Goal: Task Accomplishment & Management: Manage account settings

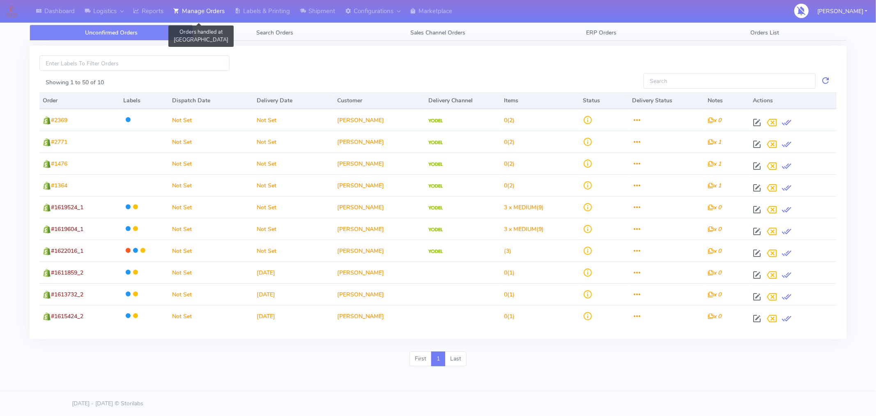
click at [215, 15] on link "Manage Orders" at bounding box center [198, 11] width 61 height 23
click at [296, 31] on link "Search Orders" at bounding box center [274, 33] width 163 height 16
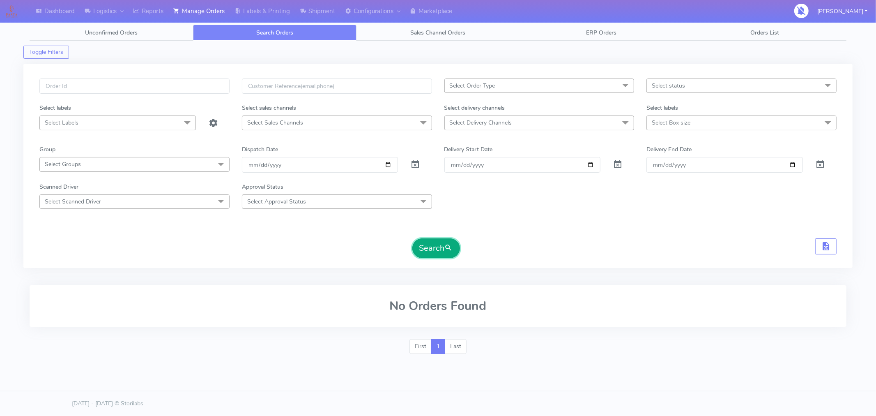
click at [425, 253] on button "Search" at bounding box center [436, 248] width 48 height 20
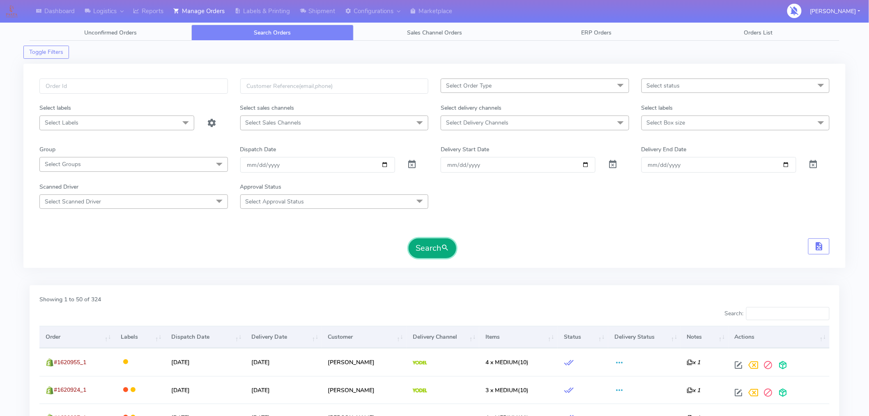
click at [437, 245] on button "Search" at bounding box center [433, 248] width 48 height 20
click at [672, 80] on span "Select status" at bounding box center [735, 85] width 188 height 14
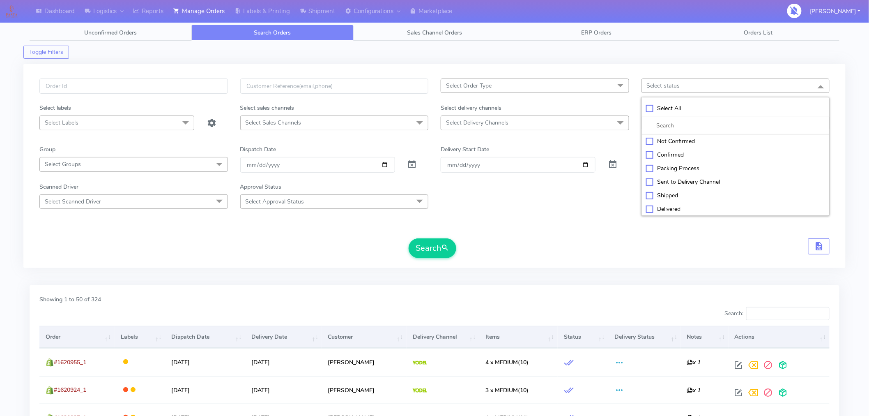
click at [676, 155] on div "Confirmed" at bounding box center [735, 154] width 179 height 9
checkbox input "true"
click at [441, 248] on button "Search" at bounding box center [433, 248] width 48 height 20
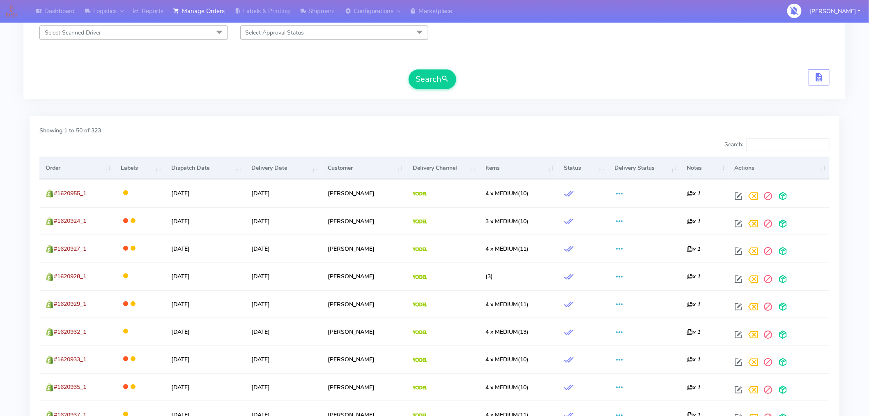
scroll to position [169, 0]
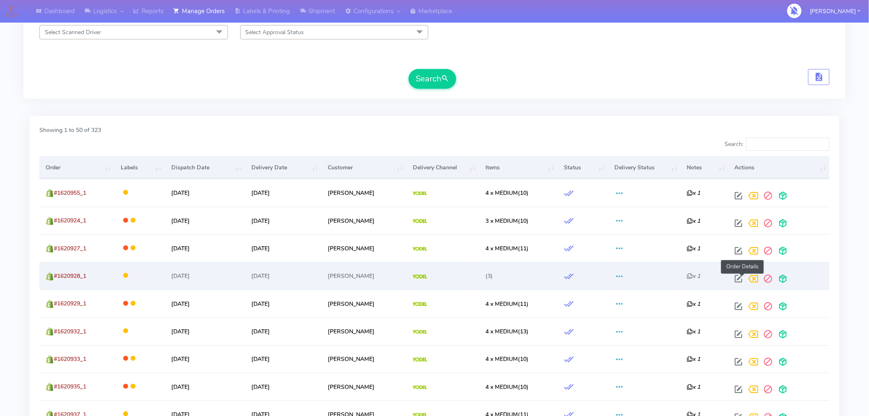
click at [742, 278] on span at bounding box center [738, 280] width 15 height 8
select select "5"
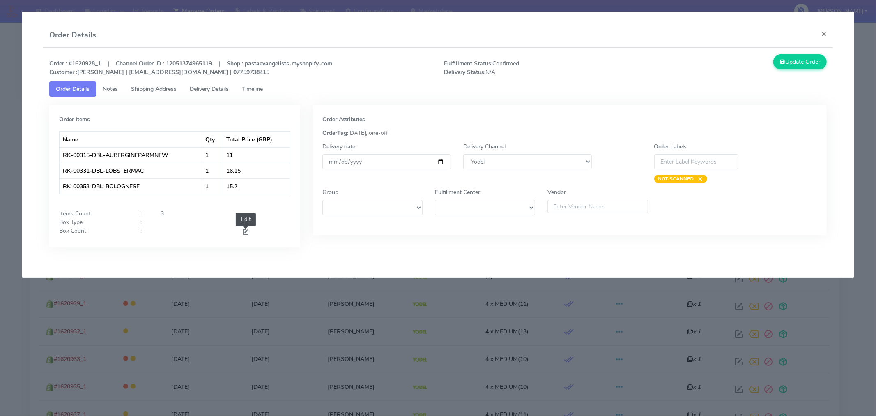
click at [242, 233] on span at bounding box center [245, 233] width 7 height 8
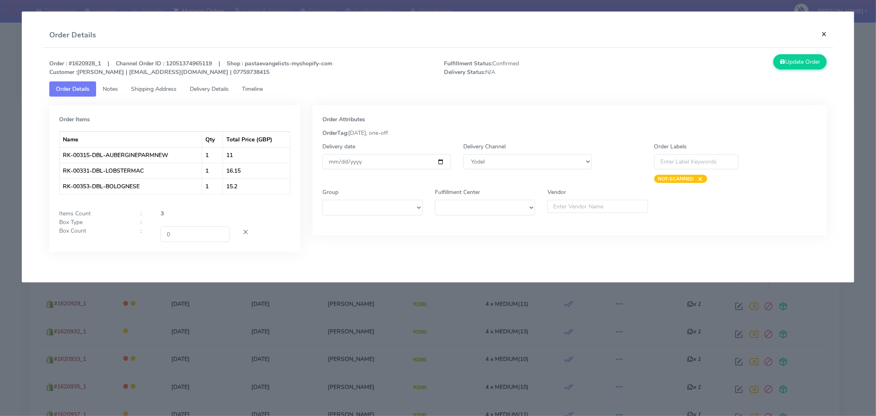
click at [822, 39] on button "×" at bounding box center [824, 34] width 18 height 22
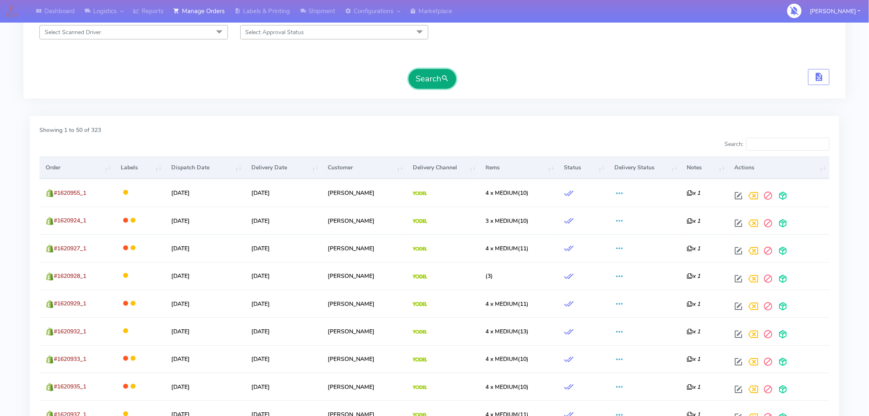
click at [448, 80] on span "submit" at bounding box center [445, 78] width 8 height 11
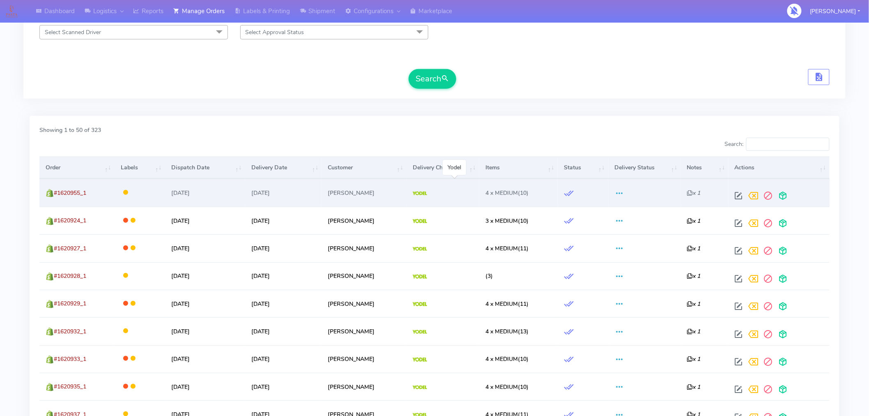
scroll to position [0, 0]
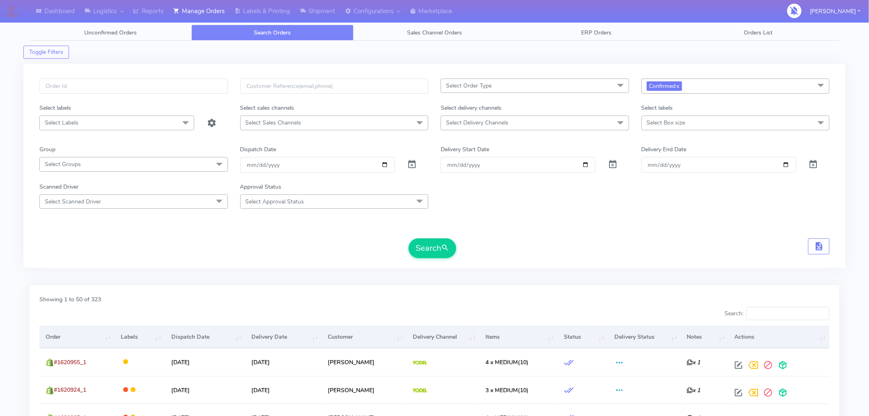
click at [678, 126] on span "Select Box size" at bounding box center [666, 123] width 39 height 8
click at [658, 233] on div "Mega" at bounding box center [735, 232] width 179 height 9
checkbox input "true"
click at [646, 220] on div "Large" at bounding box center [735, 220] width 179 height 9
checkbox input "true"
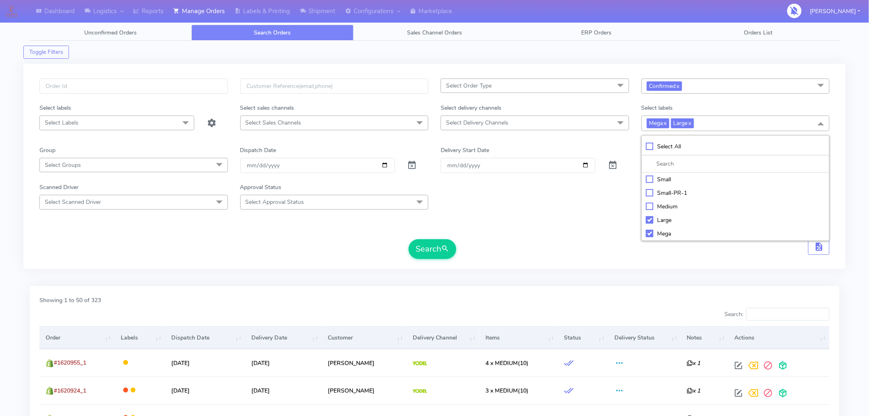
click at [649, 182] on div "Small" at bounding box center [735, 179] width 179 height 9
checkbox input "true"
click at [442, 247] on span "submit" at bounding box center [445, 248] width 8 height 11
click at [744, 126] on span "Mega x Large x Small x" at bounding box center [735, 122] width 188 height 15
click at [646, 204] on div "Medium" at bounding box center [735, 206] width 179 height 9
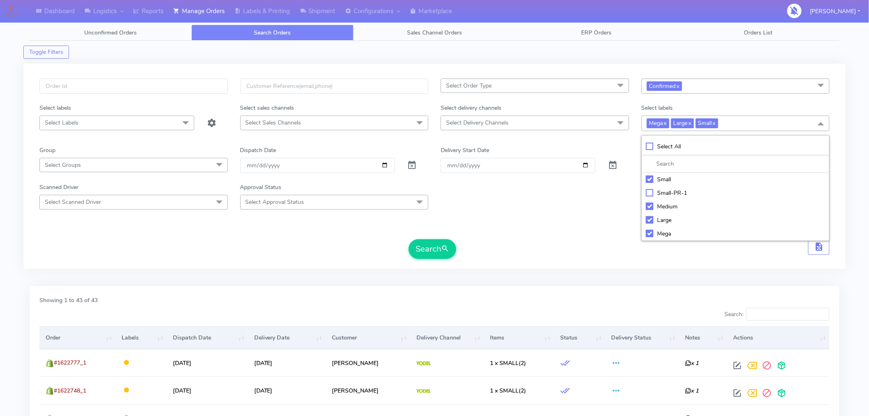
checkbox input "true"
click at [650, 177] on div "Small" at bounding box center [735, 179] width 179 height 9
checkbox input "false"
click at [647, 223] on div "Large" at bounding box center [735, 220] width 179 height 9
checkbox input "false"
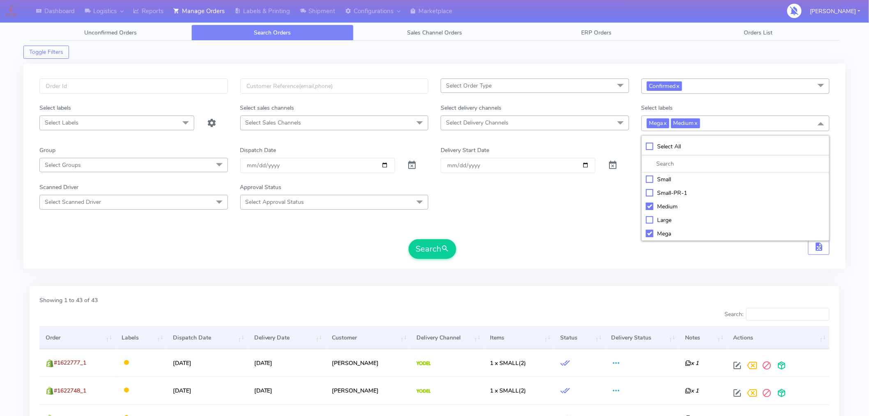
click at [647, 232] on div "Mega" at bounding box center [735, 233] width 179 height 9
checkbox input "false"
click at [446, 247] on span "submit" at bounding box center [445, 248] width 8 height 11
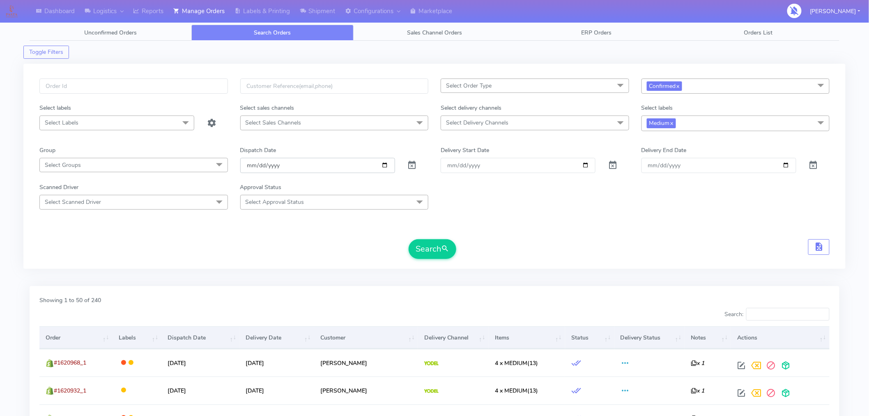
click at [388, 167] on input "[DATE]" at bounding box center [317, 165] width 155 height 15
click at [673, 122] on link "x" at bounding box center [672, 122] width 4 height 9
click at [439, 250] on button "Search" at bounding box center [433, 248] width 48 height 20
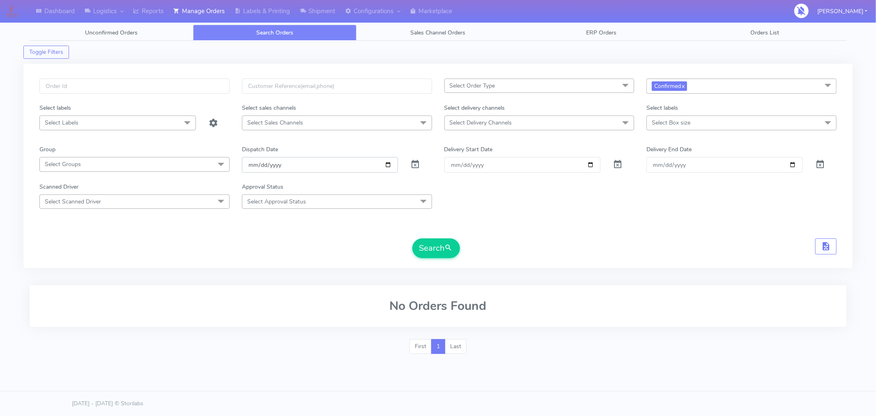
click at [390, 161] on input "[DATE]" at bounding box center [320, 164] width 156 height 15
click at [422, 255] on button "Search" at bounding box center [436, 248] width 48 height 20
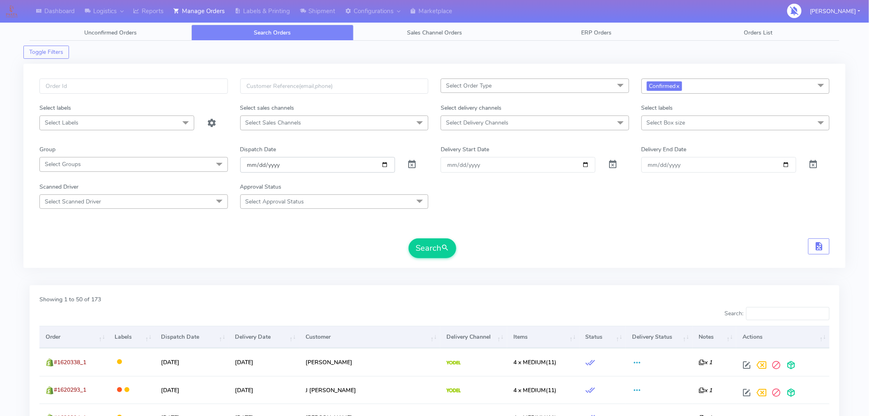
click at [384, 161] on input "[DATE]" at bounding box center [317, 164] width 155 height 15
type input "[DATE]"
click at [446, 248] on span "submit" at bounding box center [445, 247] width 8 height 11
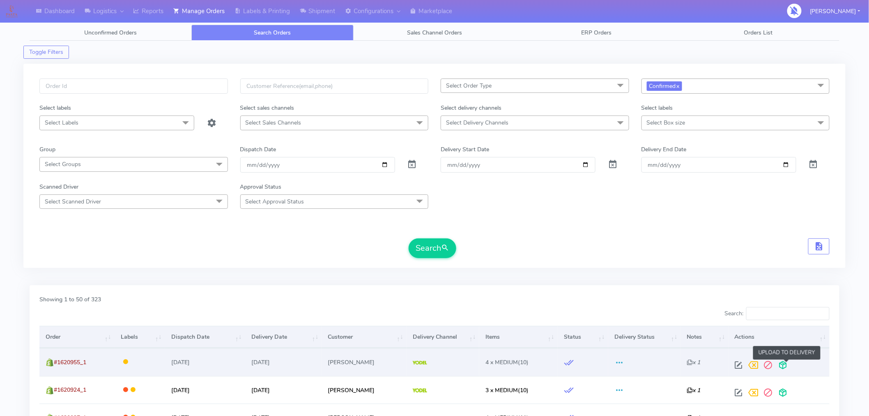
click at [788, 364] on span at bounding box center [783, 367] width 15 height 8
click at [756, 366] on span at bounding box center [750, 367] width 15 height 8
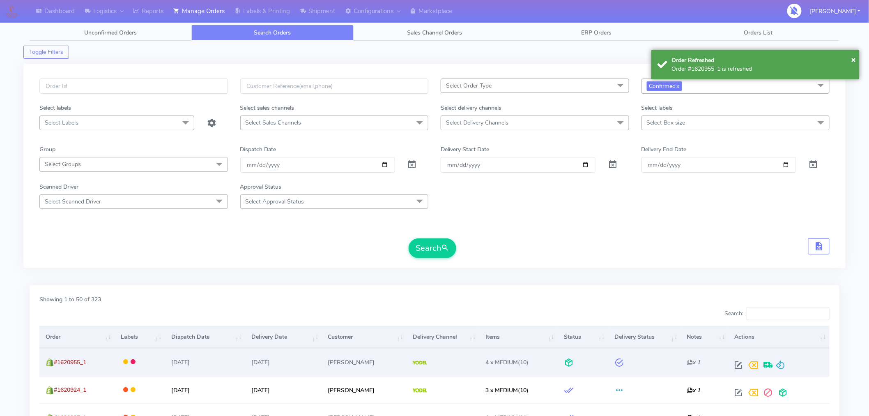
click at [684, 263] on div "Select Order Type Select All MEALS ATAVI One Off Pasta Club Gift Kit Event Unkn…" at bounding box center [434, 170] width 802 height 184
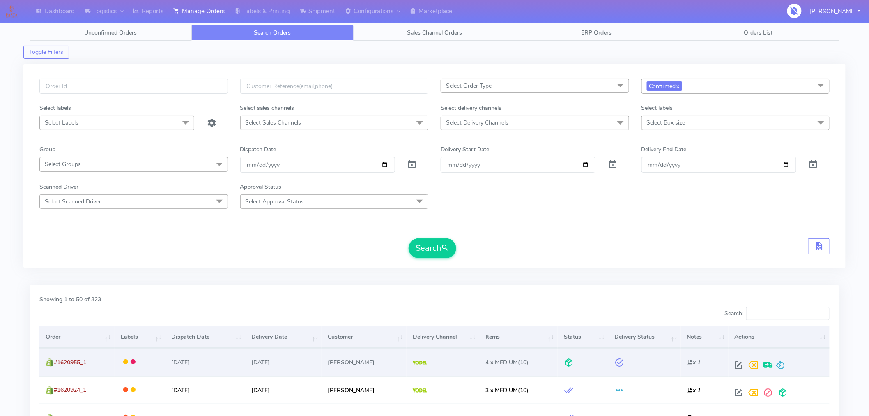
click at [503, 342] on th "Items" at bounding box center [518, 337] width 78 height 22
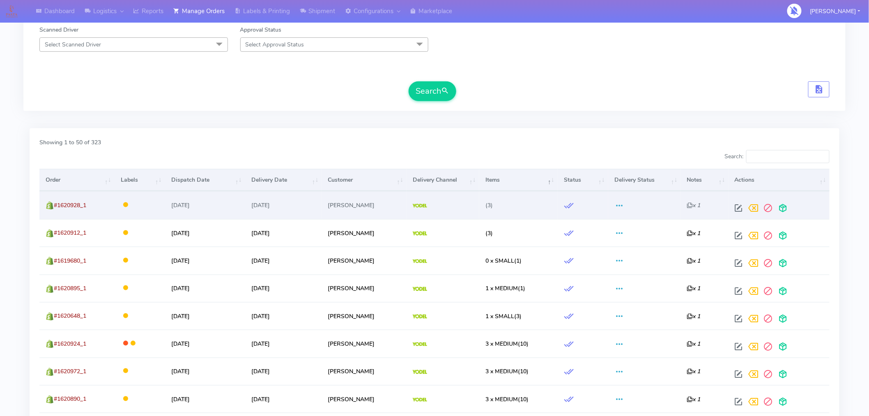
scroll to position [166, 0]
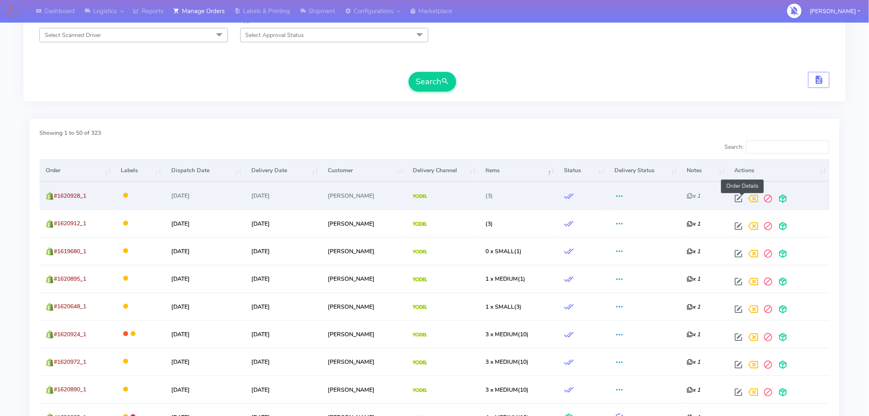
click at [741, 198] on span at bounding box center [738, 200] width 15 height 8
select select "5"
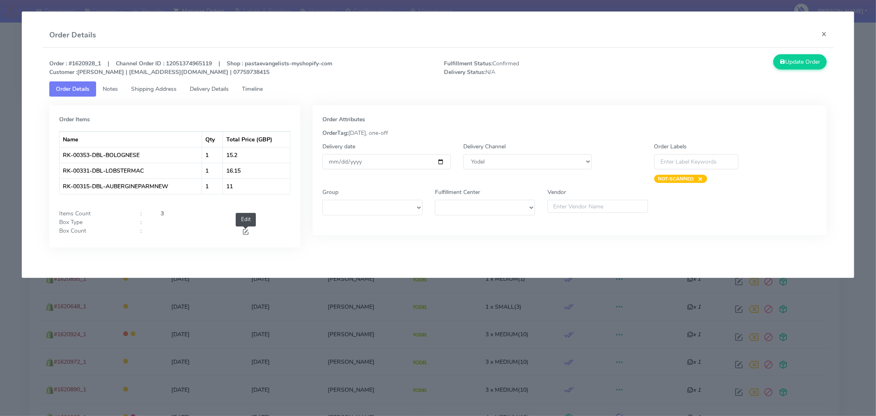
click at [248, 232] on span at bounding box center [245, 233] width 7 height 8
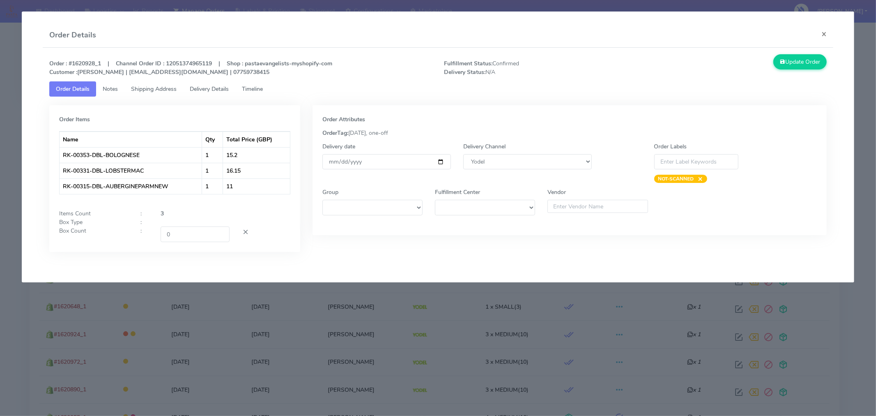
click at [265, 222] on div at bounding box center [225, 222] width 142 height 9
click at [200, 228] on input "0" at bounding box center [195, 233] width 69 height 15
click at [820, 35] on button "×" at bounding box center [824, 34] width 18 height 22
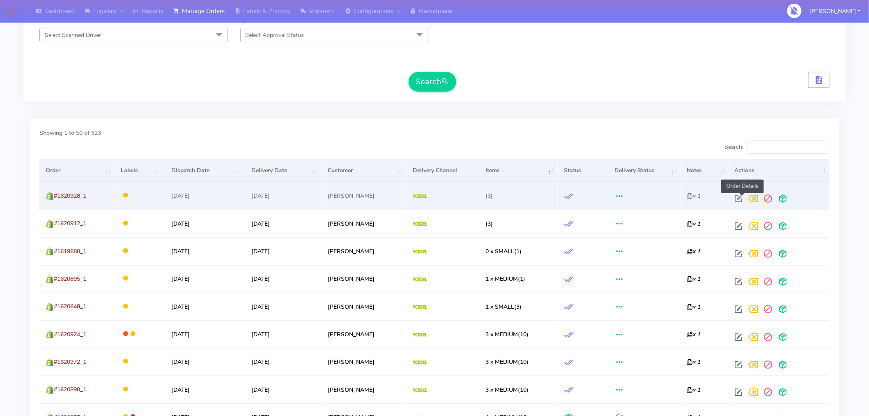
click at [742, 200] on span at bounding box center [738, 200] width 15 height 8
select select "5"
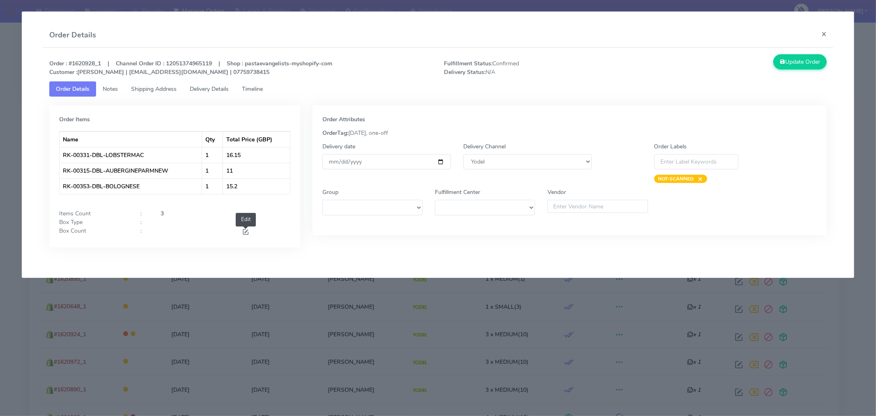
click at [246, 230] on span at bounding box center [245, 233] width 7 height 8
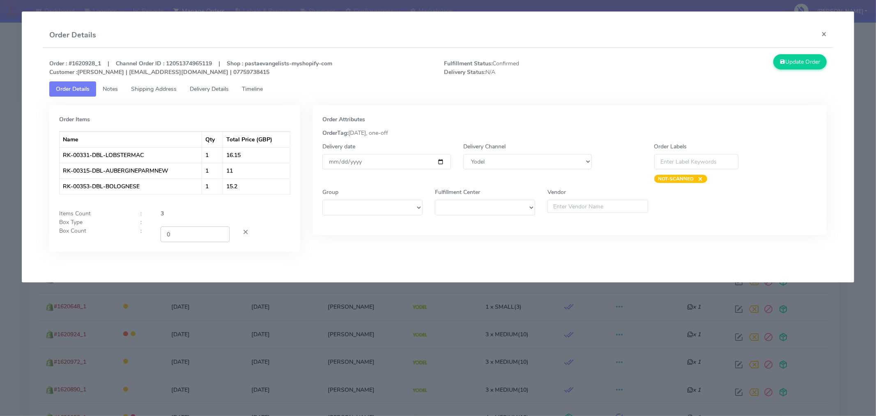
click at [188, 240] on input "0" at bounding box center [195, 233] width 69 height 15
type input "1"
click at [805, 60] on button "Update Order" at bounding box center [799, 61] width 53 height 15
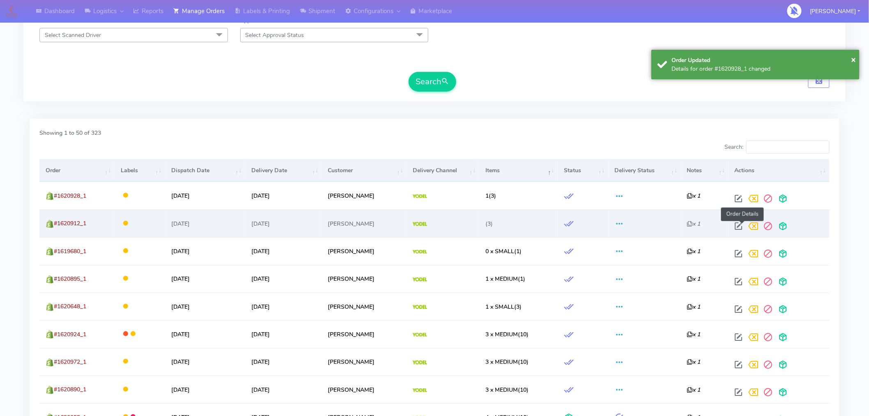
click at [741, 225] on span at bounding box center [738, 228] width 15 height 8
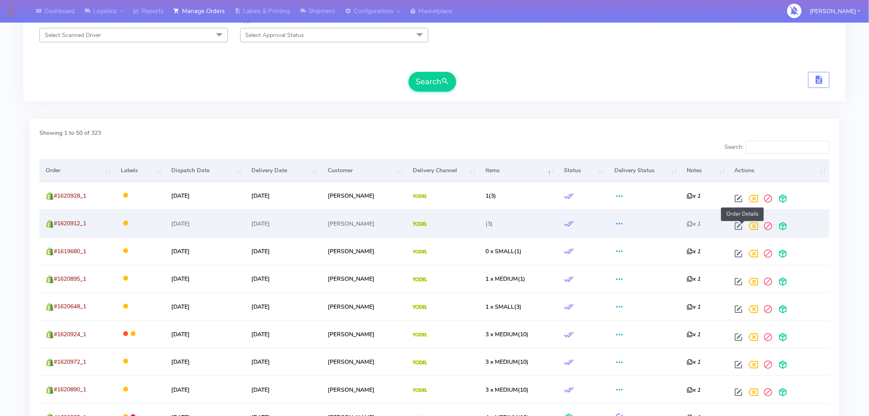
select select "5"
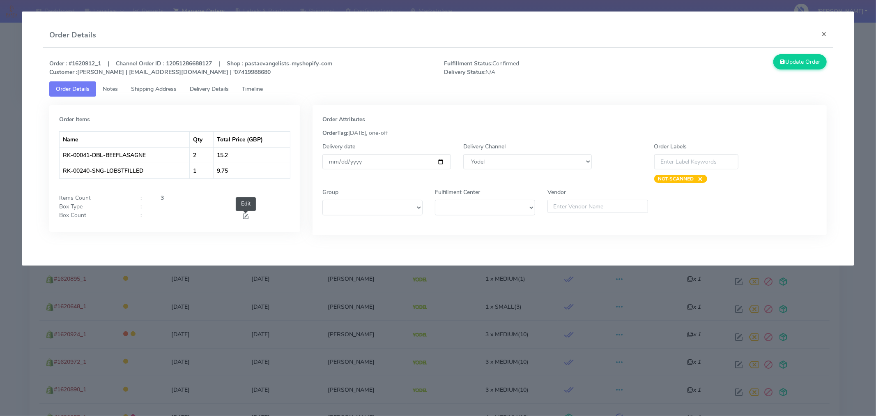
click at [247, 216] on span at bounding box center [245, 217] width 7 height 8
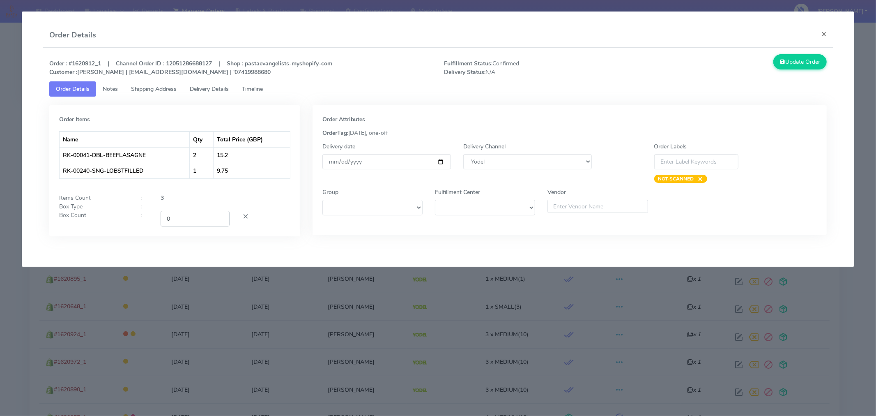
click at [185, 220] on input "0" at bounding box center [195, 218] width 69 height 15
type input "1"
click at [793, 62] on button "Update Order" at bounding box center [799, 61] width 53 height 15
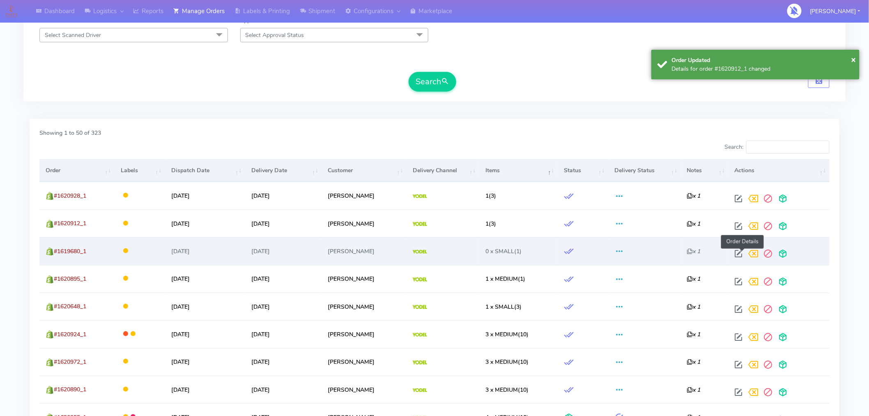
click at [740, 252] on span at bounding box center [738, 255] width 15 height 8
select select "5"
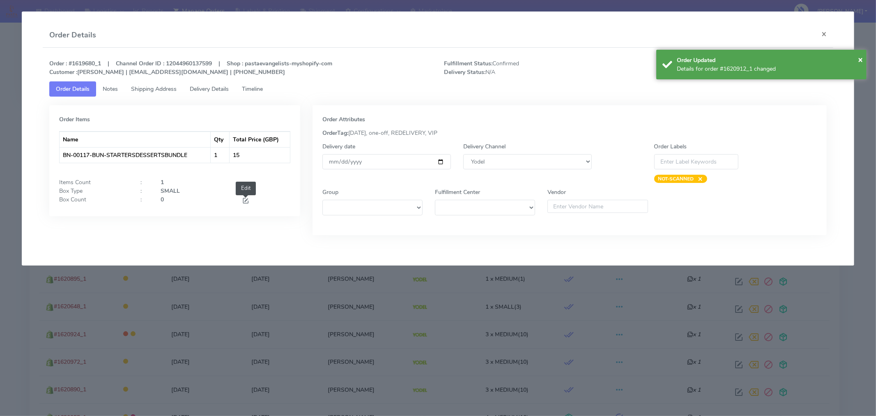
click at [245, 200] on span at bounding box center [245, 202] width 7 height 8
click at [197, 203] on input "0" at bounding box center [195, 202] width 69 height 15
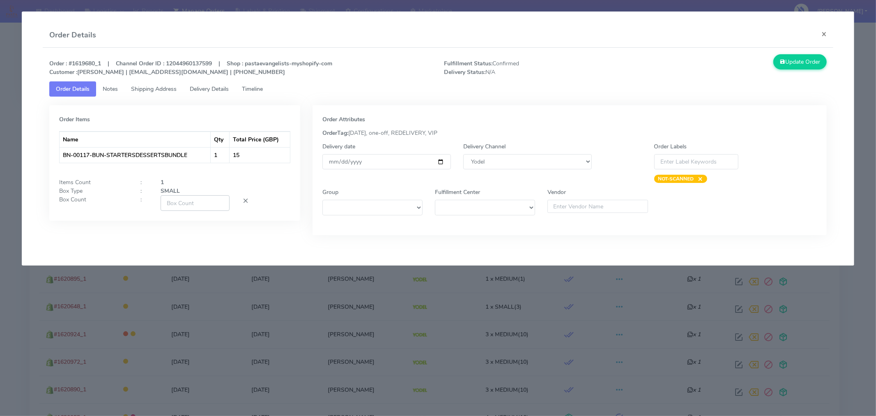
type input "1"
click at [179, 204] on input "1" at bounding box center [195, 202] width 69 height 15
click at [345, 73] on p "Order : #1619680_1 | Channel Order ID : 12044960137599 | Shop : pastaevangelist…" at bounding box center [240, 67] width 395 height 17
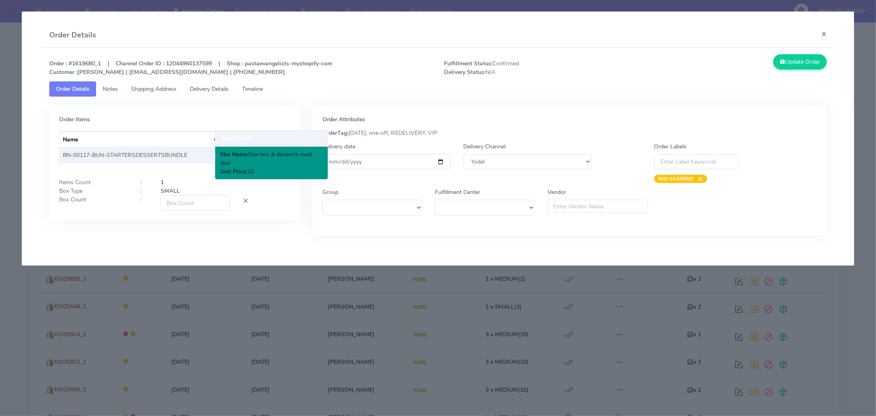
click at [191, 154] on td "BN-00117-BUN-STARTERSDESSERTSBUNDLE" at bounding box center [135, 155] width 151 height 16
copy td "BN-00117-BUN-STARTERSDESSERTSBUNDLE"
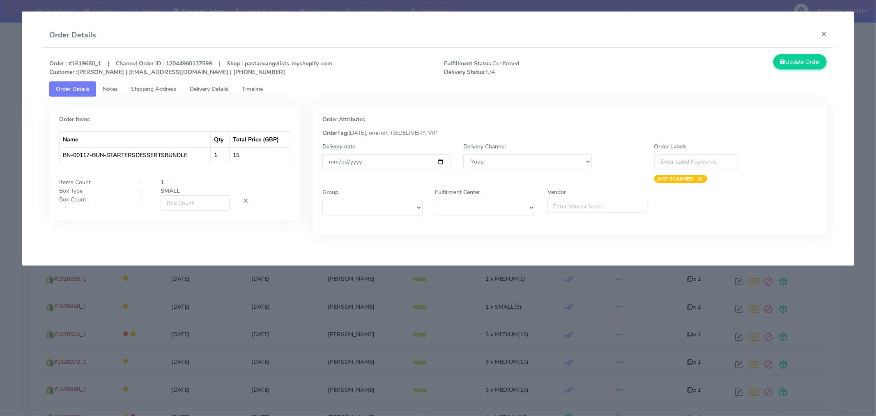
click at [432, 73] on p "Order : #1619680_1 | Channel Order ID : 12044960137599 | Shop : pastaevangelist…" at bounding box center [240, 67] width 395 height 17
click at [819, 36] on button "×" at bounding box center [824, 34] width 18 height 22
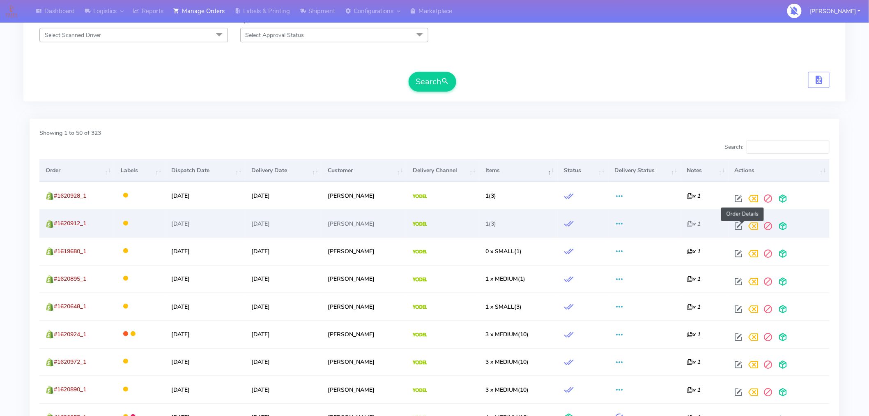
click at [743, 225] on span at bounding box center [738, 228] width 15 height 8
select select "5"
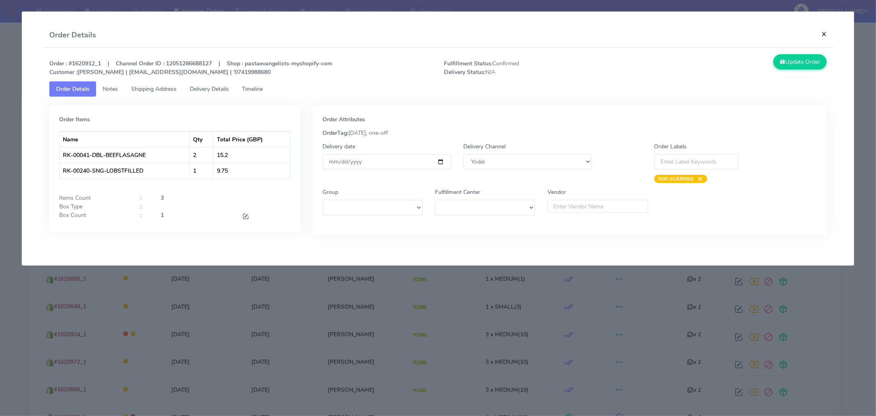
click at [822, 35] on button "×" at bounding box center [824, 34] width 18 height 22
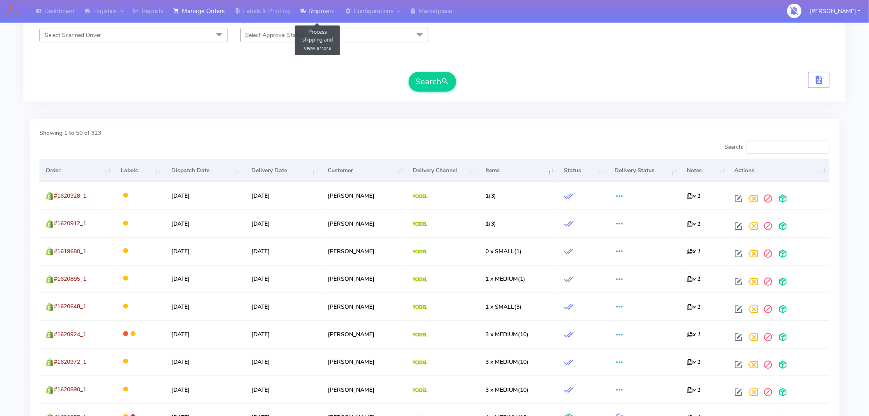
click at [314, 10] on link "Shipment" at bounding box center [317, 11] width 45 height 23
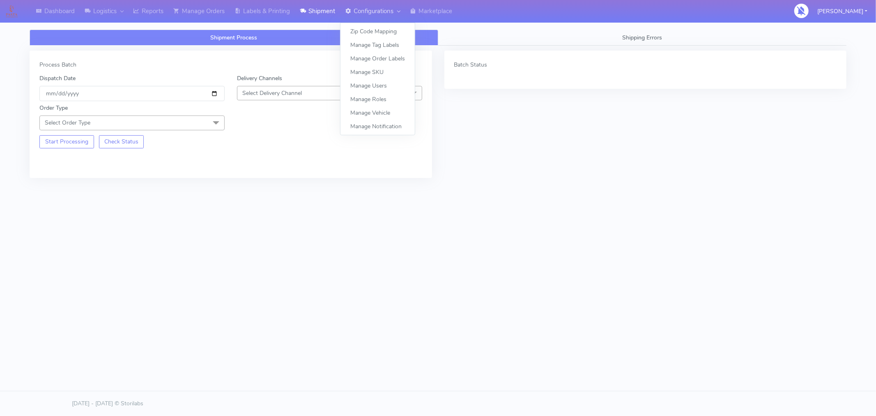
click at [370, 11] on link "Configurations" at bounding box center [372, 11] width 65 height 23
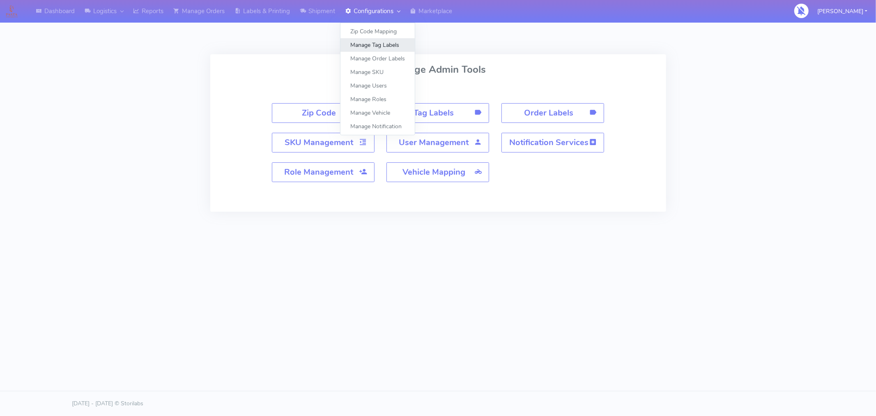
click at [369, 41] on link "Manage Tag Labels" at bounding box center [377, 45] width 74 height 14
select select
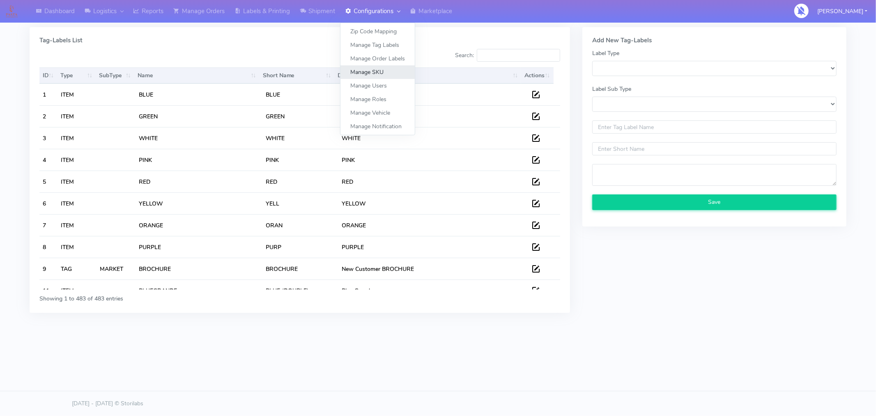
click at [370, 70] on link "Manage SKU" at bounding box center [377, 72] width 74 height 14
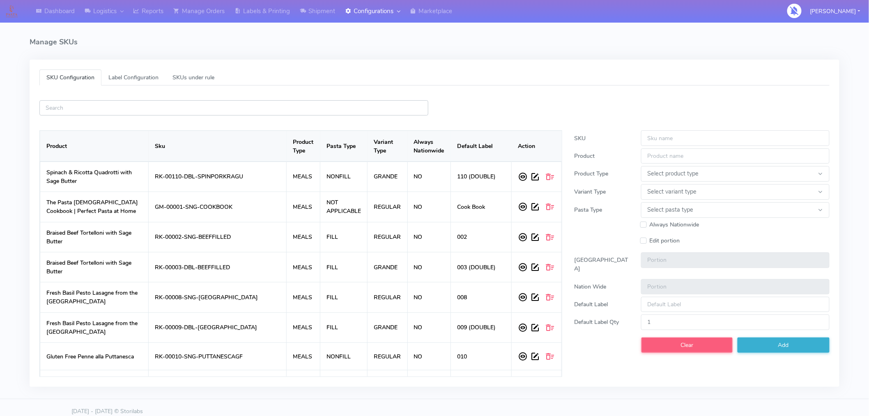
click at [274, 109] on input "text" at bounding box center [233, 107] width 389 height 15
paste input "BN-00117-BUN-STARTERSDESSERTSBUNDLE"
click at [274, 109] on input "BN-00117-BUN-STARTERSDESSERTSBUNDLE" at bounding box center [233, 107] width 389 height 15
click at [289, 109] on input "BN-00117-BUN-STARTERSDESSERTSBUNDLE" at bounding box center [233, 107] width 389 height 15
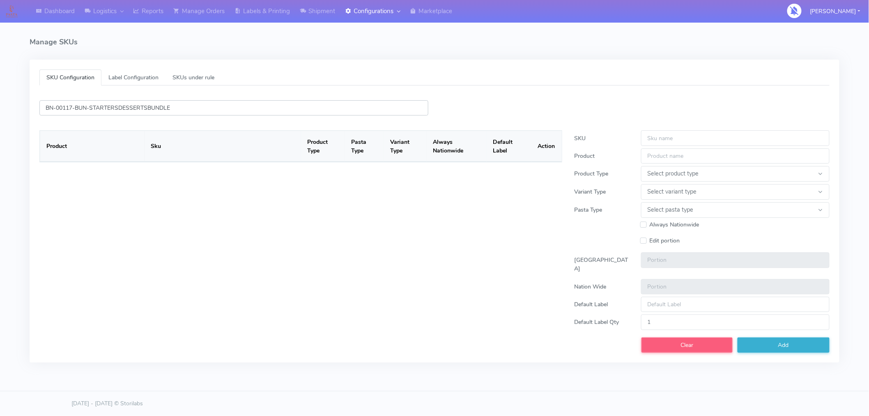
click at [289, 109] on input "BN-00117-BUN-STARTERSDESSERTSBUNDLE" at bounding box center [233, 107] width 389 height 15
paste input "BN-00117-BUN-STARTERSDESSERTSBUNDLE"
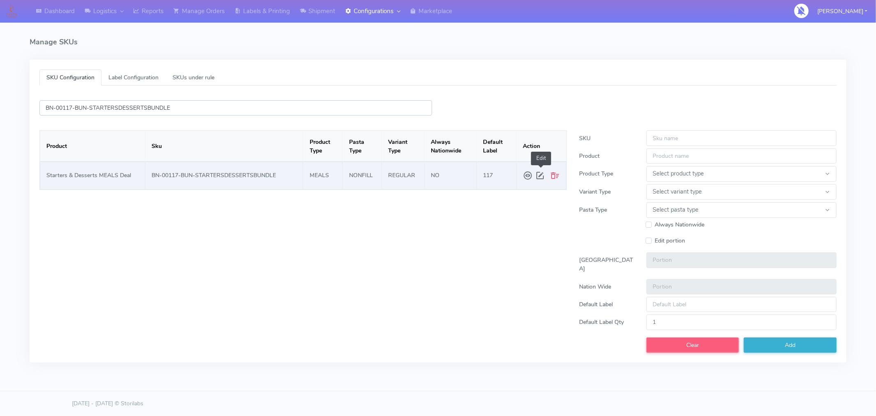
type input "BN-00117-BUN-STARTERSDESSERTSBUNDLE"
click at [538, 179] on span at bounding box center [541, 175] width 12 height 15
type input "BN-00117-BUN-STARTERSDESSERTSBUNDLE"
type input "Starters & Desserts MEALS Deal"
select select "MEALS"
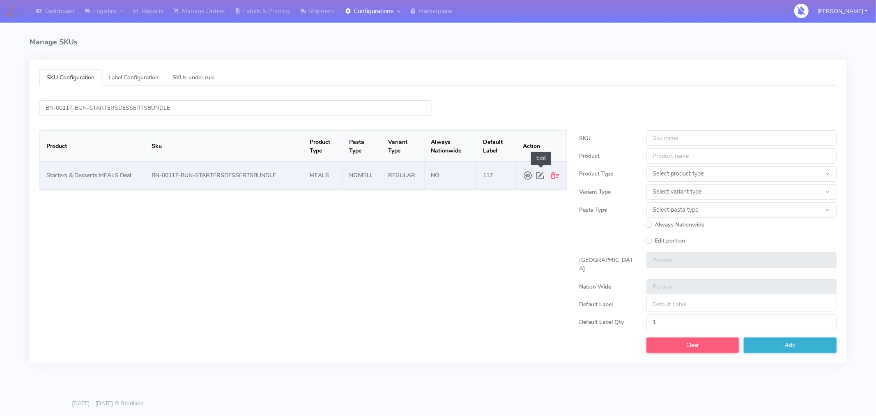
select select "REGULAR"
select select "NONFILL"
type input "0.0"
type input "117"
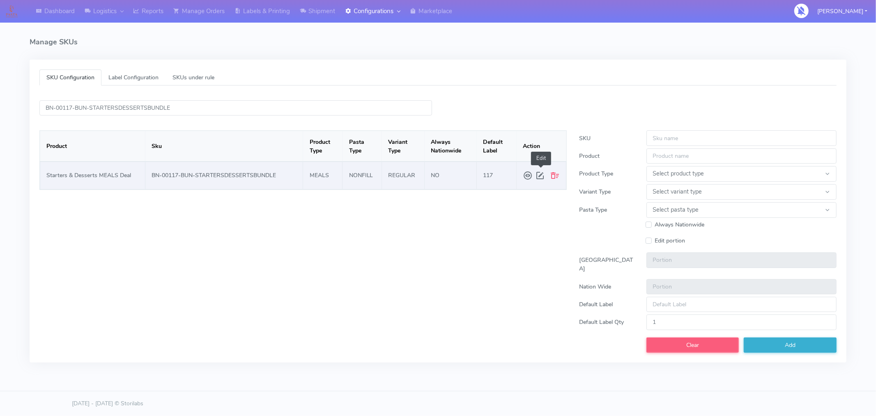
type input "0"
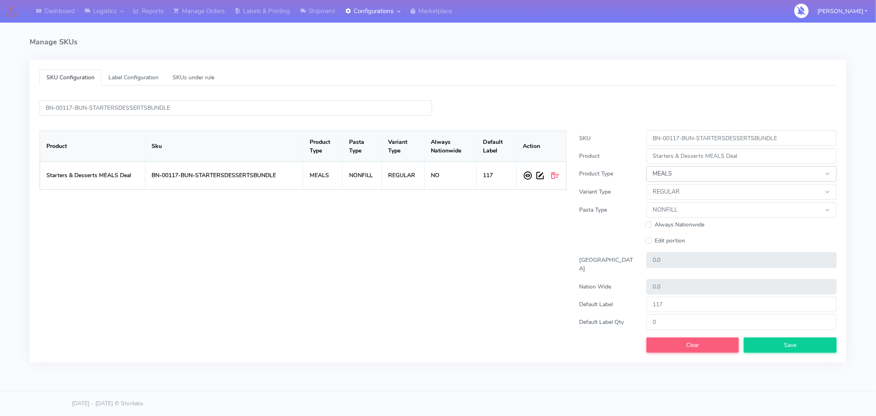
click at [728, 177] on select "Select product type MEALS KIT ATAVI" at bounding box center [741, 174] width 190 height 16
click at [464, 355] on div "SKU Configuration Label Configuration SKUs under rule BN-00117-BUN-STARTERSDESS…" at bounding box center [437, 217] width 829 height 315
click at [688, 205] on select "Select pasta type FILL NONFILL NOT APPLICABLE" at bounding box center [741, 210] width 190 height 16
select select "NOT APPLICABLE"
click at [646, 202] on select "Select pasta type FILL NONFILL NOT APPLICABLE" at bounding box center [741, 210] width 190 height 16
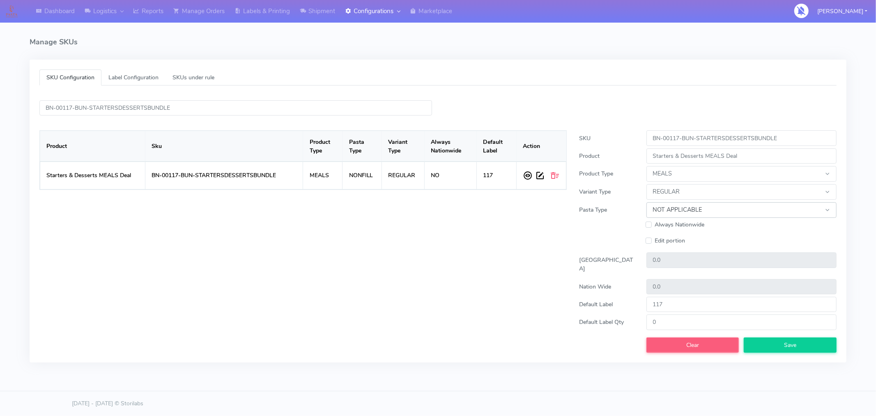
type input "1"
click at [528, 316] on div "Product Sku Product Type Pasta Type Variant Type Always Nationwide Default Labe…" at bounding box center [303, 233] width 540 height 237
click at [788, 341] on span "Save" at bounding box center [790, 345] width 12 height 8
select select
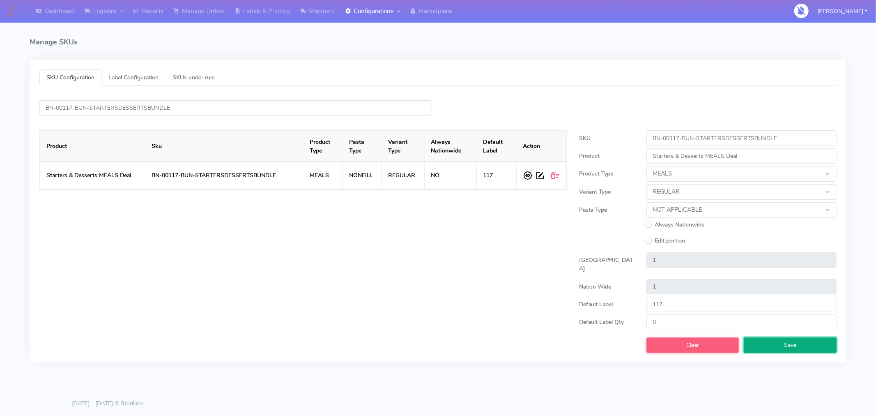
select select
type input "1"
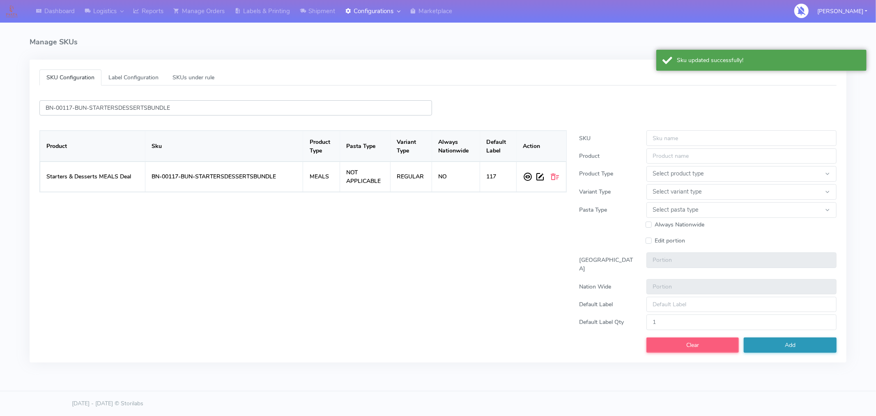
click at [239, 113] on input "BN-00117-BUN-STARTERSDESSERTSBUNDLE" at bounding box center [235, 107] width 393 height 15
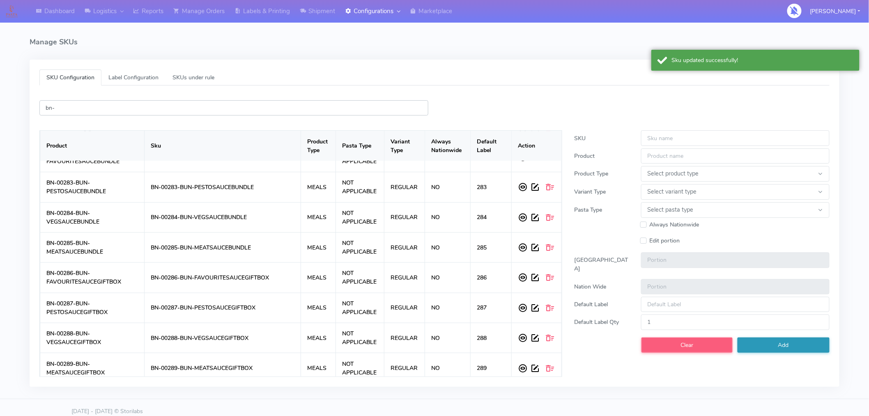
scroll to position [1041, 0]
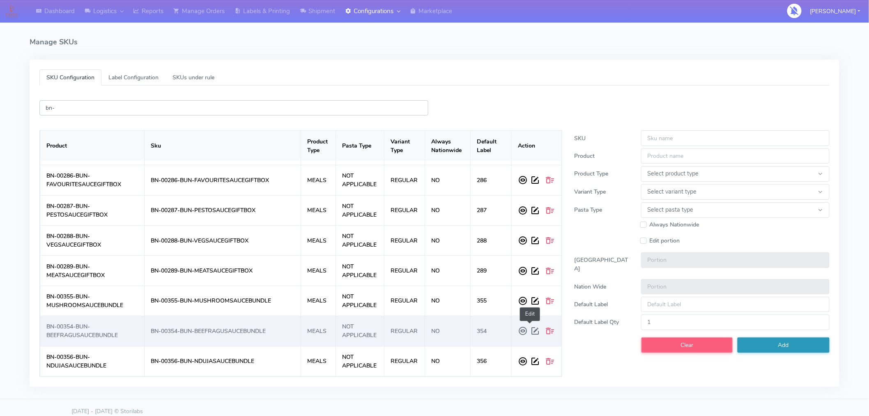
type input "bn-"
click at [530, 329] on span at bounding box center [536, 330] width 12 height 15
type input "BN-00354-BUN-BEEFRAGUSAUCEBUNDLE"
select select "MEALS"
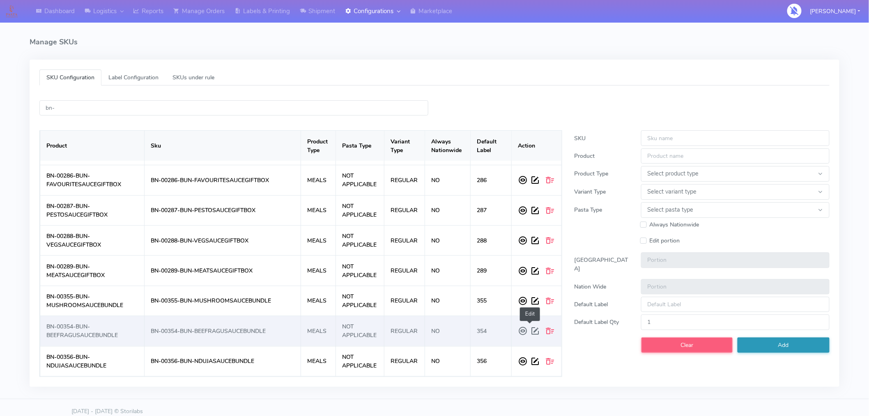
select select "REGULAR"
select select "NOT APPLICABLE"
type input "1.0"
type input "354"
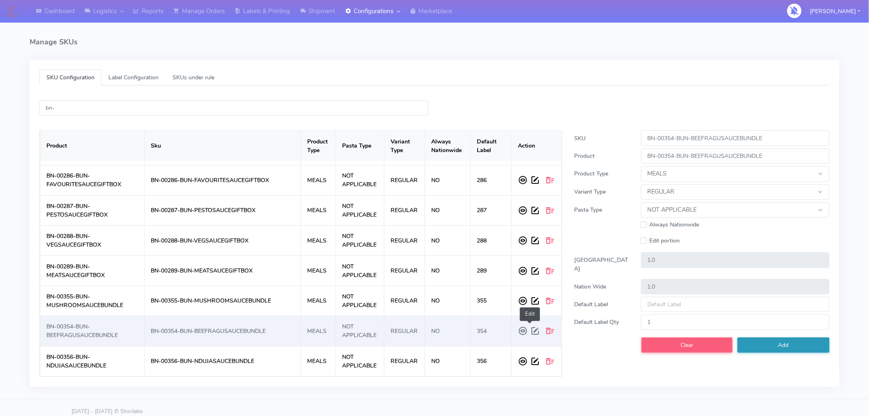
type input "0"
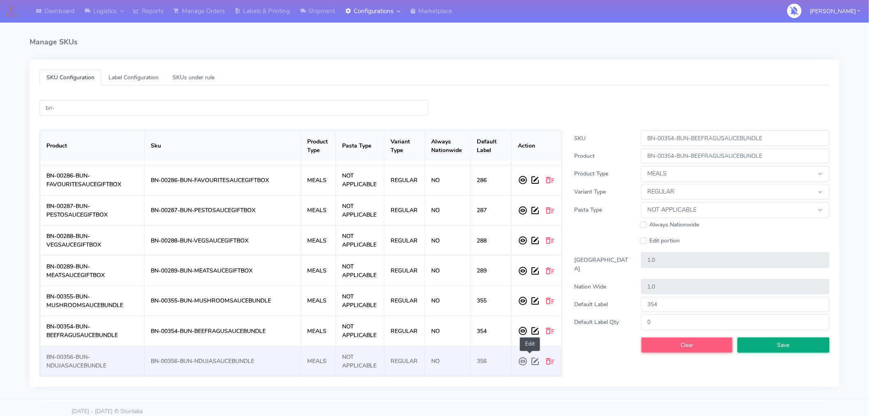
click at [530, 362] on span at bounding box center [536, 361] width 12 height 15
type input "BN-00356-BUN-NDUJASAUCEBUNDLE"
select select "MEALS"
select select "REGULAR"
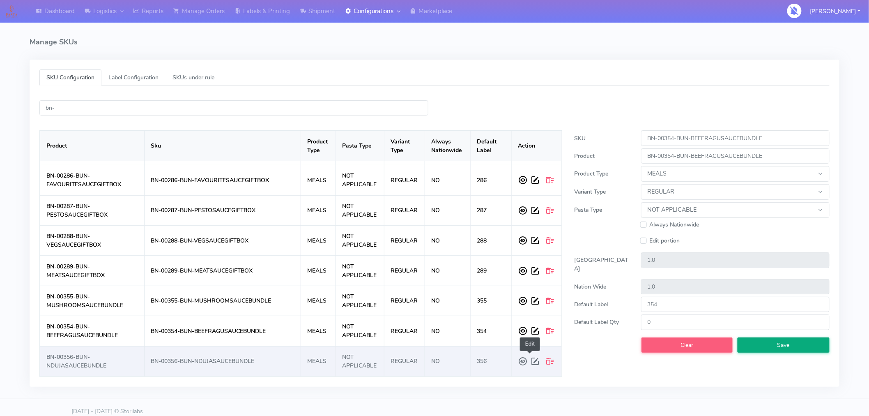
select select "NOT APPLICABLE"
type input "356"
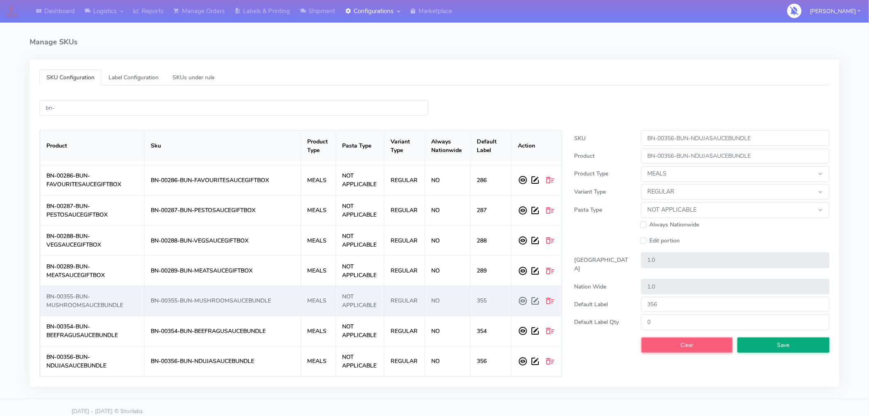
scroll to position [7, 0]
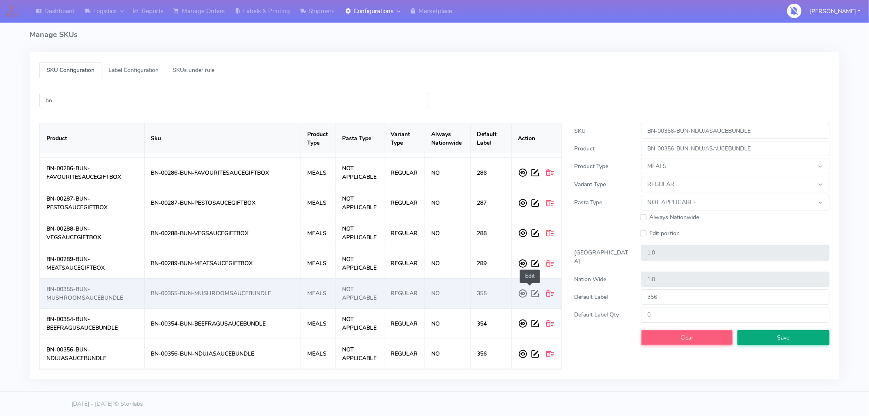
click at [530, 295] on span at bounding box center [536, 293] width 12 height 15
type input "BN-00355-BUN-MUSHROOMSAUCEBUNDLE"
select select "MEALS"
select select "REGULAR"
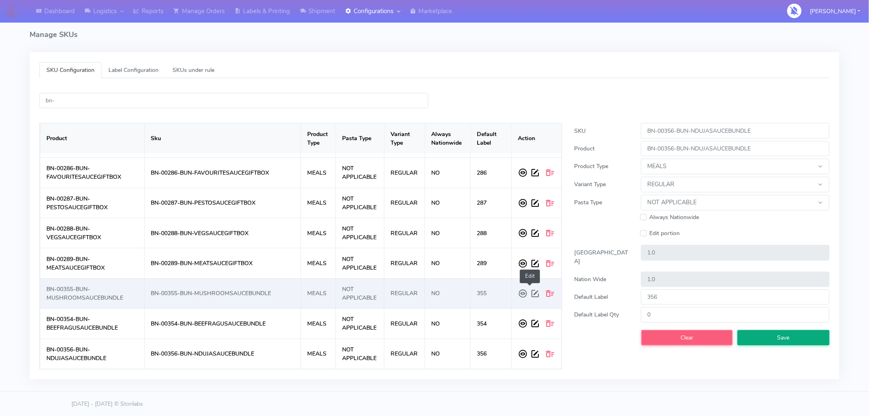
select select "NOT APPLICABLE"
type input "355"
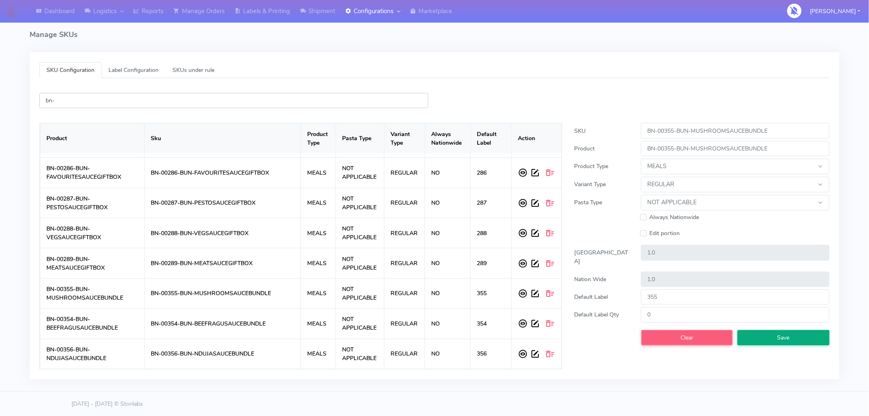
click at [331, 100] on input "bn-" at bounding box center [233, 100] width 389 height 15
paste input "BN-00117-BUN-STARTERSDESSERTSBUNDLE"
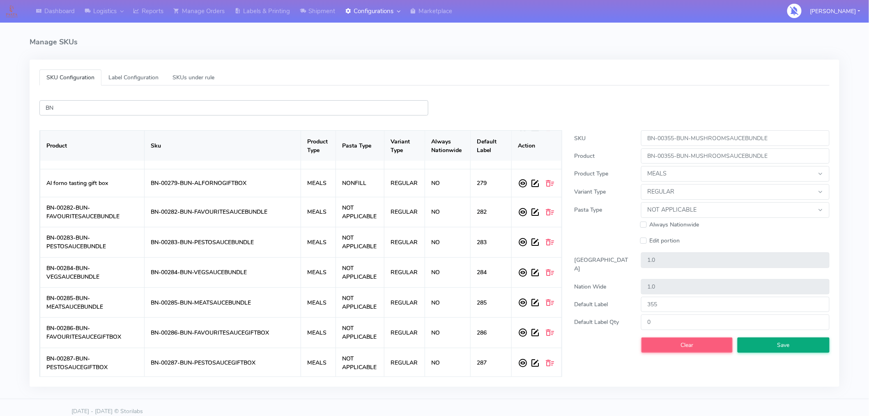
scroll to position [1041, 0]
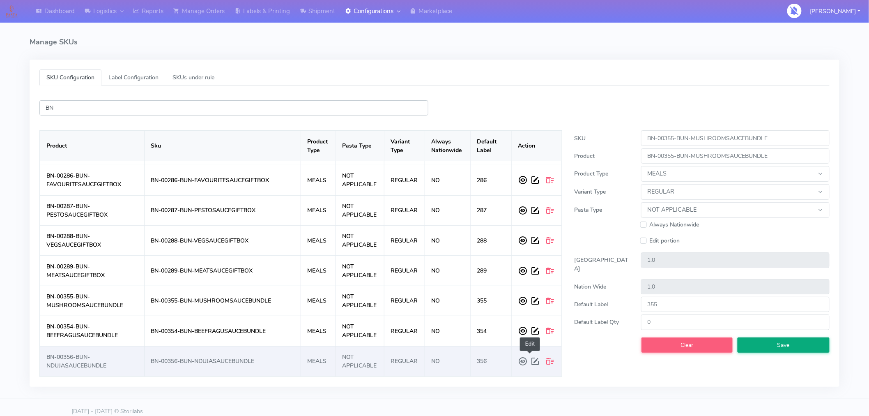
type input "BN"
click at [530, 363] on span at bounding box center [536, 361] width 12 height 15
type input "BN-00356-BUN-NDUJASAUCEBUNDLE"
select select "MEALS"
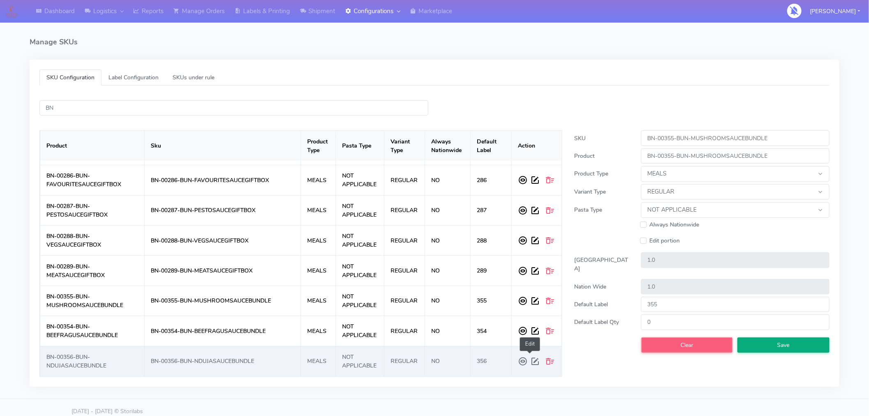
select select "REGULAR"
select select "NOT APPLICABLE"
type input "356"
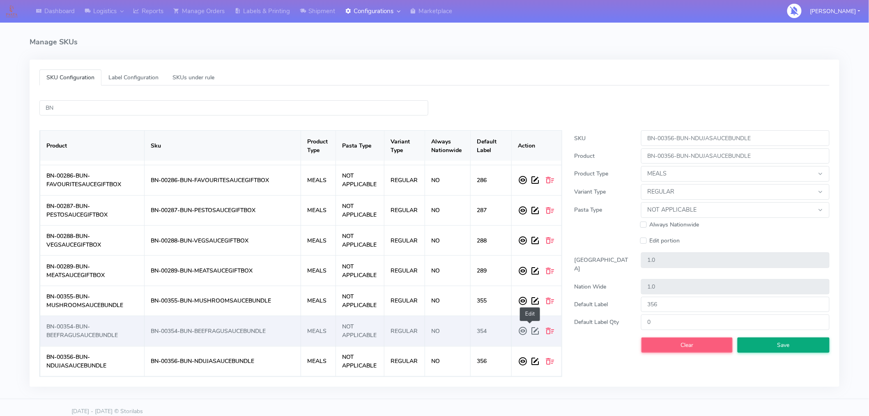
click at [530, 331] on span at bounding box center [536, 330] width 12 height 15
type input "BN-00354-BUN-BEEFRAGUSAUCEBUNDLE"
select select "MEALS"
select select "REGULAR"
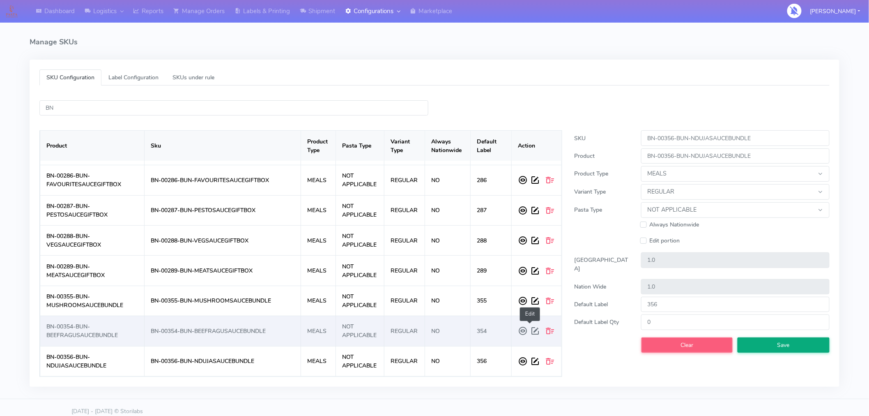
select select "NOT APPLICABLE"
type input "354"
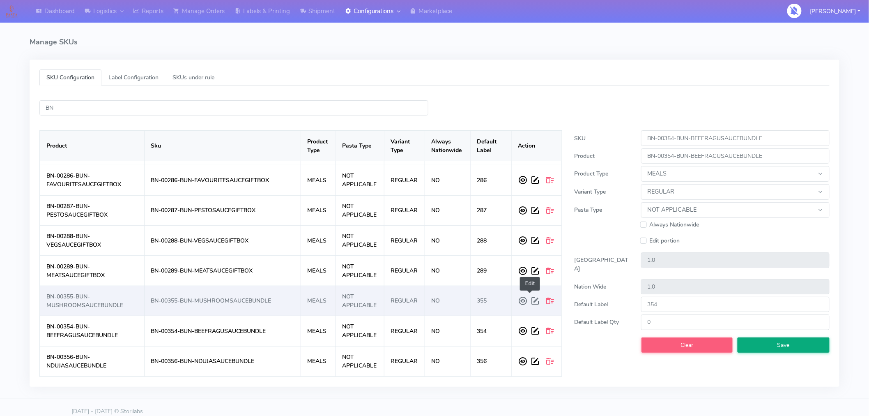
click at [530, 301] on span at bounding box center [536, 300] width 12 height 15
type input "BN-00355-BUN-MUSHROOMSAUCEBUNDLE"
select select "MEALS"
select select "REGULAR"
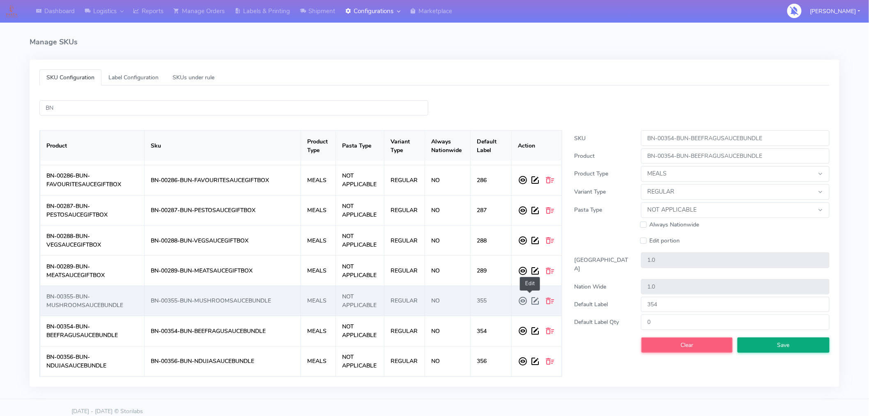
select select "NOT APPLICABLE"
type input "355"
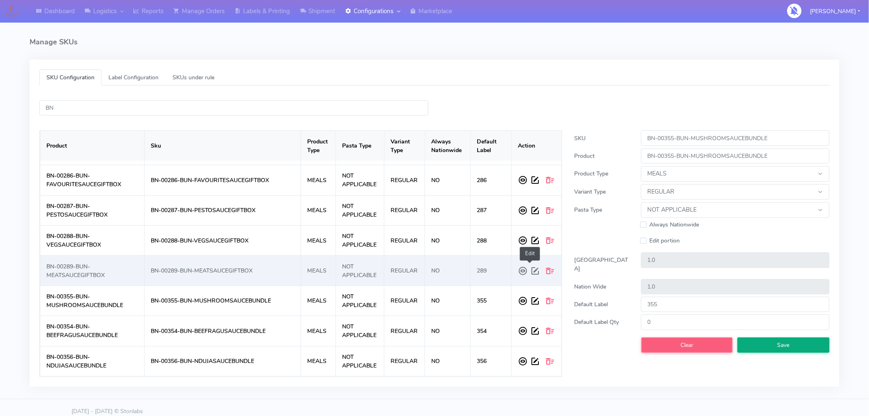
click at [530, 267] on span at bounding box center [536, 270] width 12 height 15
type input "BN-00289-BUN-MEATSAUCEGIFTBOX"
select select "MEALS"
select select "REGULAR"
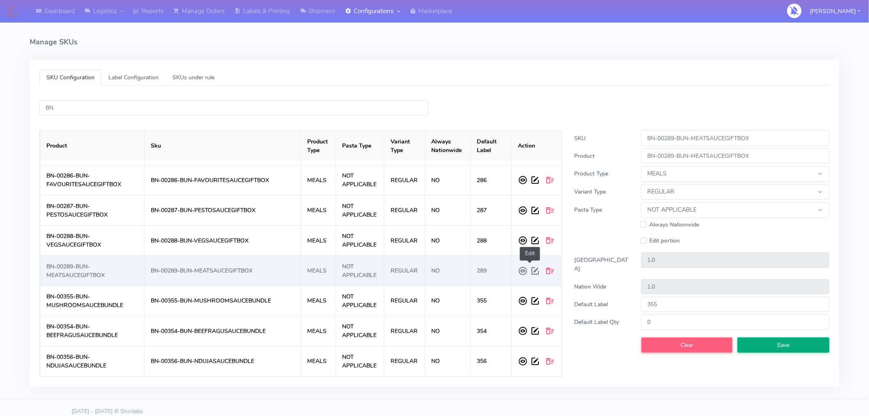
select select "NOT APPLICABLE"
type input "289"
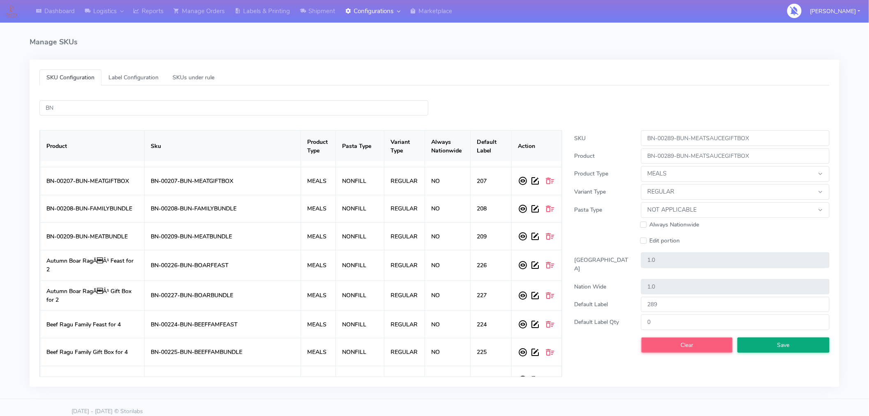
scroll to position [370, 0]
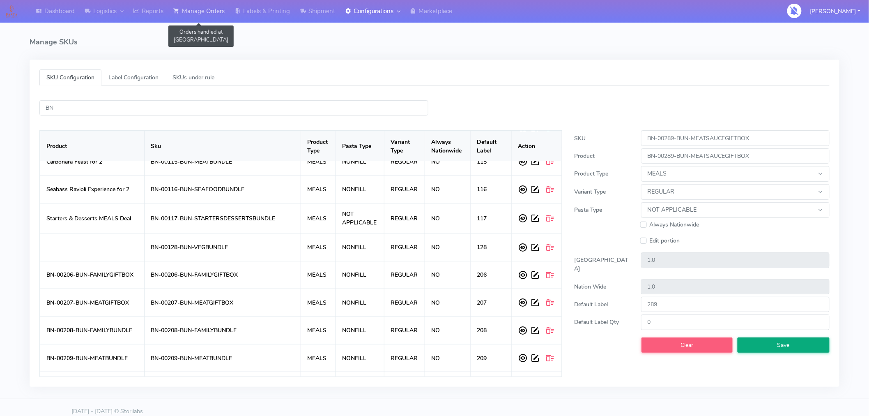
click at [209, 13] on link "Manage Orders" at bounding box center [198, 11] width 61 height 23
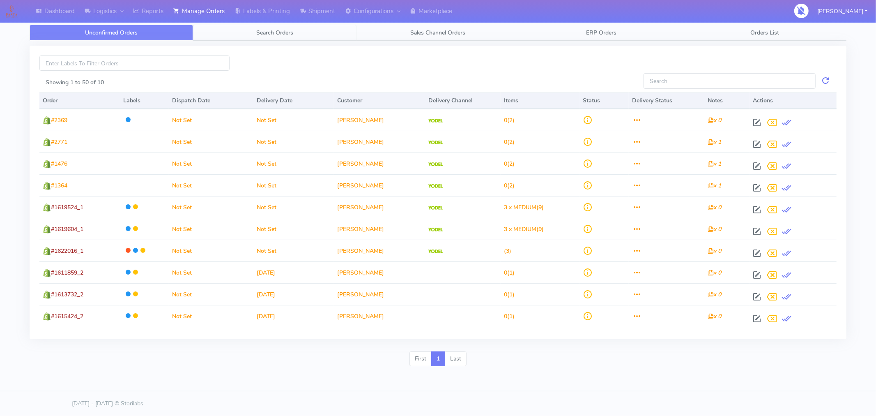
click at [264, 31] on span "Search Orders" at bounding box center [274, 33] width 37 height 8
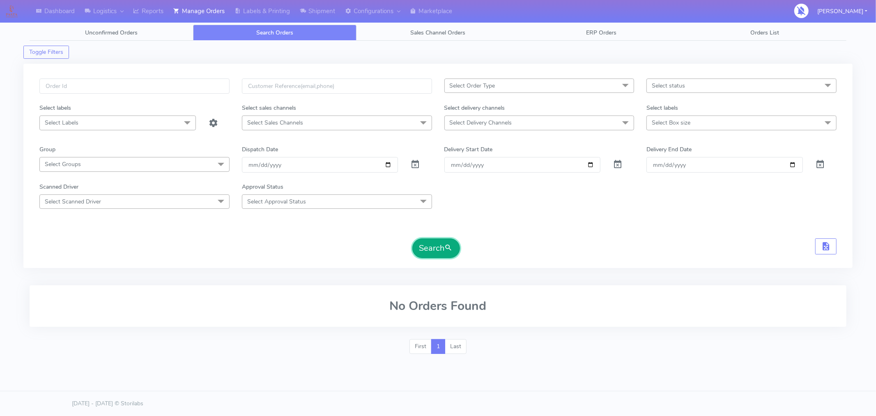
click at [423, 255] on button "Search" at bounding box center [436, 248] width 48 height 20
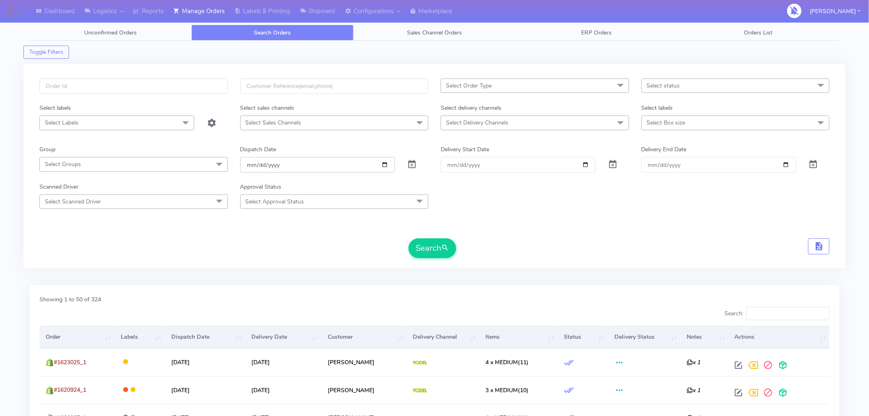
click at [383, 166] on input "[DATE]" at bounding box center [317, 164] width 155 height 15
type input "[DATE]"
click at [423, 252] on button "Search" at bounding box center [433, 248] width 48 height 20
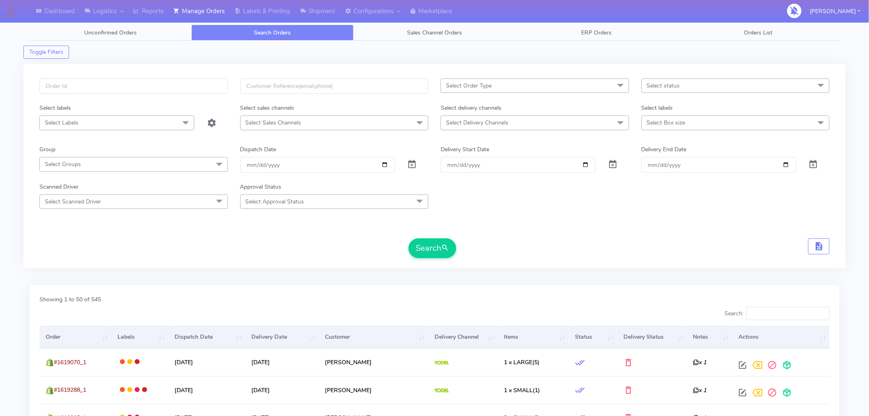
click at [676, 90] on span "Select status" at bounding box center [735, 85] width 188 height 14
click at [668, 157] on div "Confirmed" at bounding box center [735, 154] width 179 height 9
checkbox input "true"
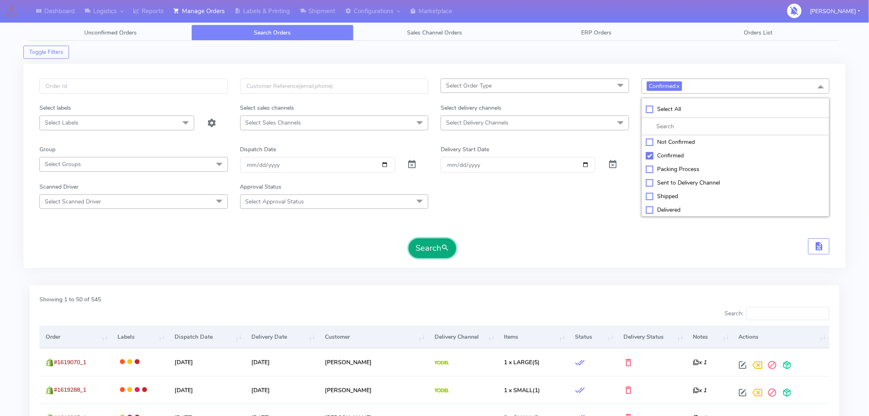
click at [436, 249] on button "Search" at bounding box center [433, 248] width 48 height 20
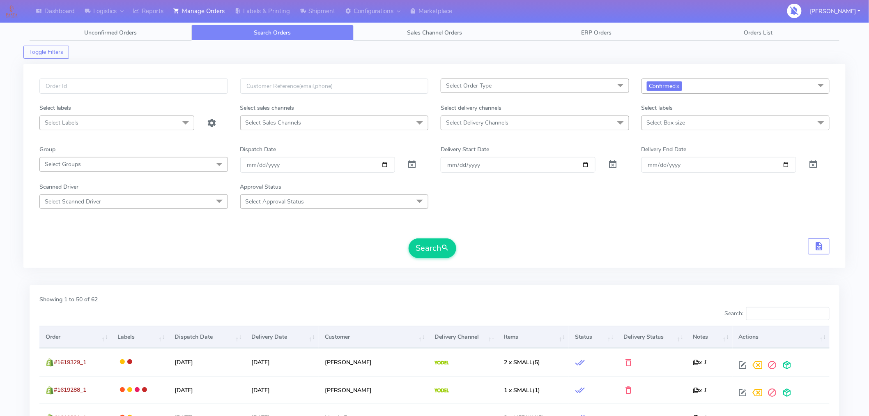
scroll to position [0, 0]
click at [727, 85] on span "Confirmed x" at bounding box center [735, 85] width 188 height 15
click at [666, 195] on div "Shipped" at bounding box center [735, 195] width 179 height 9
checkbox input "true"
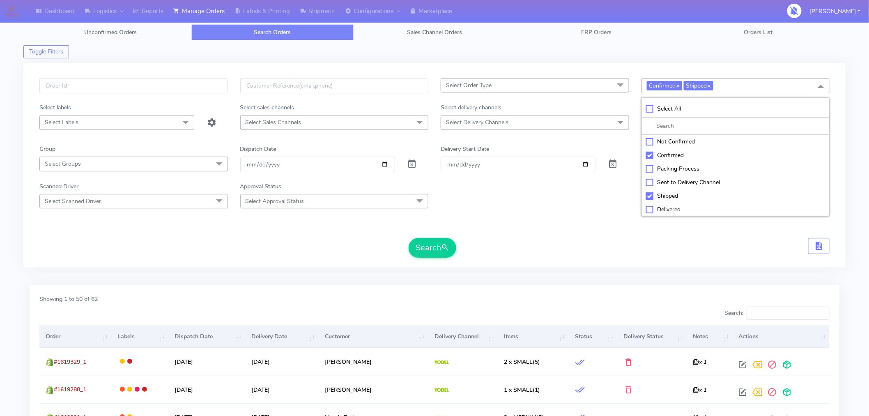
click at [650, 155] on div "Confirmed" at bounding box center [735, 155] width 179 height 9
checkbox input "false"
click at [446, 248] on span "submit" at bounding box center [445, 247] width 8 height 11
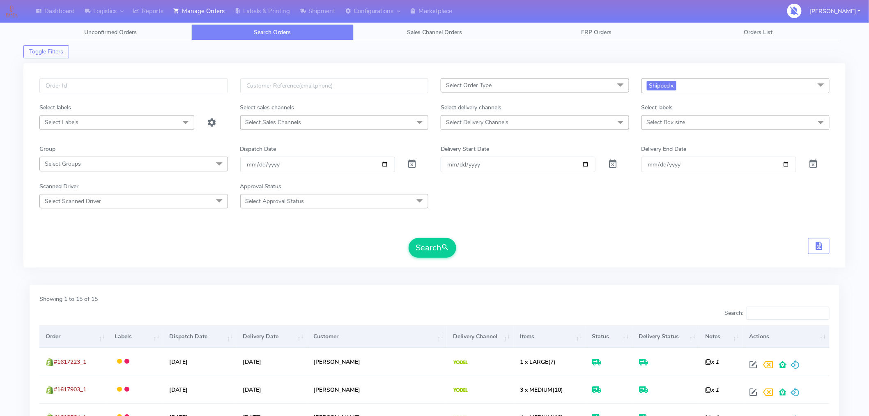
click at [706, 83] on span "Shipped x" at bounding box center [735, 85] width 188 height 15
click at [650, 179] on div "Sent to Delivery Channel" at bounding box center [735, 182] width 179 height 9
checkbox input "true"
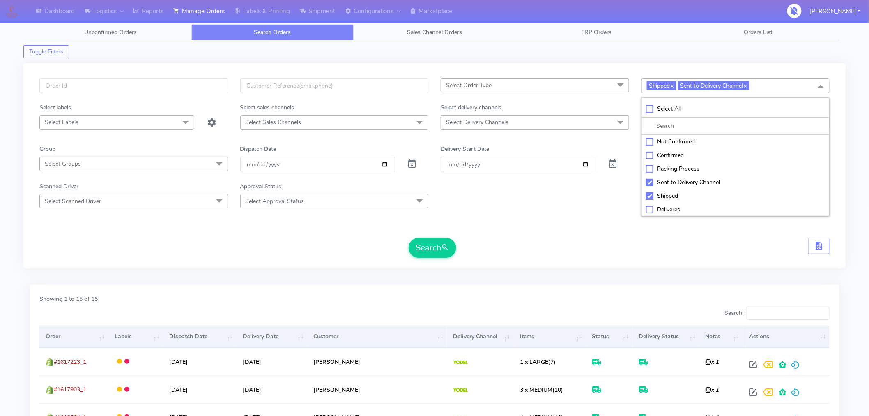
click at [650, 195] on div "Shipped" at bounding box center [735, 195] width 179 height 9
checkbox input "false"
click at [650, 209] on div "Delivered" at bounding box center [735, 209] width 179 height 9
click at [650, 207] on div "Delivered" at bounding box center [735, 209] width 179 height 9
checkbox input "false"
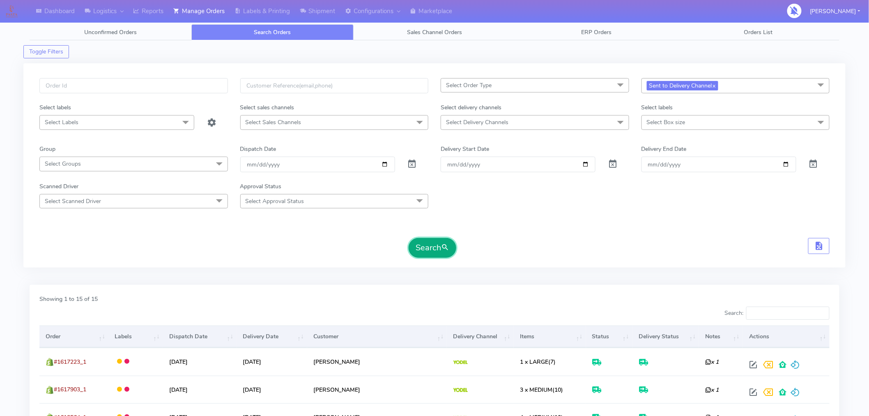
click at [425, 248] on button "Search" at bounding box center [433, 248] width 48 height 20
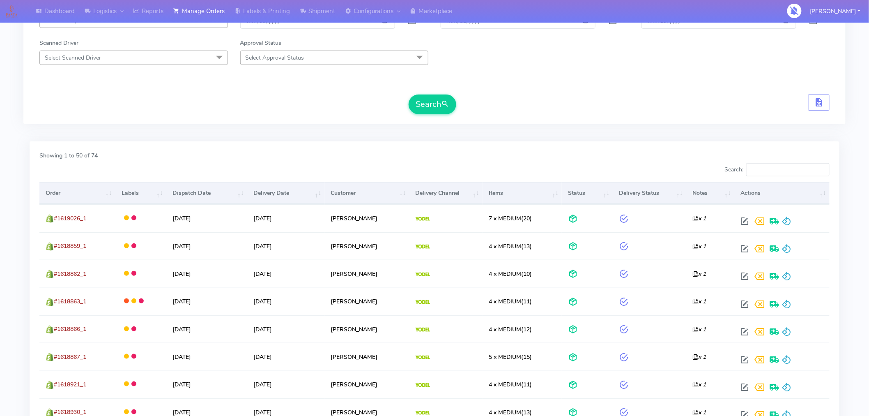
scroll to position [0, 0]
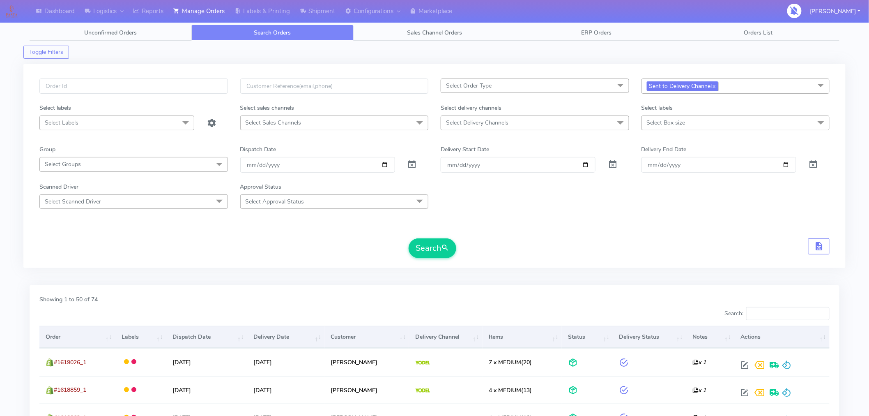
click at [715, 87] on link "x" at bounding box center [714, 85] width 4 height 9
click at [384, 163] on input "[DATE]" at bounding box center [317, 164] width 155 height 15
click at [430, 246] on button "Search" at bounding box center [433, 248] width 48 height 20
click at [383, 168] on input "[DATE]" at bounding box center [317, 164] width 155 height 15
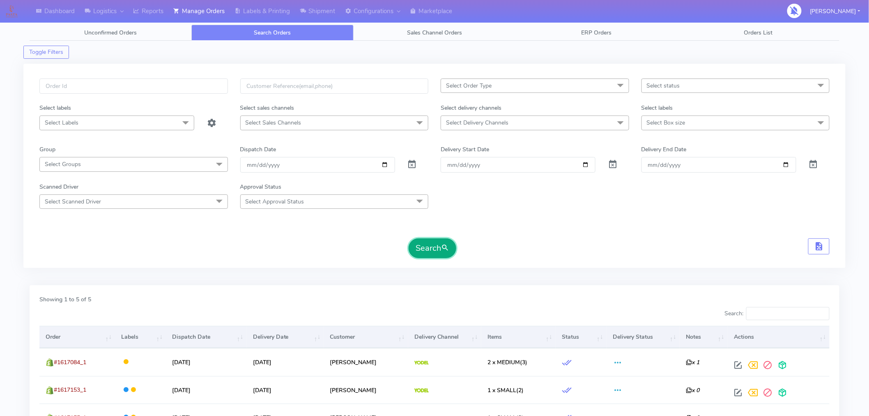
click at [440, 248] on button "Search" at bounding box center [433, 248] width 48 height 20
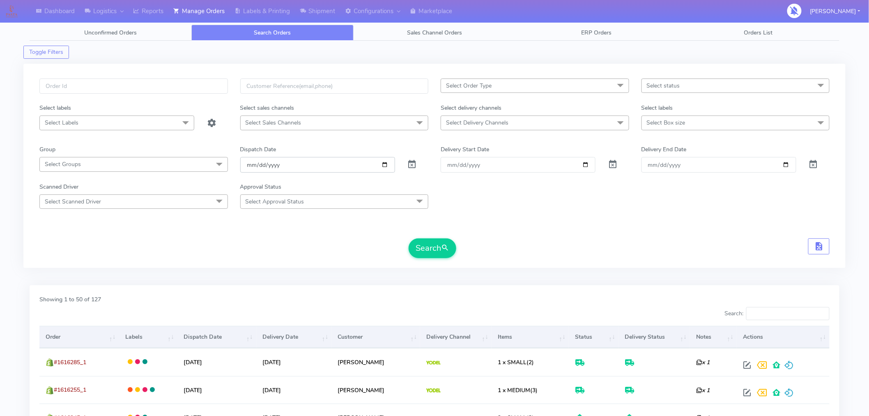
click at [381, 168] on input "[DATE]" at bounding box center [317, 164] width 155 height 15
click at [383, 166] on input "[DATE]" at bounding box center [317, 164] width 155 height 15
type input "[DATE]"
click at [417, 248] on button "Search" at bounding box center [433, 248] width 48 height 20
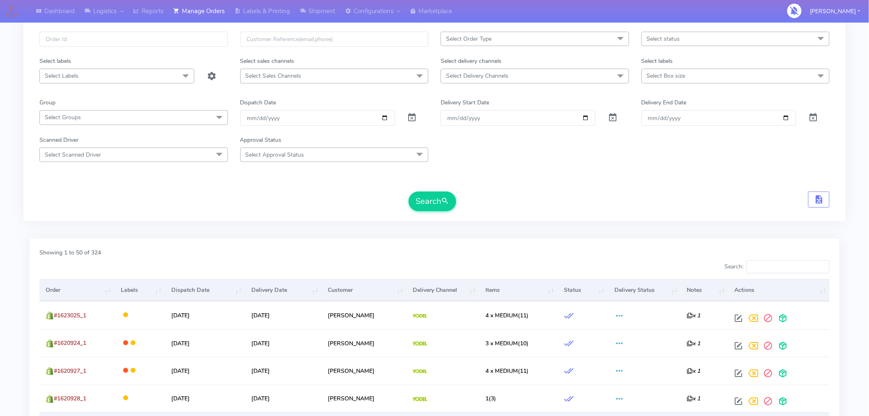
scroll to position [47, 0]
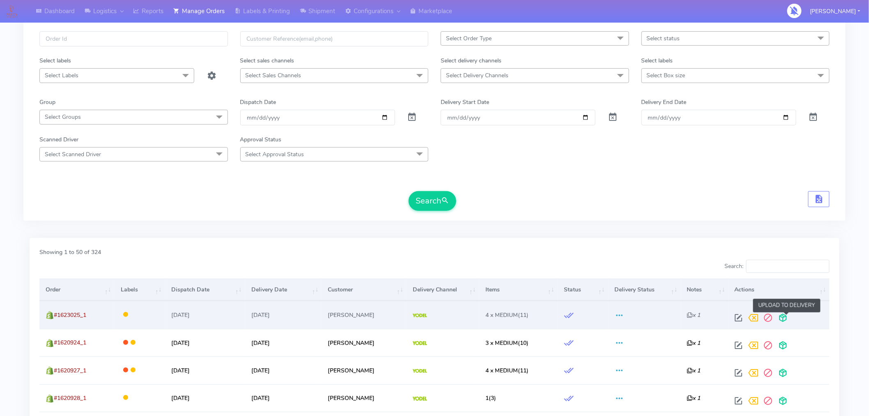
click at [785, 318] on span at bounding box center [783, 319] width 15 height 8
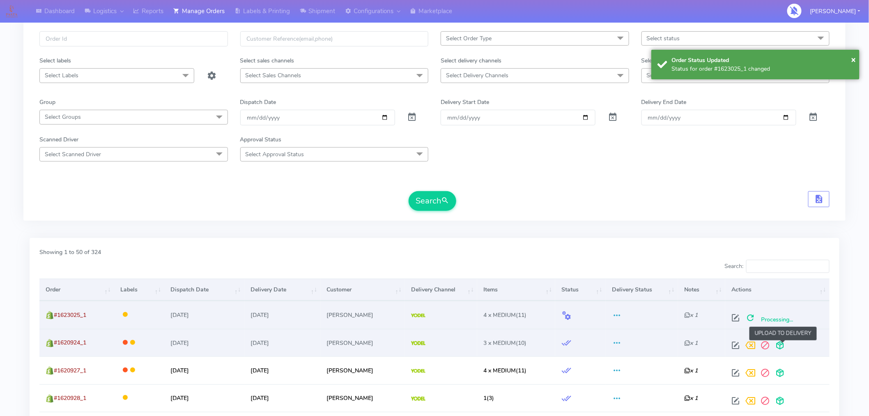
click at [785, 347] on span at bounding box center [780, 347] width 15 height 8
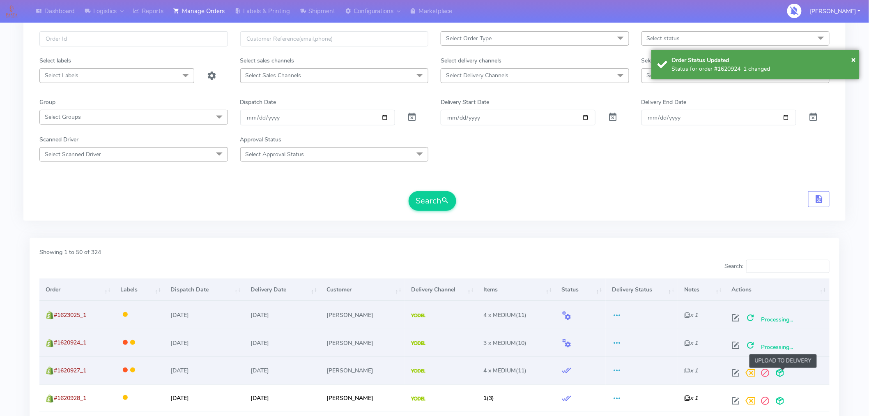
click at [783, 373] on span at bounding box center [780, 374] width 15 height 8
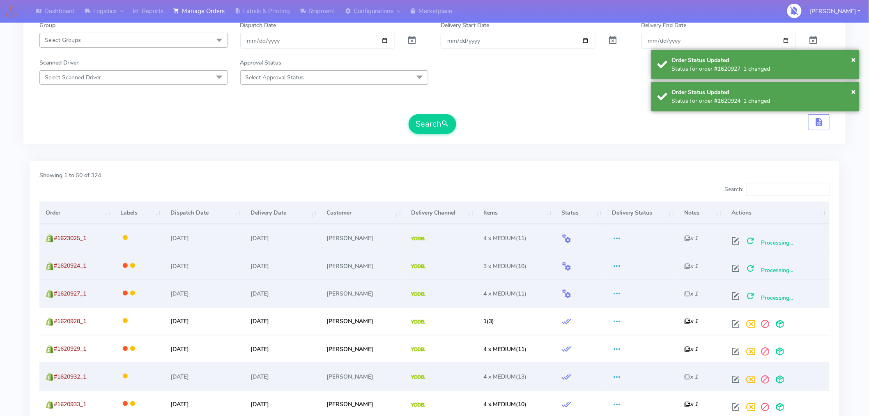
scroll to position [128, 0]
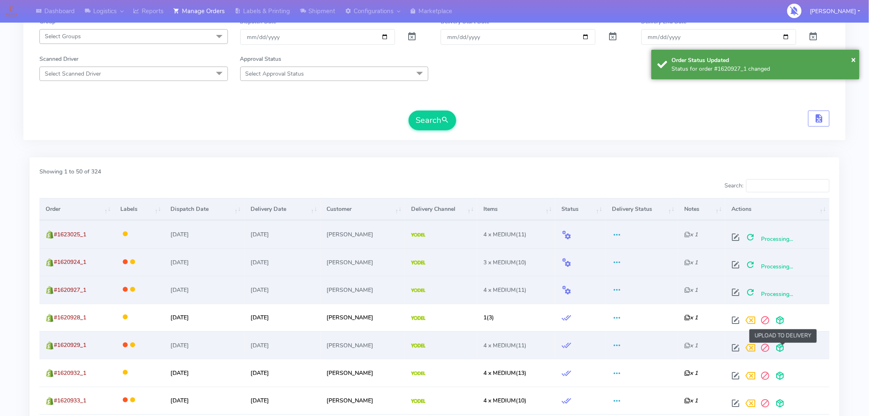
click at [783, 346] on span at bounding box center [780, 349] width 15 height 8
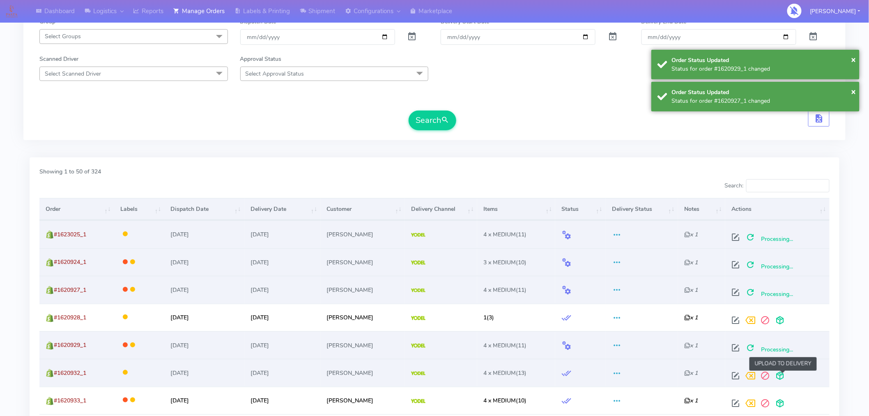
click at [783, 379] on span at bounding box center [780, 377] width 15 height 8
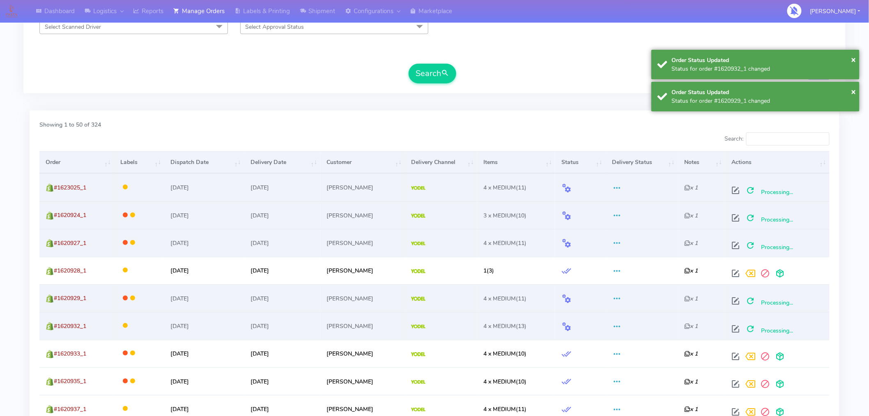
scroll to position [205, 0]
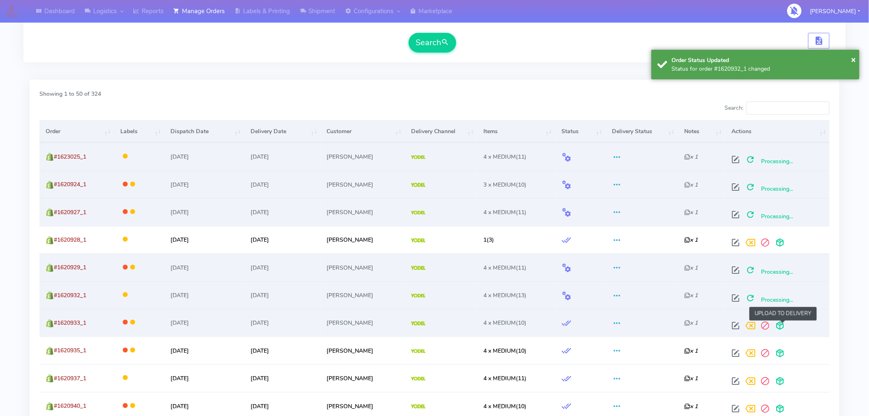
click at [783, 327] on span at bounding box center [780, 327] width 15 height 8
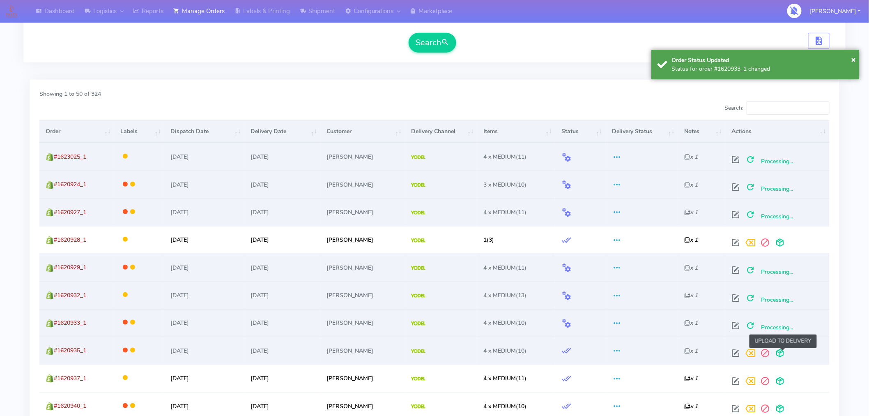
click at [783, 351] on span at bounding box center [780, 355] width 15 height 8
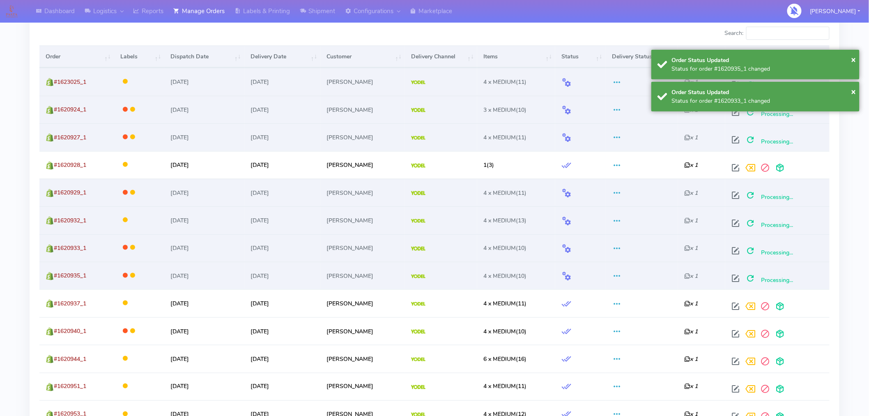
scroll to position [302, 0]
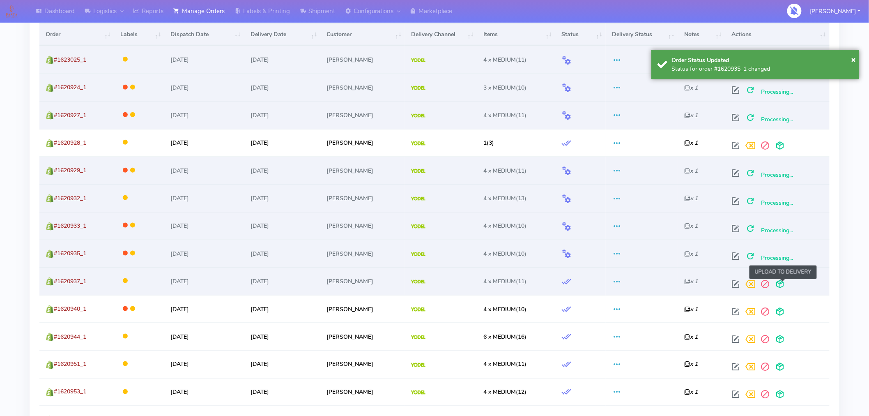
click at [782, 284] on span at bounding box center [780, 286] width 15 height 8
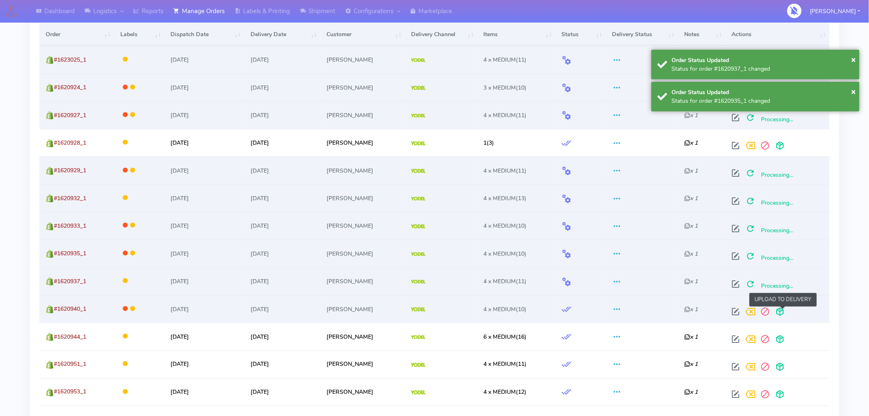
click at [782, 312] on span at bounding box center [780, 313] width 15 height 8
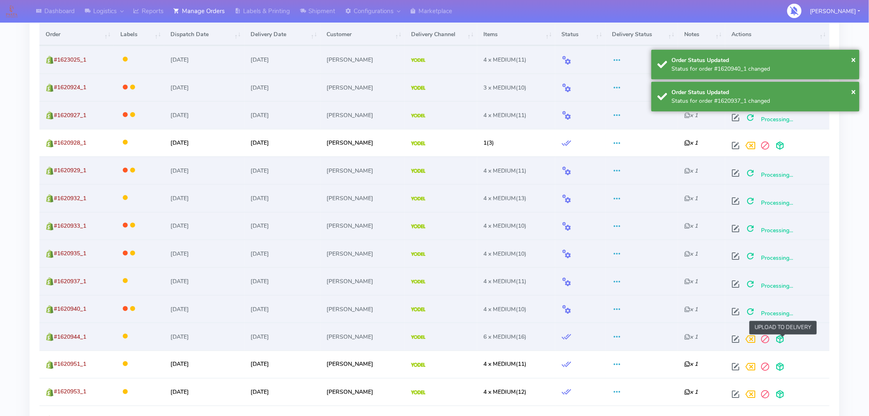
click at [784, 342] on span at bounding box center [780, 341] width 15 height 8
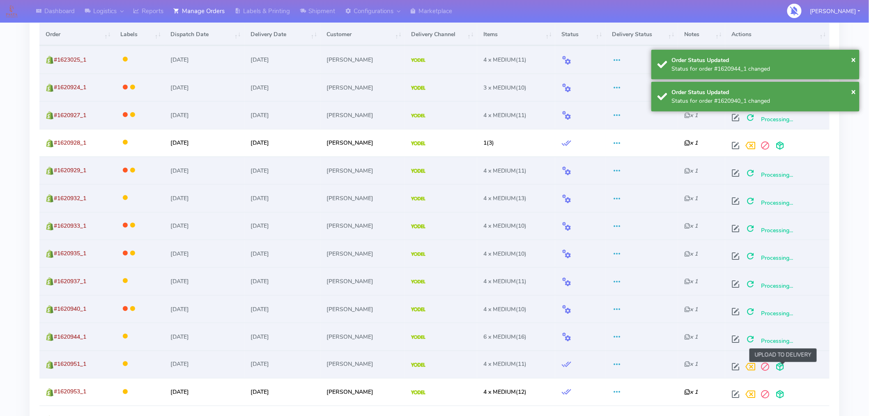
click at [783, 368] on span at bounding box center [780, 369] width 15 height 8
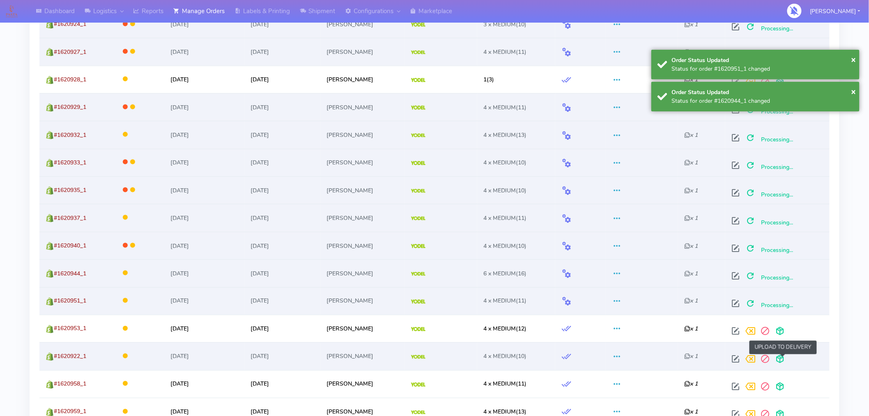
scroll to position [366, 0]
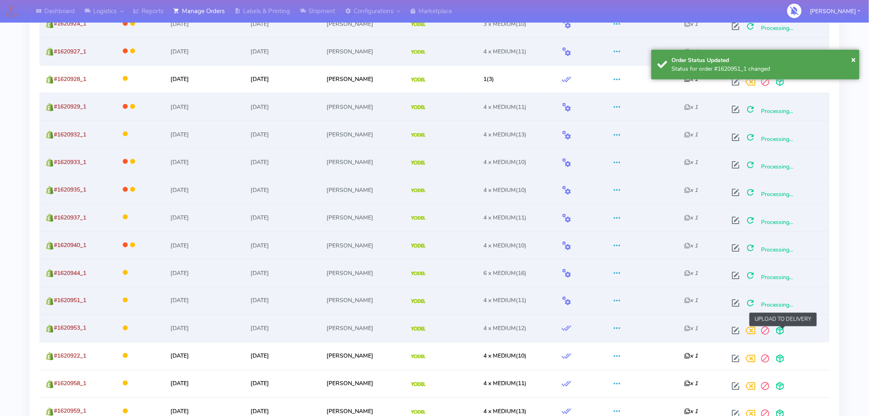
click at [783, 331] on span at bounding box center [780, 333] width 15 height 8
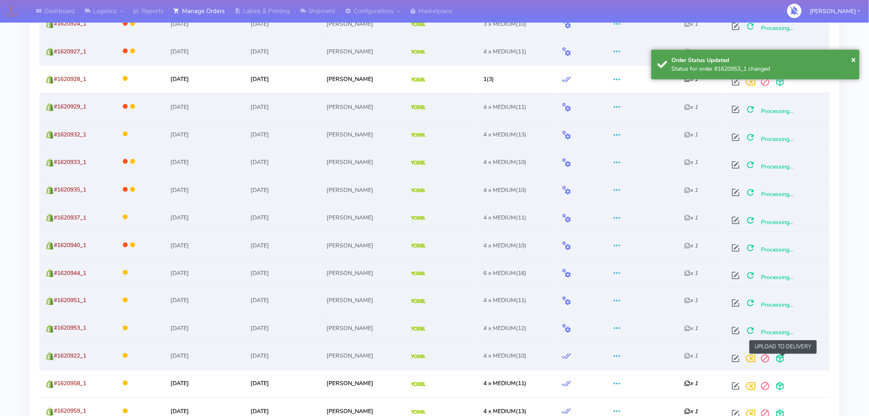
click at [782, 358] on span at bounding box center [780, 360] width 15 height 8
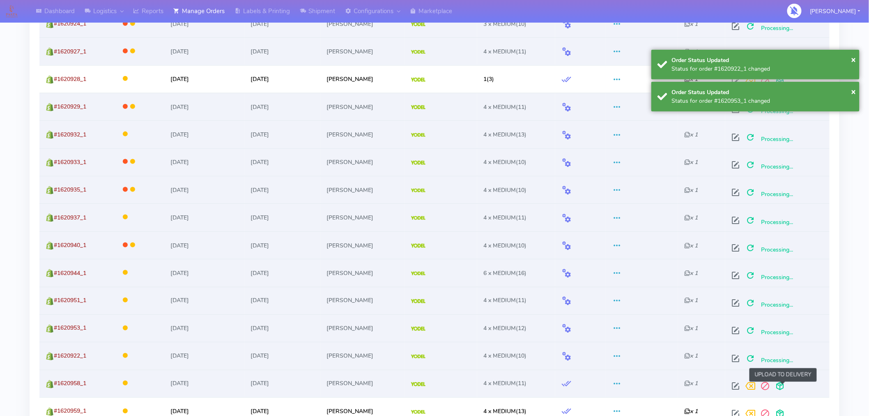
click at [781, 384] on span at bounding box center [780, 388] width 15 height 8
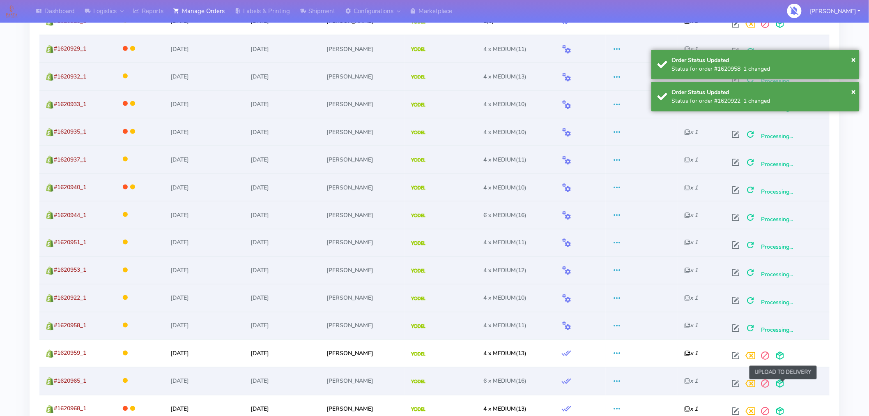
scroll to position [432, 0]
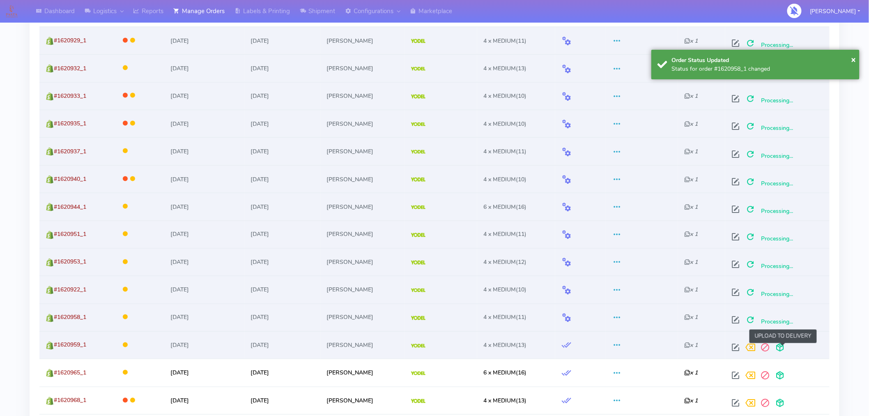
click at [784, 347] on span at bounding box center [780, 349] width 15 height 8
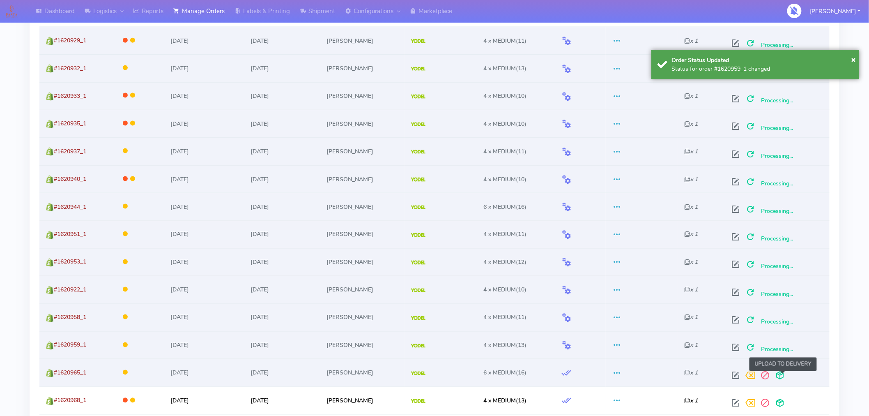
click at [781, 381] on span at bounding box center [780, 377] width 15 height 8
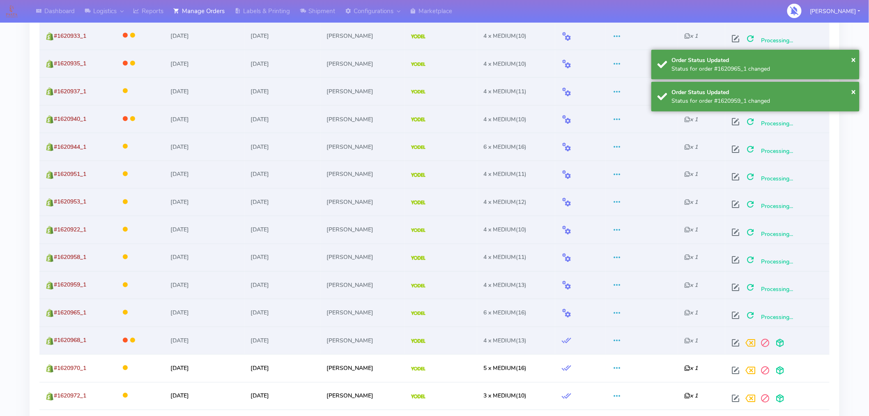
scroll to position [493, 0]
click at [782, 342] on span at bounding box center [780, 344] width 15 height 8
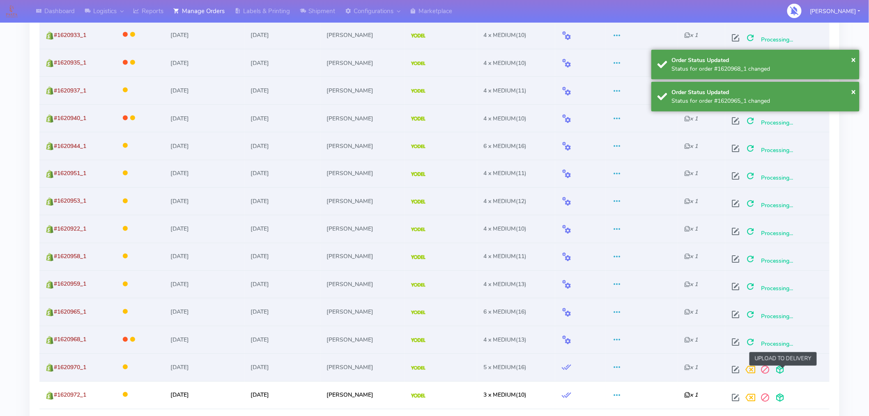
click at [783, 372] on span at bounding box center [780, 372] width 15 height 8
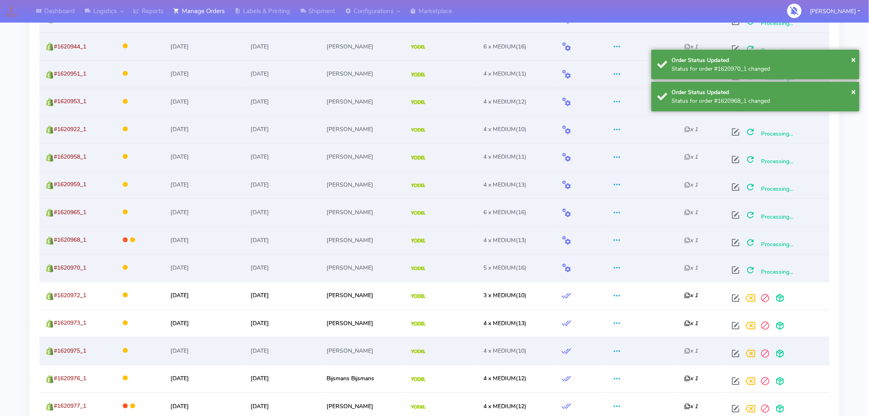
scroll to position [593, 0]
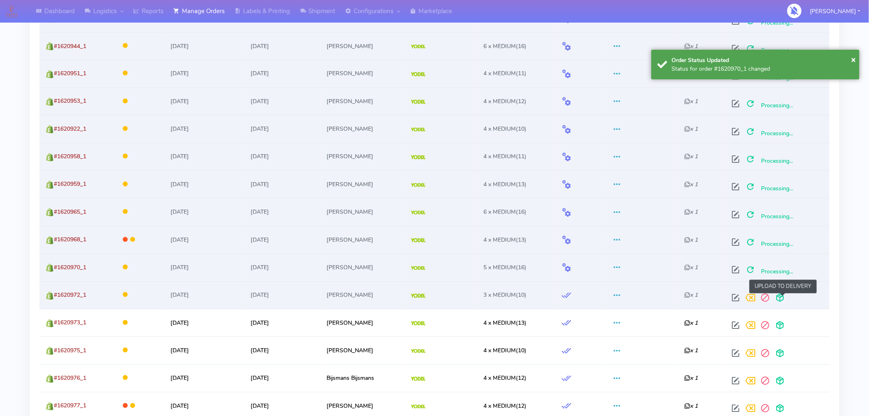
click at [784, 301] on span at bounding box center [780, 300] width 15 height 8
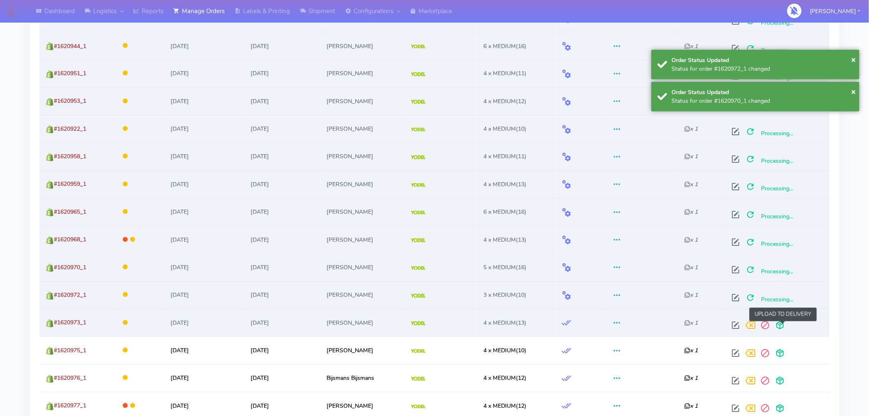
click at [782, 326] on span at bounding box center [780, 327] width 15 height 8
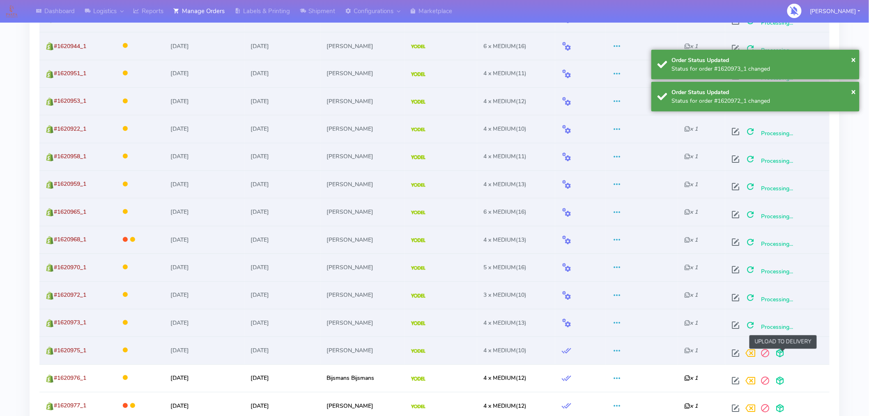
click at [784, 352] on span at bounding box center [780, 355] width 15 height 8
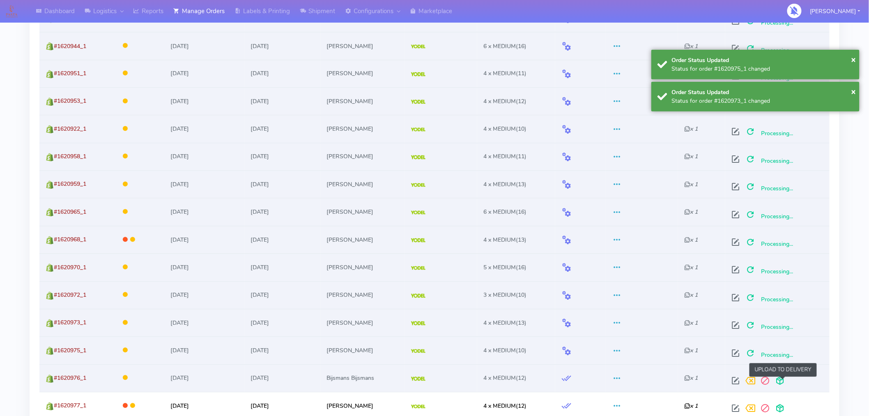
click at [783, 380] on span at bounding box center [780, 383] width 15 height 8
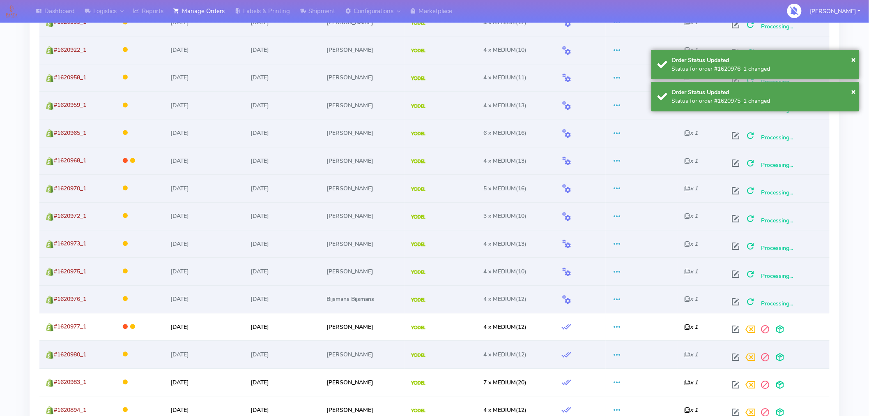
scroll to position [689, 0]
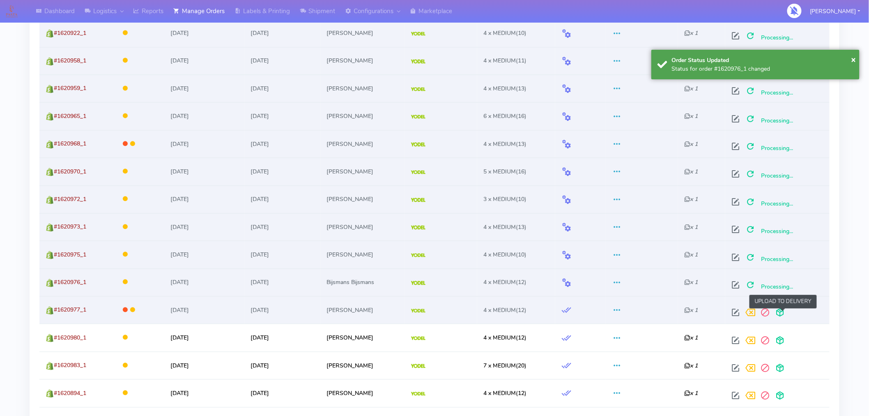
click at [785, 315] on span at bounding box center [780, 314] width 15 height 8
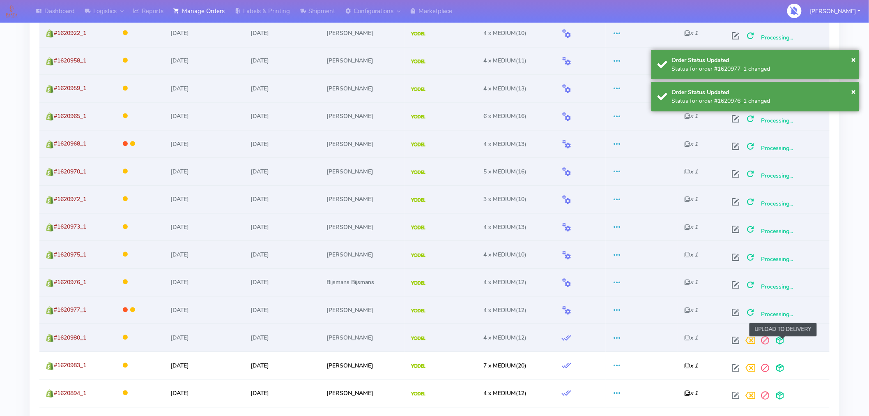
click at [784, 340] on span at bounding box center [780, 342] width 15 height 8
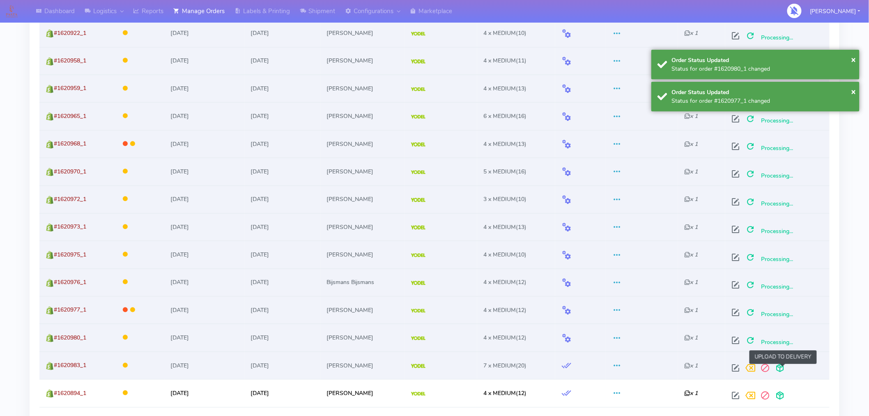
click at [784, 365] on span at bounding box center [780, 369] width 15 height 8
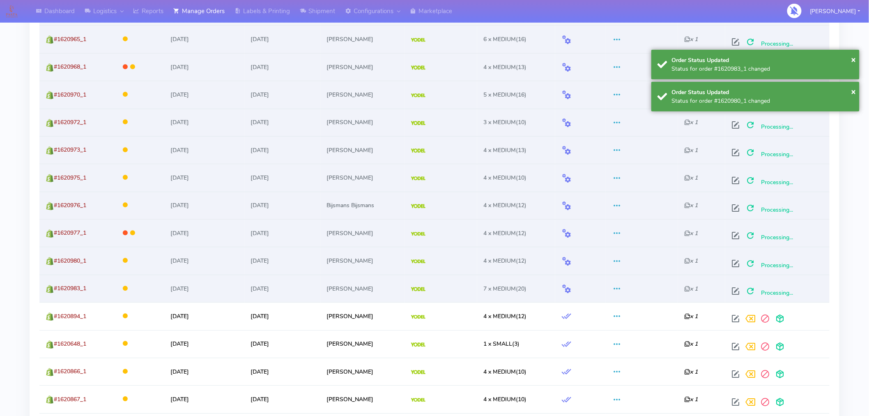
scroll to position [767, 0]
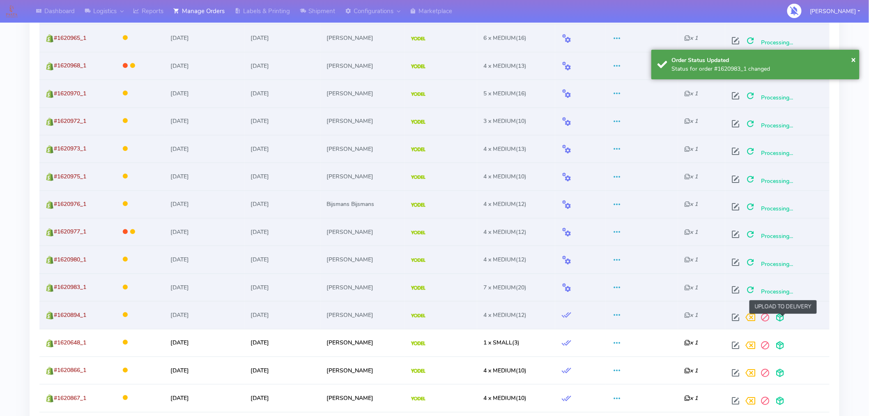
click at [781, 319] on span at bounding box center [780, 319] width 15 height 8
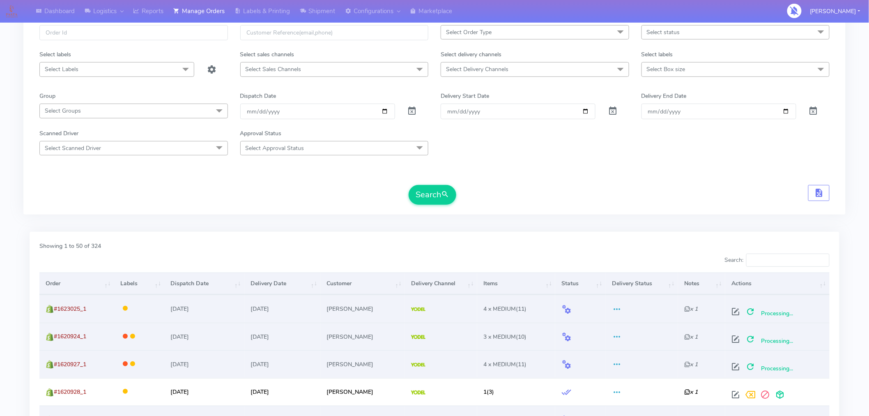
scroll to position [48, 0]
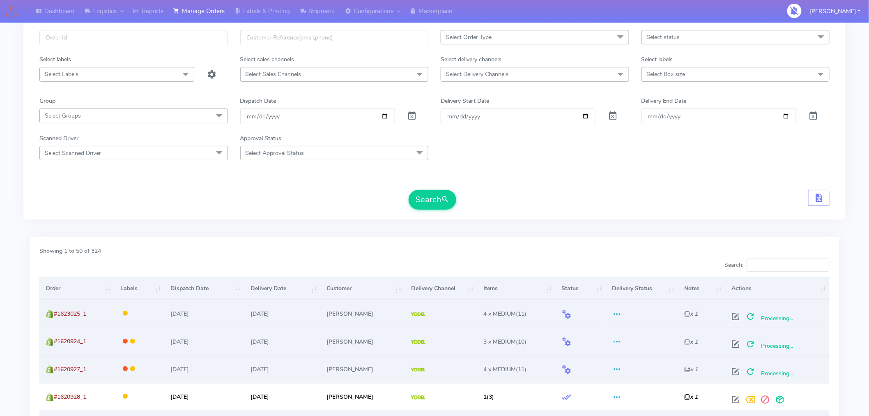
click at [687, 78] on span "Select Box size" at bounding box center [735, 74] width 188 height 14
click at [666, 155] on div "Medium" at bounding box center [735, 157] width 179 height 9
checkbox input "true"
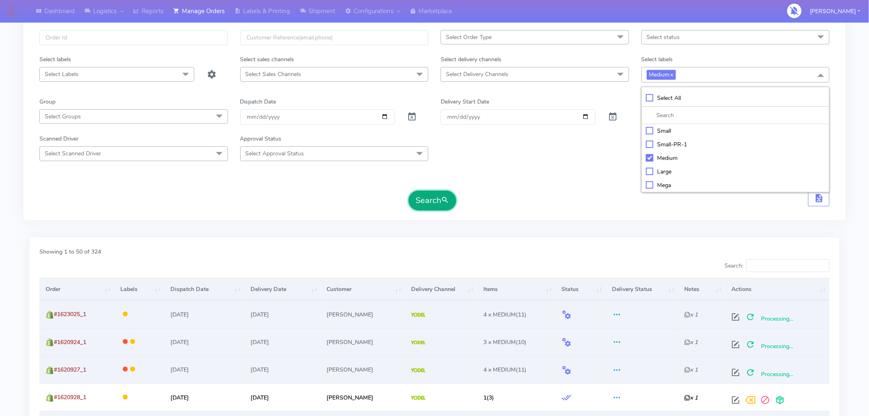
click at [438, 195] on button "Search" at bounding box center [433, 201] width 48 height 20
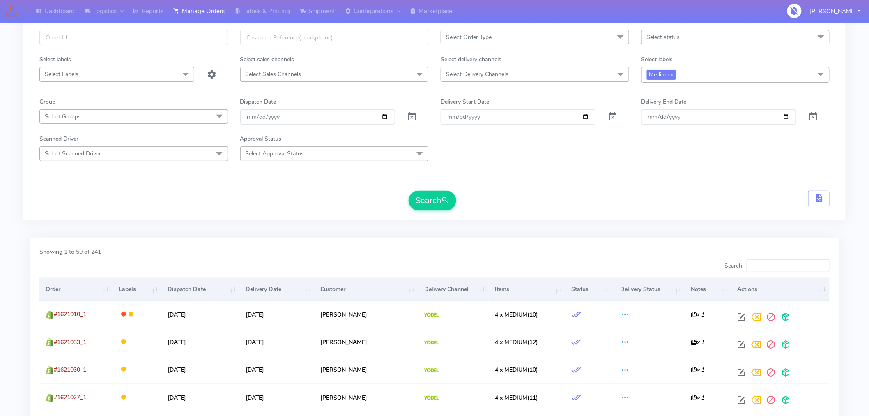
scroll to position [121, 0]
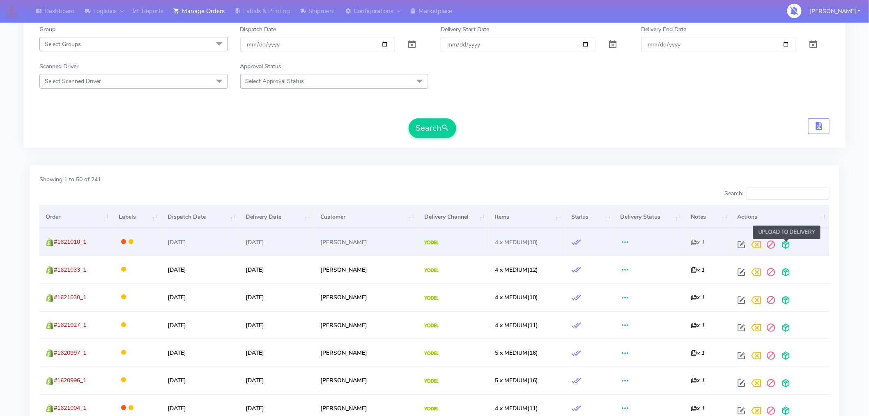
click at [788, 244] on span at bounding box center [786, 246] width 15 height 8
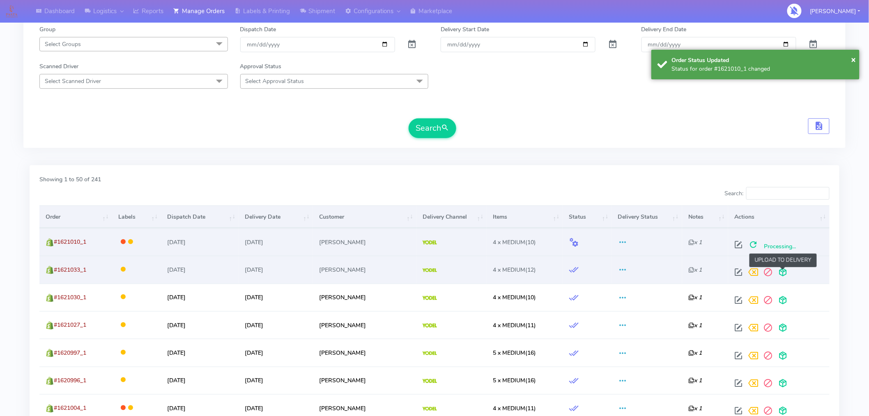
click at [787, 270] on span at bounding box center [782, 274] width 15 height 8
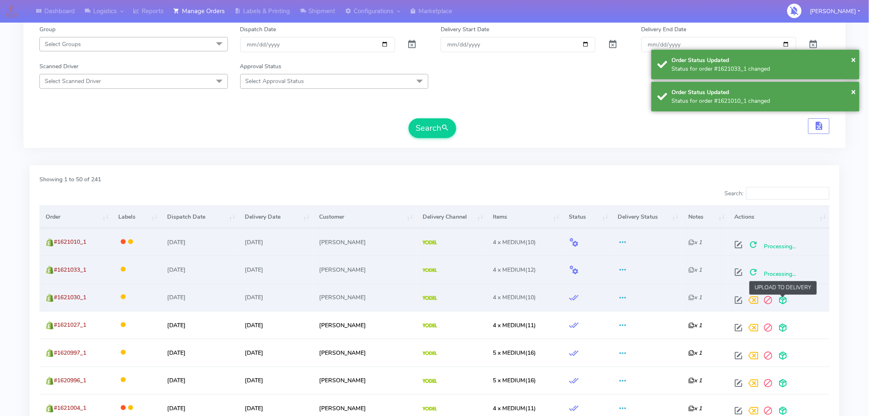
click at [785, 298] on span at bounding box center [782, 302] width 15 height 8
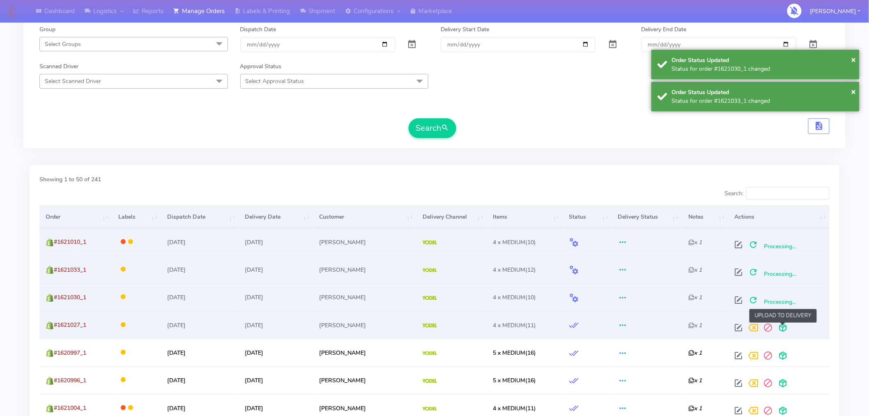
click at [783, 325] on span at bounding box center [782, 329] width 15 height 8
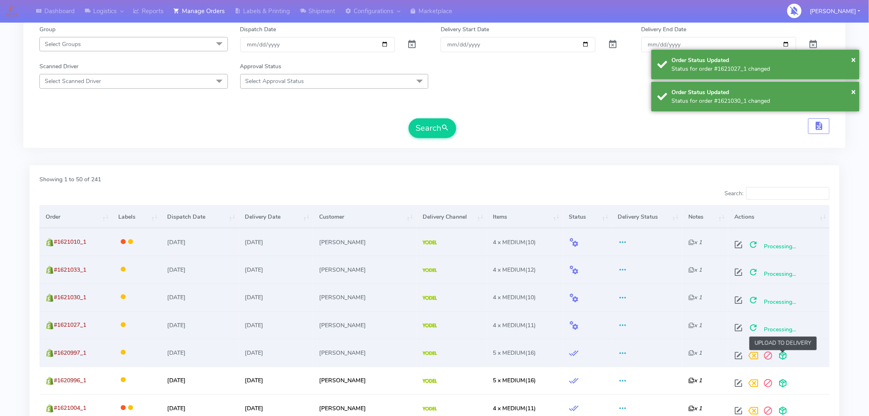
click at [782, 356] on span at bounding box center [782, 357] width 15 height 8
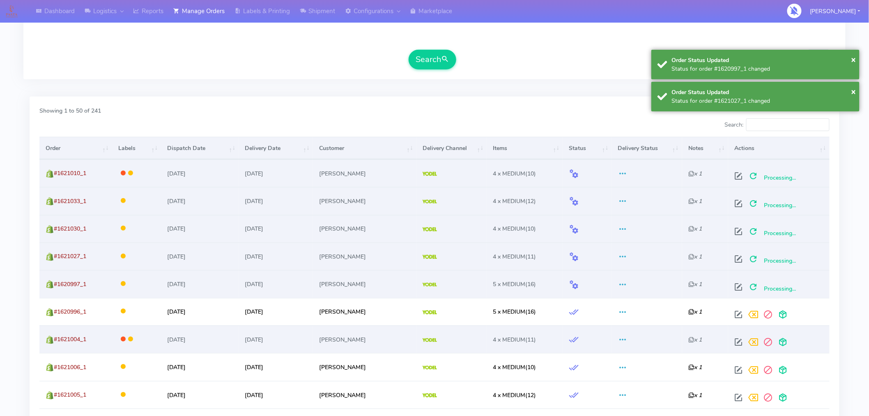
scroll to position [198, 0]
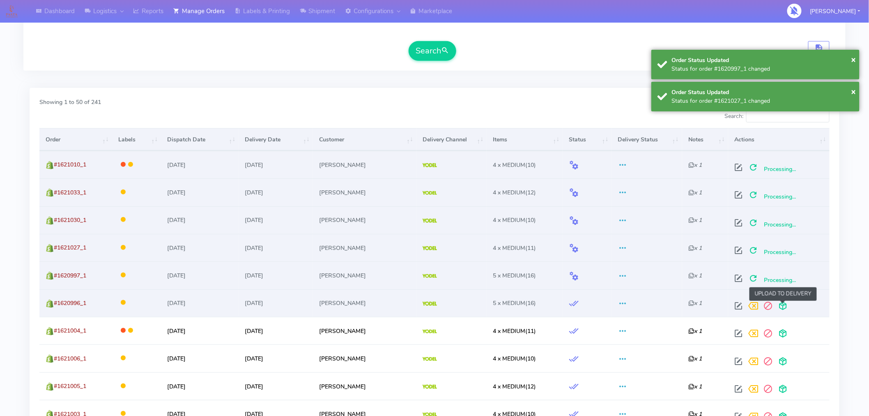
click at [781, 303] on span at bounding box center [782, 307] width 15 height 8
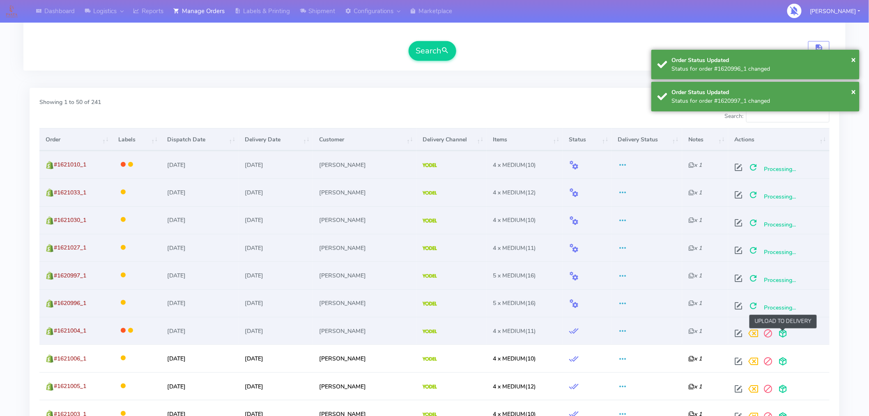
click at [781, 331] on span at bounding box center [782, 335] width 15 height 8
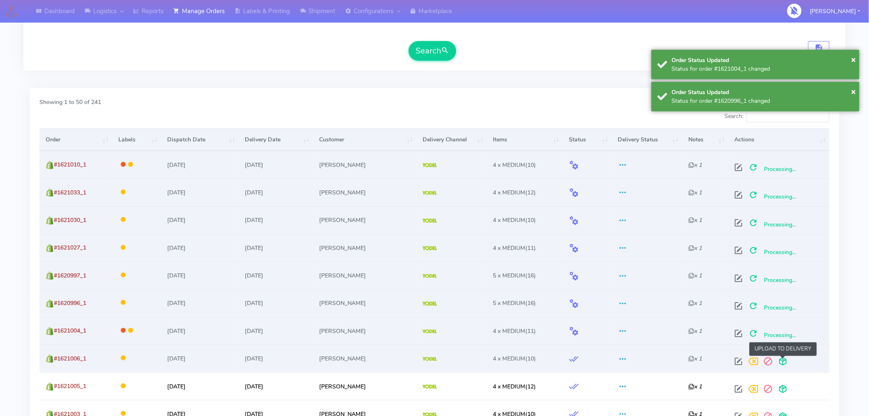
click at [781, 359] on span at bounding box center [782, 363] width 15 height 8
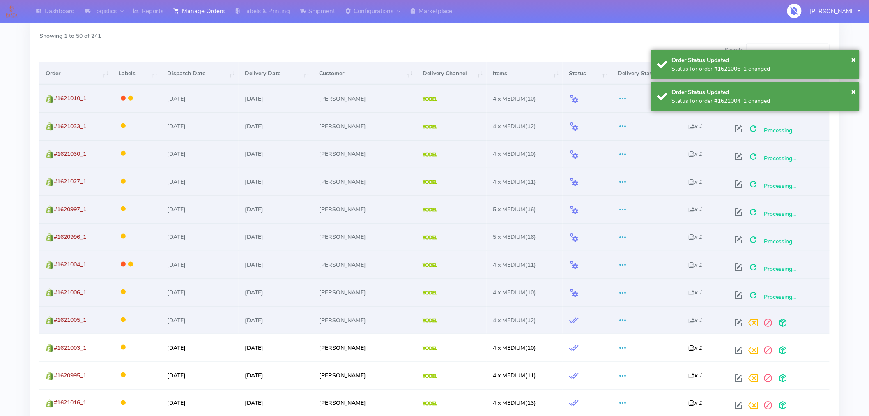
scroll to position [264, 0]
click at [782, 320] on span at bounding box center [782, 324] width 15 height 8
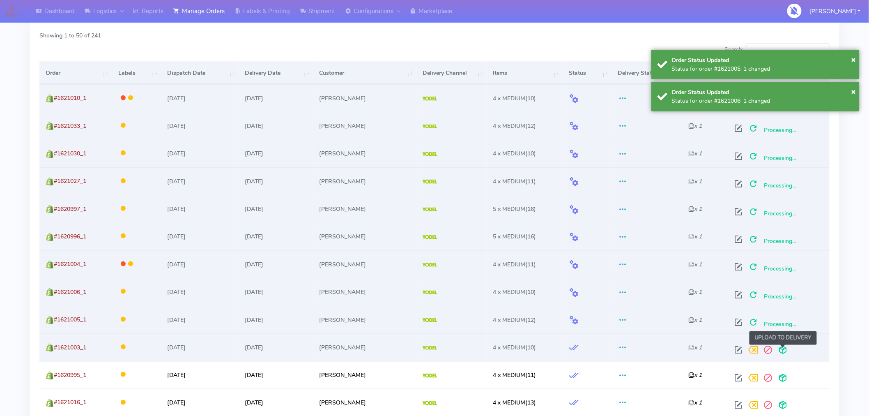
click at [783, 347] on span at bounding box center [782, 351] width 15 height 8
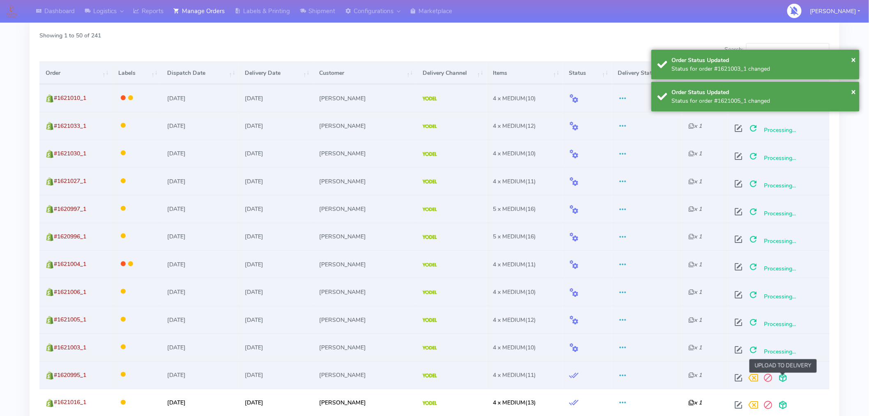
click at [781, 375] on span at bounding box center [782, 379] width 15 height 8
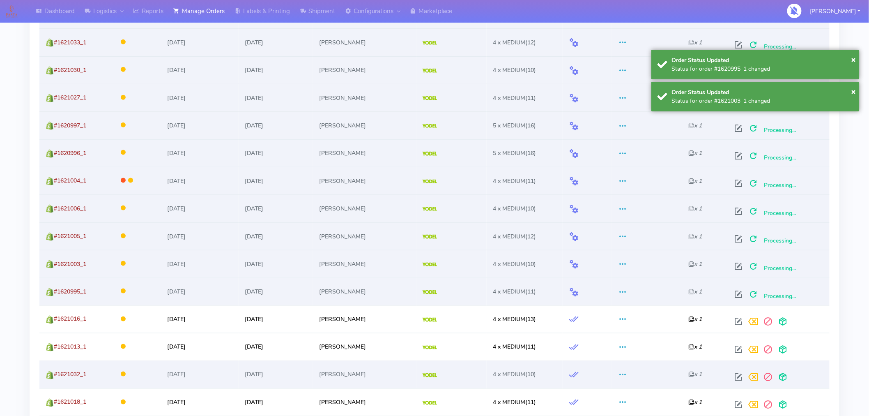
scroll to position [363, 0]
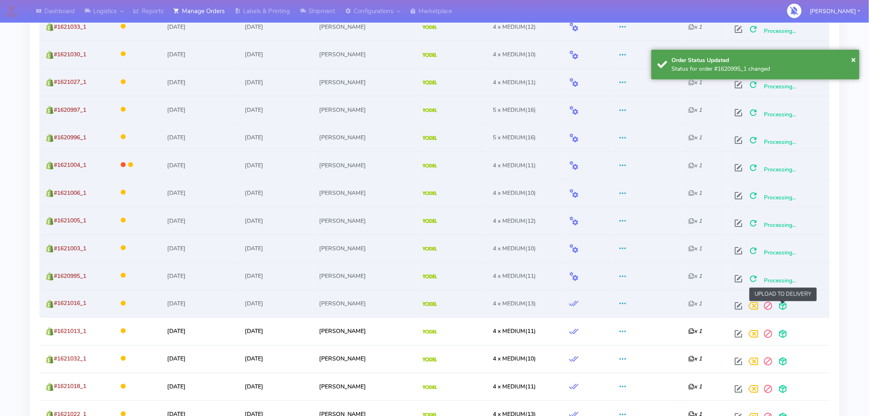
click at [782, 312] on span at bounding box center [782, 308] width 15 height 8
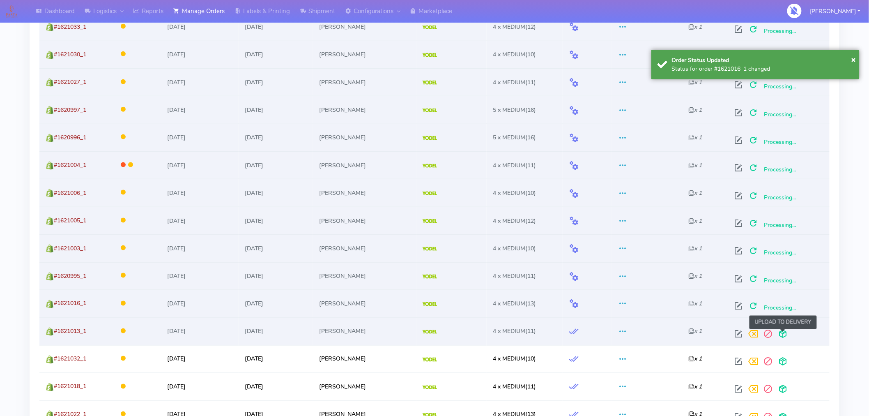
click at [782, 332] on span at bounding box center [782, 336] width 15 height 8
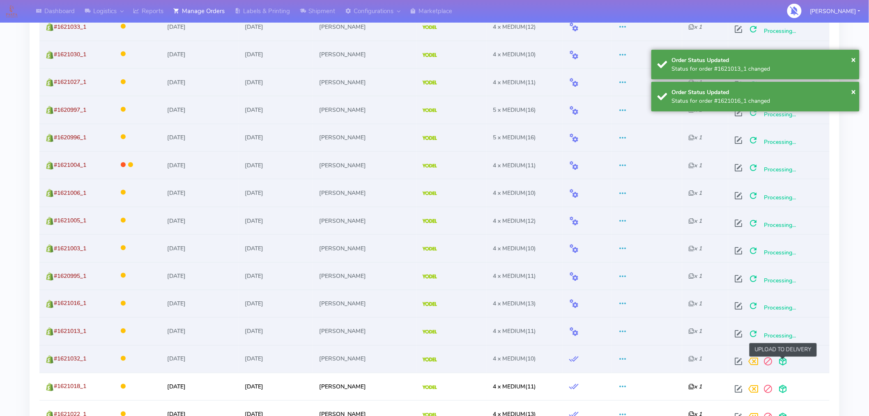
click at [782, 364] on span at bounding box center [782, 363] width 15 height 8
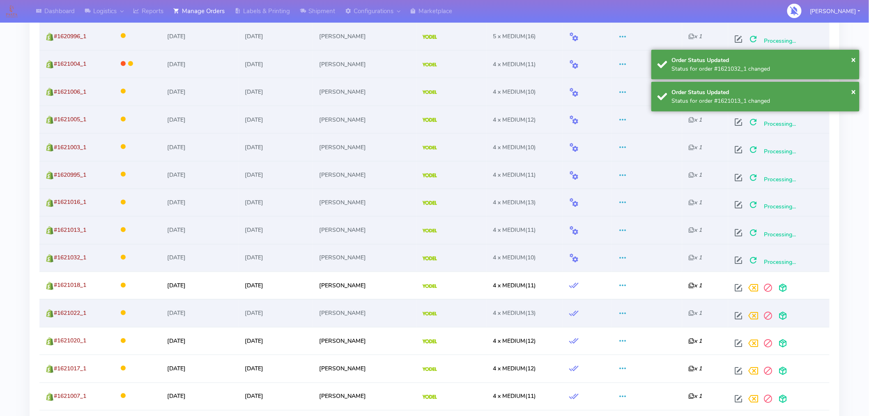
scroll to position [468, 0]
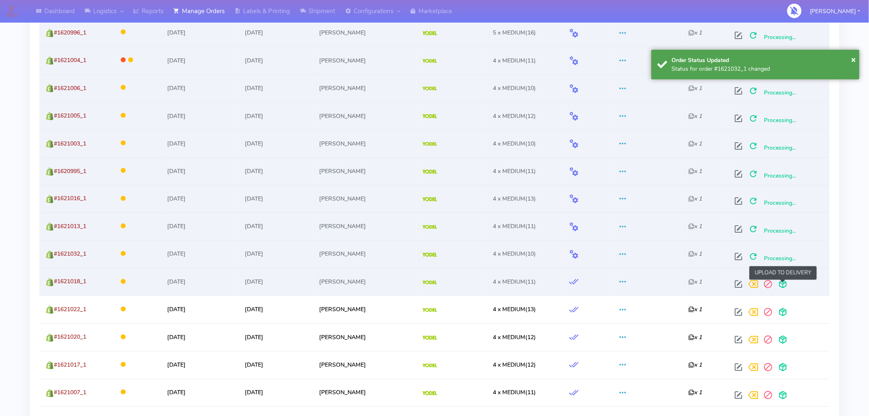
click at [782, 290] on span at bounding box center [782, 286] width 15 height 8
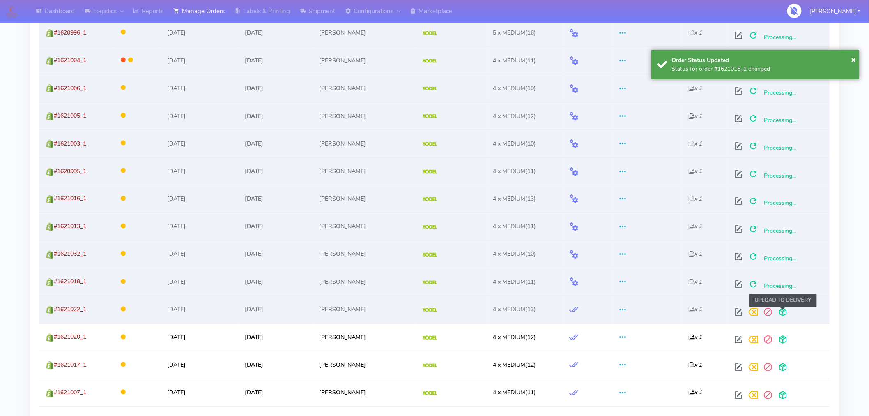
click at [782, 310] on span at bounding box center [782, 314] width 15 height 8
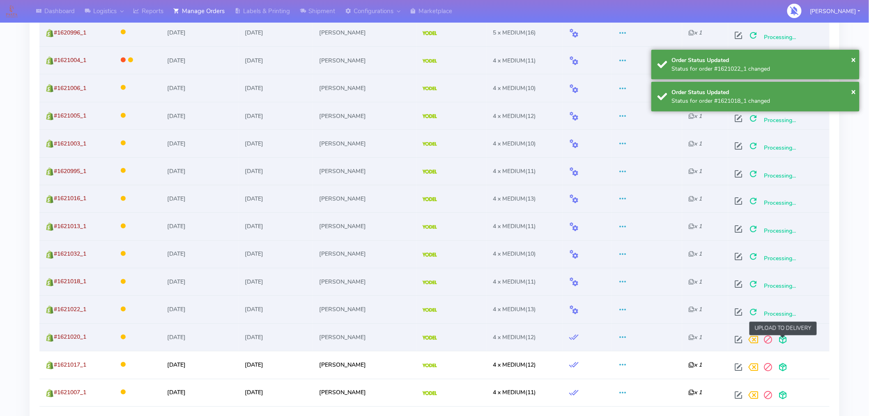
click at [781, 338] on span at bounding box center [782, 342] width 15 height 8
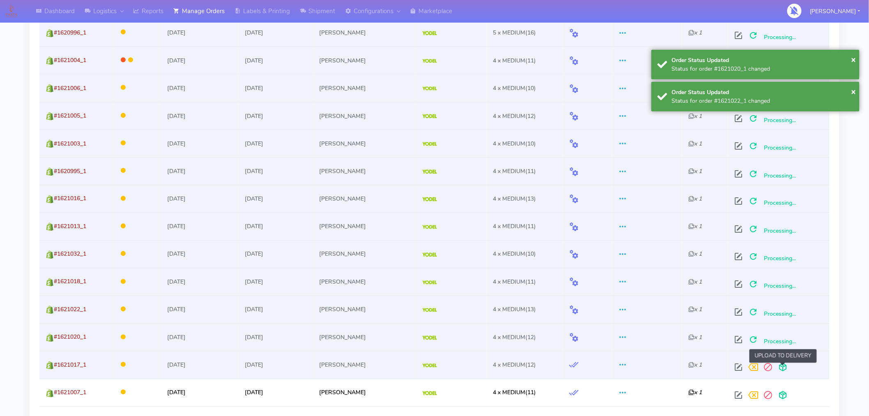
click at [780, 370] on span at bounding box center [782, 369] width 15 height 8
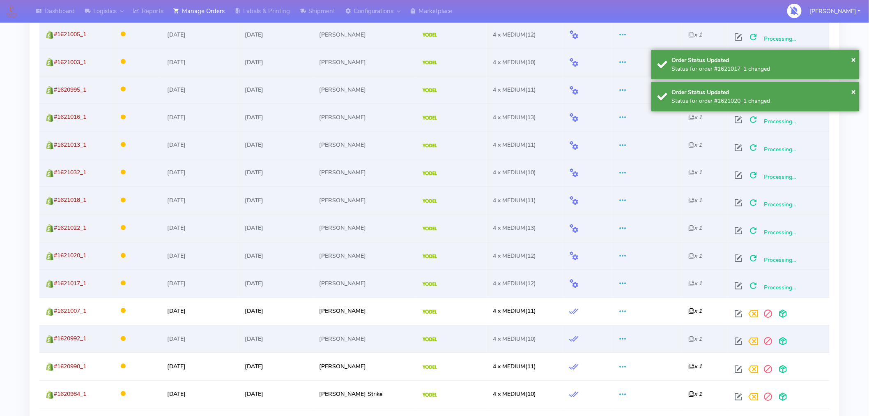
scroll to position [574, 0]
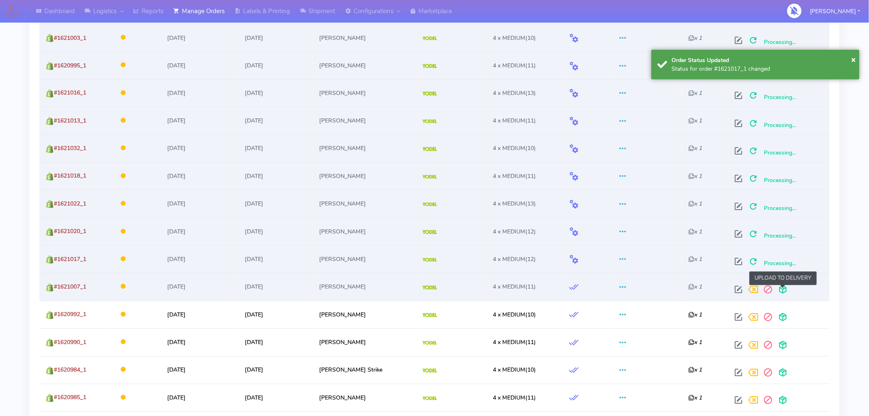
click at [784, 288] on span at bounding box center [782, 291] width 15 height 8
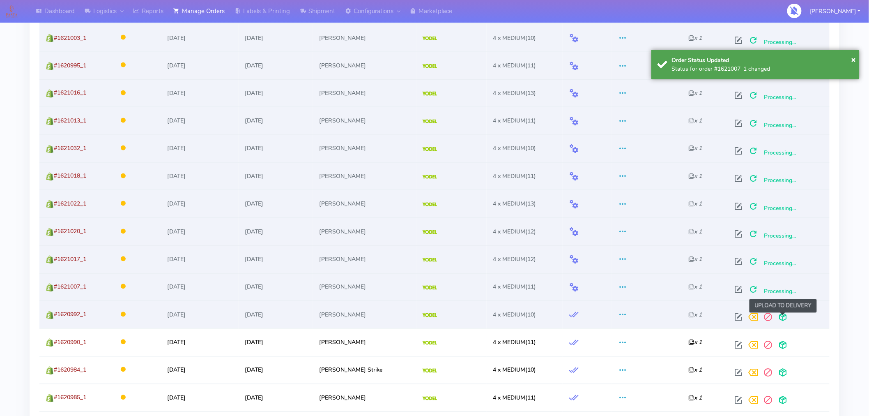
click at [782, 317] on span at bounding box center [782, 319] width 15 height 8
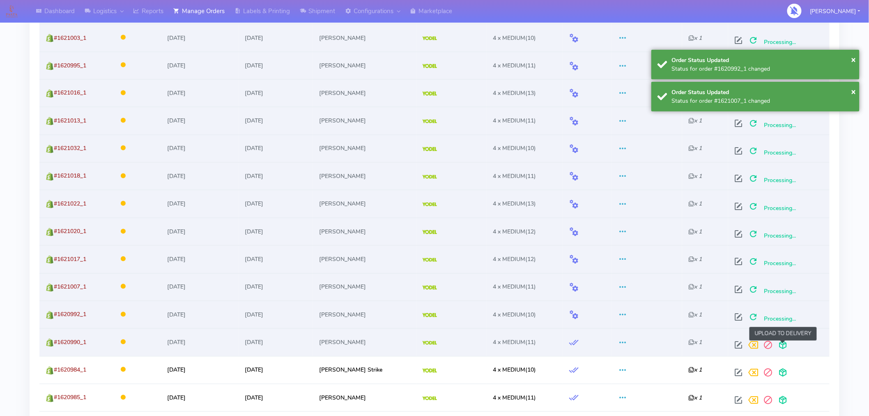
click at [782, 346] on span at bounding box center [782, 347] width 15 height 8
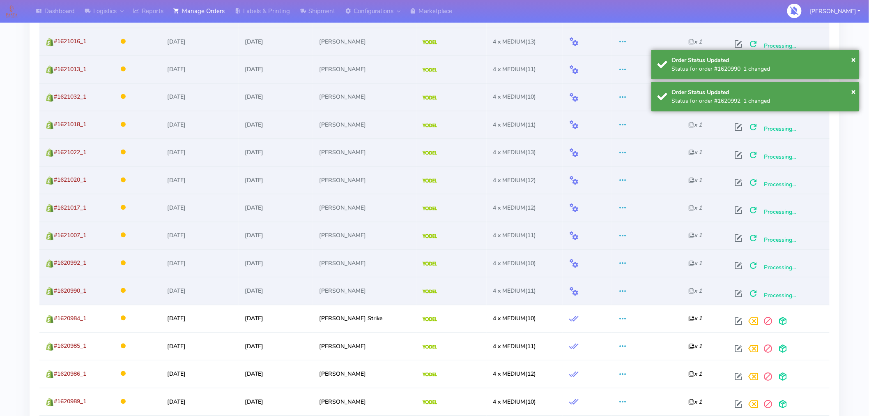
scroll to position [665, 0]
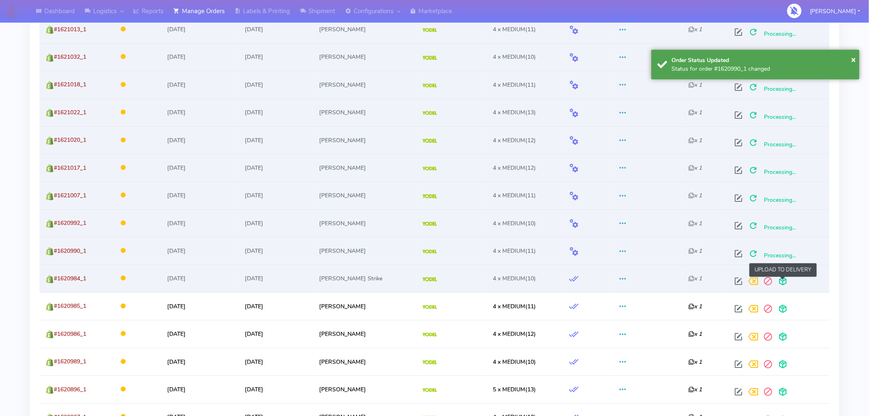
click at [785, 285] on span at bounding box center [782, 283] width 15 height 8
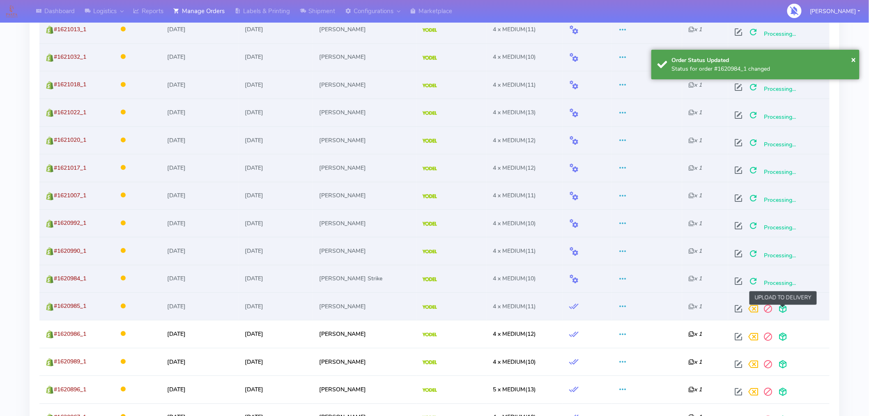
click at [784, 306] on span at bounding box center [782, 310] width 15 height 8
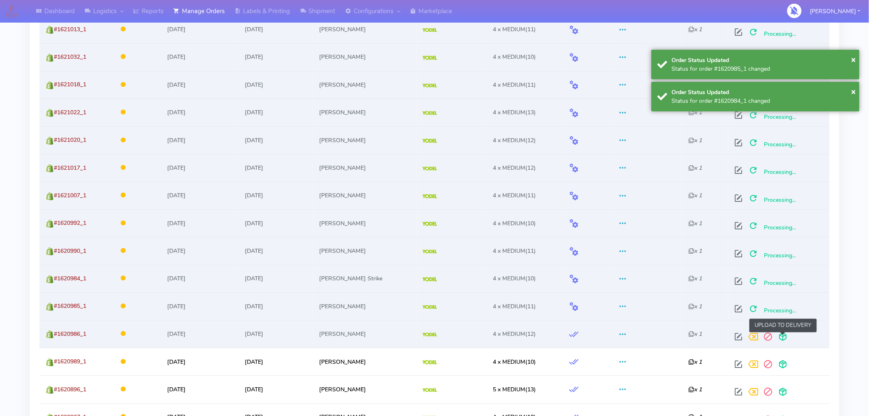
click at [781, 338] on span at bounding box center [782, 338] width 15 height 8
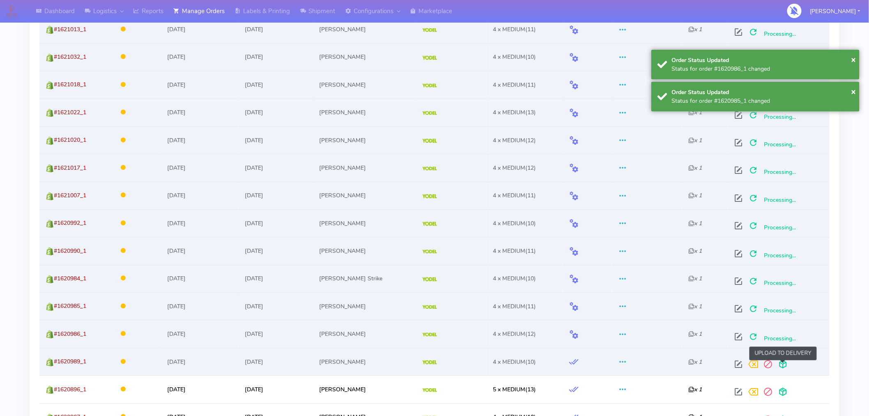
click at [783, 365] on span at bounding box center [782, 366] width 15 height 8
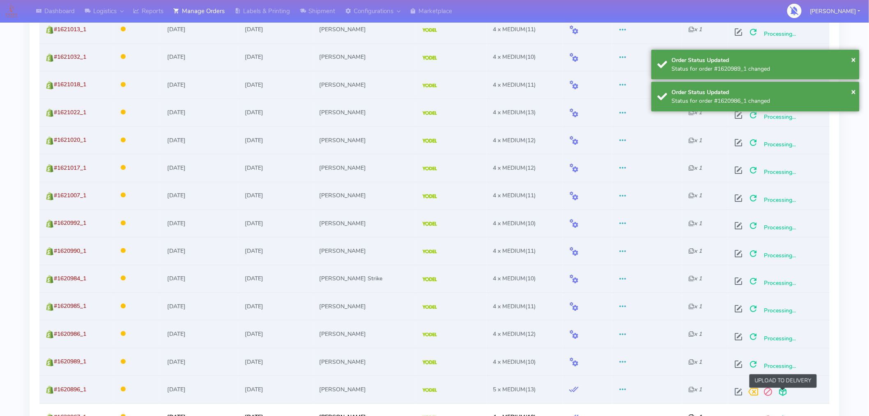
click at [783, 392] on span at bounding box center [782, 393] width 15 height 8
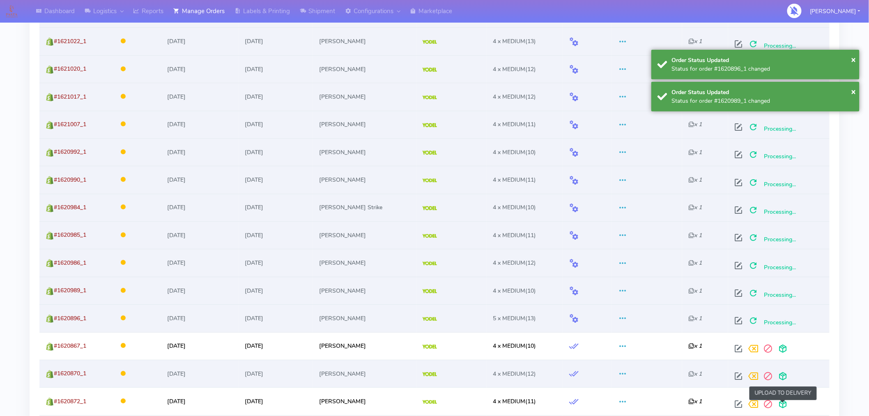
scroll to position [749, 0]
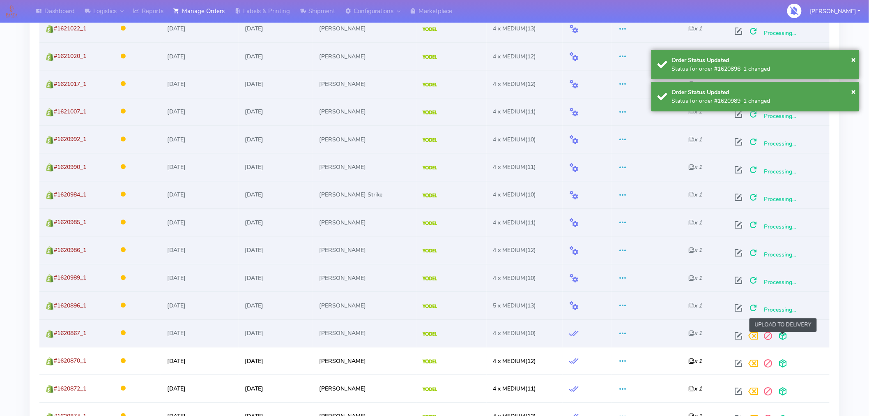
click at [783, 336] on span at bounding box center [782, 337] width 15 height 8
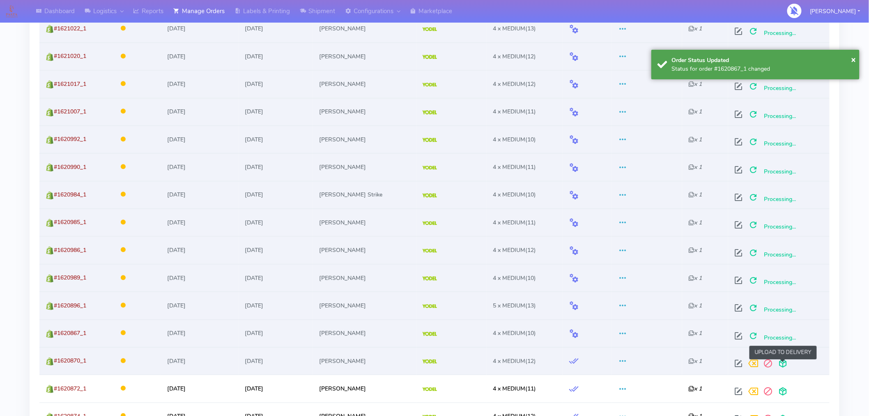
click at [783, 362] on span at bounding box center [782, 365] width 15 height 8
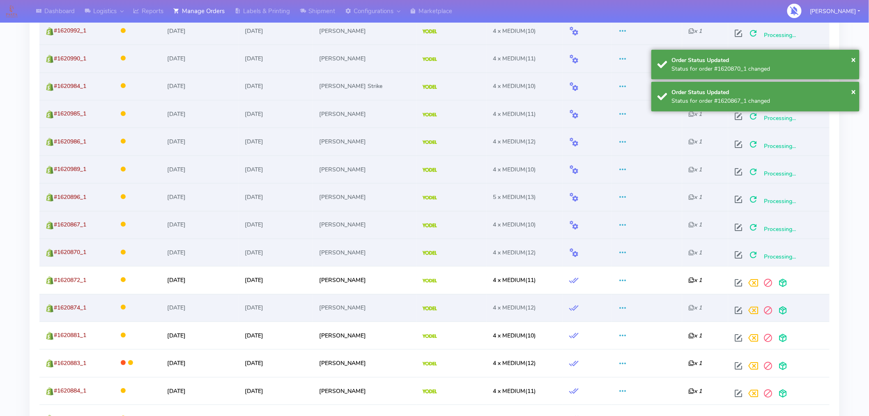
scroll to position [871, 0]
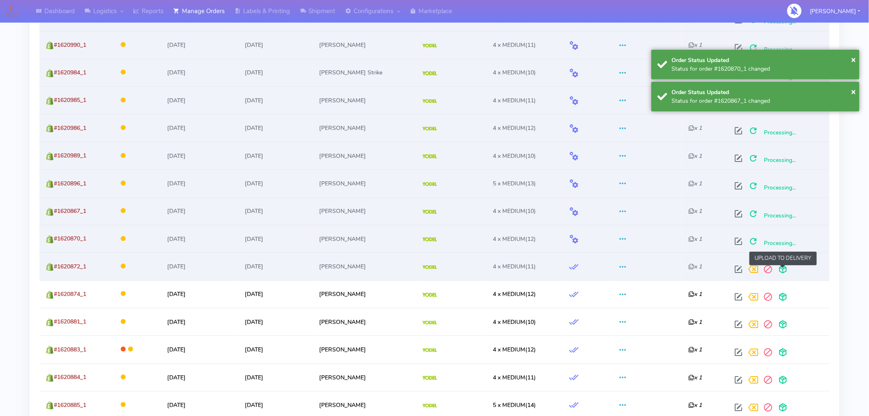
click at [783, 272] on span at bounding box center [782, 271] width 15 height 8
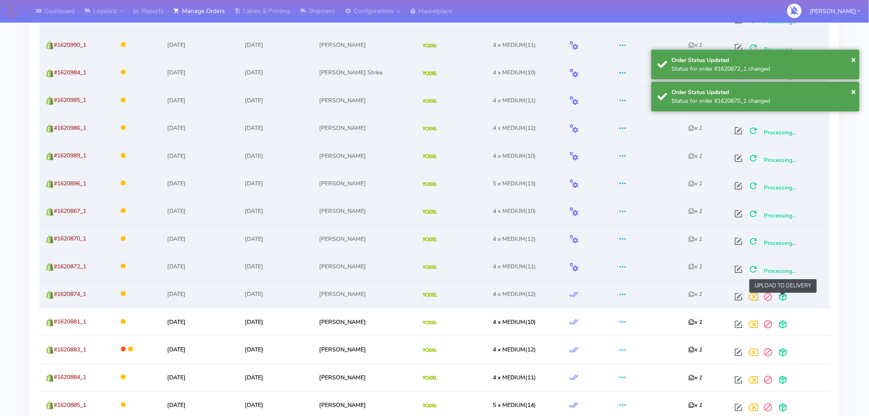
click at [782, 300] on span at bounding box center [782, 298] width 15 height 8
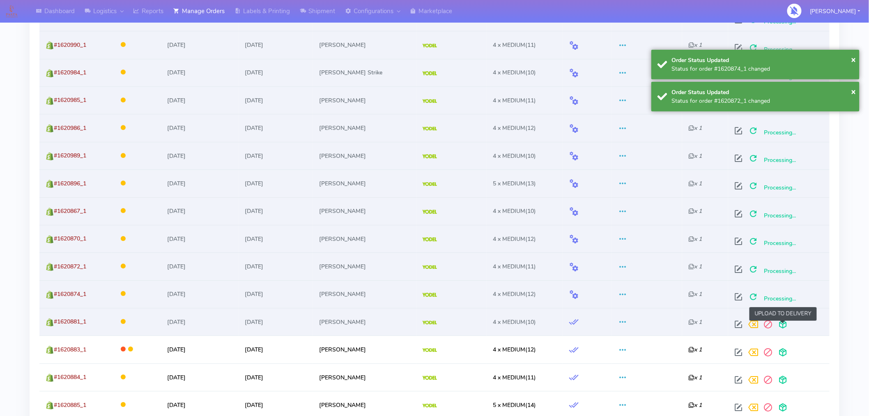
click at [783, 324] on span at bounding box center [782, 326] width 15 height 8
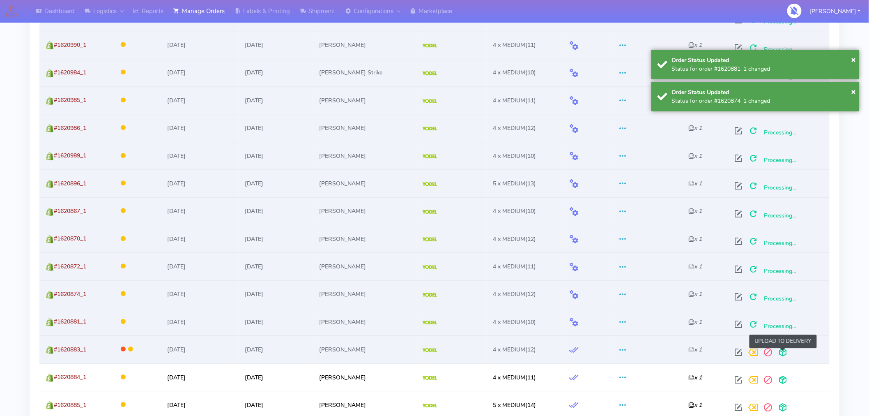
click at [783, 350] on span at bounding box center [782, 354] width 15 height 8
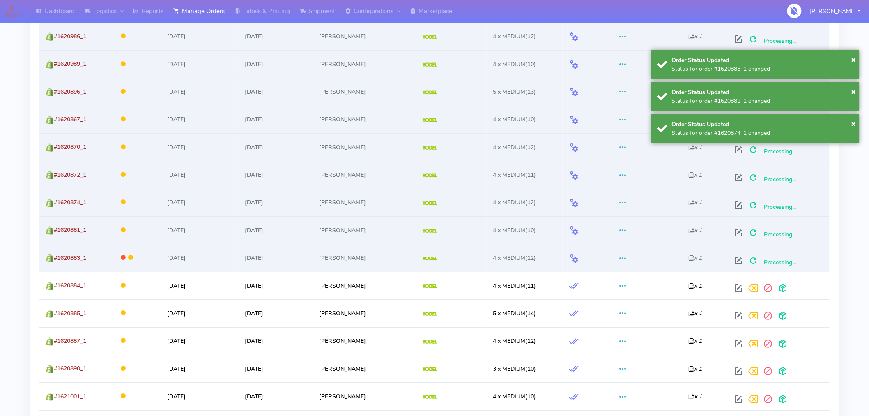
scroll to position [972, 0]
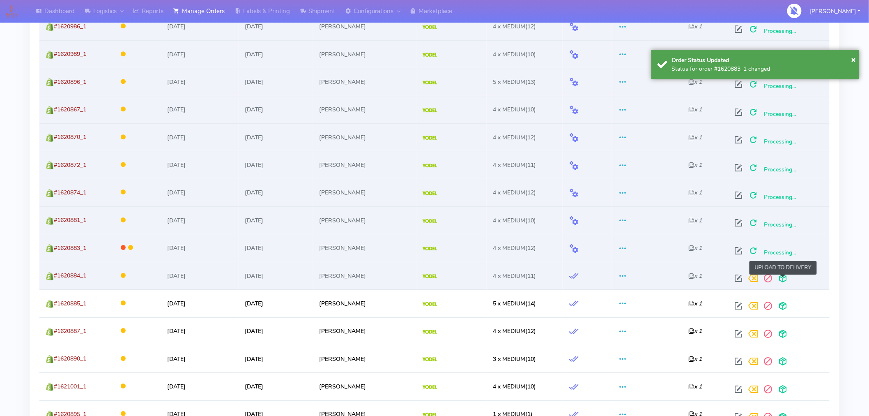
click at [784, 278] on span at bounding box center [782, 280] width 15 height 8
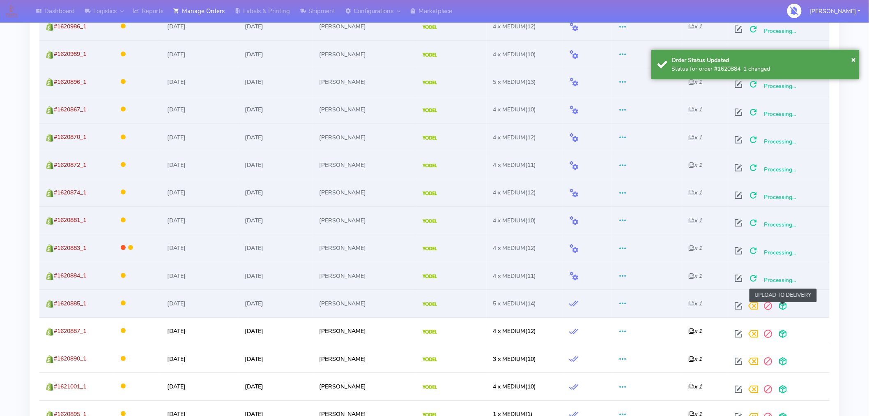
click at [783, 306] on span at bounding box center [782, 307] width 15 height 8
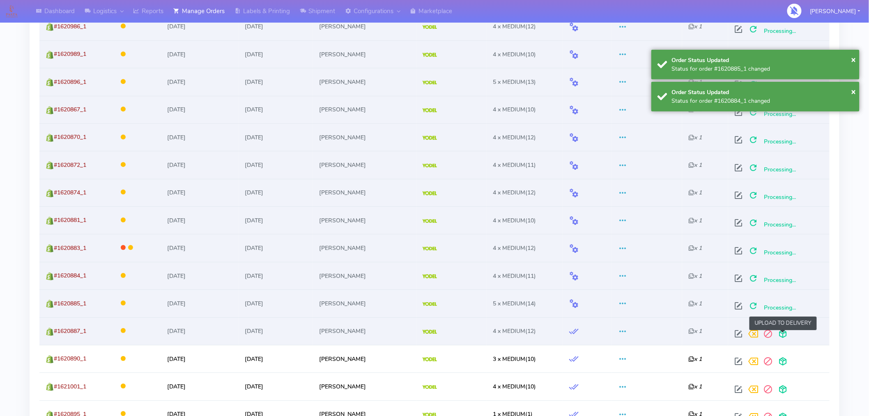
click at [783, 333] on span at bounding box center [782, 335] width 15 height 8
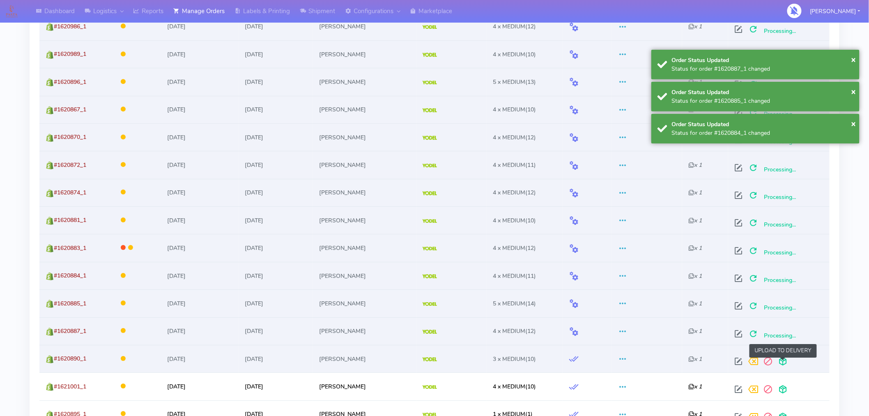
click at [783, 359] on span at bounding box center [782, 363] width 15 height 8
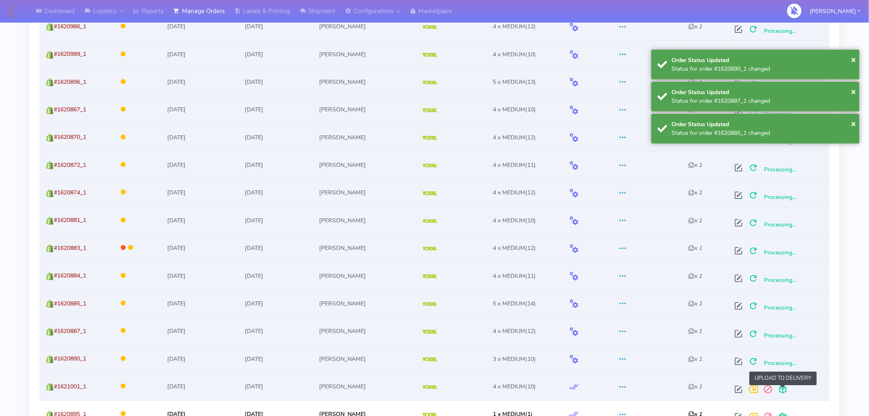
click at [783, 390] on span at bounding box center [782, 391] width 15 height 8
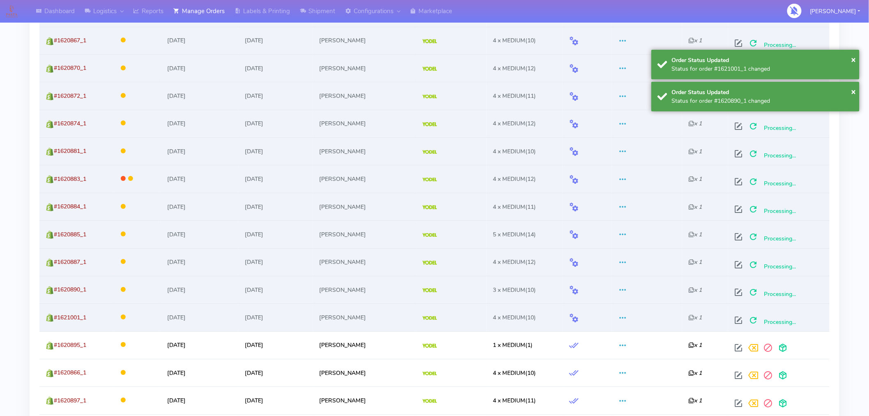
scroll to position [1050, 0]
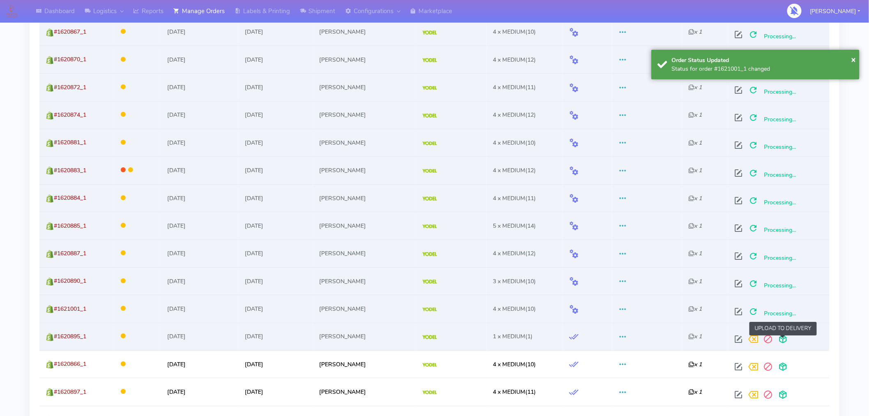
click at [781, 338] on span at bounding box center [782, 341] width 15 height 8
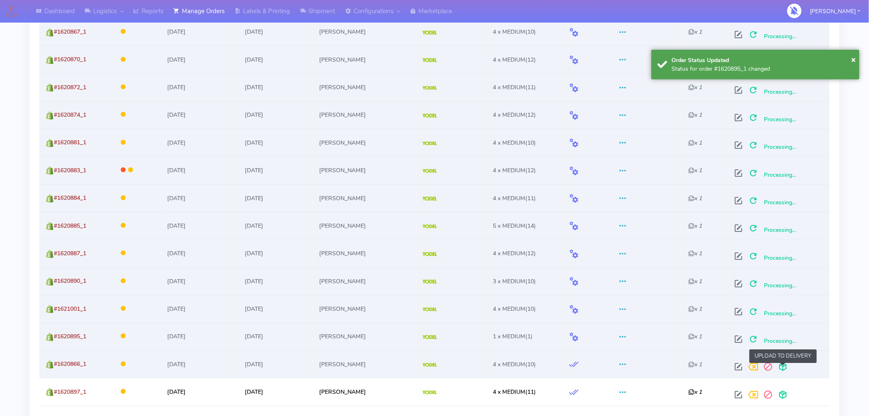
click at [783, 364] on span at bounding box center [782, 368] width 15 height 8
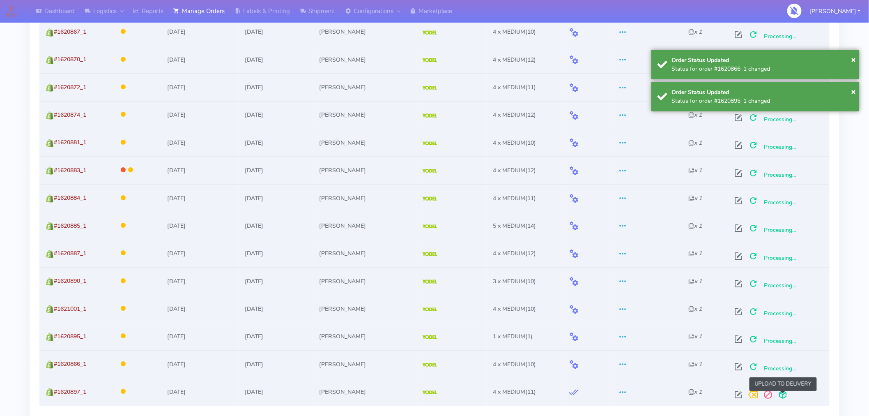
click at [783, 392] on span at bounding box center [782, 396] width 15 height 8
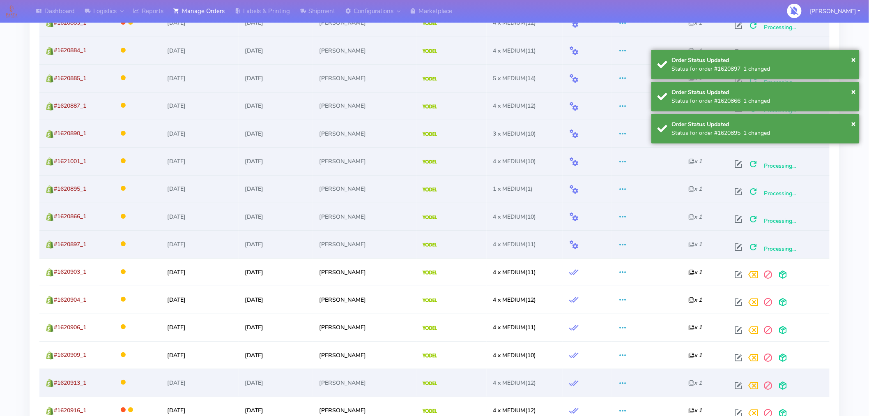
scroll to position [1229, 0]
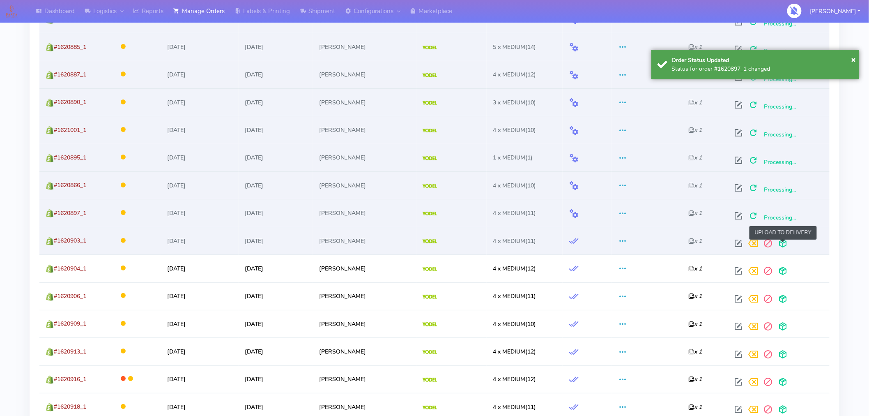
click at [785, 249] on span at bounding box center [782, 245] width 15 height 8
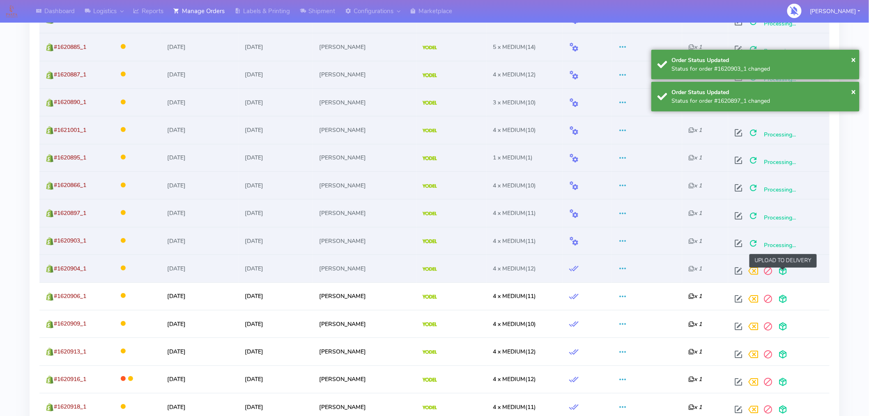
click at [783, 276] on span at bounding box center [782, 273] width 15 height 8
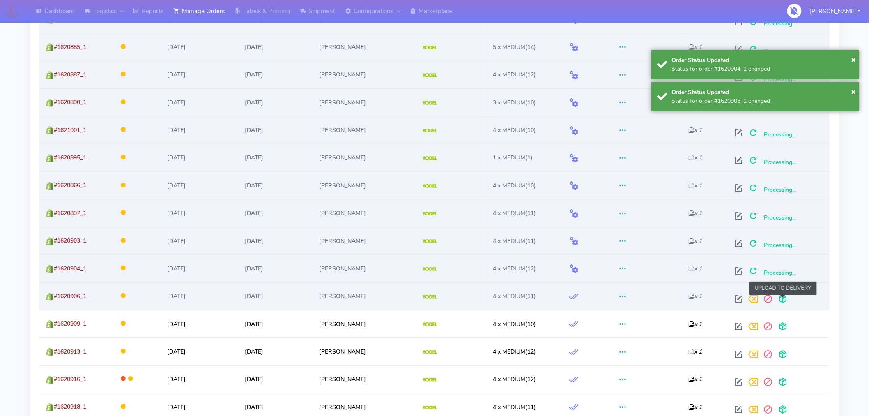
click at [783, 299] on span at bounding box center [782, 300] width 15 height 8
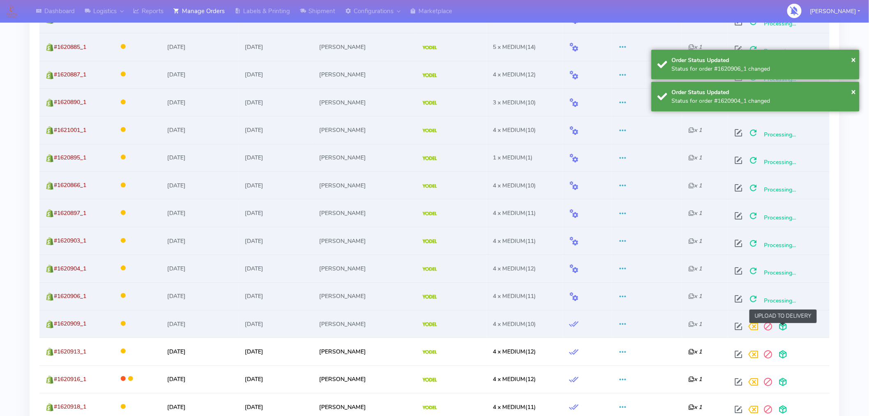
click at [782, 326] on span at bounding box center [782, 328] width 15 height 8
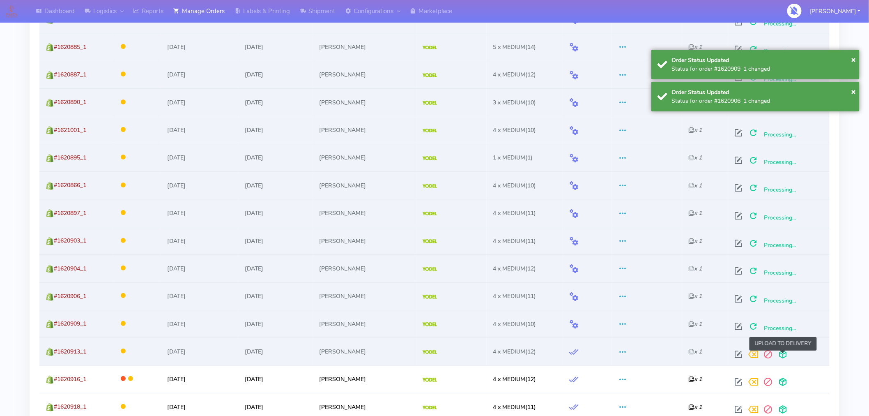
click at [781, 356] on span at bounding box center [782, 356] width 15 height 8
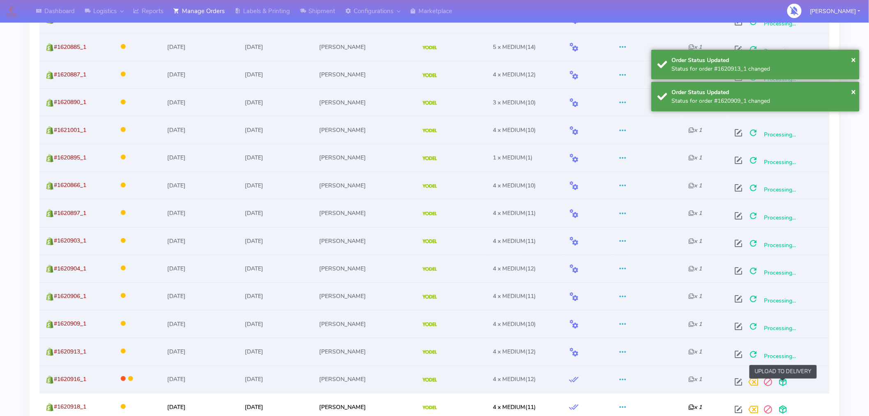
click at [781, 384] on span at bounding box center [782, 383] width 15 height 8
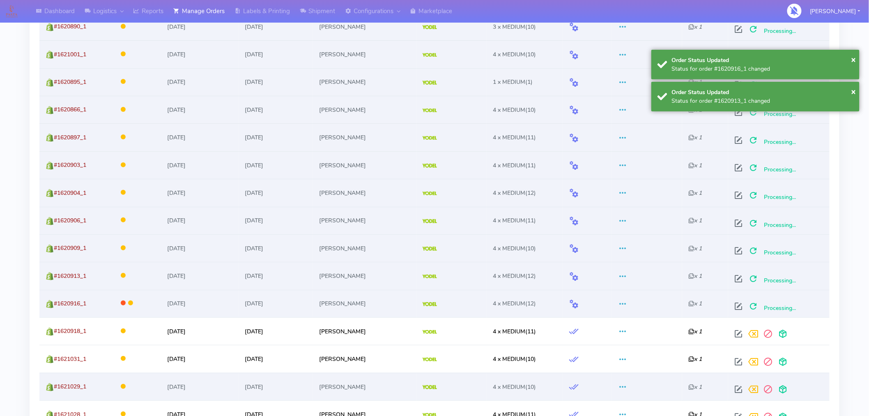
scroll to position [1312, 0]
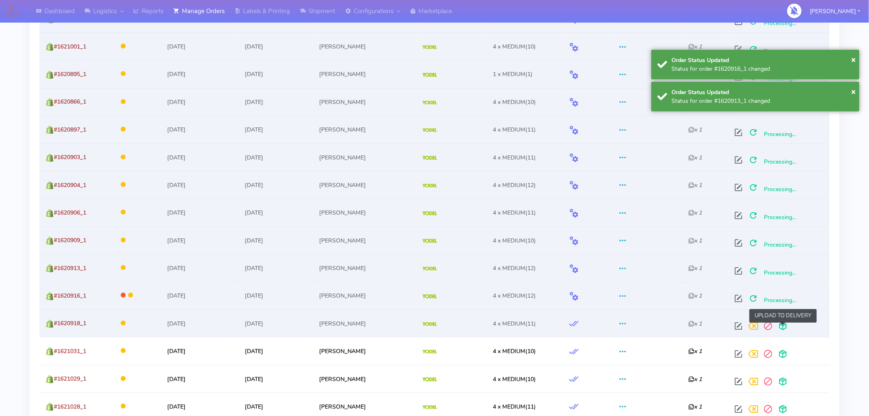
click at [783, 329] on span at bounding box center [782, 328] width 15 height 8
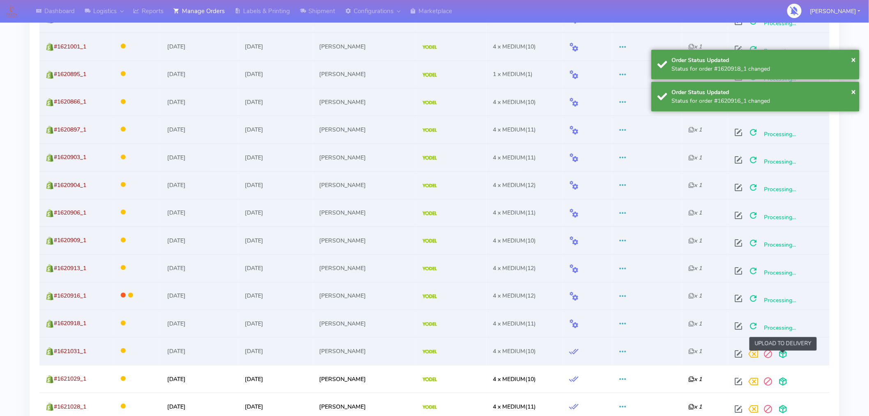
click at [783, 352] on span at bounding box center [782, 356] width 15 height 8
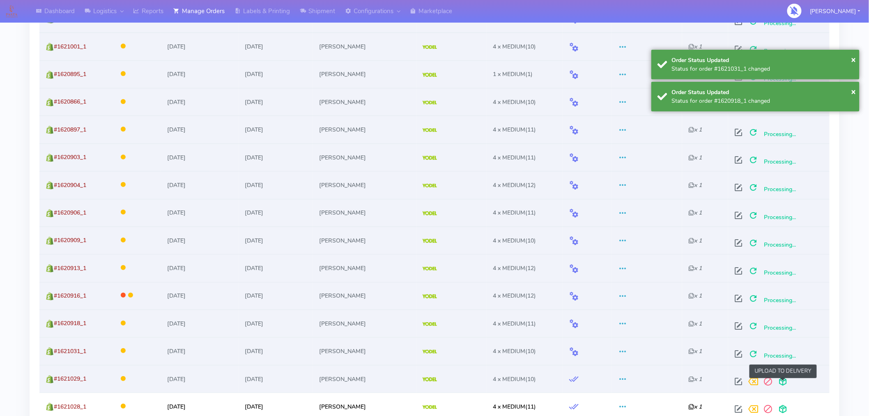
click at [783, 379] on span at bounding box center [782, 383] width 15 height 8
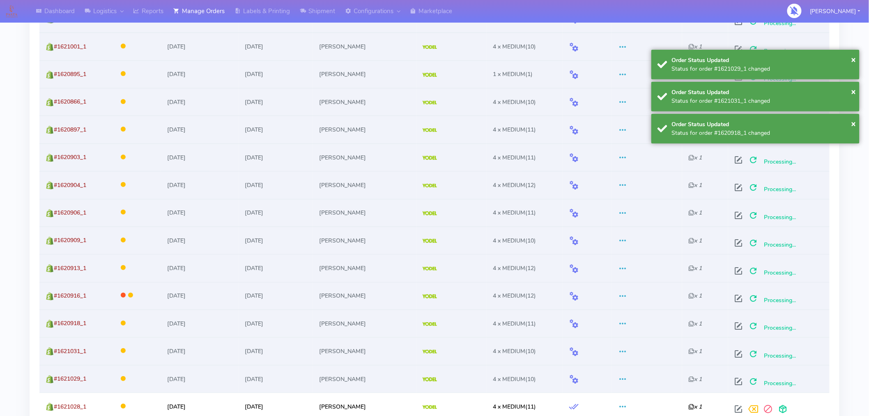
scroll to position [1389, 0]
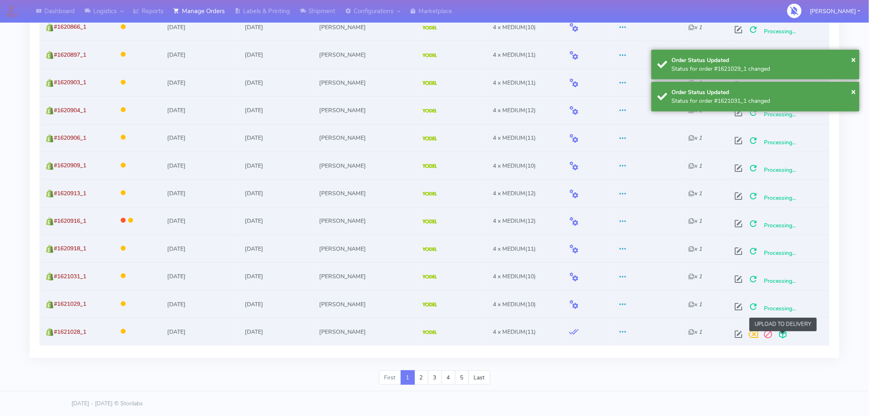
click at [783, 332] on span at bounding box center [782, 336] width 15 height 8
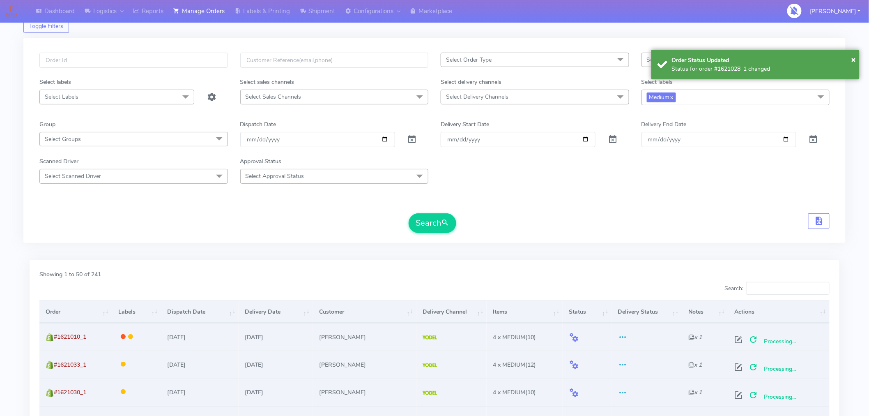
scroll to position [0, 0]
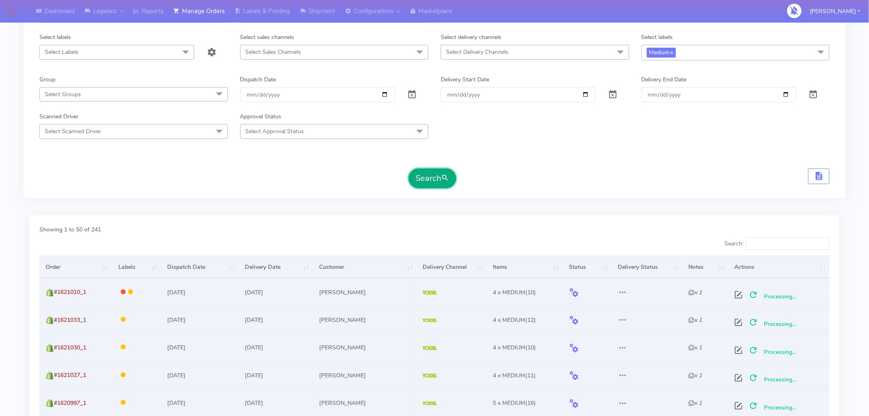
click at [441, 184] on button "Search" at bounding box center [433, 178] width 48 height 20
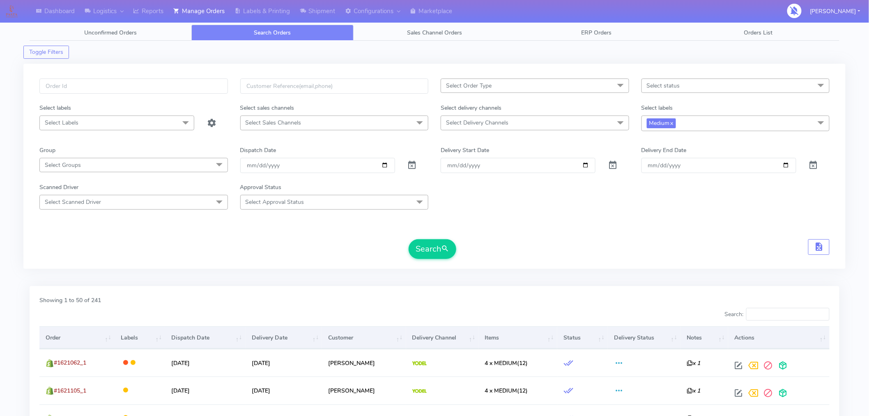
click at [687, 86] on span "Select status" at bounding box center [735, 85] width 188 height 14
click at [678, 181] on div "Sent to Delivery Channel" at bounding box center [735, 181] width 179 height 9
checkbox input "true"
click at [450, 248] on button "Search" at bounding box center [433, 249] width 48 height 20
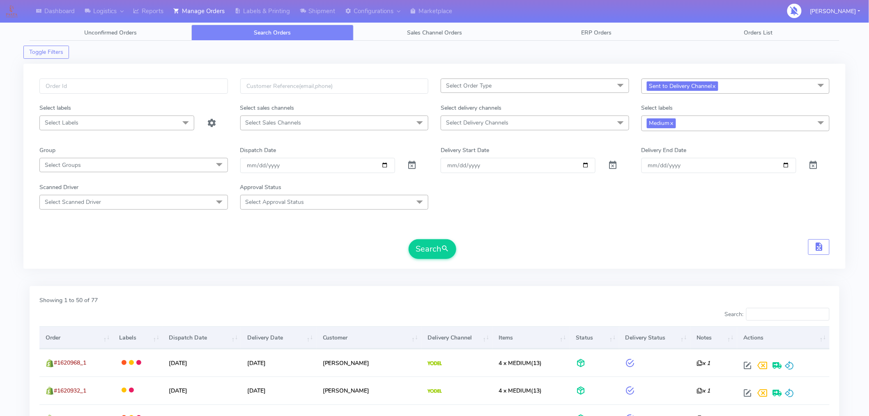
click at [735, 85] on span "Sent to Delivery Channel x" at bounding box center [735, 85] width 188 height 15
click at [577, 196] on div "Scanned Driver Select Scanned Driver Select All Test Driver [PERSON_NAME] Abdul…" at bounding box center [434, 196] width 802 height 26
click at [749, 85] on span "Sent to Delivery Channel x" at bounding box center [735, 85] width 188 height 15
click at [672, 153] on div "Confirmed" at bounding box center [735, 155] width 179 height 9
checkbox input "true"
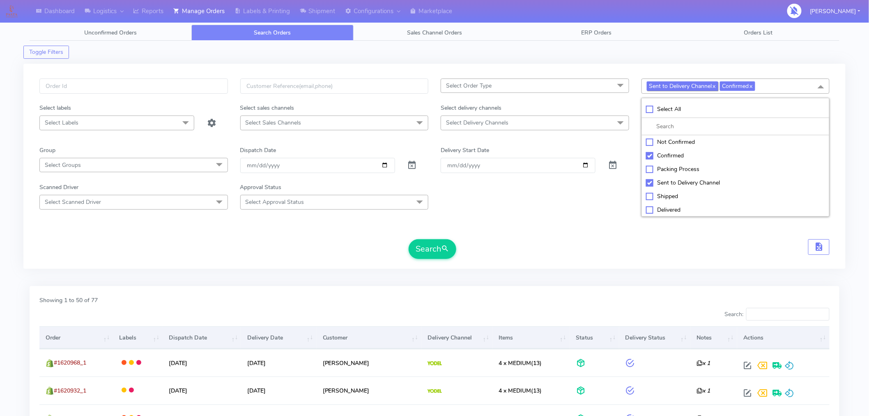
click at [716, 86] on link "x" at bounding box center [714, 85] width 4 height 9
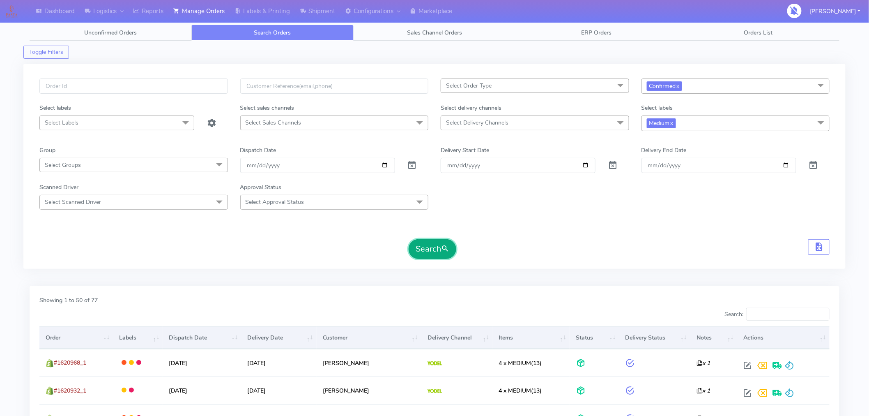
click at [431, 249] on button "Search" at bounding box center [433, 249] width 48 height 20
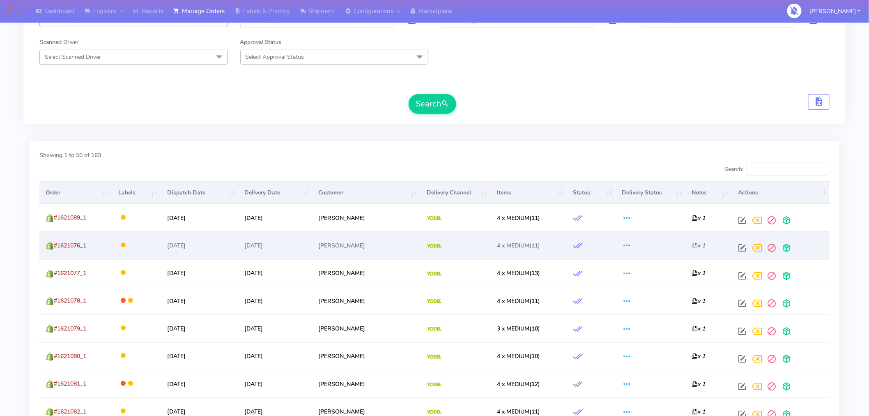
scroll to position [151, 0]
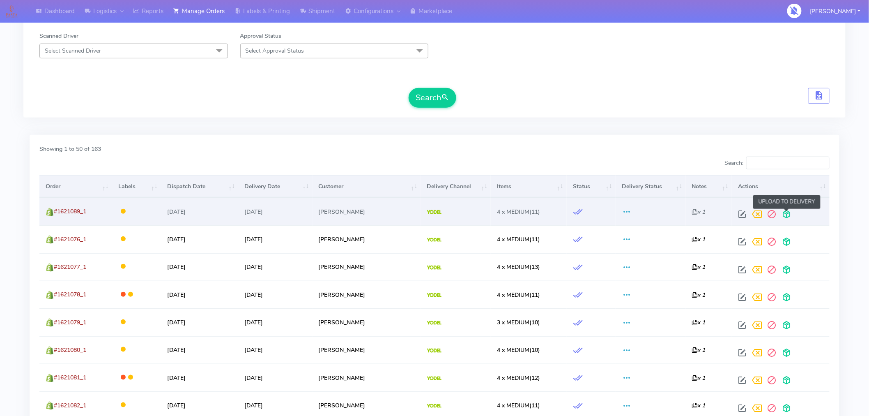
click at [785, 216] on span at bounding box center [786, 216] width 15 height 8
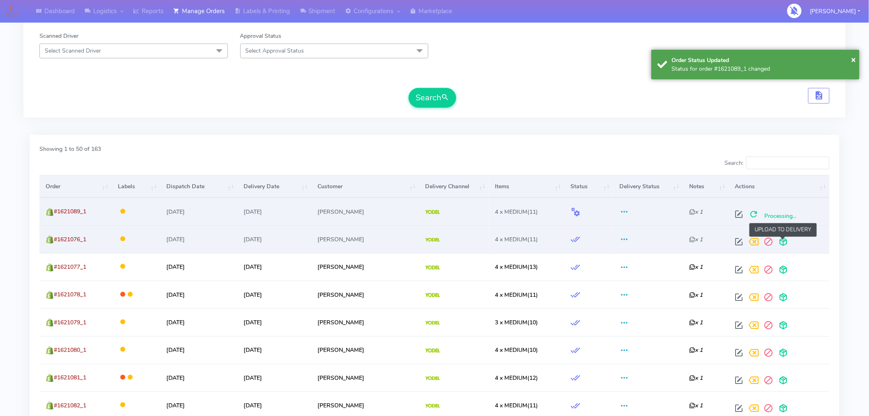
click at [785, 241] on span at bounding box center [783, 243] width 15 height 8
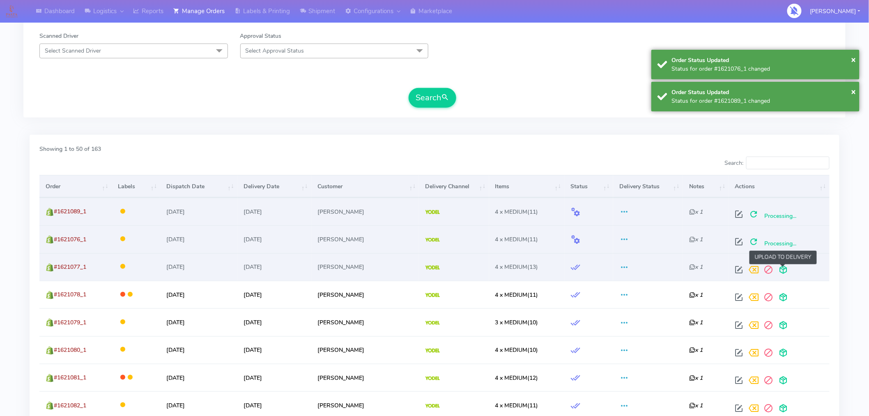
click at [783, 269] on span at bounding box center [783, 271] width 15 height 8
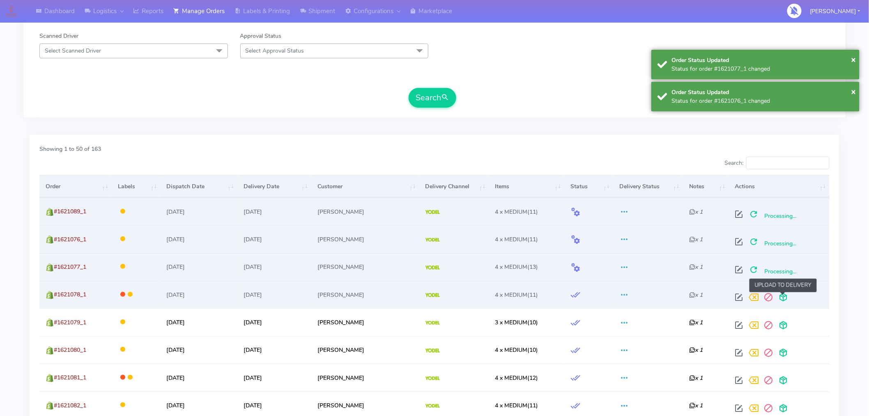
click at [781, 295] on span at bounding box center [783, 299] width 15 height 8
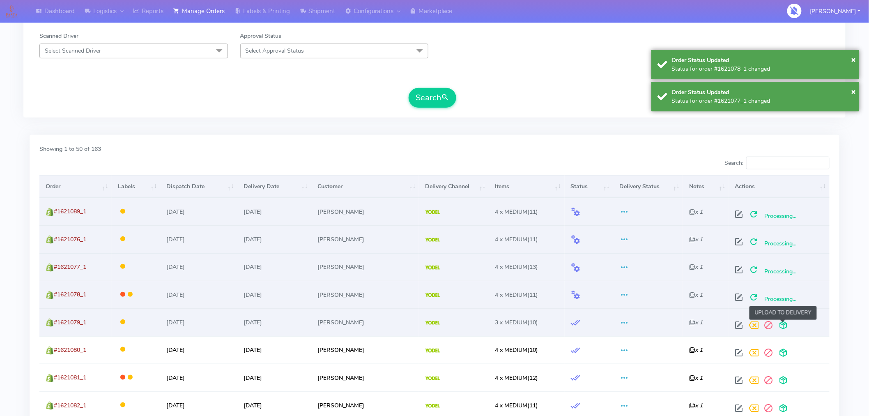
click at [783, 325] on span at bounding box center [783, 327] width 15 height 8
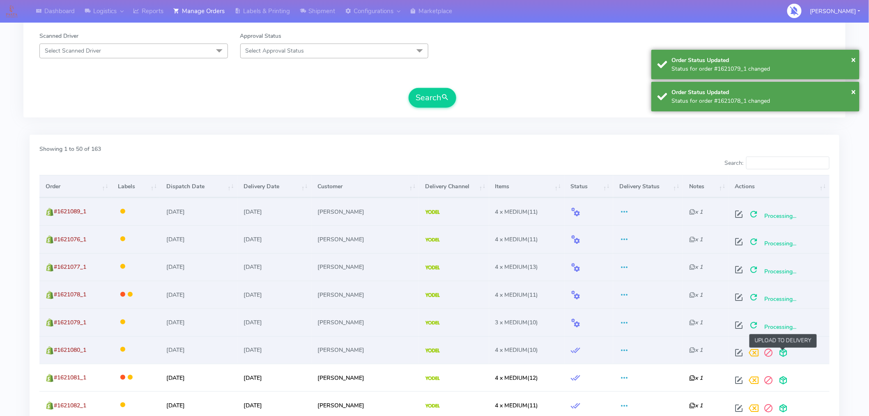
click at [782, 352] on span at bounding box center [783, 354] width 15 height 8
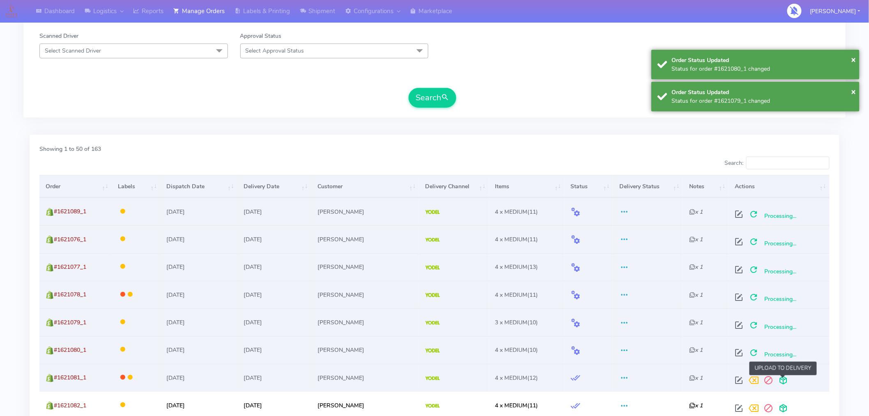
click at [782, 383] on span at bounding box center [783, 382] width 15 height 8
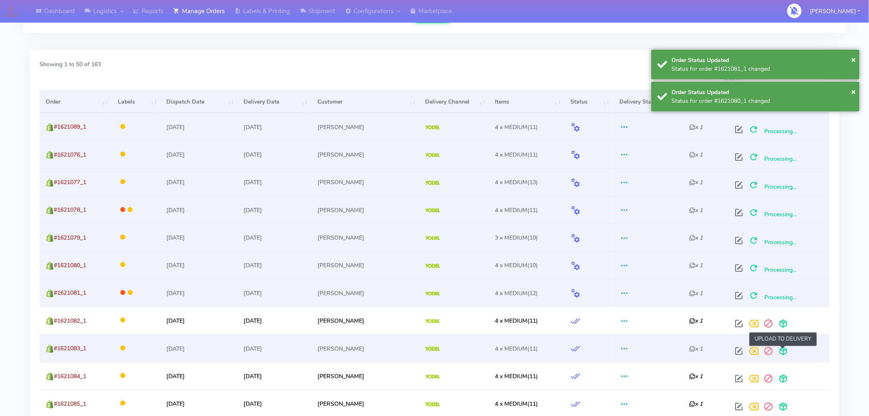
scroll to position [236, 0]
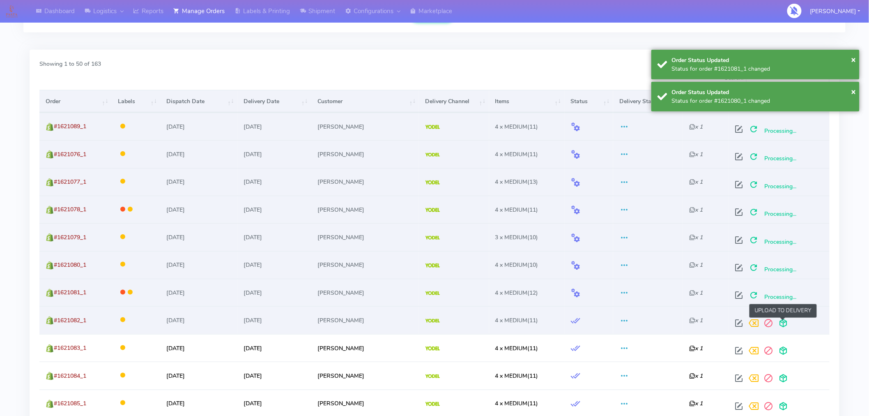
click at [784, 322] on span at bounding box center [783, 325] width 15 height 8
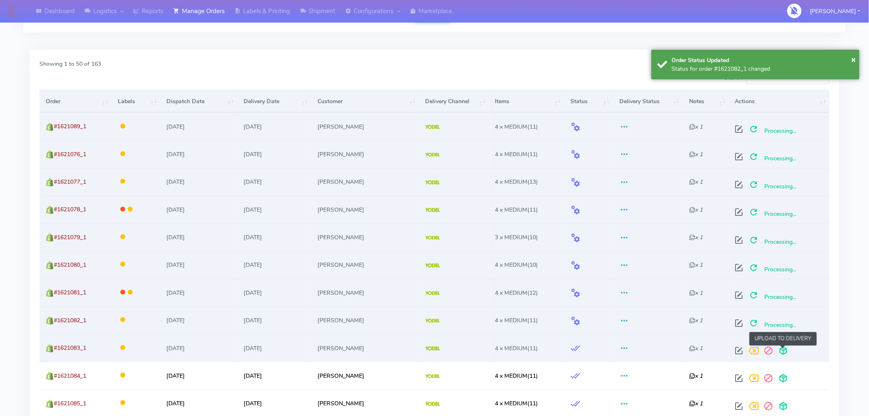
click at [783, 350] on span at bounding box center [783, 352] width 15 height 8
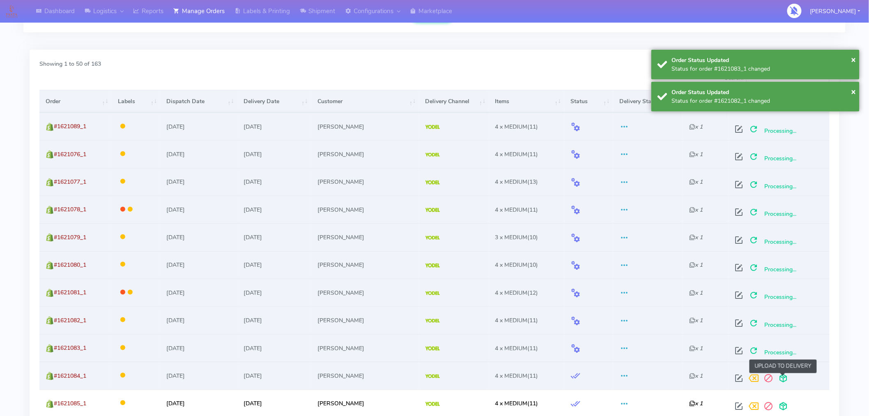
click at [782, 376] on span at bounding box center [783, 380] width 15 height 8
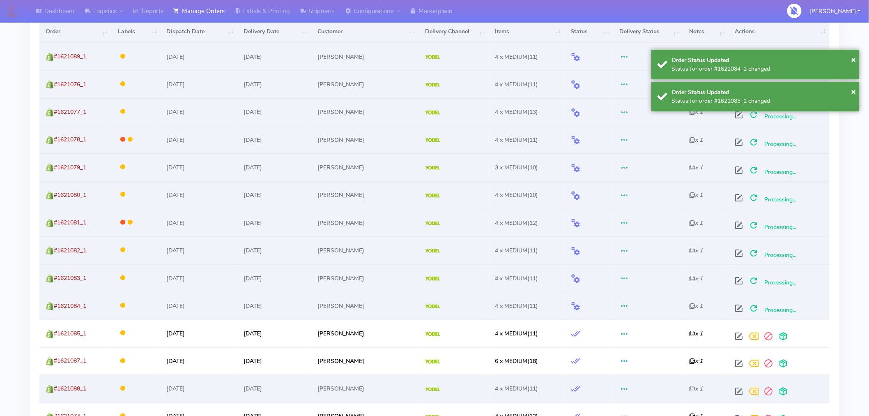
scroll to position [326, 0]
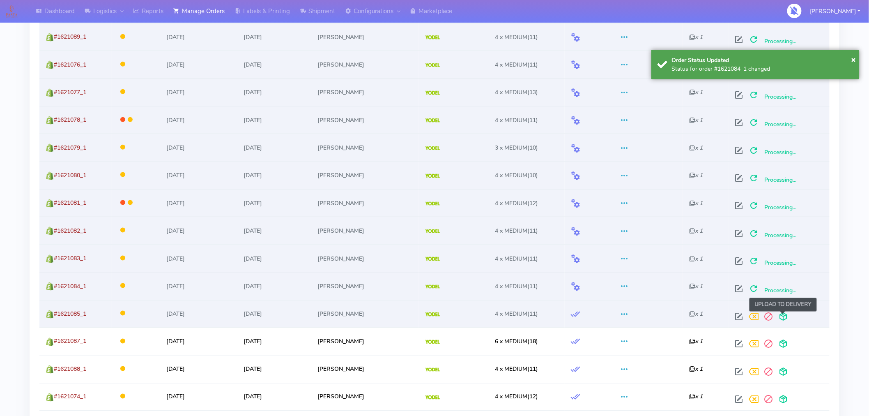
click at [785, 319] on span at bounding box center [783, 318] width 15 height 8
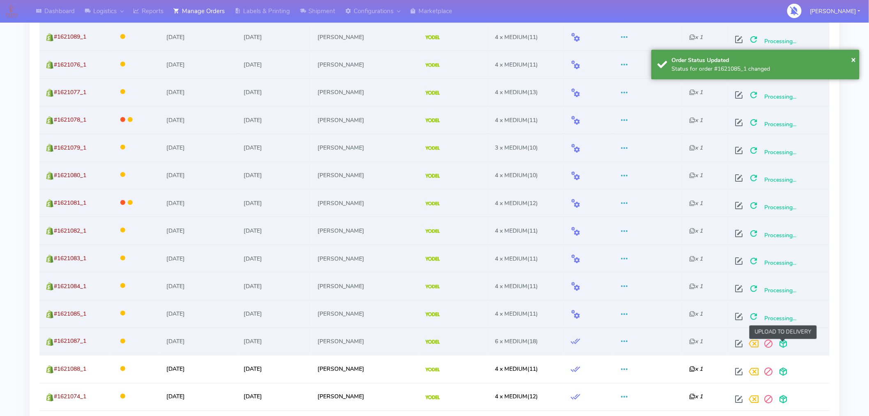
click at [785, 342] on span at bounding box center [783, 346] width 15 height 8
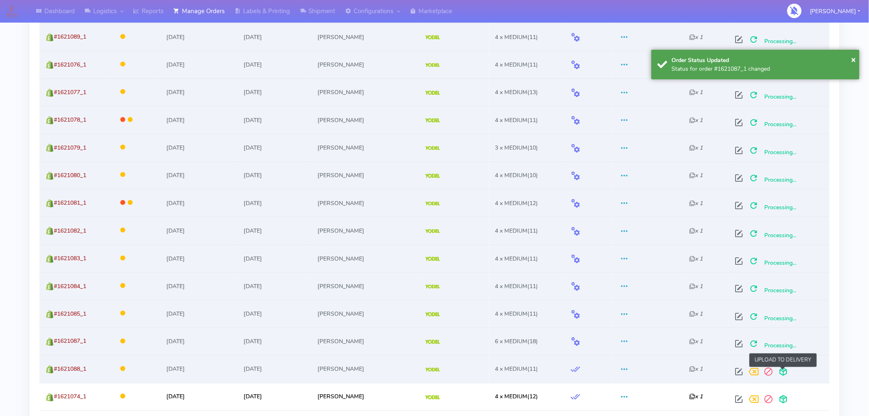
click at [783, 370] on span at bounding box center [783, 374] width 15 height 8
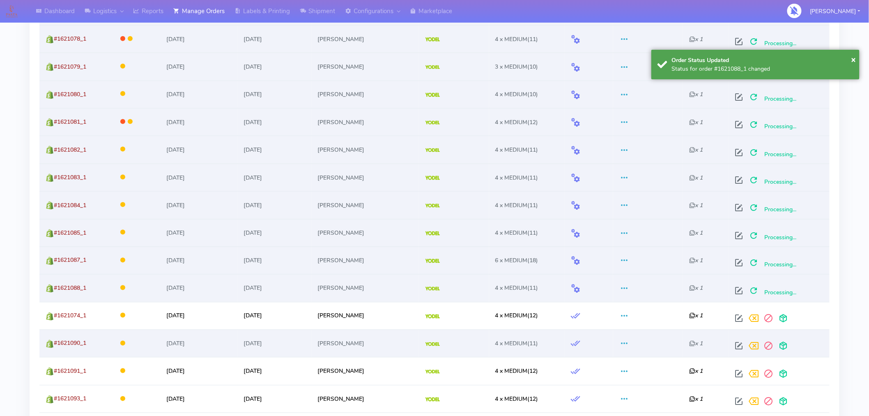
scroll to position [409, 0]
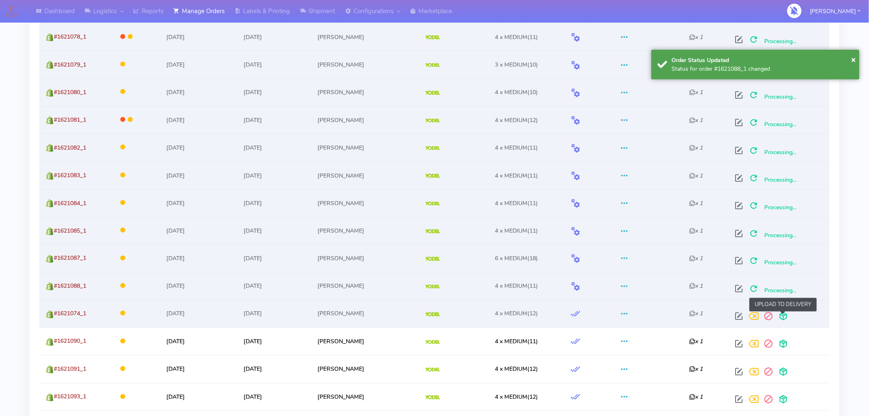
click at [786, 317] on span at bounding box center [783, 318] width 15 height 8
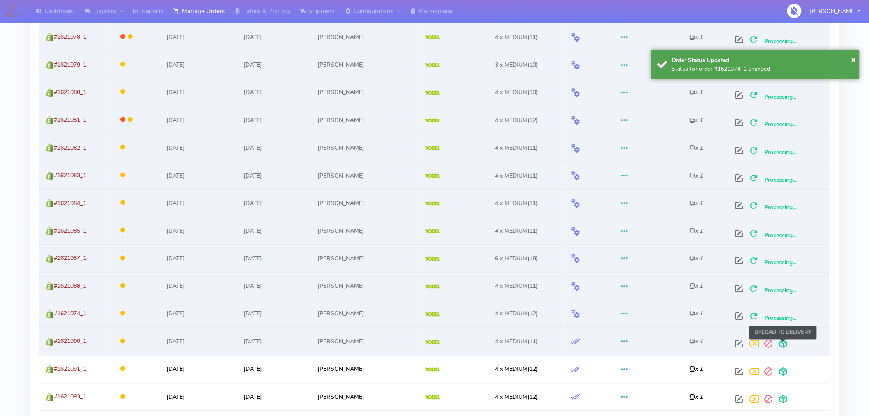
click at [782, 345] on span at bounding box center [783, 346] width 15 height 8
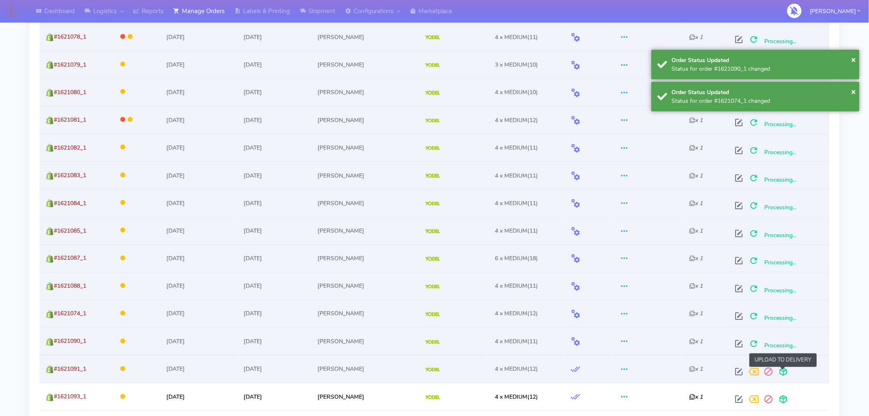
click at [782, 370] on span at bounding box center [783, 374] width 15 height 8
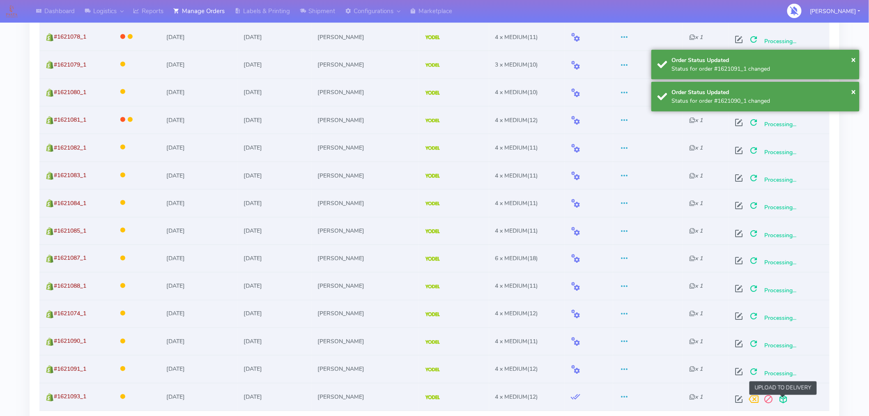
click at [783, 403] on span at bounding box center [783, 401] width 15 height 8
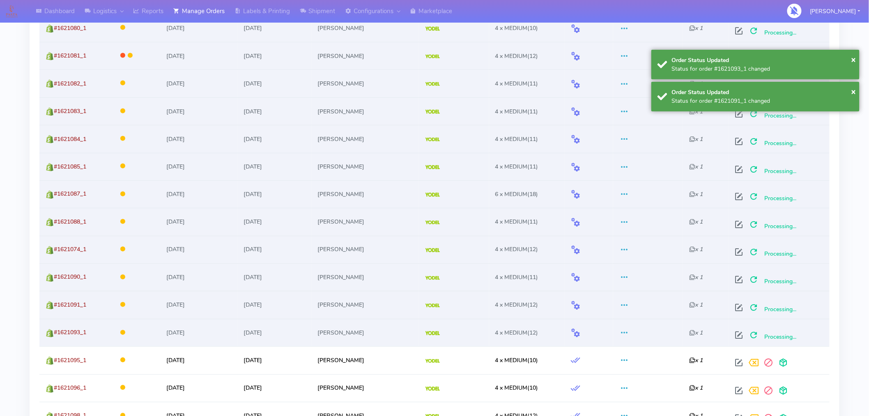
scroll to position [518, 0]
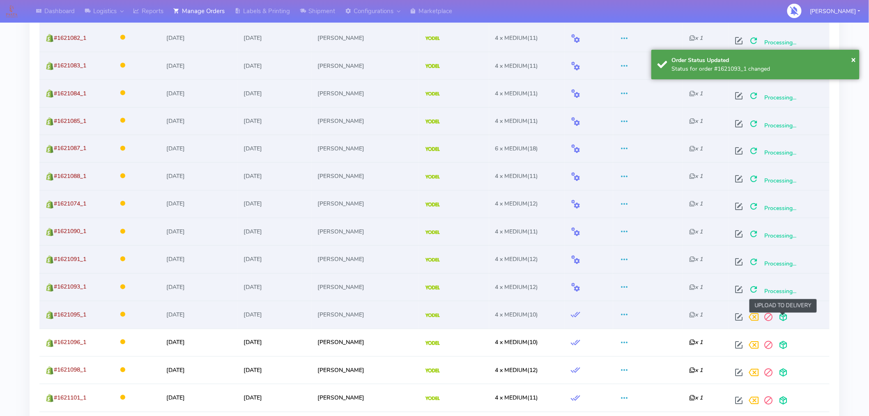
click at [784, 319] on span at bounding box center [783, 319] width 15 height 8
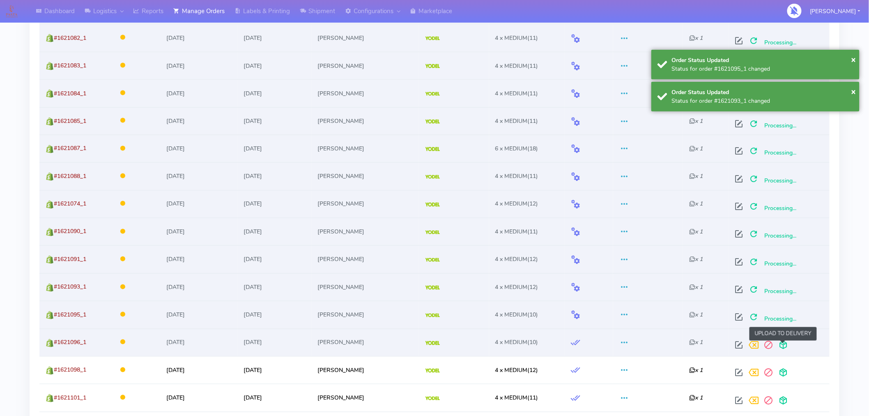
click at [782, 343] on span at bounding box center [783, 347] width 15 height 8
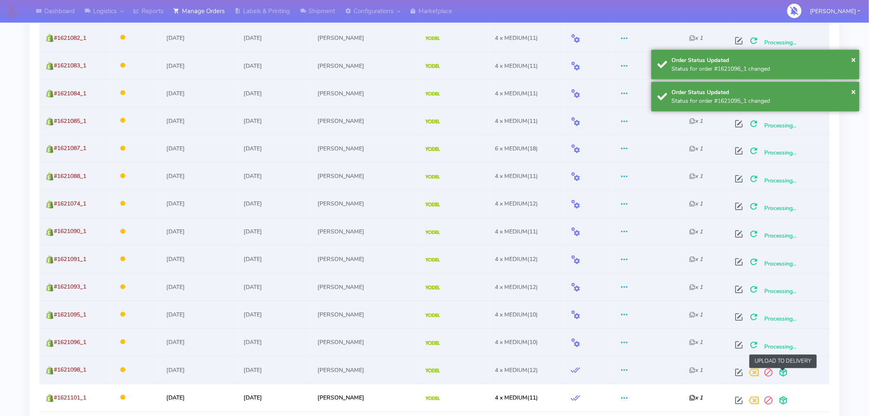
click at [783, 370] on span at bounding box center [783, 374] width 15 height 8
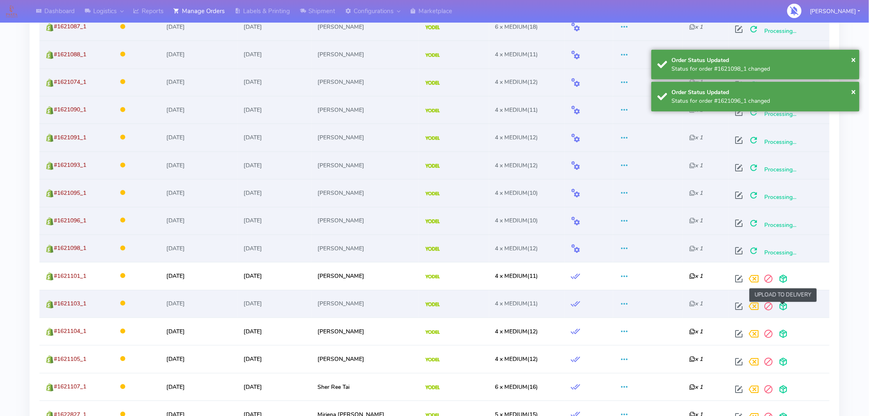
scroll to position [641, 0]
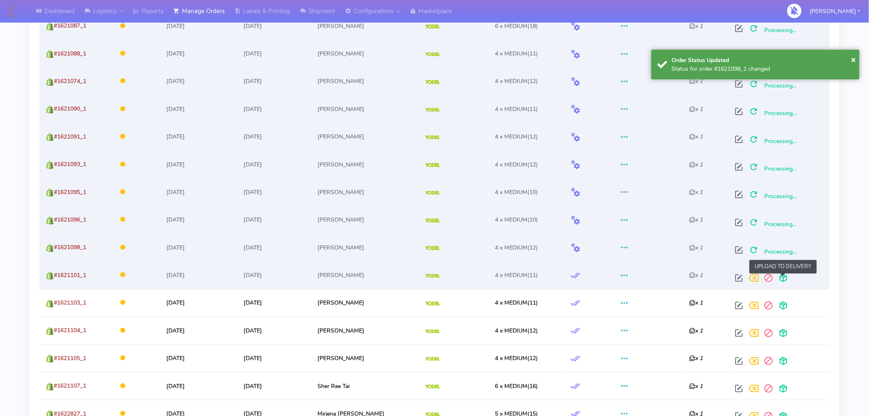
click at [785, 281] on span at bounding box center [783, 280] width 15 height 8
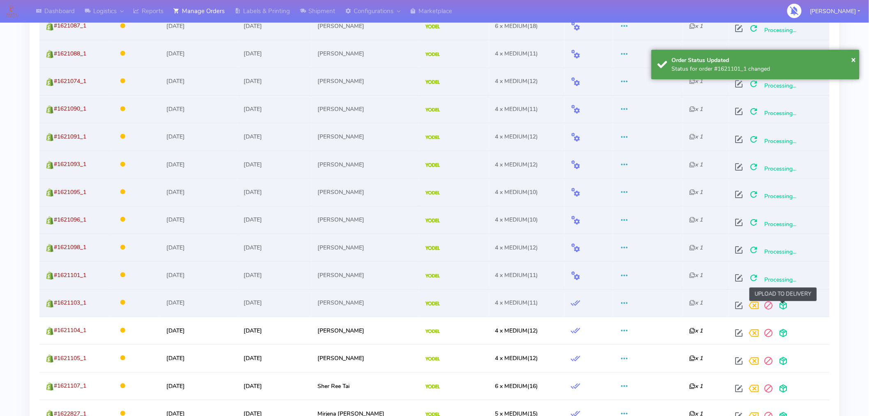
click at [783, 306] on span at bounding box center [783, 307] width 15 height 8
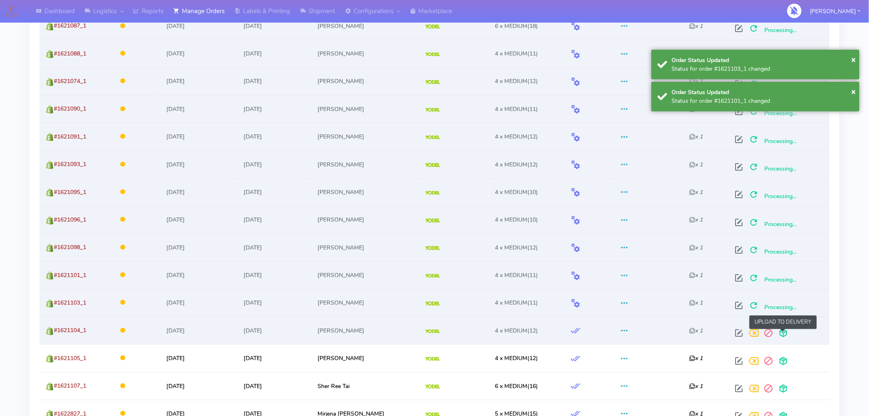
click at [783, 335] on span at bounding box center [783, 335] width 15 height 8
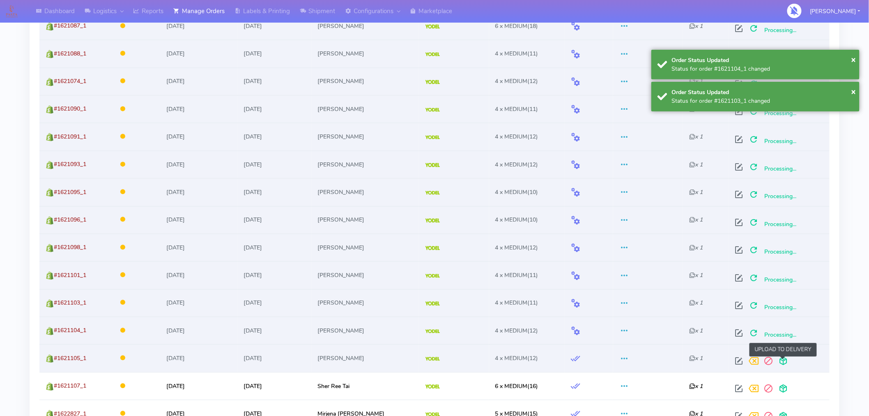
click at [783, 359] on span at bounding box center [783, 363] width 15 height 8
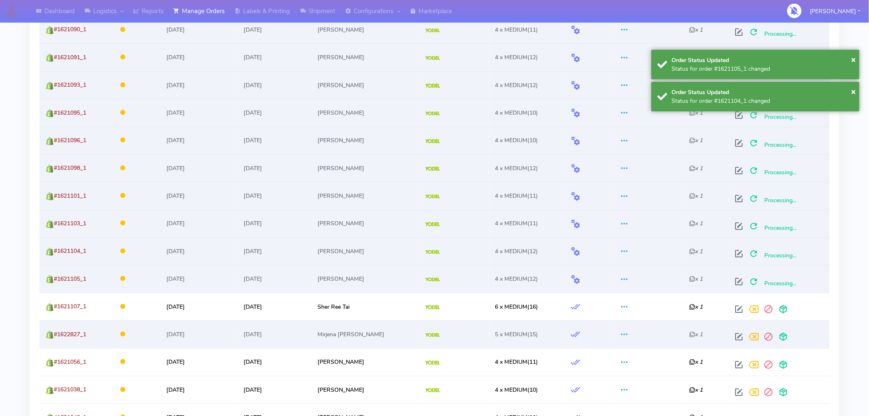
scroll to position [736, 0]
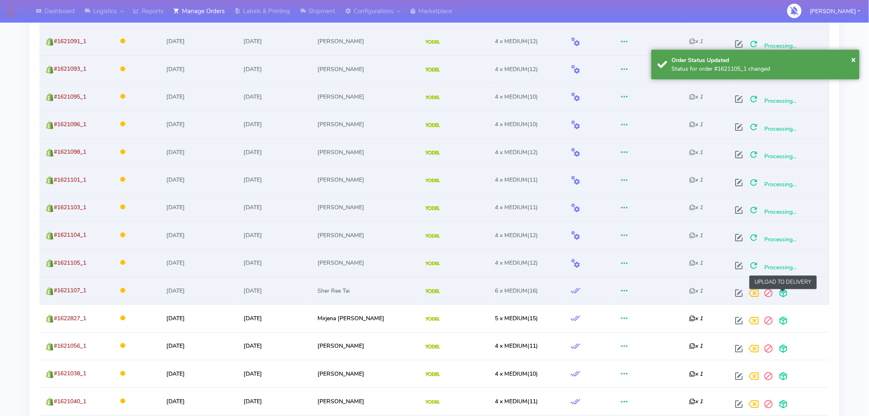
click at [782, 294] on span at bounding box center [783, 295] width 15 height 8
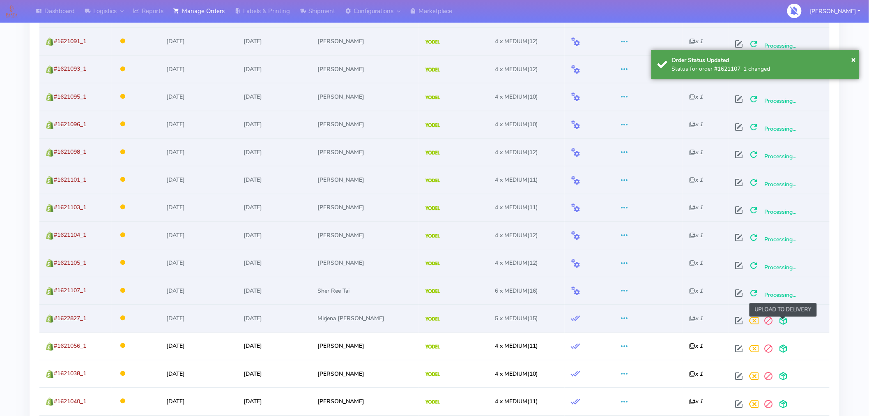
click at [783, 320] on span at bounding box center [783, 322] width 15 height 8
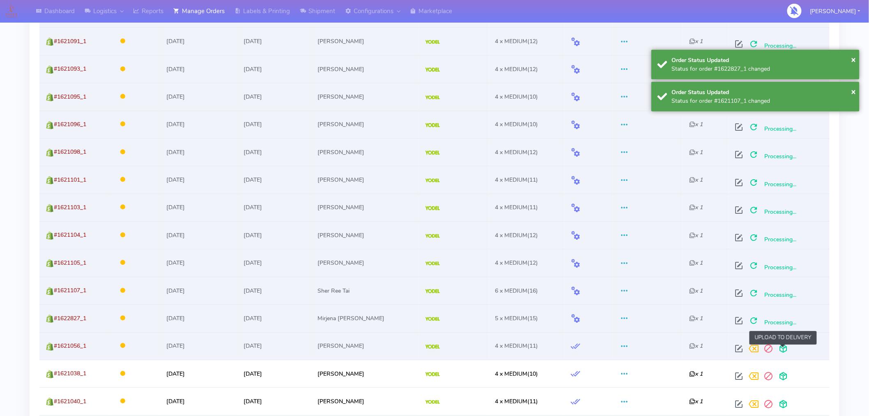
click at [783, 349] on span at bounding box center [783, 350] width 15 height 8
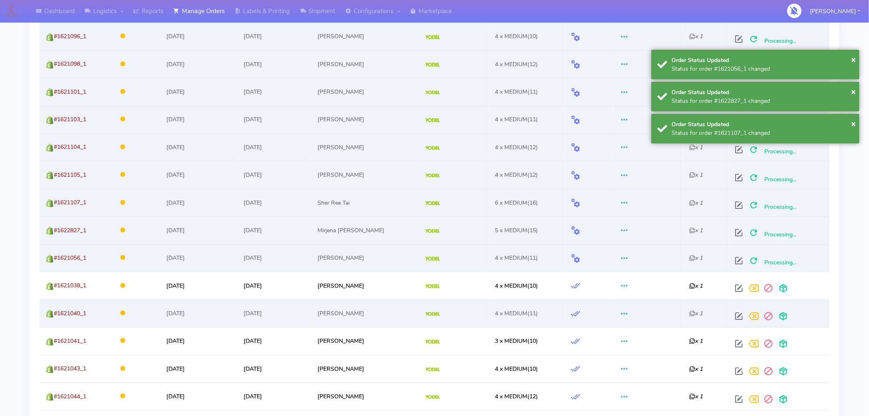
scroll to position [826, 0]
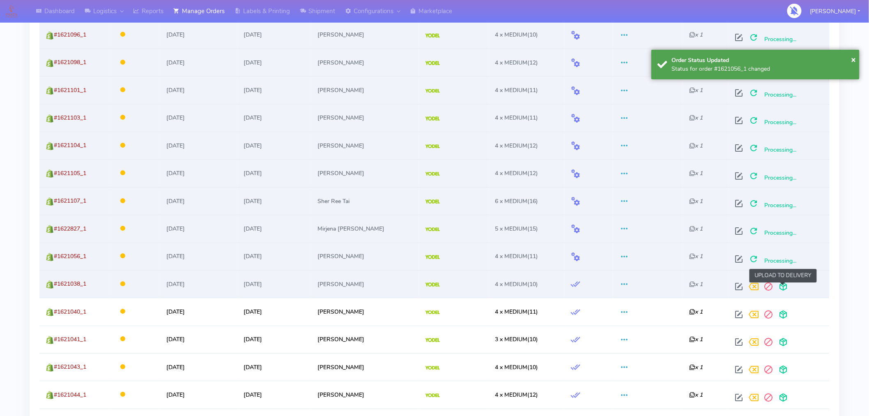
click at [781, 292] on span at bounding box center [783, 288] width 15 height 8
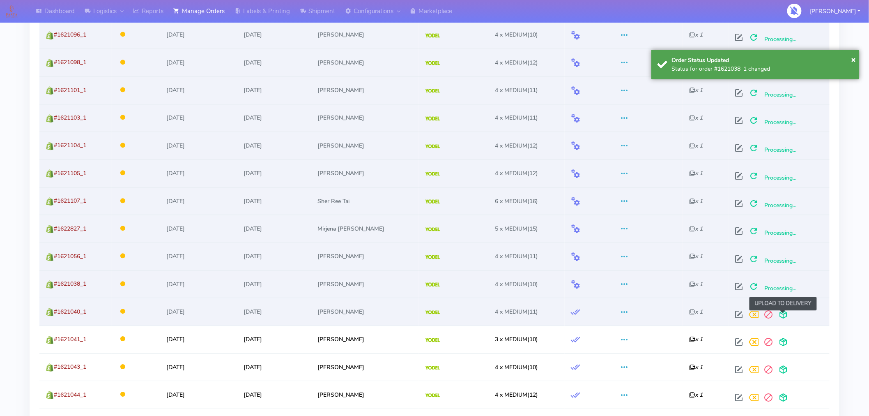
click at [782, 317] on span at bounding box center [783, 316] width 15 height 8
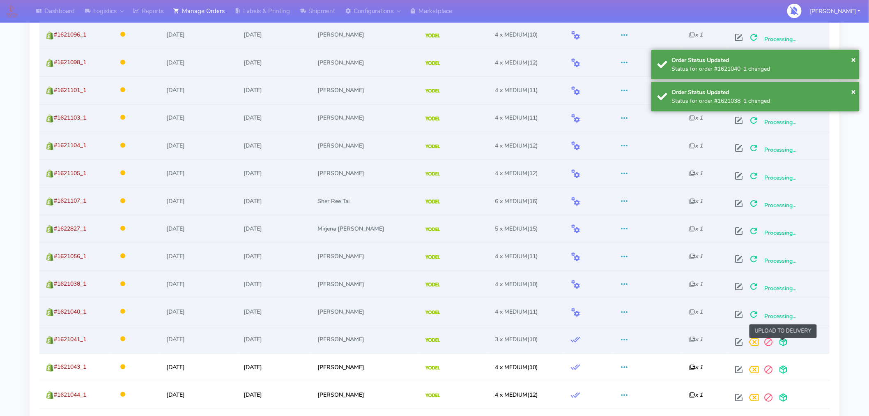
click at [783, 341] on span at bounding box center [783, 344] width 15 height 8
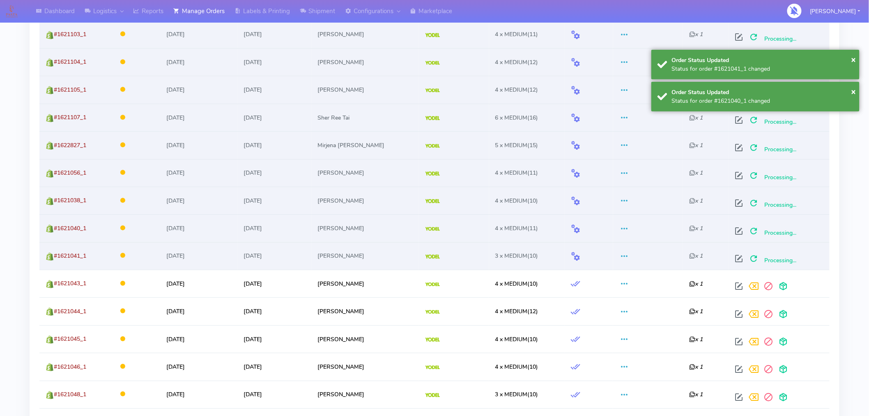
scroll to position [922, 0]
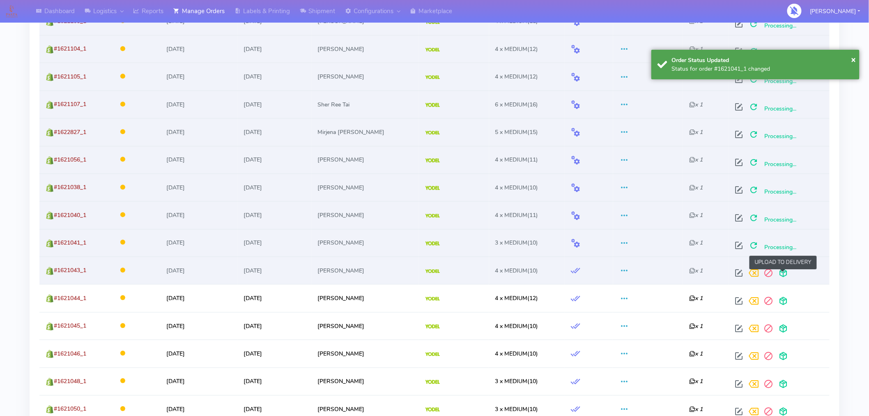
click at [783, 277] on span at bounding box center [783, 275] width 15 height 8
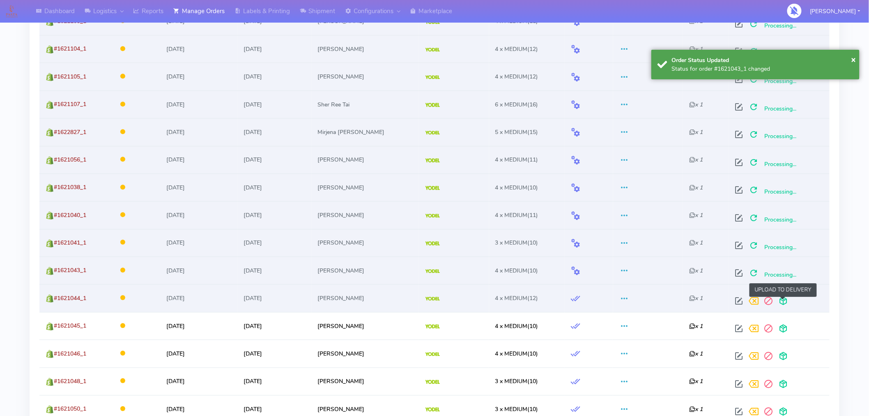
click at [782, 305] on span at bounding box center [783, 303] width 15 height 8
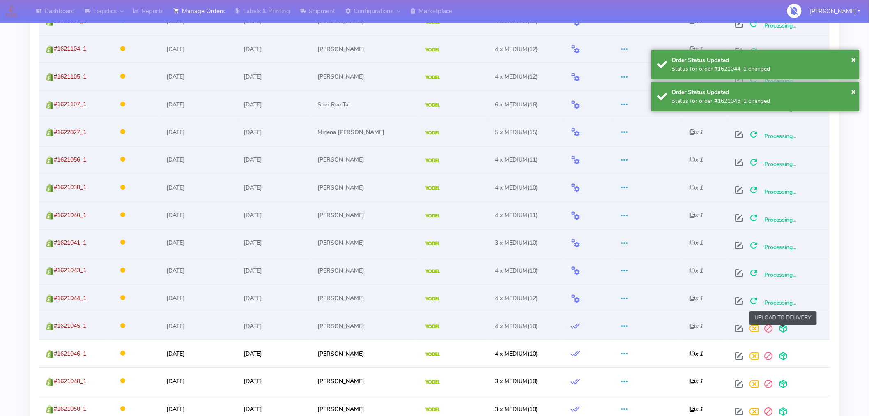
click at [783, 328] on span at bounding box center [783, 330] width 15 height 8
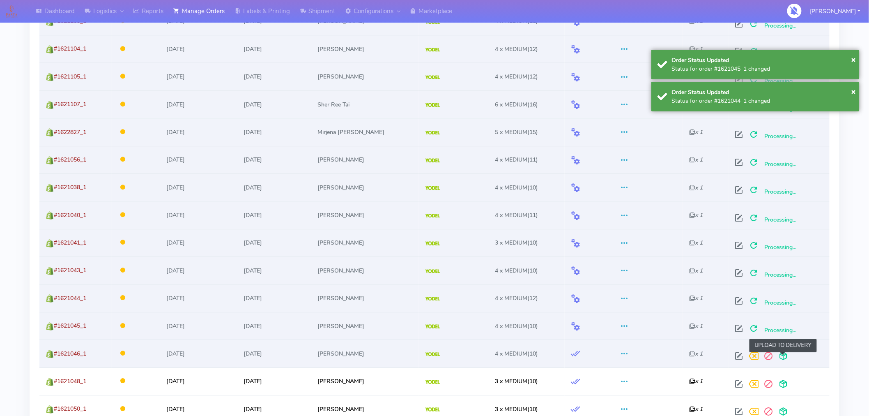
click at [782, 356] on span at bounding box center [783, 358] width 15 height 8
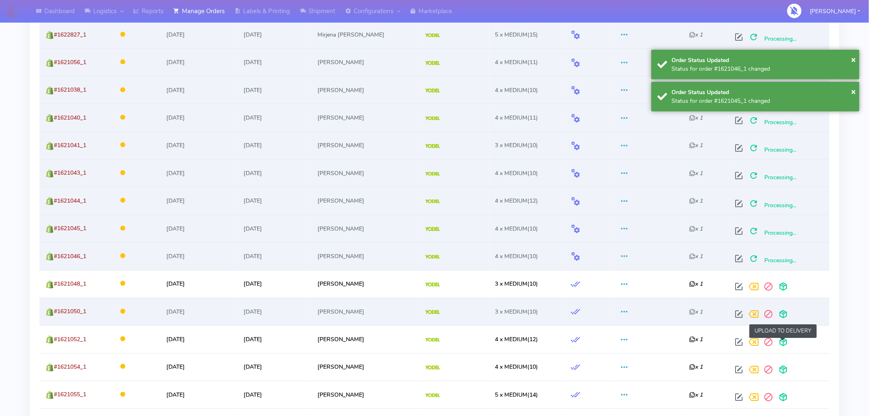
scroll to position [1020, 0]
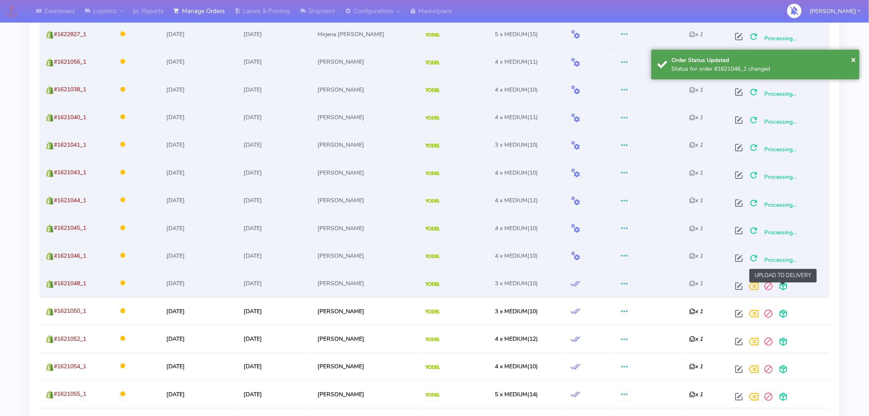
click at [785, 289] on span at bounding box center [783, 288] width 15 height 8
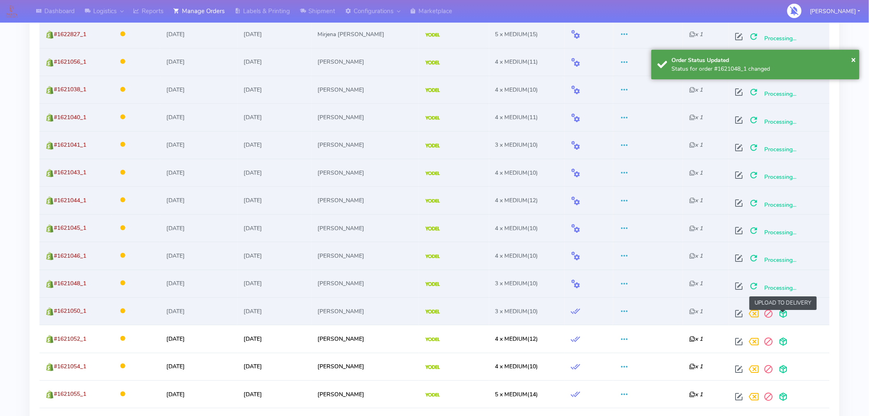
click at [785, 315] on span at bounding box center [783, 315] width 15 height 8
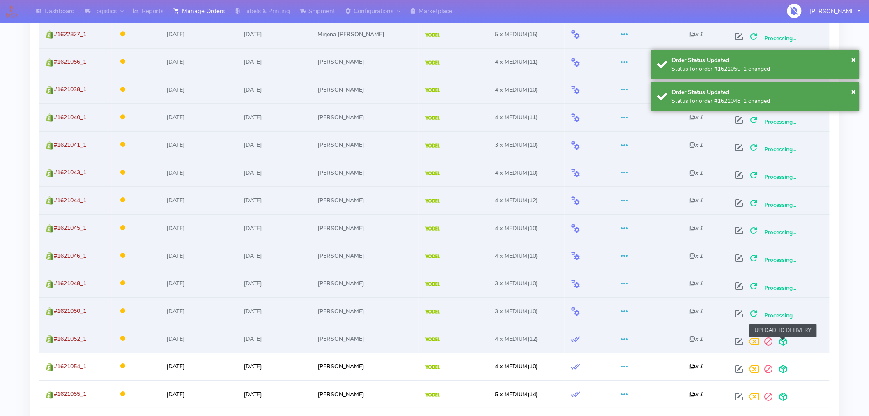
click at [782, 345] on span at bounding box center [783, 343] width 15 height 8
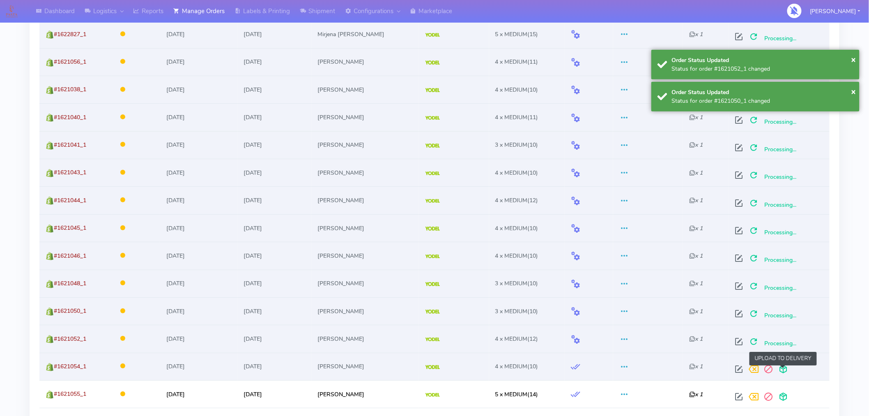
click at [782, 372] on span at bounding box center [783, 371] width 15 height 8
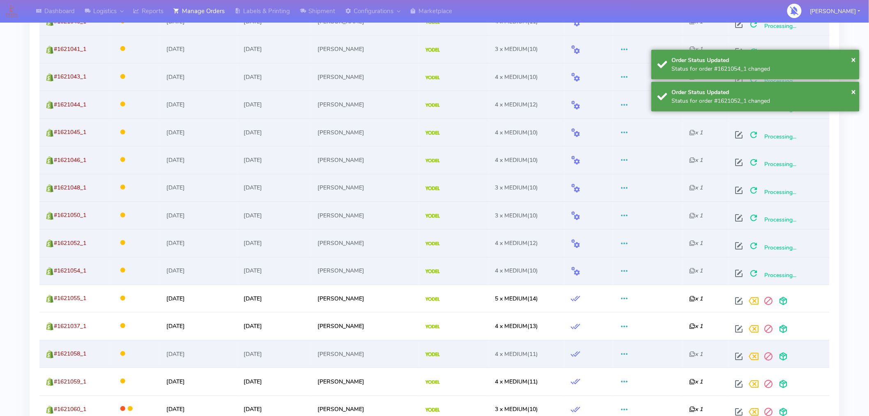
scroll to position [1129, 0]
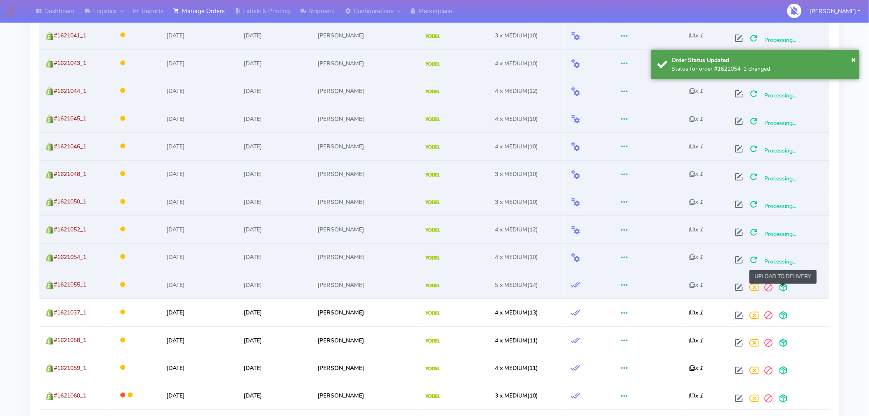
click at [786, 292] on span at bounding box center [783, 289] width 15 height 8
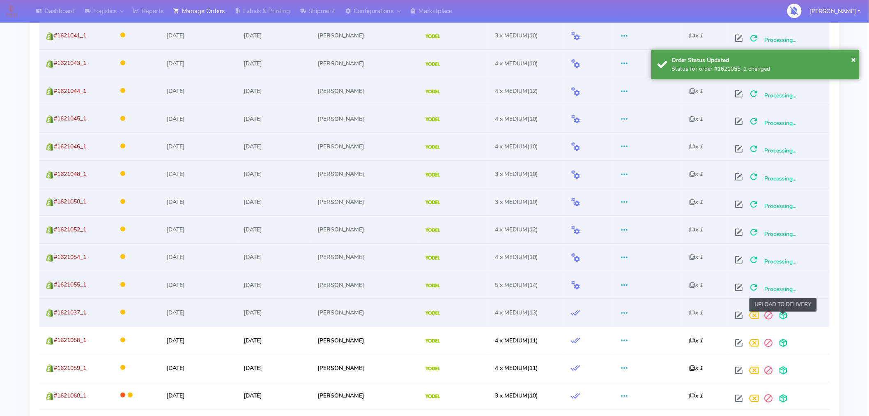
click at [784, 316] on span at bounding box center [783, 317] width 15 height 8
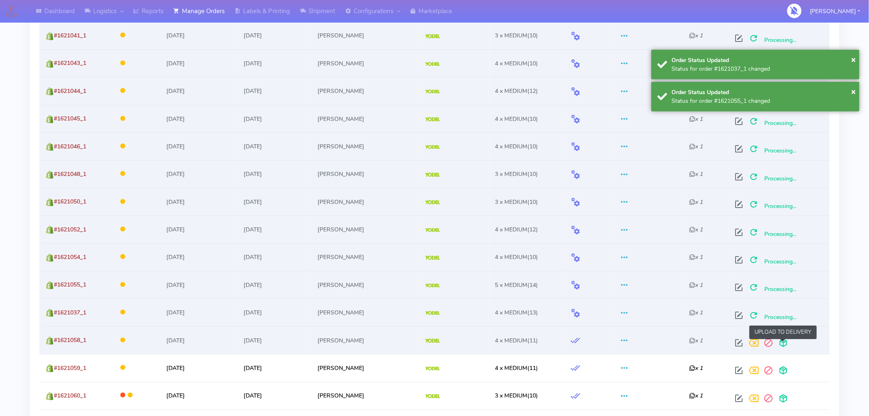
click at [783, 346] on span at bounding box center [783, 344] width 15 height 8
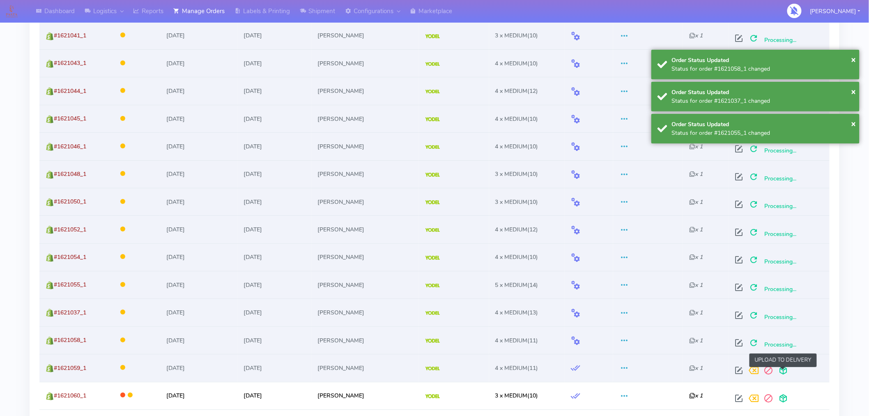
click at [782, 371] on span at bounding box center [783, 372] width 15 height 8
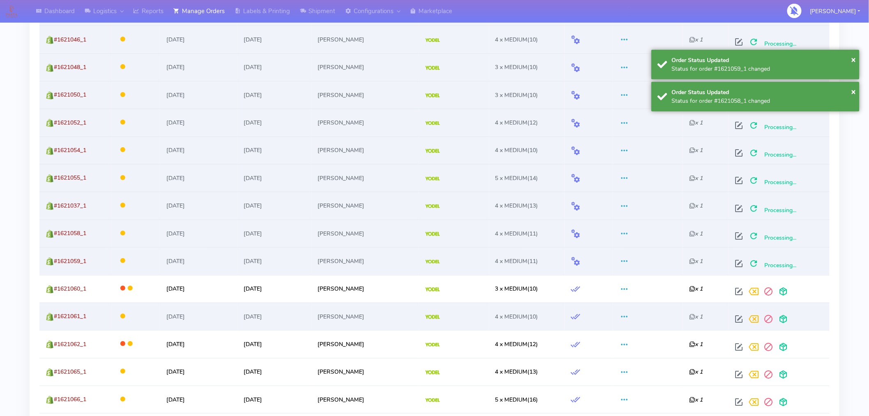
scroll to position [1239, 0]
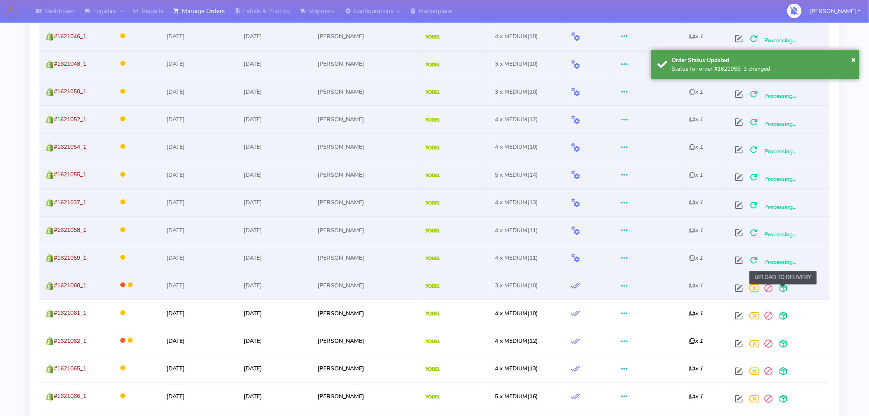
click at [785, 292] on span at bounding box center [783, 290] width 15 height 8
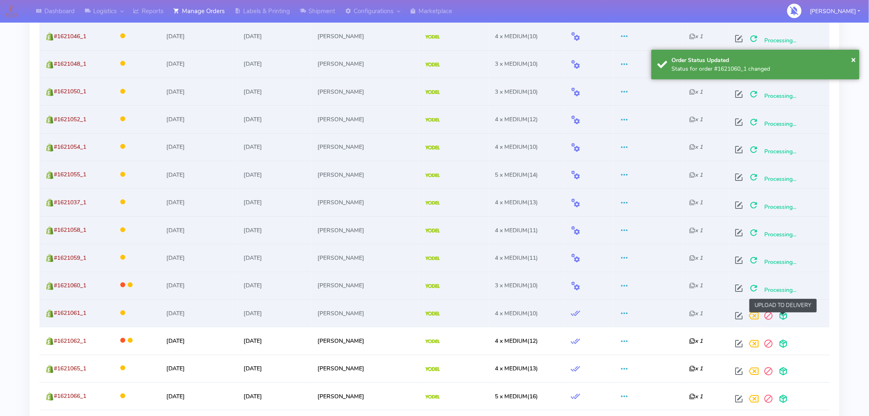
click at [784, 316] on span at bounding box center [783, 317] width 15 height 8
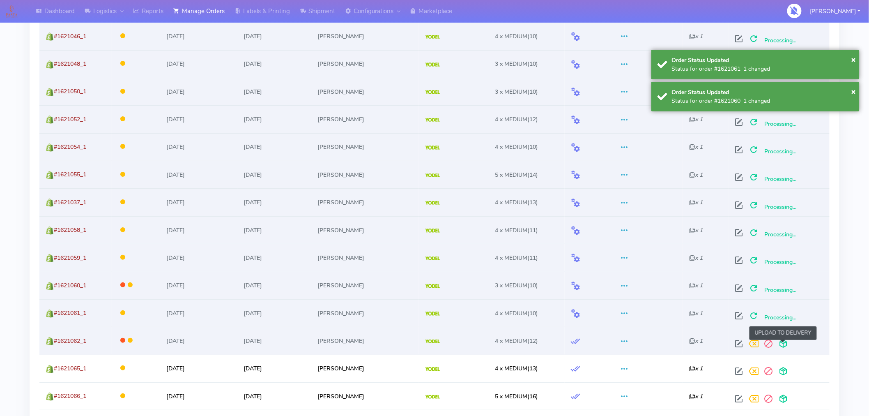
click at [783, 342] on span at bounding box center [783, 345] width 15 height 8
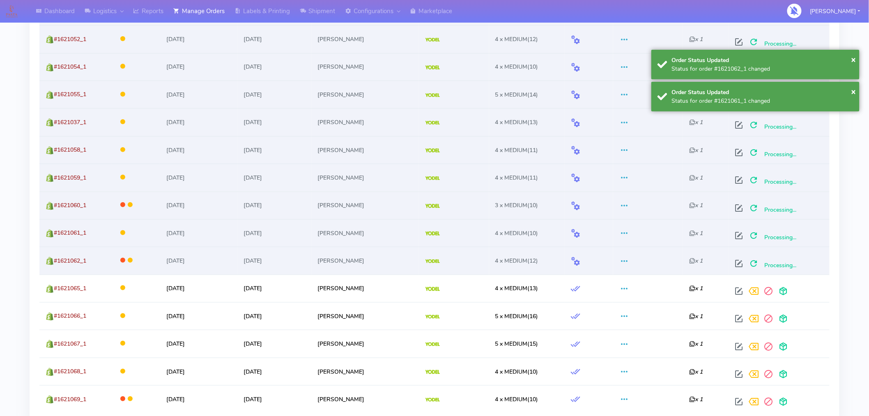
scroll to position [1336, 0]
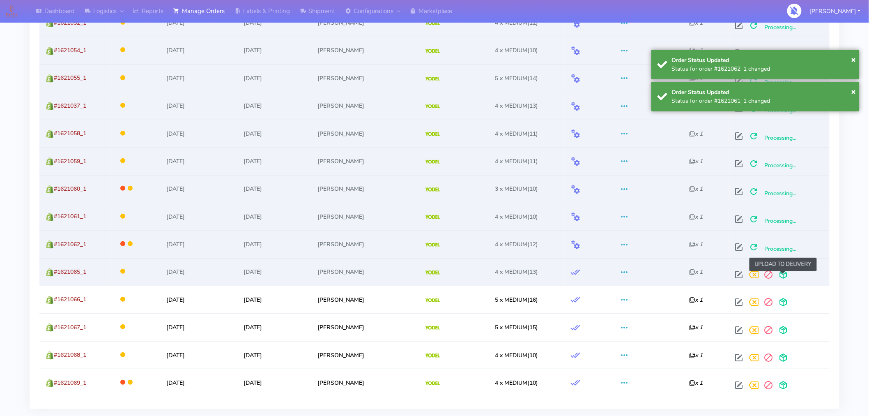
click at [783, 279] on span at bounding box center [783, 276] width 15 height 8
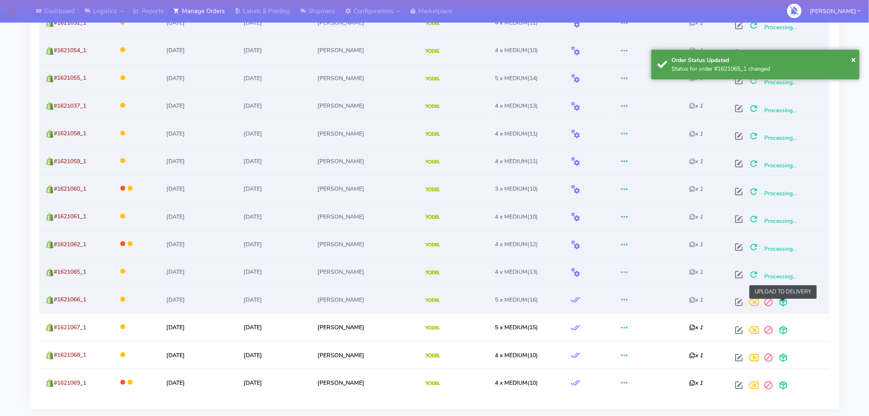
click at [783, 307] on span at bounding box center [783, 304] width 15 height 8
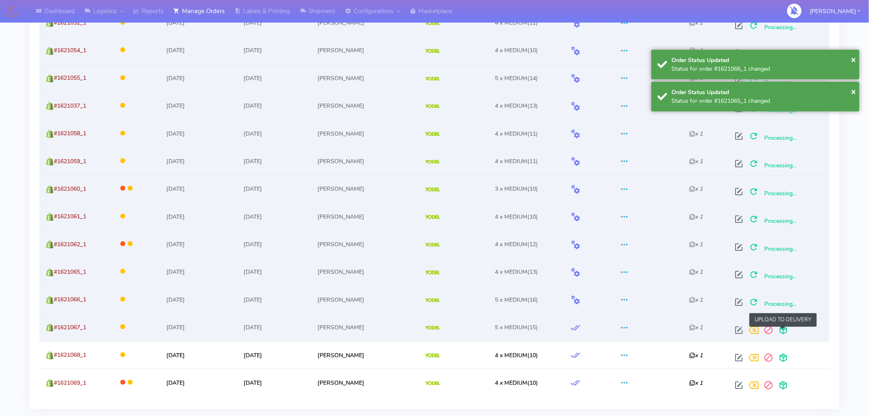
click at [783, 330] on span at bounding box center [783, 332] width 15 height 8
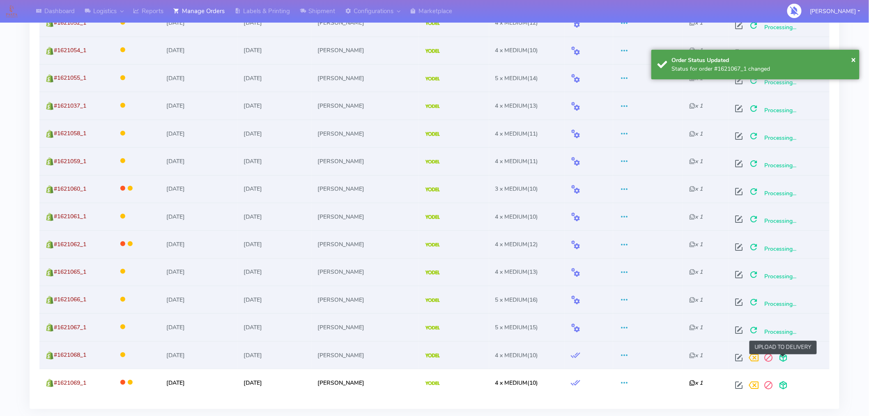
click at [785, 359] on span at bounding box center [783, 359] width 15 height 8
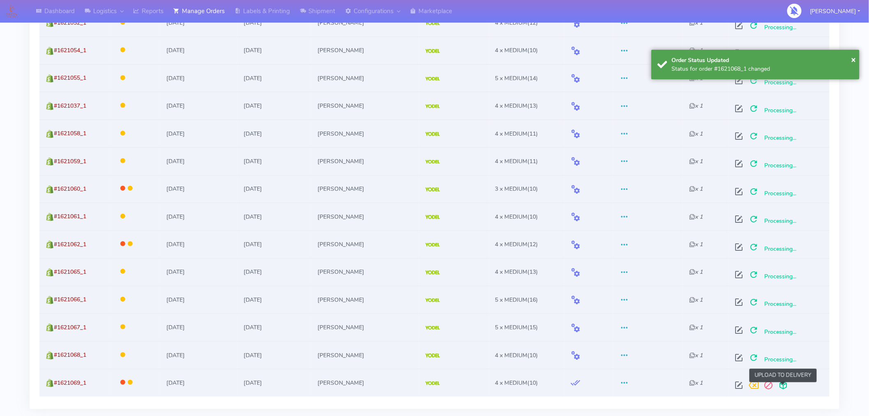
click at [781, 389] on span at bounding box center [783, 387] width 15 height 8
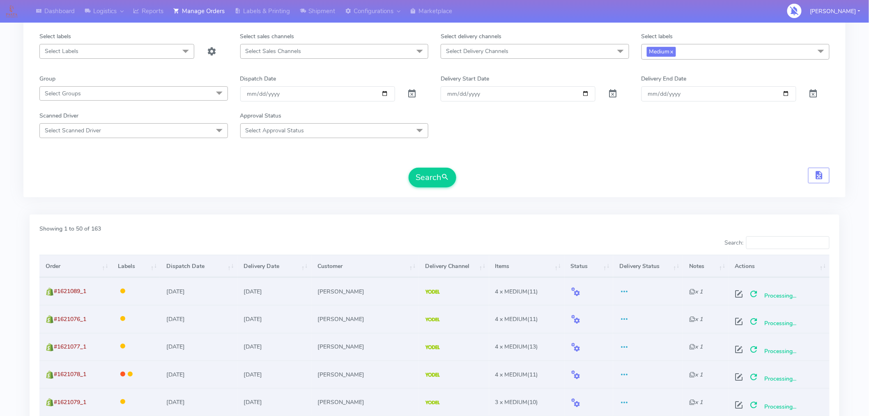
scroll to position [0, 0]
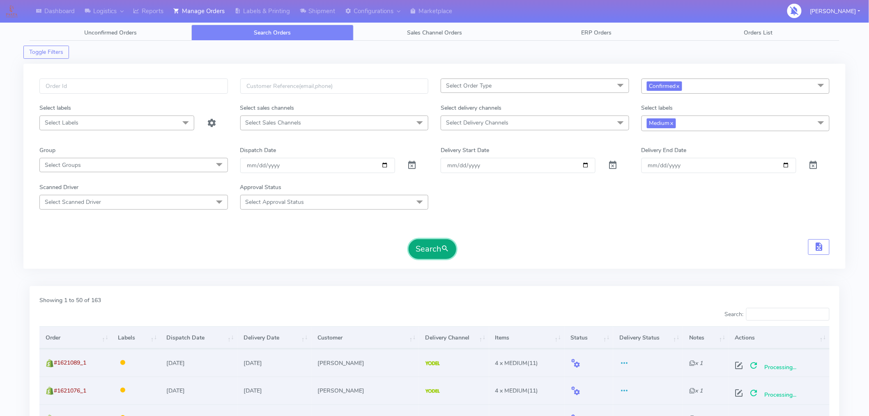
click at [442, 249] on span "submit" at bounding box center [445, 248] width 8 height 11
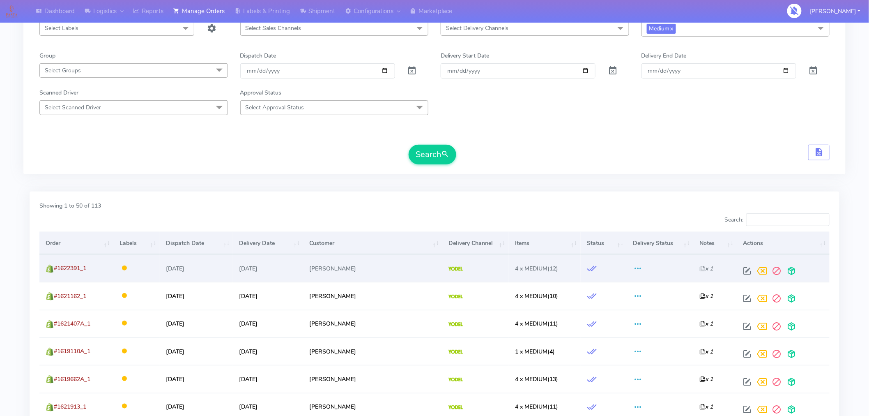
scroll to position [101, 0]
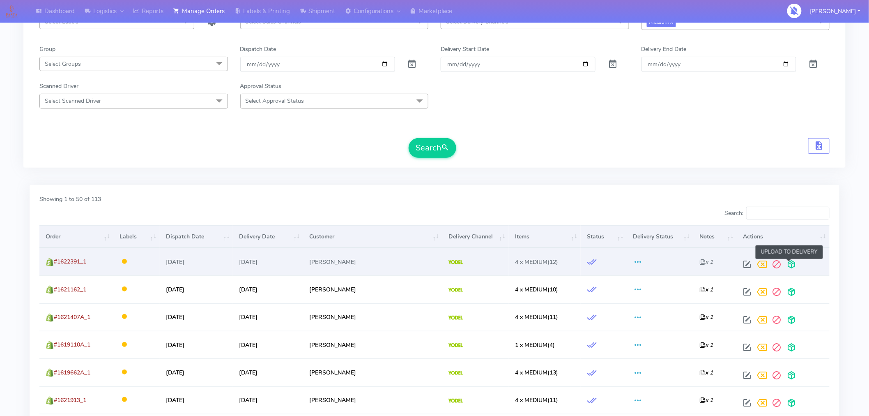
click at [788, 264] on span at bounding box center [791, 266] width 15 height 8
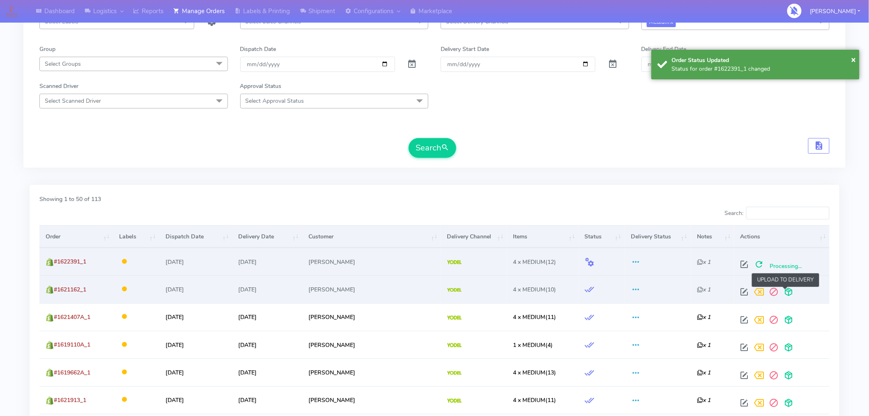
click at [785, 289] on span at bounding box center [788, 293] width 15 height 8
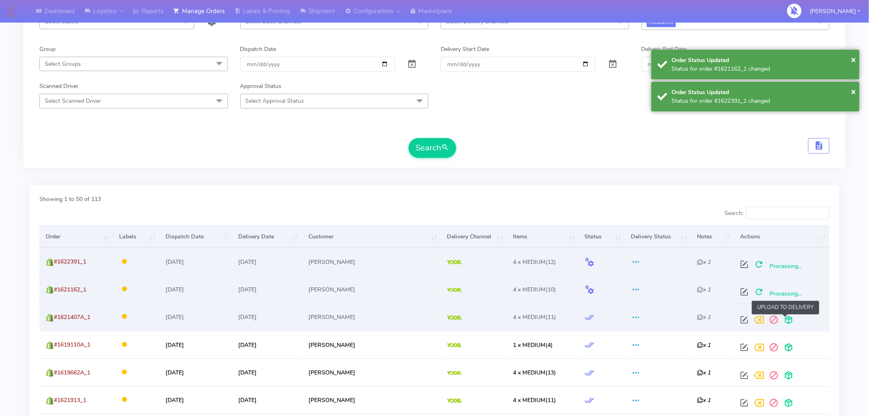
click at [787, 317] on span at bounding box center [788, 321] width 15 height 8
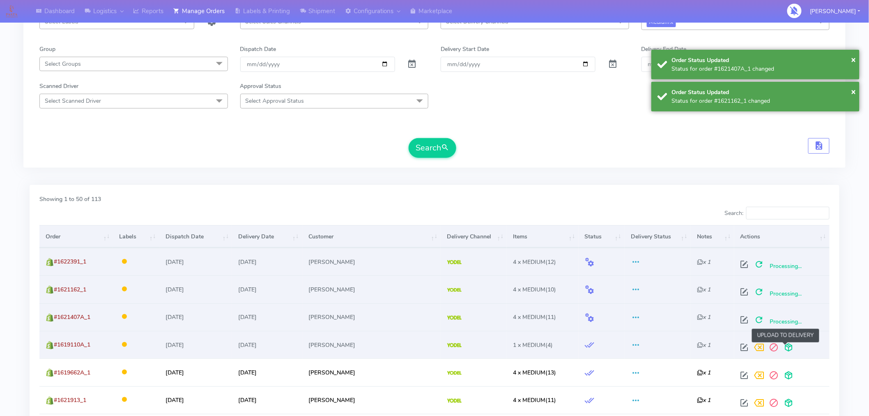
click at [786, 347] on span at bounding box center [788, 349] width 15 height 8
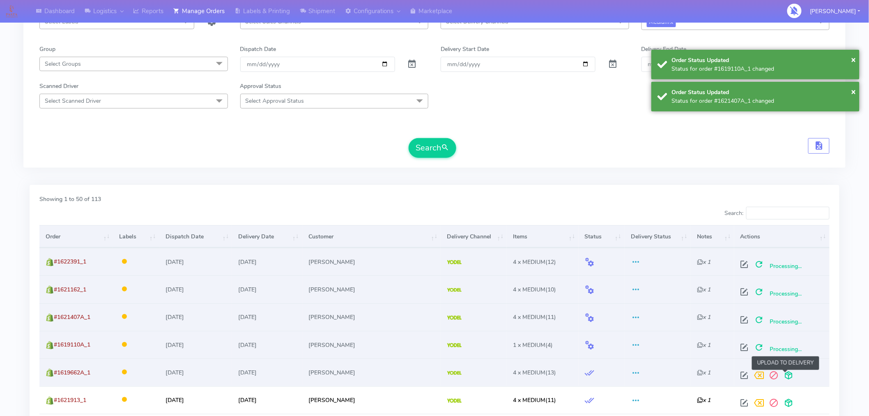
click at [786, 375] on span at bounding box center [788, 377] width 15 height 8
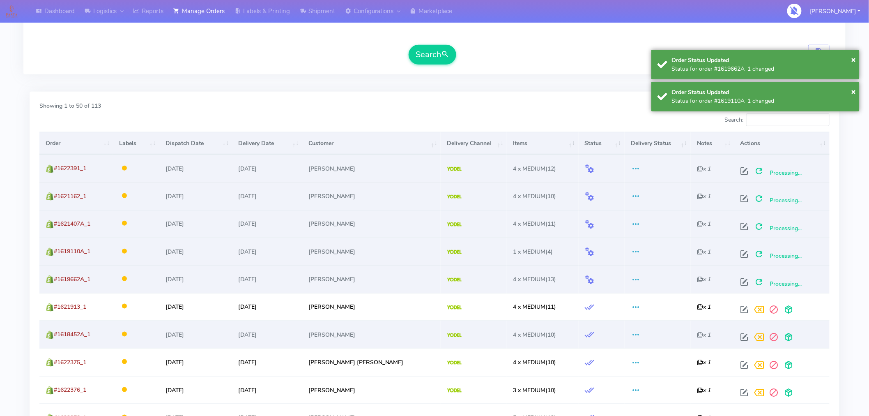
scroll to position [209, 0]
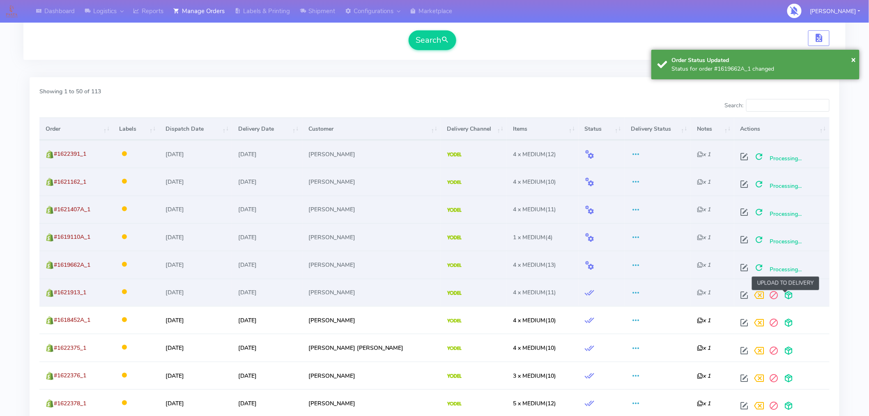
click at [785, 297] on span at bounding box center [788, 297] width 15 height 8
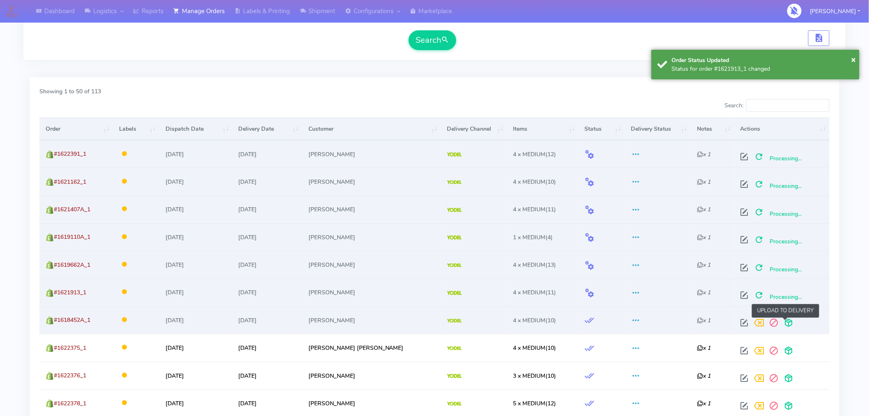
click at [786, 323] on span at bounding box center [788, 324] width 15 height 8
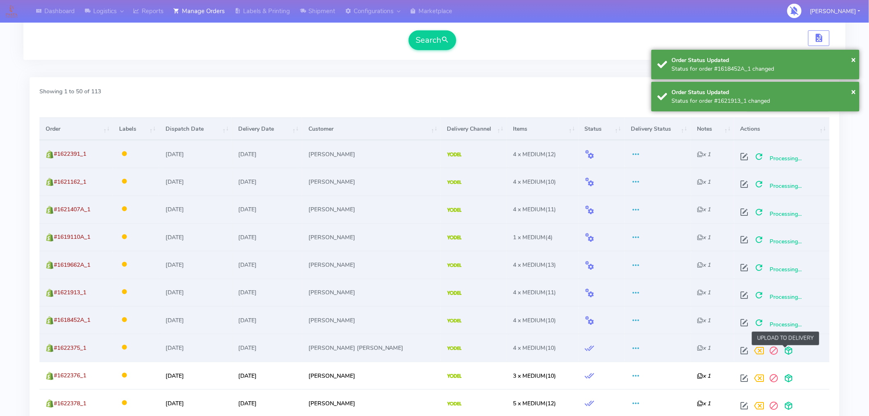
click at [786, 352] on span at bounding box center [788, 352] width 15 height 8
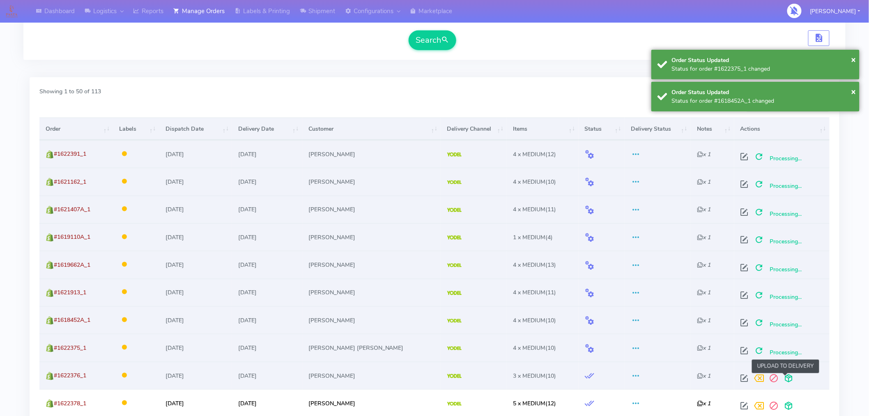
click at [786, 376] on span at bounding box center [788, 380] width 15 height 8
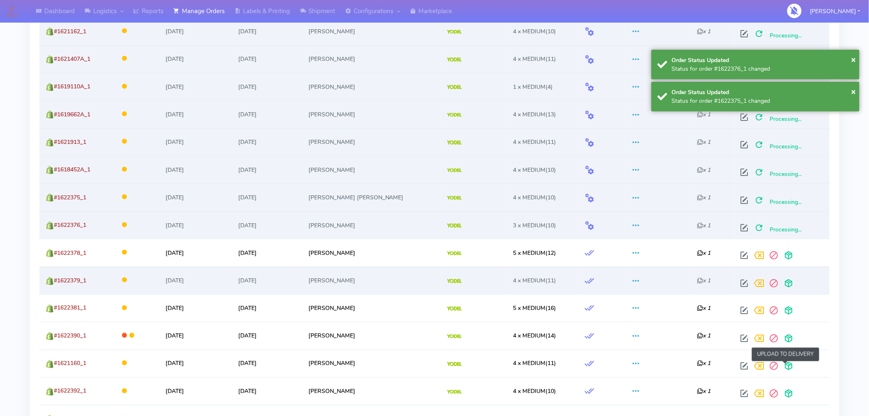
scroll to position [359, 0]
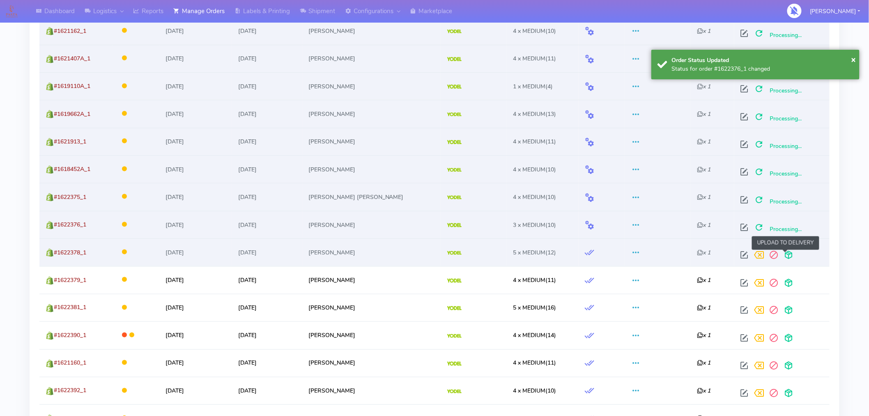
click at [783, 257] on span at bounding box center [788, 257] width 15 height 8
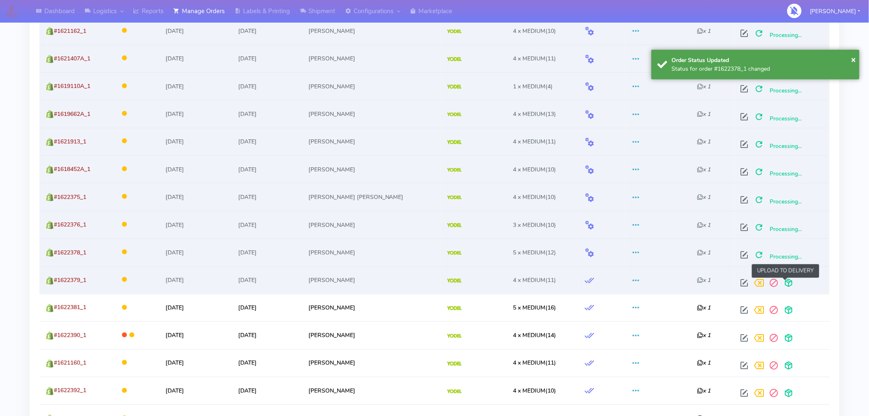
click at [786, 287] on span at bounding box center [788, 284] width 15 height 8
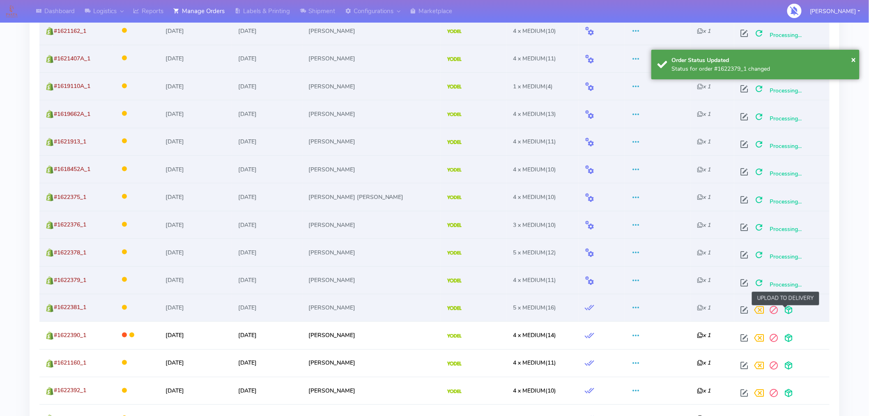
click at [786, 308] on span at bounding box center [788, 312] width 15 height 8
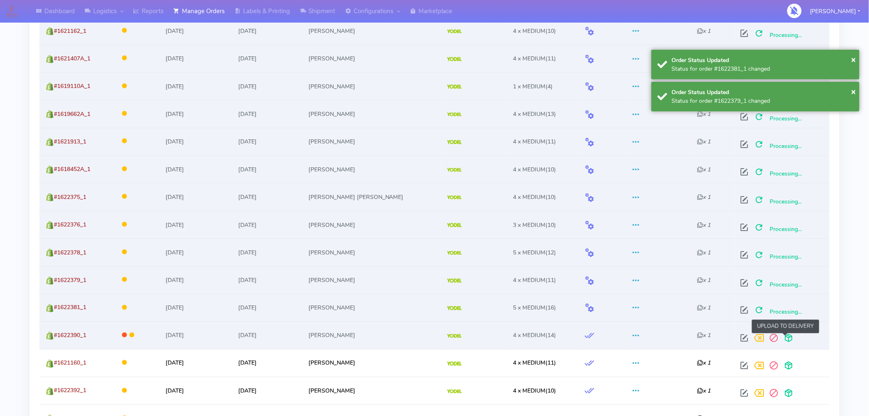
click at [786, 338] on span at bounding box center [788, 340] width 15 height 8
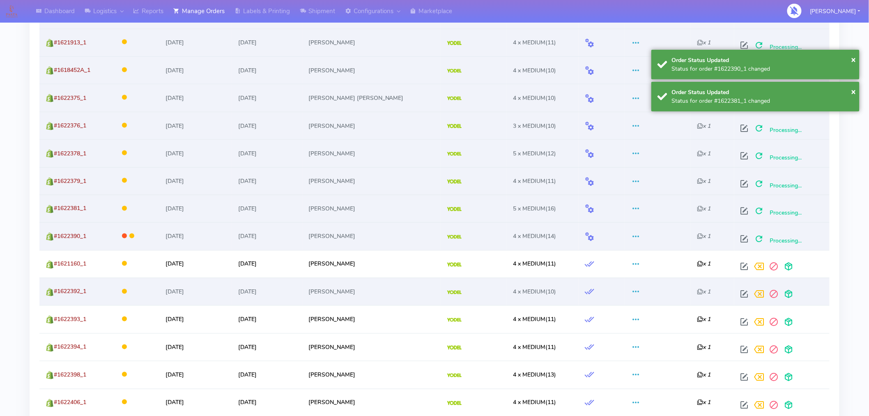
scroll to position [494, 0]
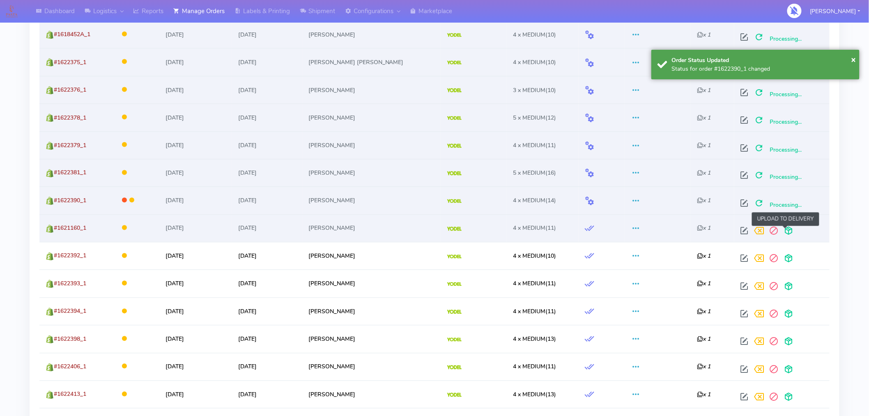
click at [784, 234] on span at bounding box center [788, 233] width 15 height 8
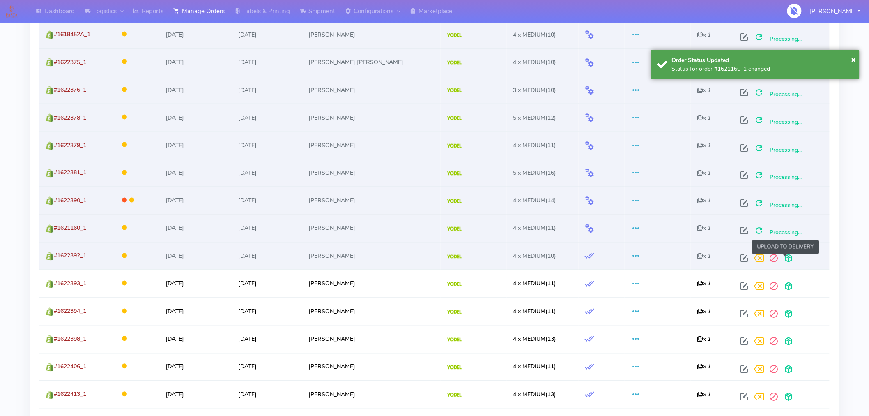
click at [784, 260] on span at bounding box center [788, 260] width 15 height 8
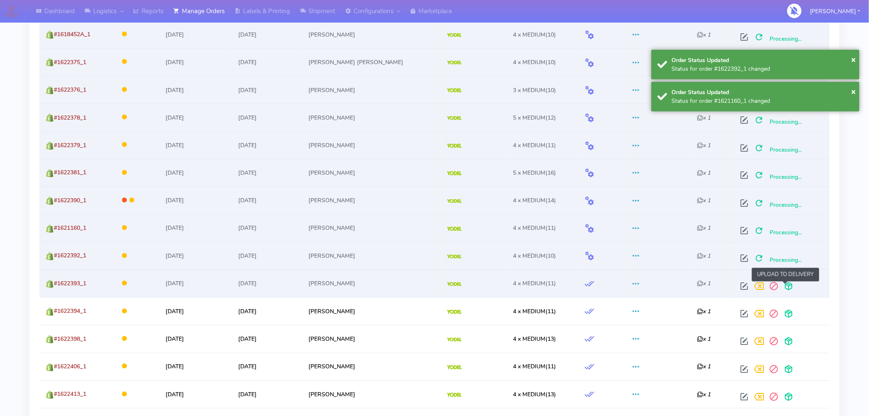
click at [786, 287] on span at bounding box center [788, 288] width 15 height 8
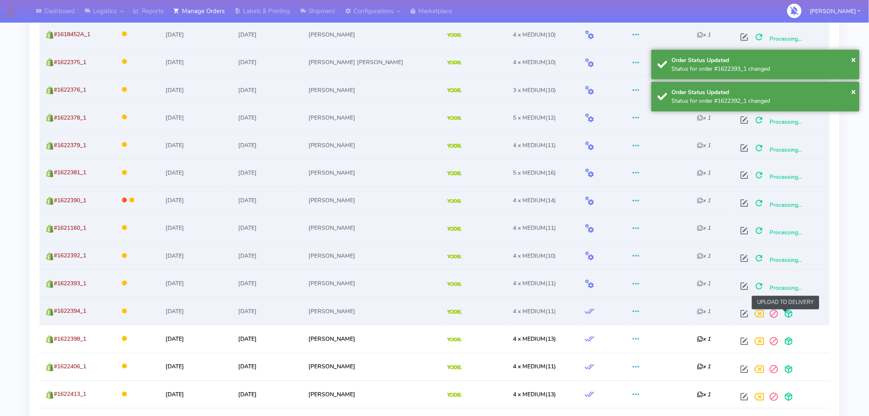
click at [786, 314] on span at bounding box center [788, 316] width 15 height 8
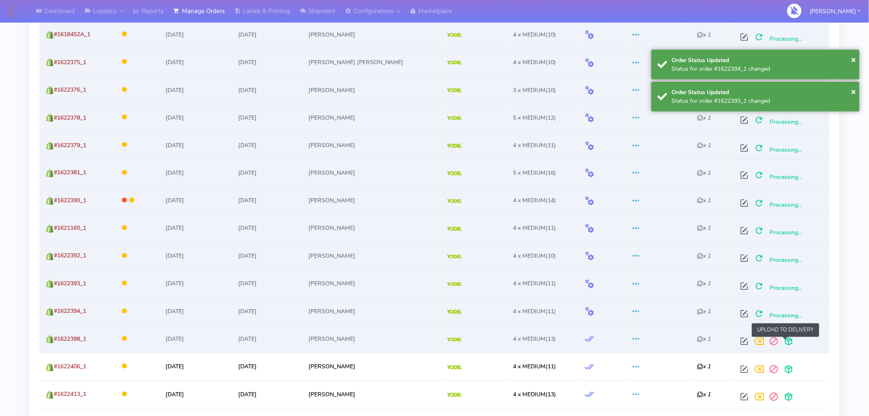
click at [785, 339] on span at bounding box center [788, 343] width 15 height 8
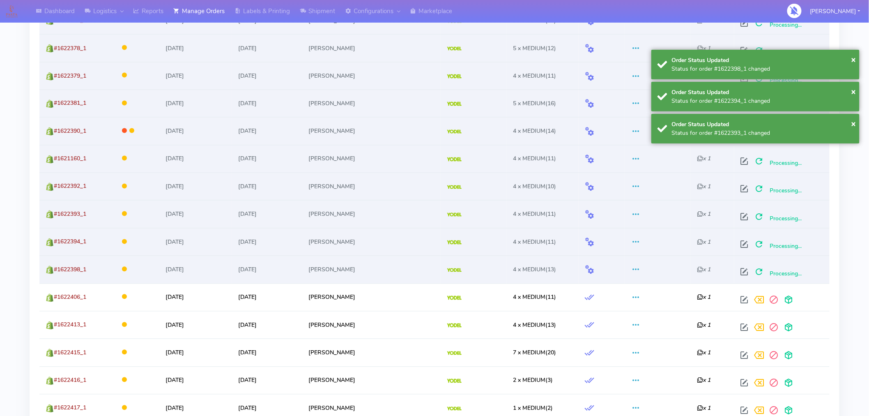
scroll to position [578, 0]
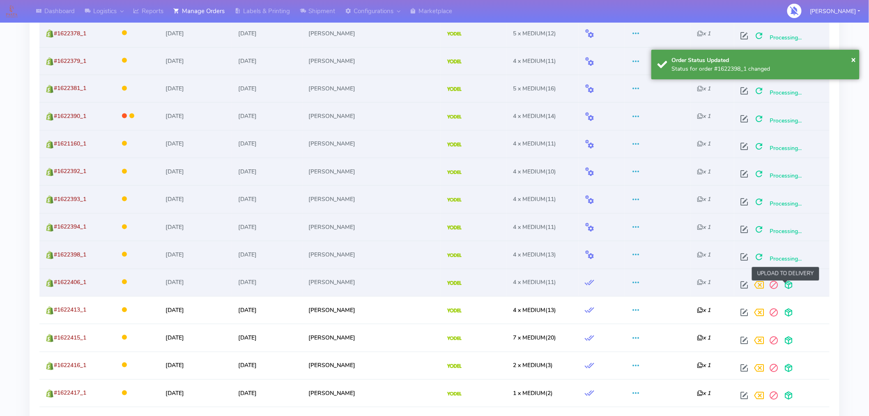
click at [786, 286] on span at bounding box center [788, 287] width 15 height 8
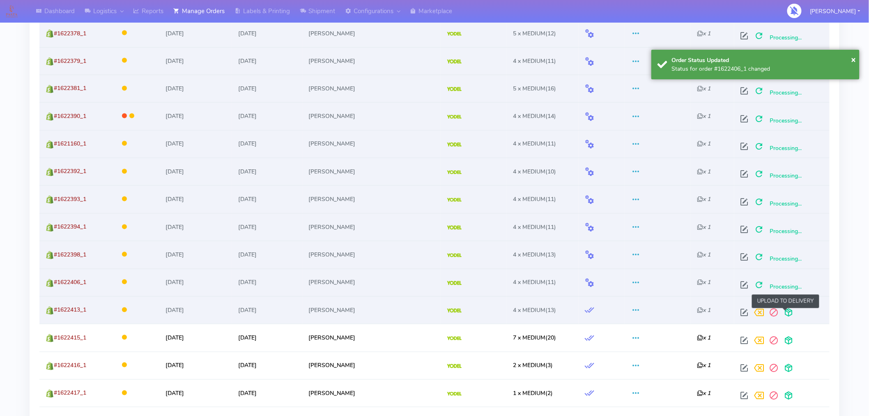
click at [786, 314] on span at bounding box center [788, 314] width 15 height 8
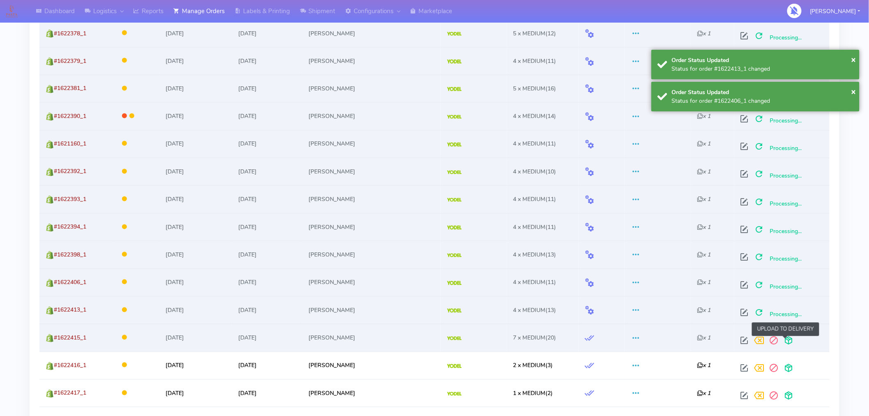
click at [786, 338] on span at bounding box center [788, 342] width 15 height 8
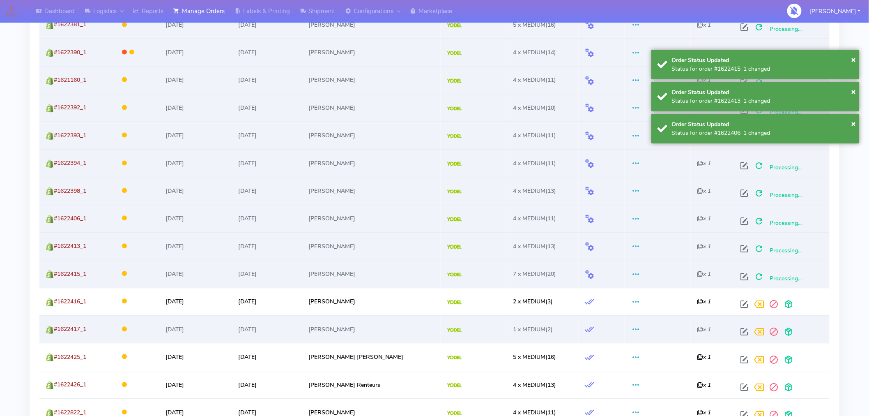
scroll to position [649, 0]
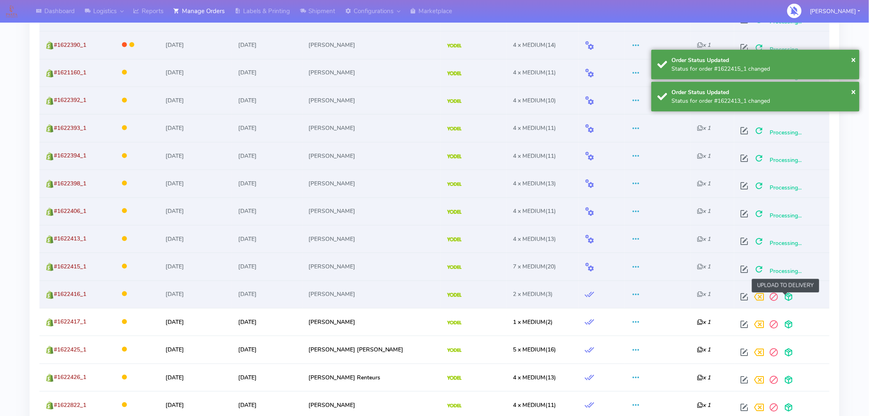
click at [786, 296] on span at bounding box center [788, 299] width 15 height 8
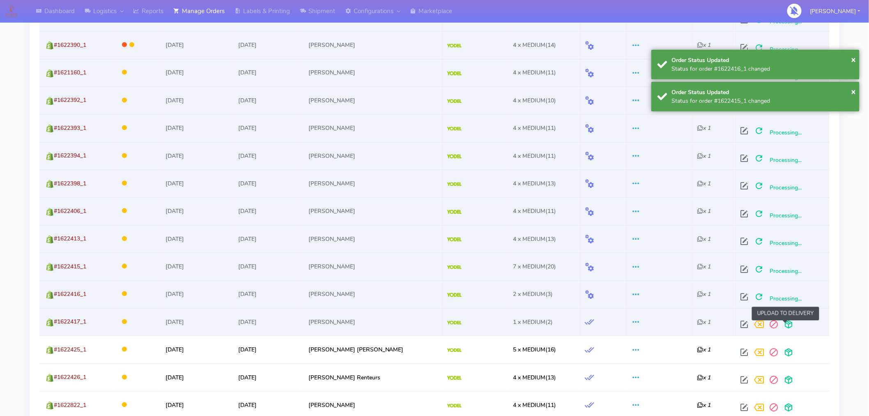
click at [785, 327] on span at bounding box center [788, 326] width 15 height 8
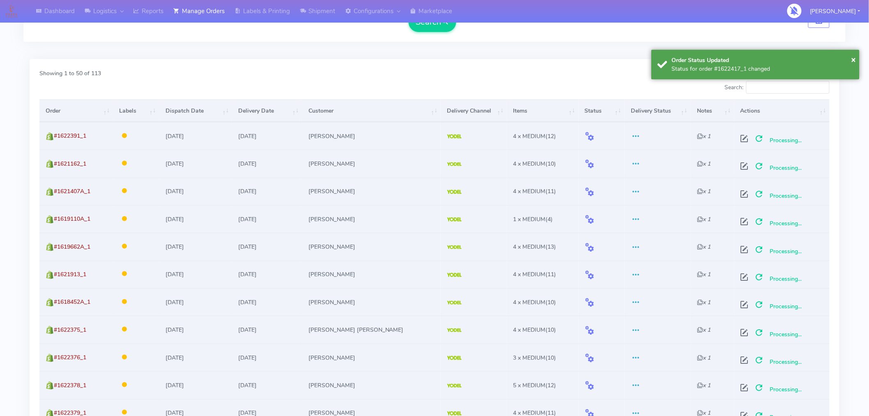
scroll to position [0, 0]
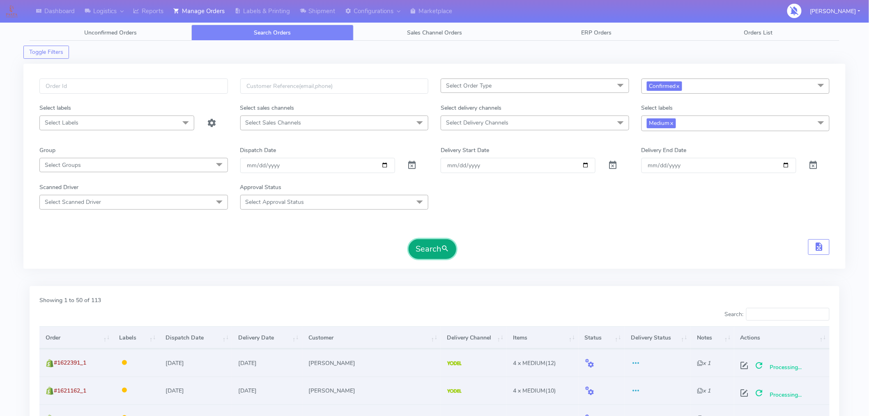
click at [448, 244] on span "submit" at bounding box center [445, 248] width 8 height 11
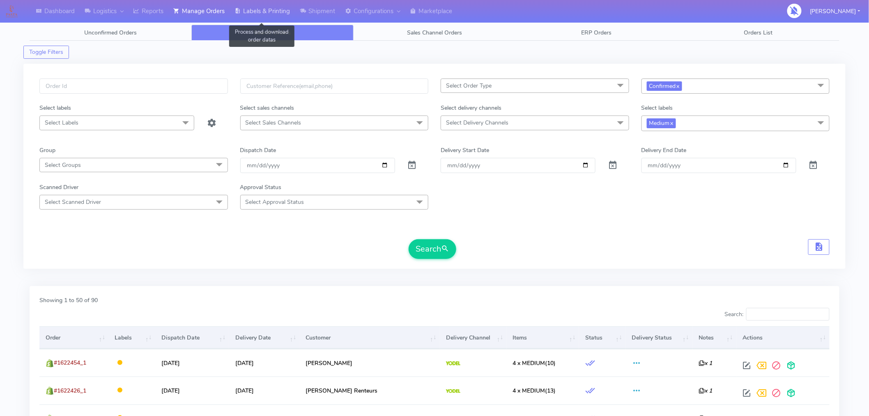
click at [281, 12] on link "Labels & Printing" at bounding box center [262, 11] width 65 height 23
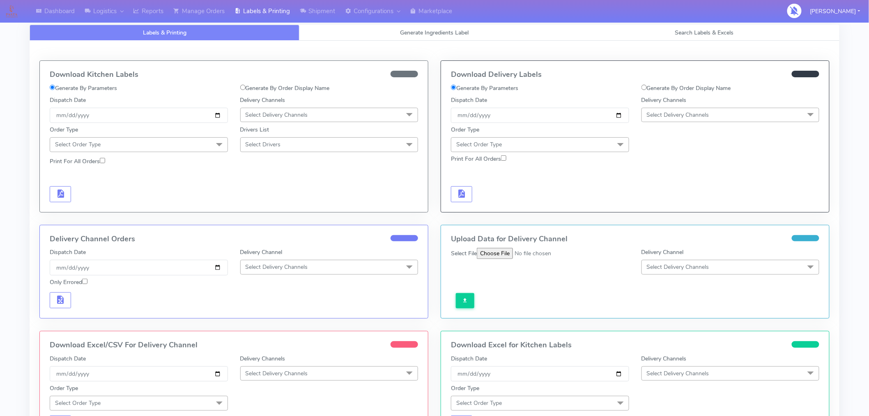
select select "All"
click at [689, 37] on link "Search Labels & Excels" at bounding box center [705, 33] width 270 height 16
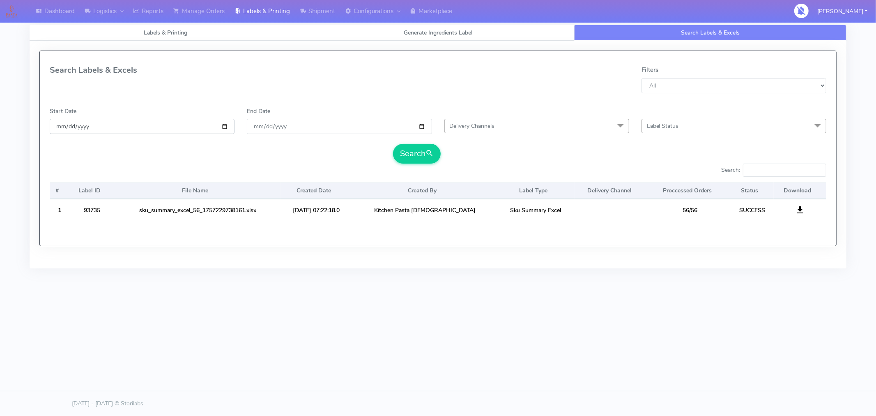
click at [225, 126] on input "date" at bounding box center [142, 126] width 185 height 15
type input "[DATE]"
click at [420, 126] on input "End Date" at bounding box center [339, 126] width 185 height 15
type input "[DATE]"
click at [418, 157] on button "Search" at bounding box center [417, 154] width 48 height 20
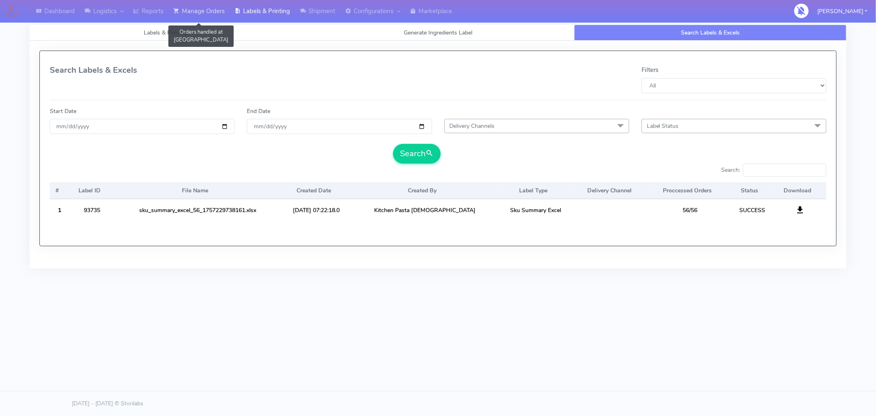
click at [202, 9] on link "Manage Orders" at bounding box center [198, 11] width 61 height 23
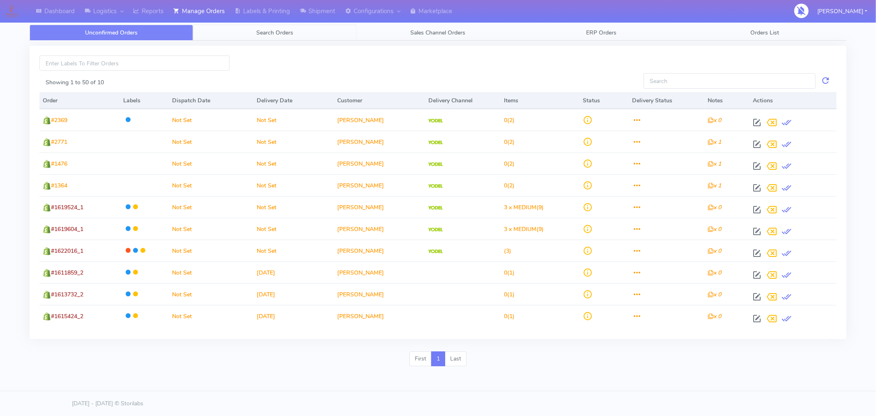
click at [278, 34] on span "Search Orders" at bounding box center [274, 33] width 37 height 8
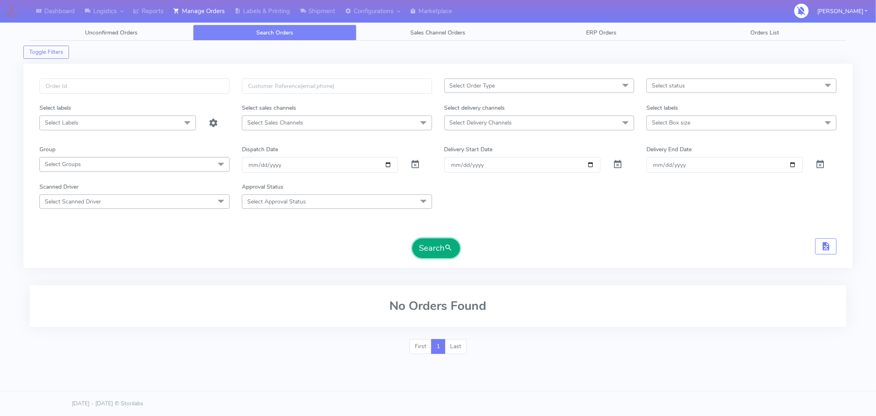
click at [431, 244] on button "Search" at bounding box center [436, 248] width 48 height 20
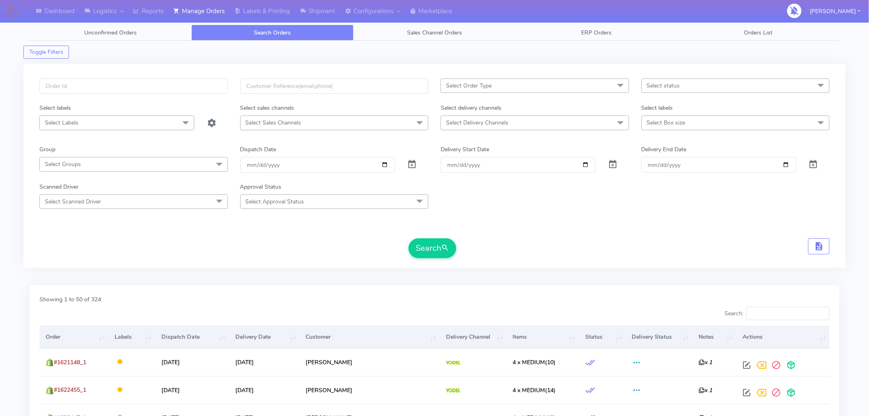
click at [703, 90] on span "Select status" at bounding box center [735, 85] width 188 height 14
click at [666, 155] on div "Confirmed" at bounding box center [735, 154] width 179 height 9
checkbox input "true"
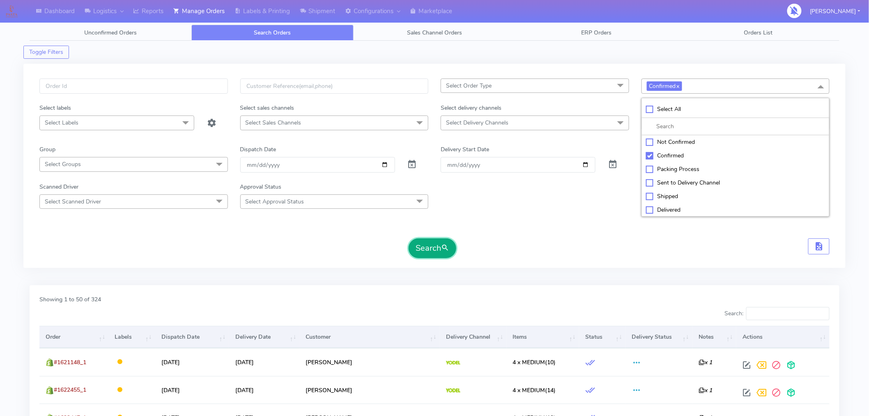
click at [441, 252] on button "Search" at bounding box center [433, 248] width 48 height 20
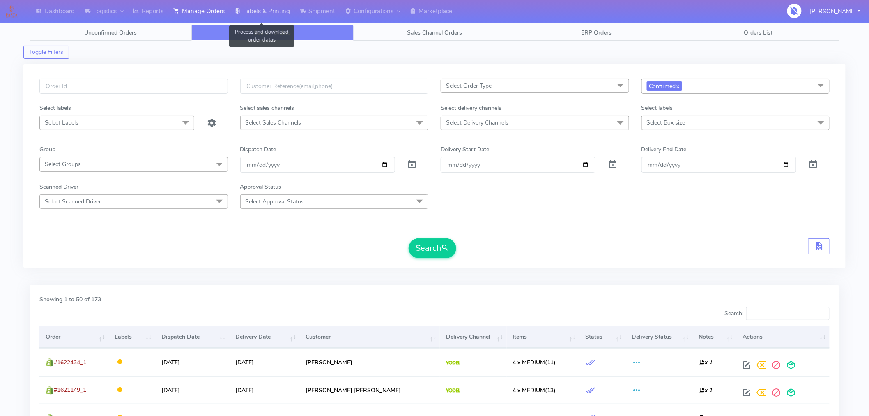
click at [273, 7] on link "Labels & Printing" at bounding box center [262, 11] width 65 height 23
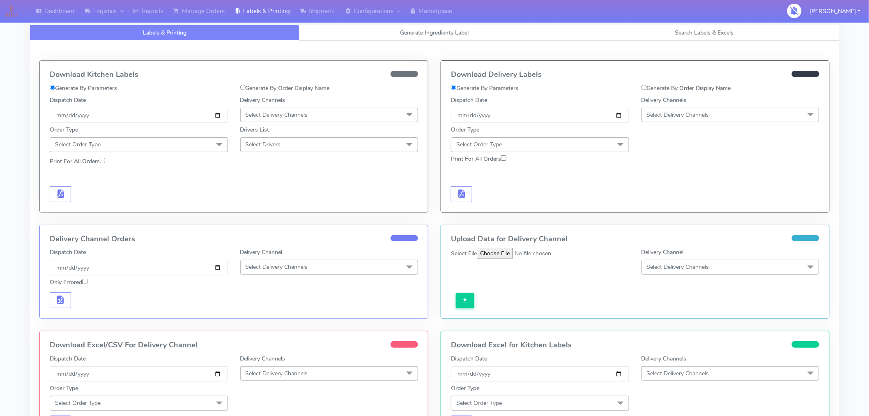
click at [680, 120] on span "Select Delivery Channels" at bounding box center [730, 115] width 178 height 14
click at [662, 204] on div "Yodel" at bounding box center [730, 207] width 169 height 9
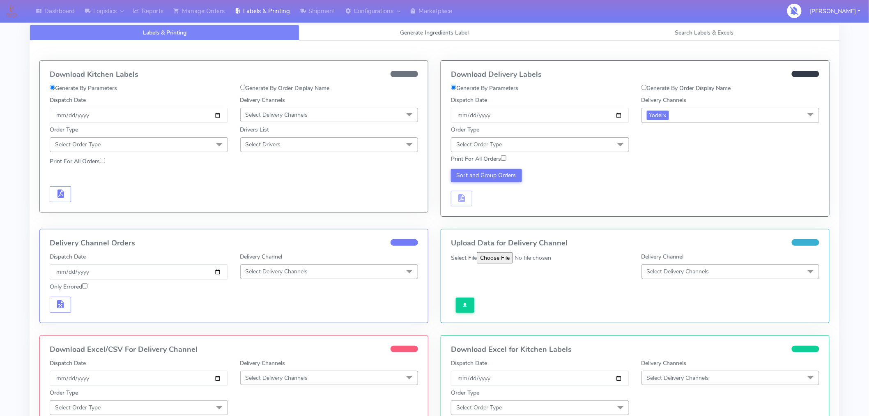
click at [595, 148] on span "Select Order Type" at bounding box center [540, 144] width 178 height 14
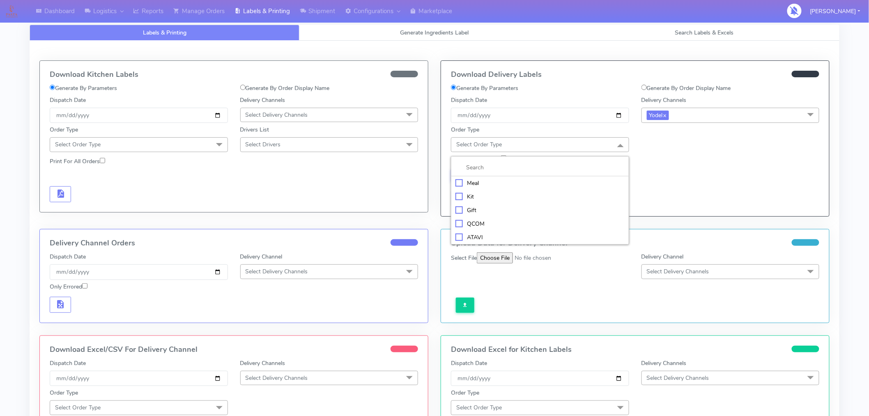
click at [480, 186] on div "Meal" at bounding box center [539, 183] width 169 height 9
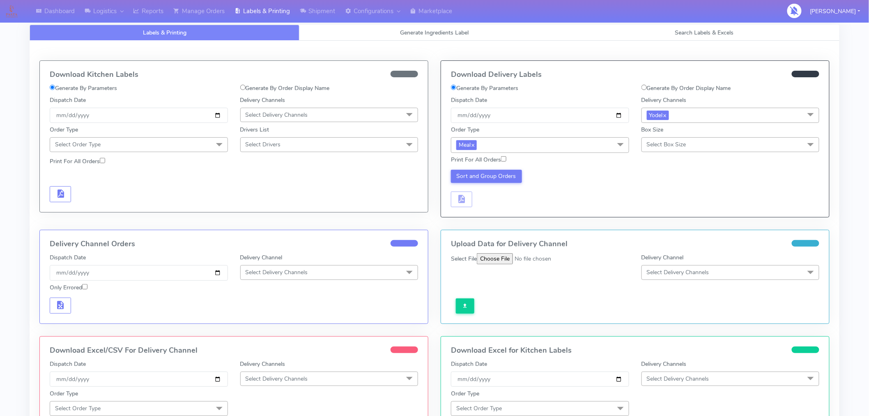
click at [664, 145] on span "Select Box Size" at bounding box center [666, 144] width 39 height 8
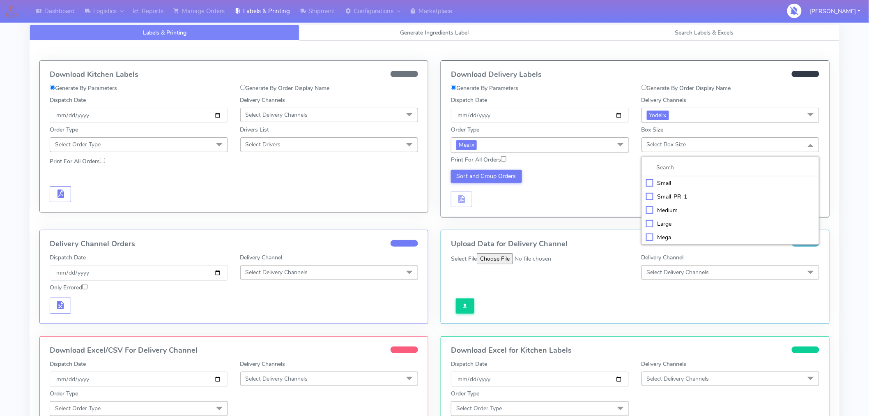
click at [661, 210] on div "Medium" at bounding box center [730, 210] width 169 height 9
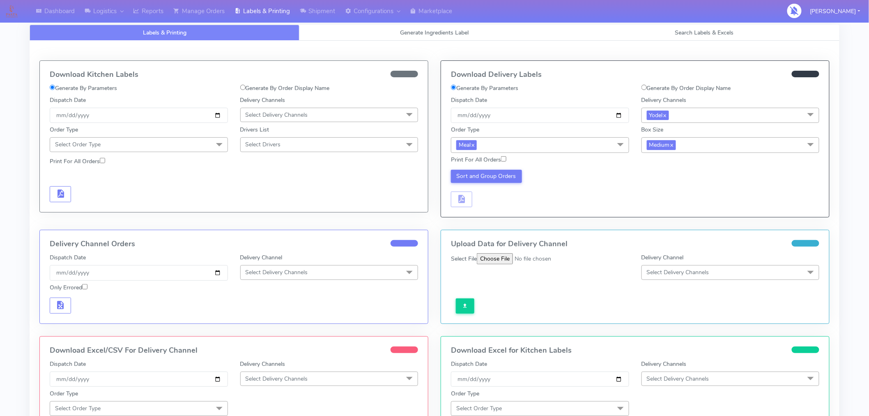
click at [599, 188] on div "Sort and Group Orders" at bounding box center [540, 189] width 191 height 38
click at [502, 179] on button "Sort and Group Orders" at bounding box center [486, 176] width 71 height 13
click at [460, 200] on span "button" at bounding box center [462, 201] width 10 height 8
click at [489, 197] on span "button" at bounding box center [486, 201] width 10 height 8
click at [708, 34] on span "Search Labels & Excels" at bounding box center [704, 33] width 59 height 8
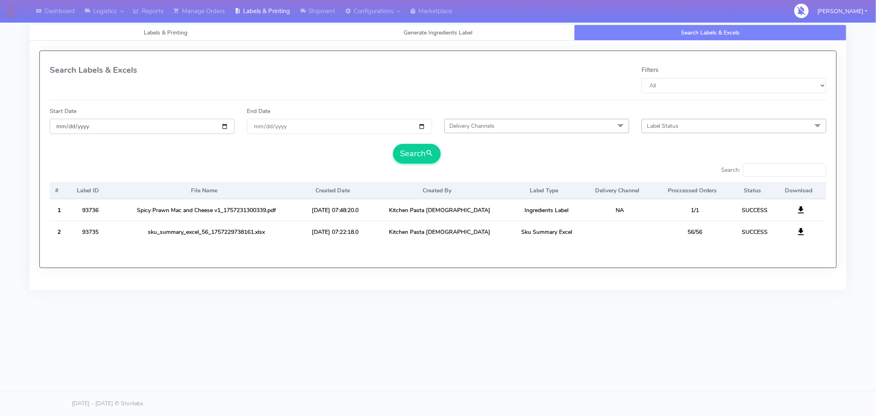
click at [225, 126] on input "date" at bounding box center [142, 126] width 185 height 15
type input "[DATE]"
click at [423, 127] on input "End Date" at bounding box center [339, 126] width 185 height 15
type input "[DATE]"
click at [413, 153] on button "Search" at bounding box center [417, 154] width 48 height 20
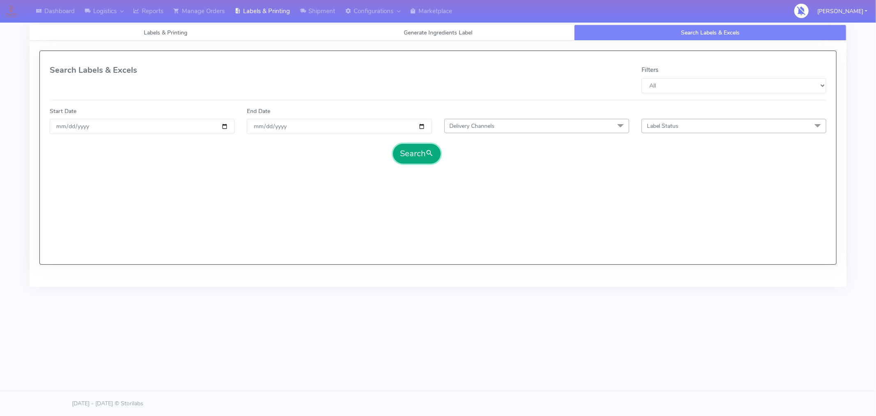
select select "All"
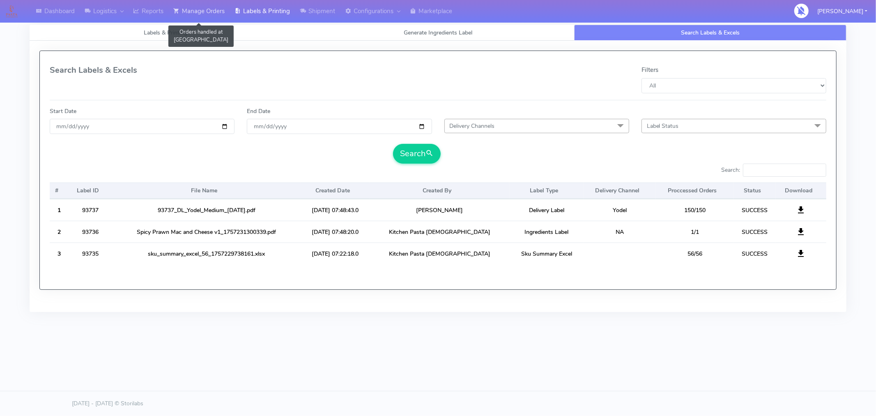
drag, startPoint x: 211, startPoint y: 13, endPoint x: 210, endPoint y: 21, distance: 7.9
click at [211, 13] on link "Manage Orders" at bounding box center [198, 11] width 61 height 23
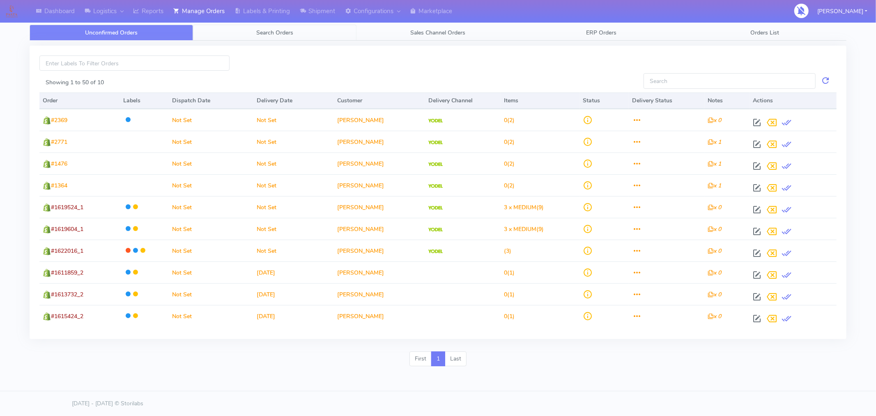
click at [280, 34] on span "Search Orders" at bounding box center [274, 33] width 37 height 8
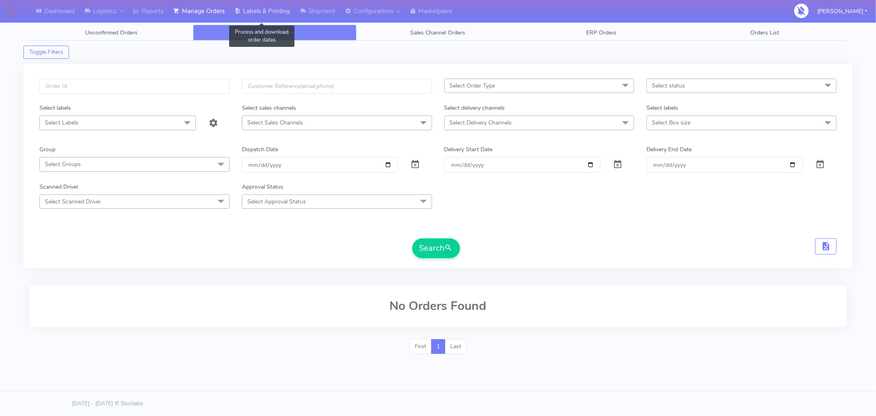
click at [269, 6] on link "Labels & Printing" at bounding box center [262, 11] width 65 height 23
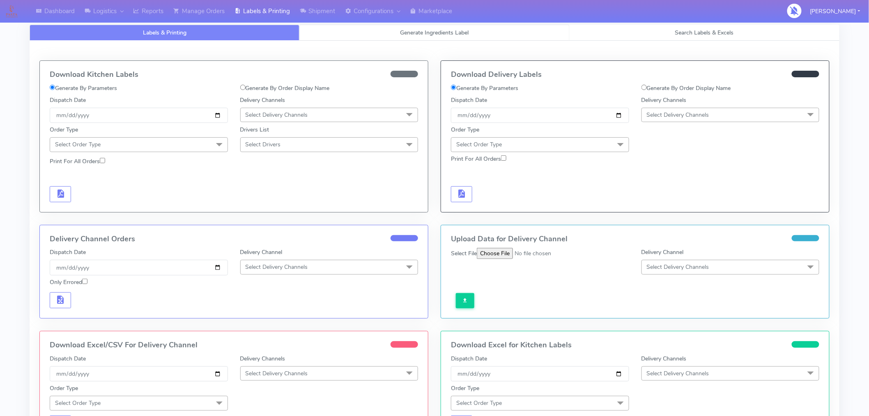
click at [433, 34] on span "Generate Ingredients Label" at bounding box center [434, 33] width 69 height 8
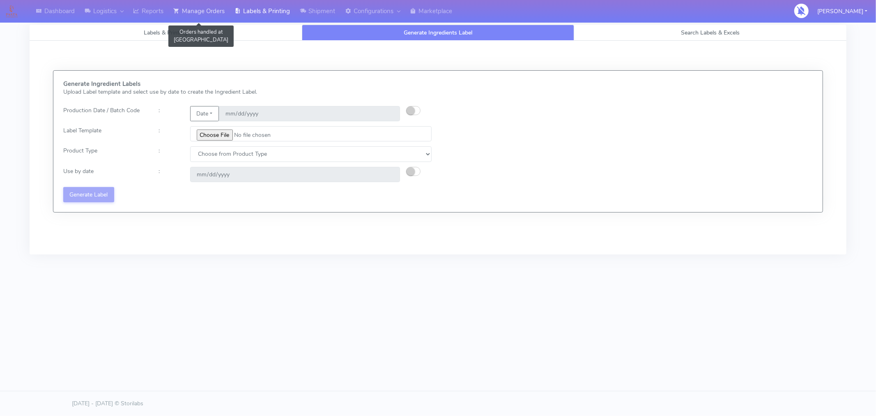
click at [206, 12] on link "Manage Orders" at bounding box center [198, 11] width 61 height 23
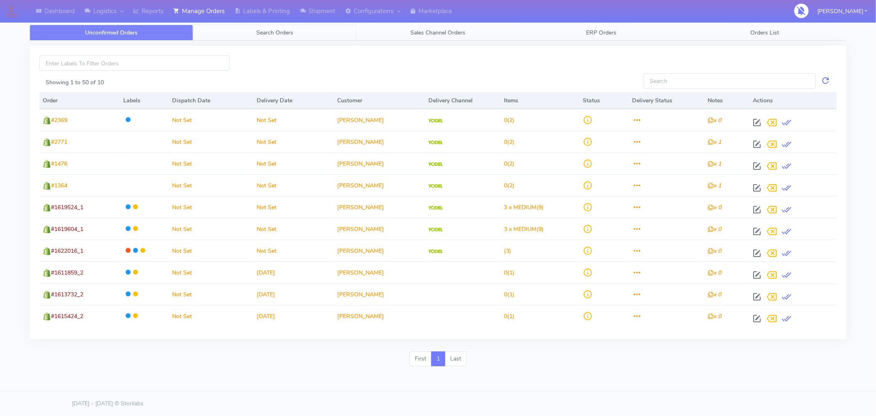
click at [273, 32] on span "Search Orders" at bounding box center [274, 33] width 37 height 8
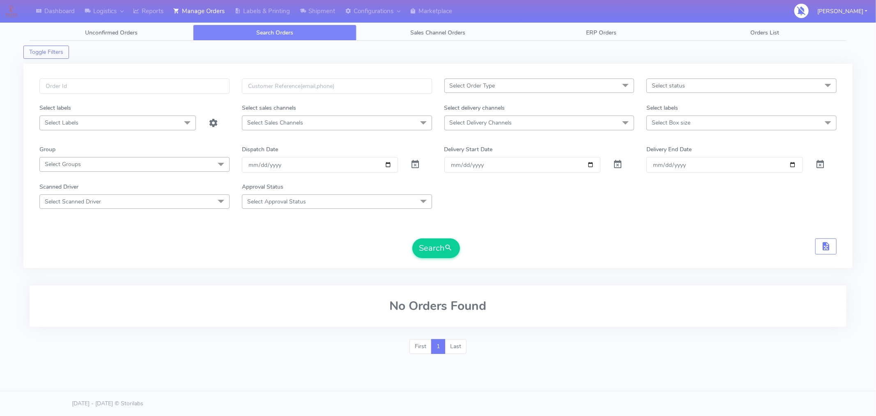
click at [794, 303] on h2 "No Orders Found" at bounding box center [437, 306] width 797 height 14
click at [441, 250] on button "Search" at bounding box center [436, 248] width 48 height 20
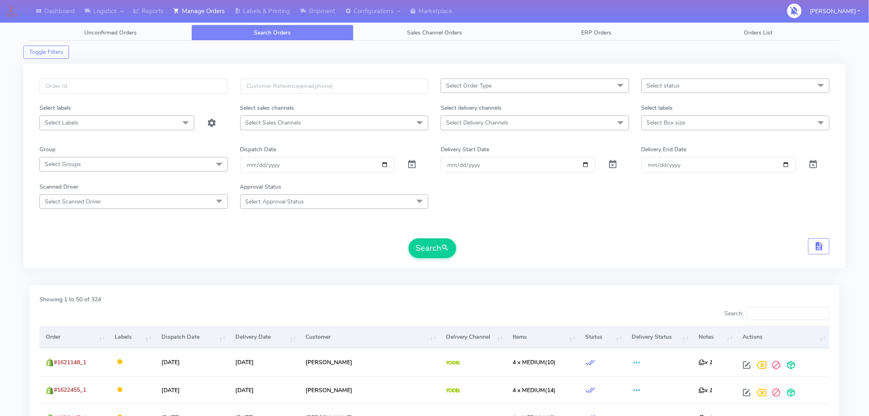
click at [649, 296] on div "Showing 1 to 50 of 324" at bounding box center [434, 301] width 802 height 12
click at [735, 83] on span "Select status" at bounding box center [735, 85] width 188 height 14
click at [664, 155] on div "Confirmed" at bounding box center [735, 154] width 179 height 9
checkbox input "true"
click at [442, 247] on span "submit" at bounding box center [445, 247] width 8 height 11
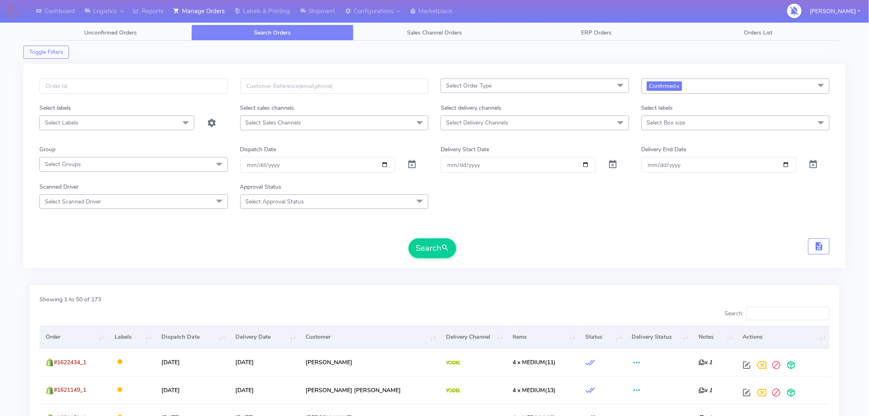
click at [681, 127] on span "Select Box size" at bounding box center [735, 122] width 188 height 14
click at [655, 181] on div "Small" at bounding box center [735, 178] width 179 height 9
checkbox input "true"
click at [442, 247] on span "submit" at bounding box center [445, 248] width 8 height 11
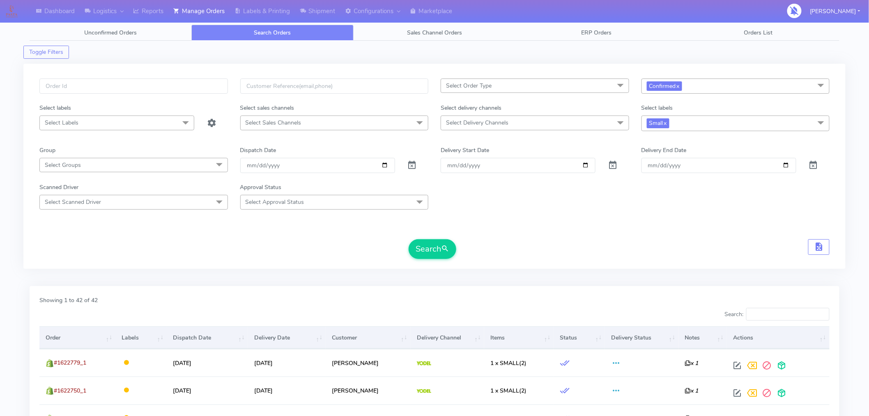
click at [664, 218] on form "Select Order Type Select All MEALS ATAVI One Off Pasta Club Gift Kit Event Unkn…" at bounding box center [434, 168] width 790 height 180
drag, startPoint x: 265, startPoint y: 10, endPoint x: 278, endPoint y: 17, distance: 14.9
click at [265, 10] on link "Labels & Printing" at bounding box center [262, 11] width 65 height 23
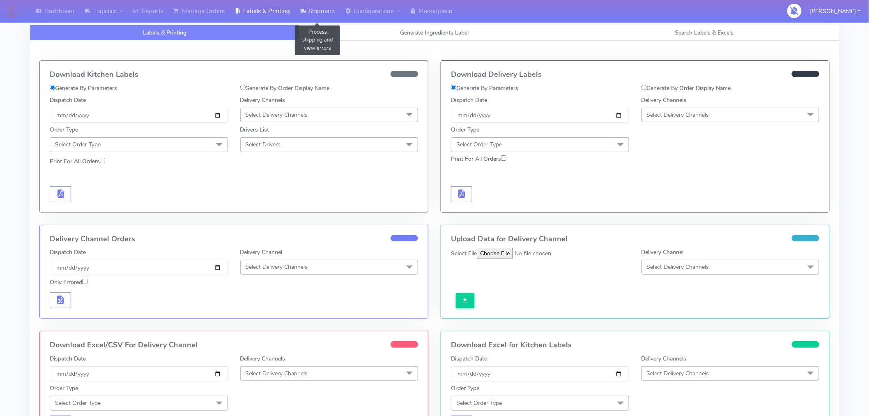
click at [322, 9] on link "Shipment" at bounding box center [317, 11] width 45 height 23
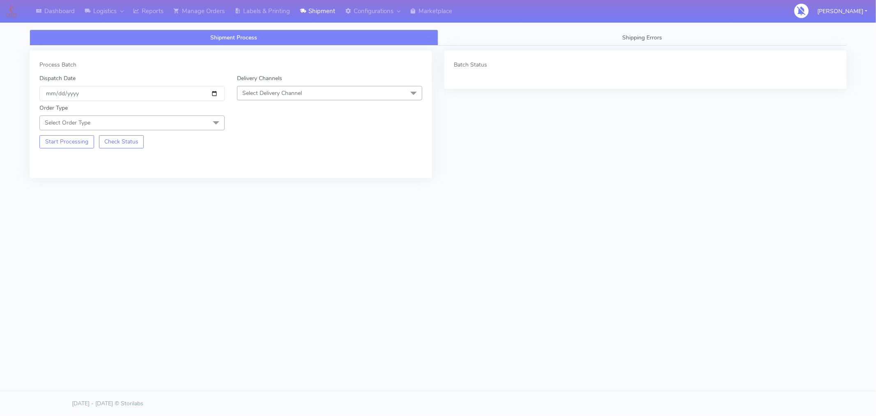
click at [260, 96] on span "Select Delivery Channel" at bounding box center [272, 93] width 60 height 8
click at [259, 184] on div "Yodel" at bounding box center [329, 185] width 176 height 9
click at [185, 129] on span "Select Order Type" at bounding box center [131, 122] width 185 height 14
click at [62, 163] on div "Meal" at bounding box center [132, 161] width 176 height 9
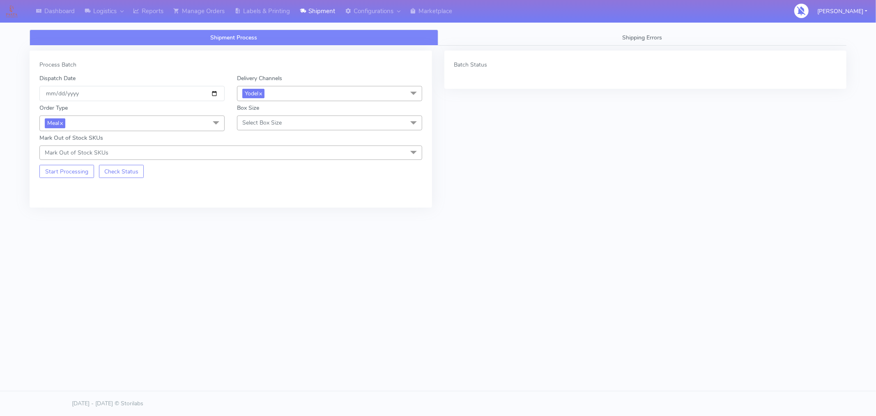
click at [270, 125] on span "Select Box Size" at bounding box center [261, 123] width 39 height 8
click at [257, 189] on div "Medium" at bounding box center [329, 188] width 176 height 9
click at [75, 175] on button "Start Processing" at bounding box center [66, 171] width 55 height 13
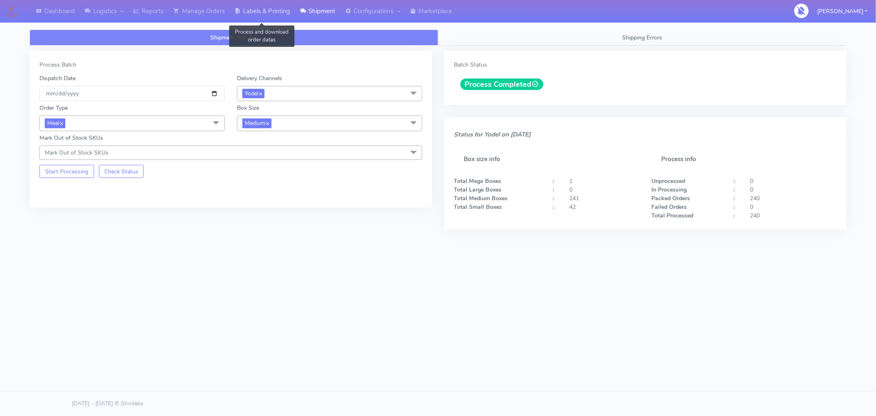
click at [274, 11] on link "Labels & Printing" at bounding box center [262, 11] width 65 height 23
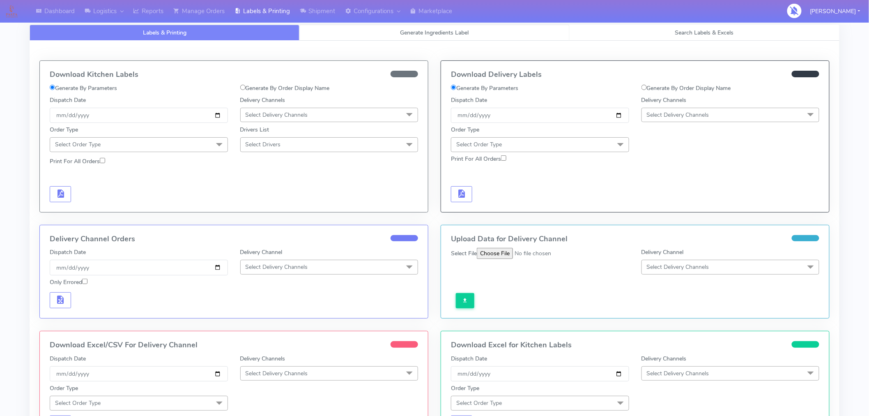
click at [441, 33] on span "Generate Ingredients Label" at bounding box center [434, 33] width 69 height 8
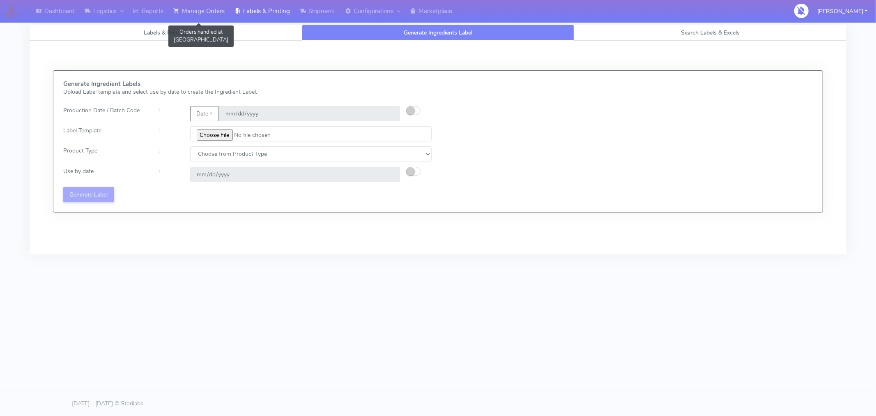
click at [210, 14] on link "Manage Orders" at bounding box center [198, 11] width 61 height 23
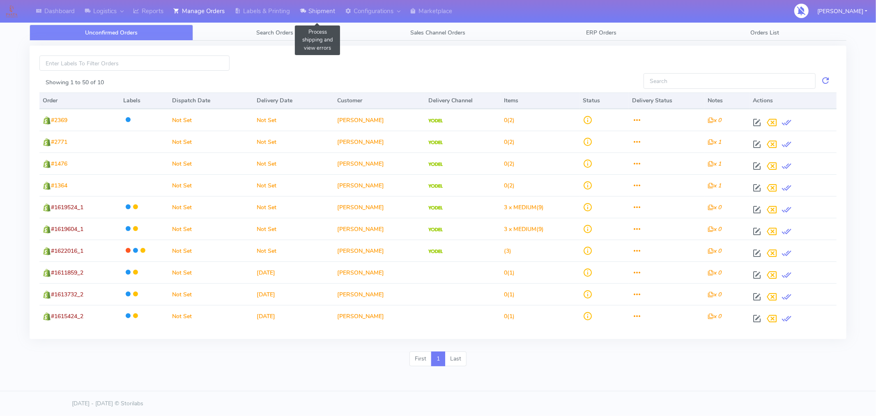
click at [309, 13] on link "Shipment" at bounding box center [317, 11] width 45 height 23
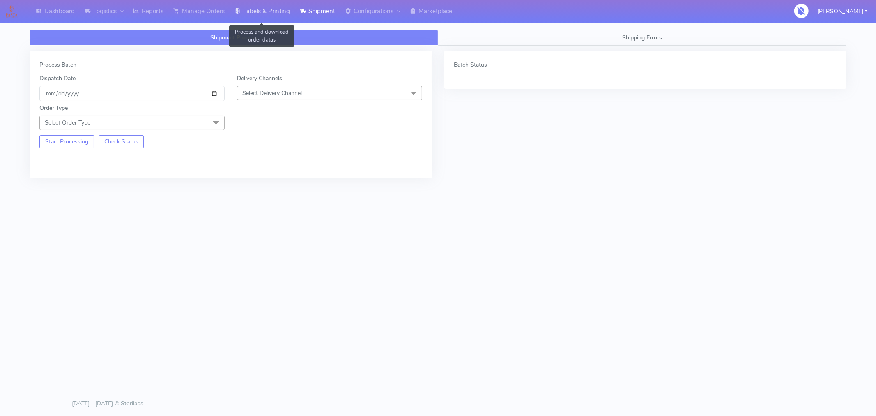
click at [262, 16] on link "Labels & Printing" at bounding box center [262, 11] width 65 height 23
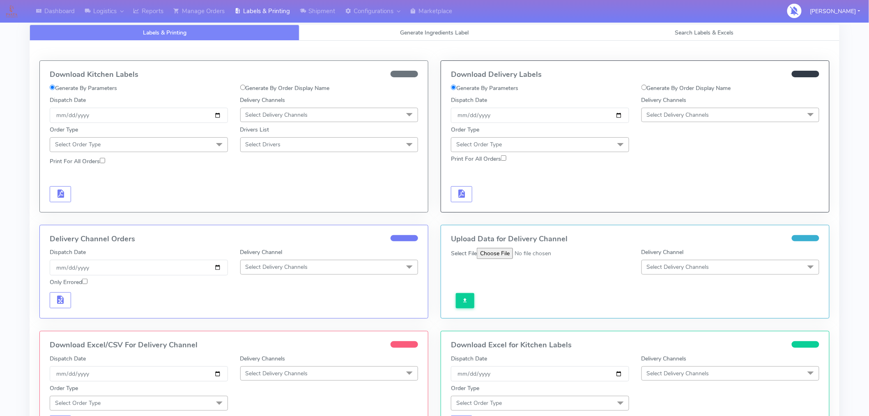
click at [675, 112] on span "Select Delivery Channels" at bounding box center [678, 115] width 62 height 8
click at [659, 207] on div "Yodel" at bounding box center [730, 207] width 169 height 9
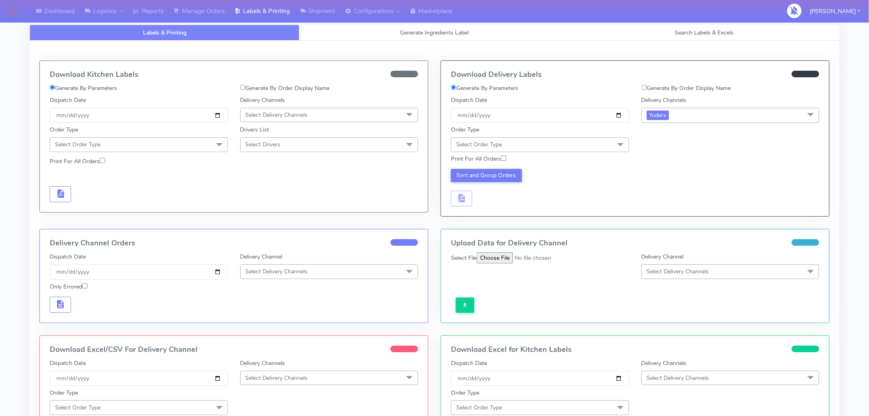
click at [539, 146] on span "Select Order Type" at bounding box center [540, 144] width 178 height 14
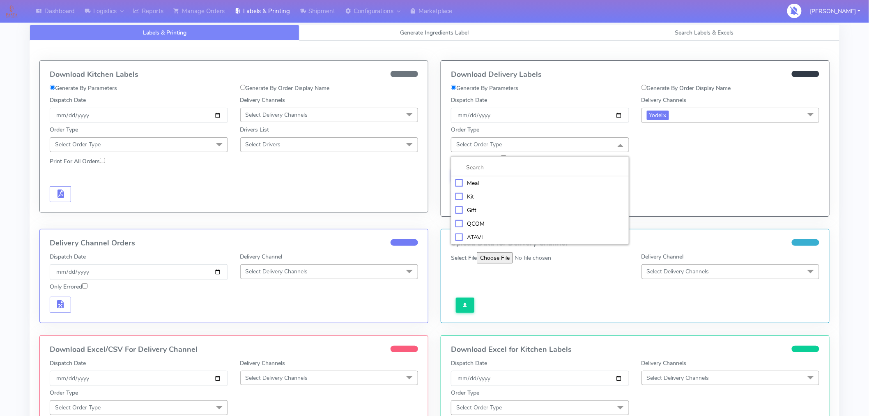
click at [469, 187] on div "Meal" at bounding box center [539, 183] width 169 height 9
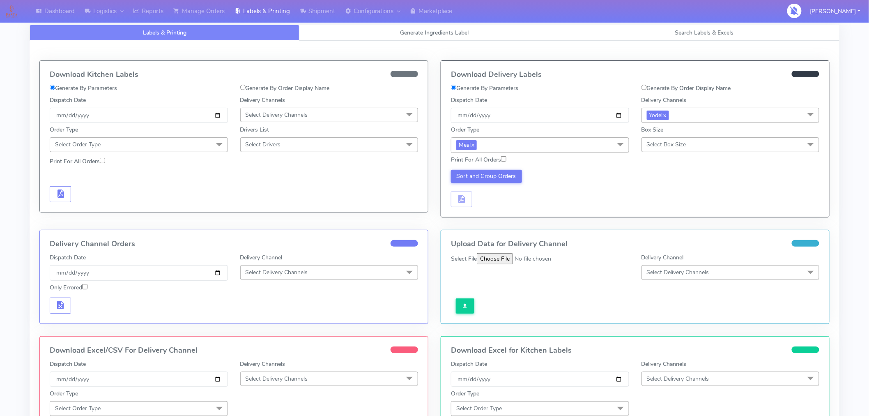
click at [647, 142] on span "Select Box Size" at bounding box center [666, 144] width 39 height 8
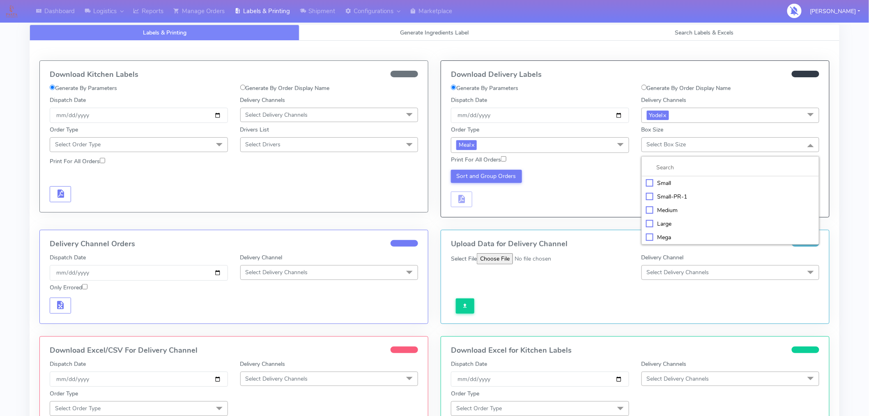
click at [662, 211] on div "Medium" at bounding box center [730, 210] width 169 height 9
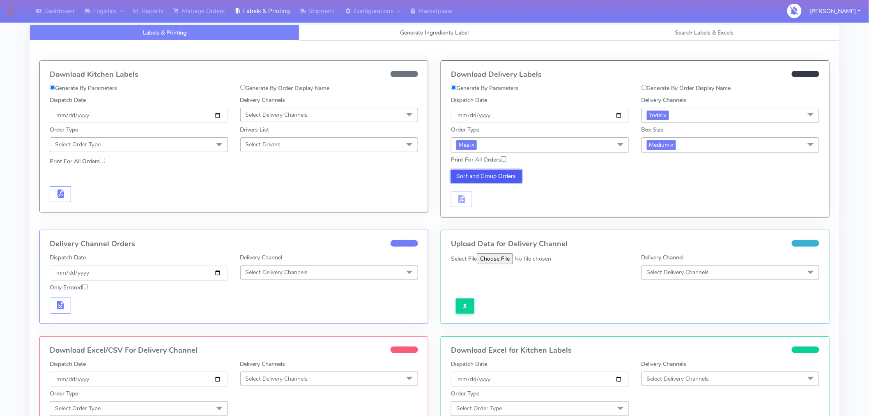
click at [504, 177] on button "Sort and Group Orders" at bounding box center [486, 176] width 71 height 13
click at [466, 200] on span "button" at bounding box center [462, 201] width 10 height 8
click at [491, 200] on button "button" at bounding box center [486, 199] width 21 height 16
click at [324, 14] on link "Shipment" at bounding box center [317, 11] width 45 height 23
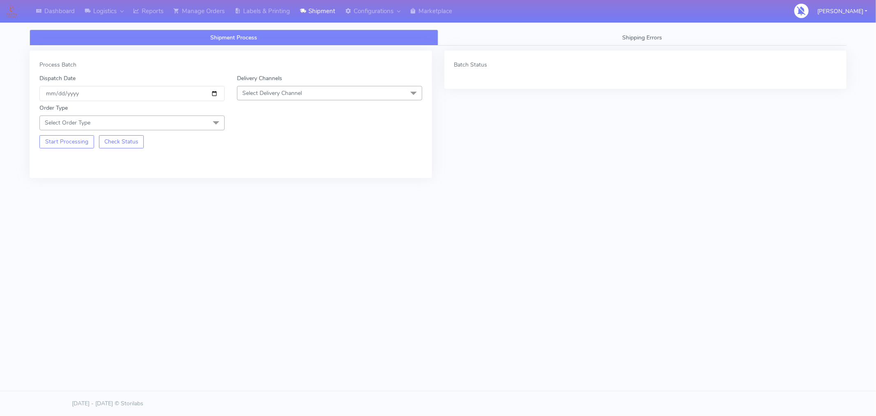
click at [323, 93] on span "Select Delivery Channel" at bounding box center [329, 93] width 185 height 14
click at [530, 255] on div "Dashboard Logistics [GEOGRAPHIC_DATA] Logistics Reports Manage Orders Labels & …" at bounding box center [438, 166] width 876 height 333
click at [199, 10] on link "Manage Orders" at bounding box center [198, 11] width 61 height 23
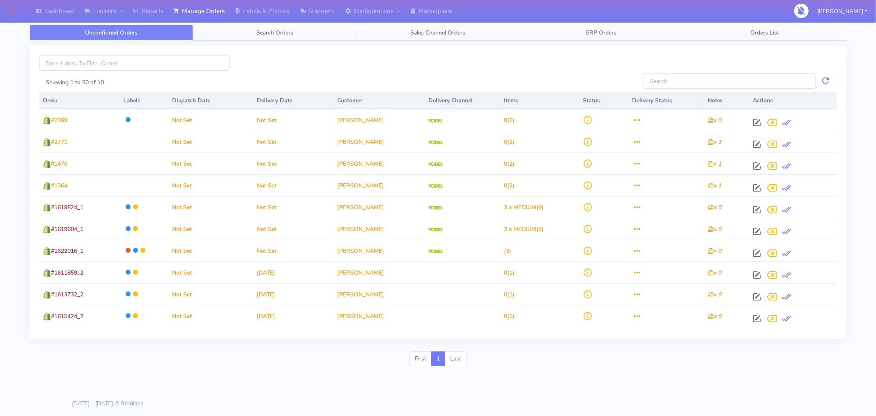
click at [267, 31] on span "Search Orders" at bounding box center [274, 33] width 37 height 8
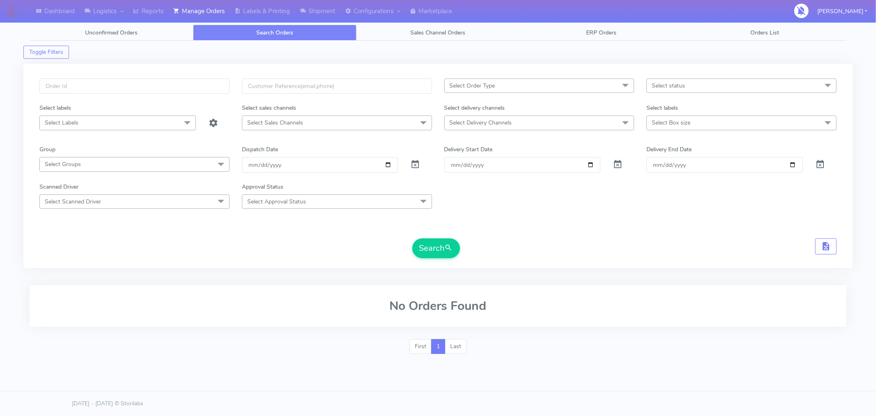
click at [721, 85] on span "Select status" at bounding box center [741, 85] width 190 height 14
click at [682, 154] on div "Confirmed" at bounding box center [741, 154] width 181 height 9
checkbox input "true"
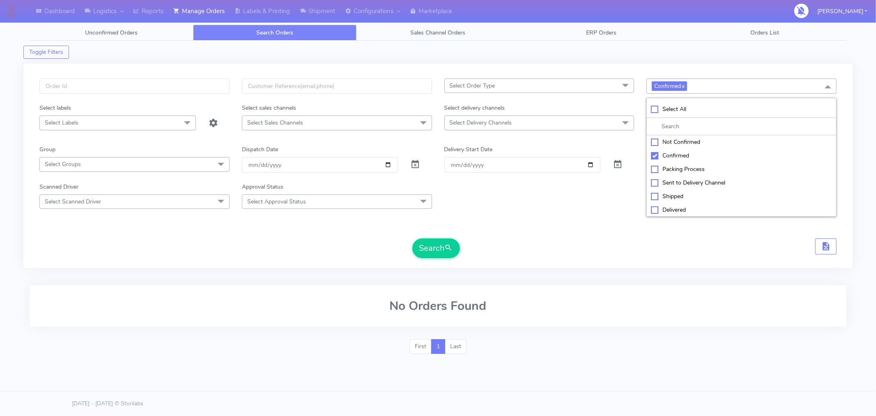
click at [559, 89] on span "Select Order Type" at bounding box center [539, 85] width 190 height 14
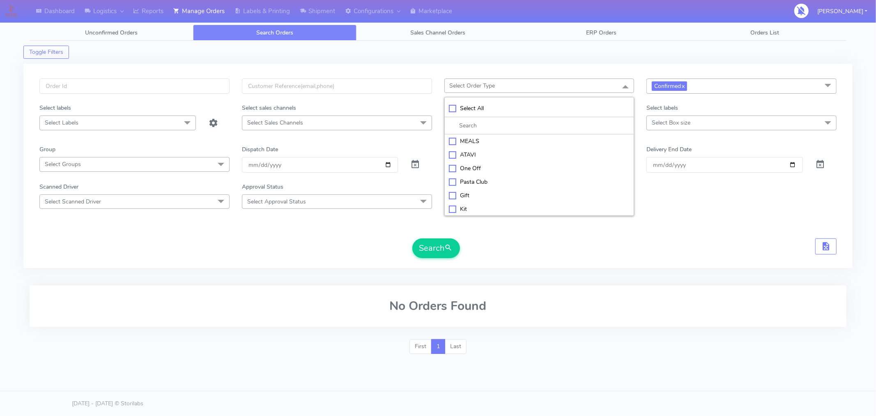
click at [478, 142] on div "MEALS" at bounding box center [539, 141] width 181 height 9
checkbox input "true"
click at [437, 248] on button "Search" at bounding box center [436, 248] width 48 height 20
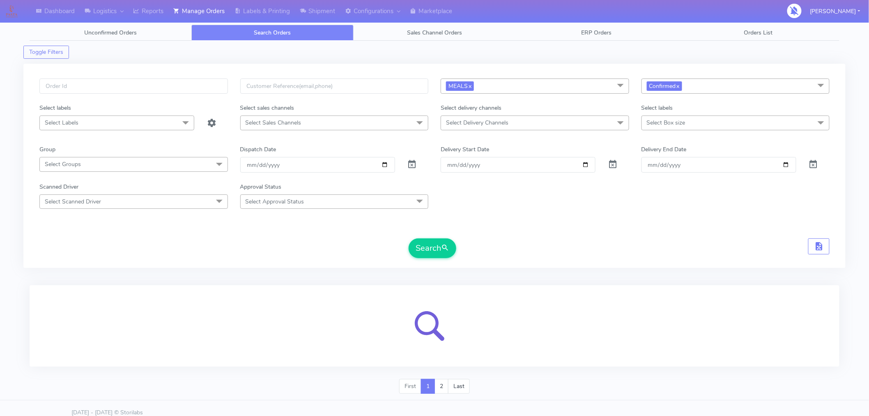
click at [613, 248] on div "Search" at bounding box center [434, 248] width 790 height 20
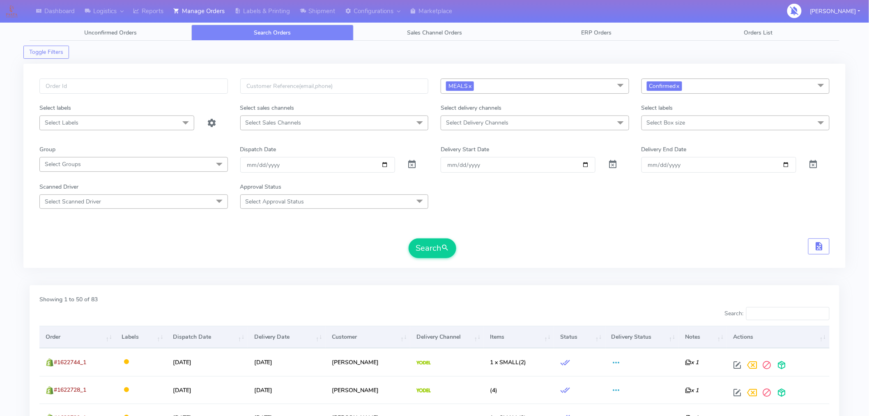
click at [523, 335] on th "Items" at bounding box center [519, 337] width 70 height 22
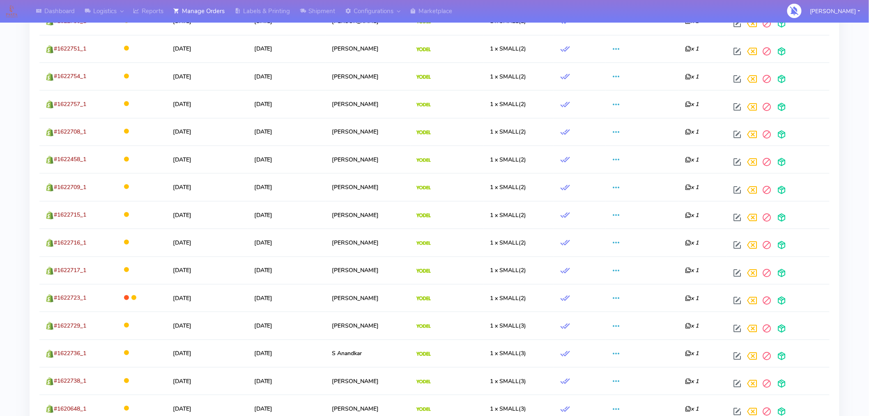
scroll to position [1388, 0]
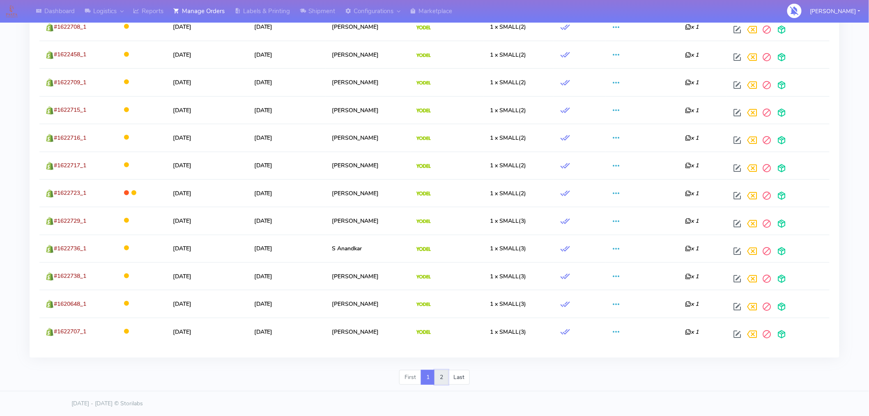
click at [440, 380] on link "2" at bounding box center [441, 377] width 14 height 15
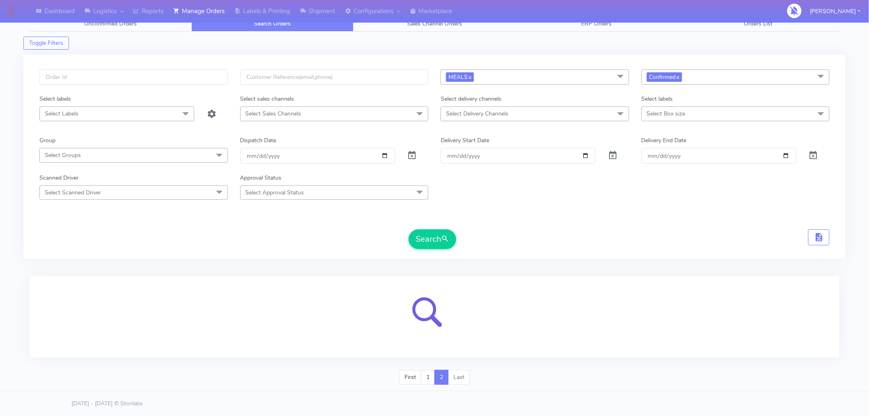
scroll to position [9, 0]
click at [443, 239] on span "submit" at bounding box center [445, 238] width 8 height 11
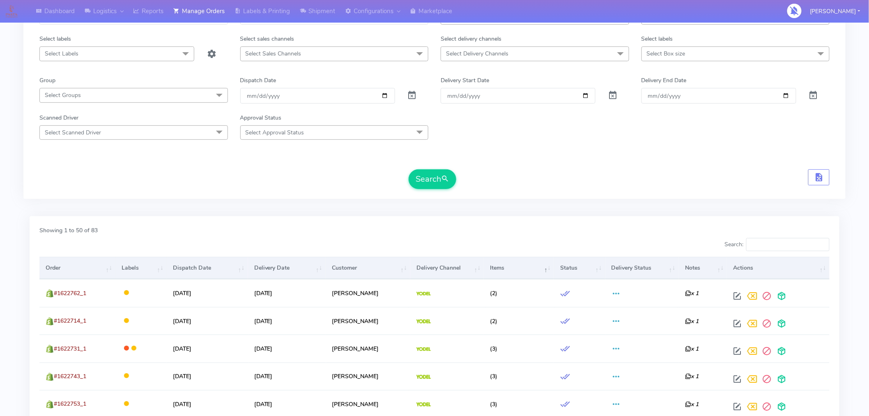
scroll to position [0, 0]
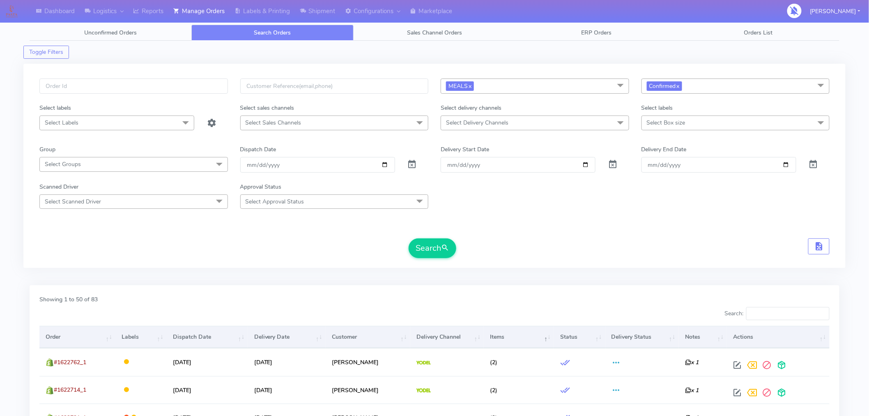
click at [671, 130] on span "Select Box size" at bounding box center [735, 122] width 188 height 14
click at [659, 179] on div "Small" at bounding box center [735, 178] width 179 height 9
checkbox input "true"
click at [647, 210] on div "Medium" at bounding box center [735, 206] width 179 height 9
checkbox input "true"
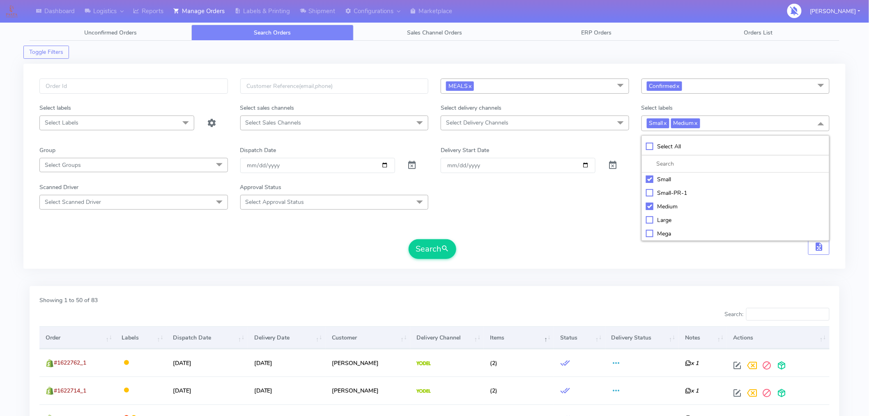
click at [647, 225] on li "Large" at bounding box center [736, 220] width 188 height 14
checkbox input "true"
click at [649, 235] on div "Mega" at bounding box center [735, 233] width 179 height 9
checkbox input "true"
click at [435, 248] on button "Search" at bounding box center [433, 249] width 48 height 20
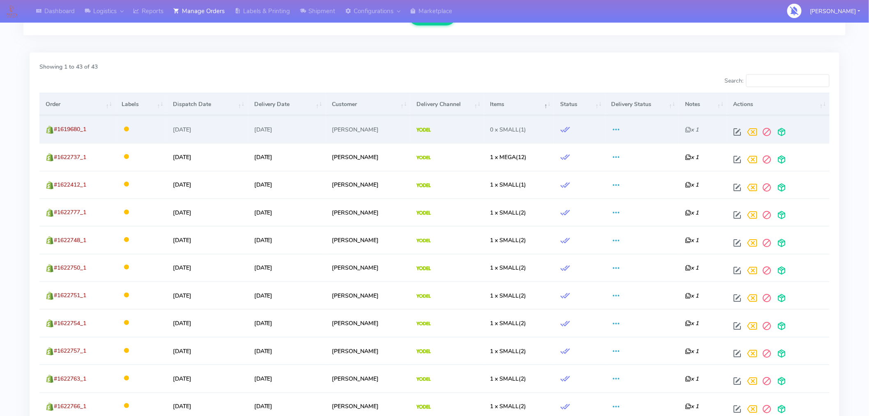
scroll to position [234, 0]
click at [742, 134] on span at bounding box center [737, 133] width 15 height 8
select select "5"
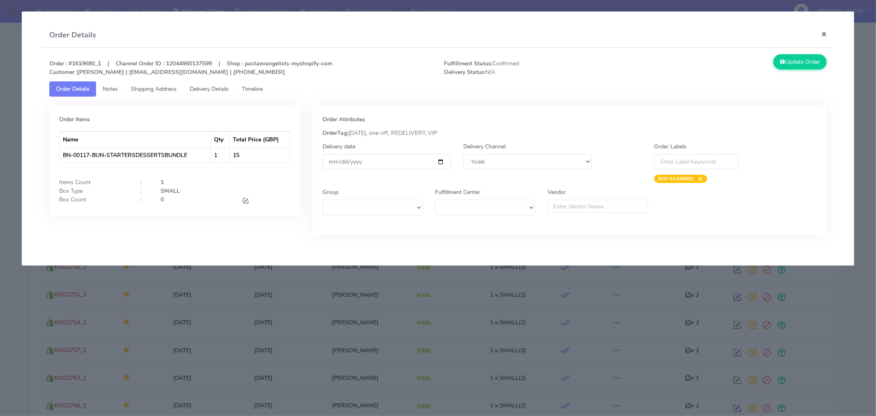
click at [822, 35] on button "×" at bounding box center [824, 34] width 18 height 22
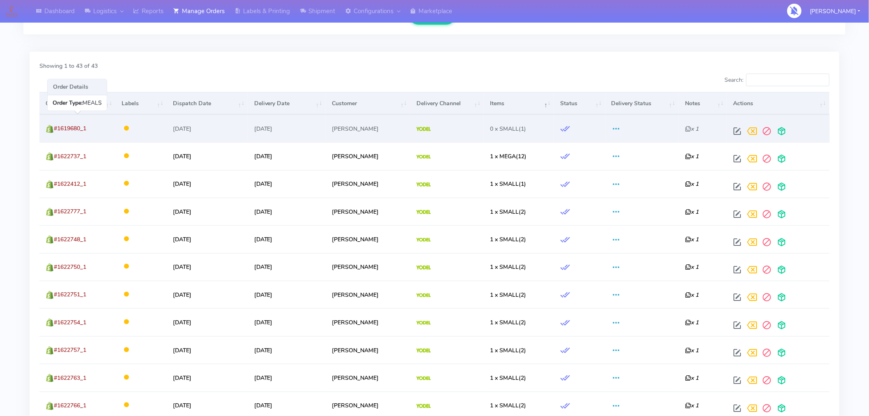
click at [79, 128] on span "#1619680_1" at bounding box center [70, 128] width 32 height 8
copy span "1619680_1"
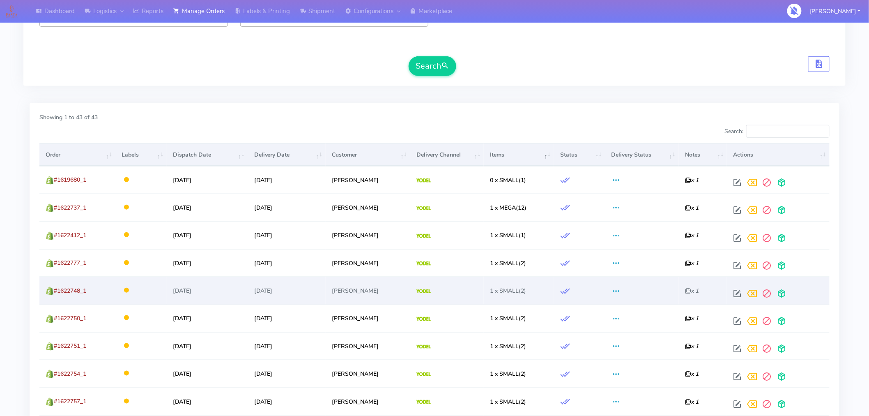
scroll to position [0, 0]
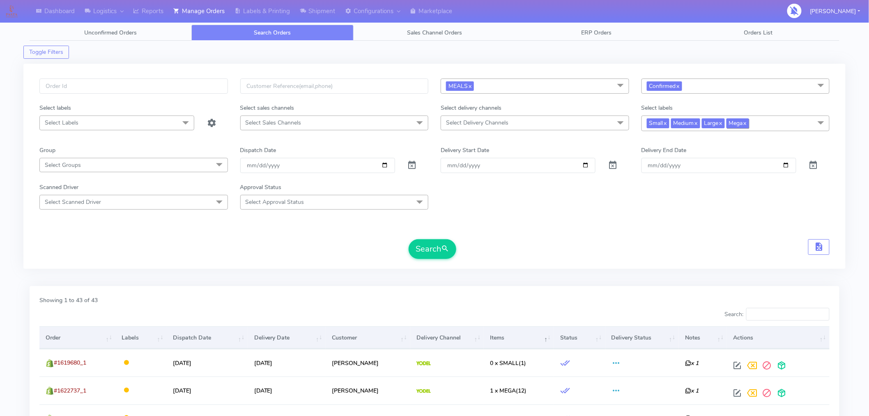
click at [747, 125] on link "x" at bounding box center [745, 122] width 4 height 9
click at [725, 125] on span "Large x" at bounding box center [713, 122] width 23 height 9
click at [698, 126] on link "x" at bounding box center [696, 122] width 4 height 9
click at [692, 125] on link "x" at bounding box center [690, 122] width 4 height 9
click at [432, 256] on button "Search" at bounding box center [433, 249] width 48 height 20
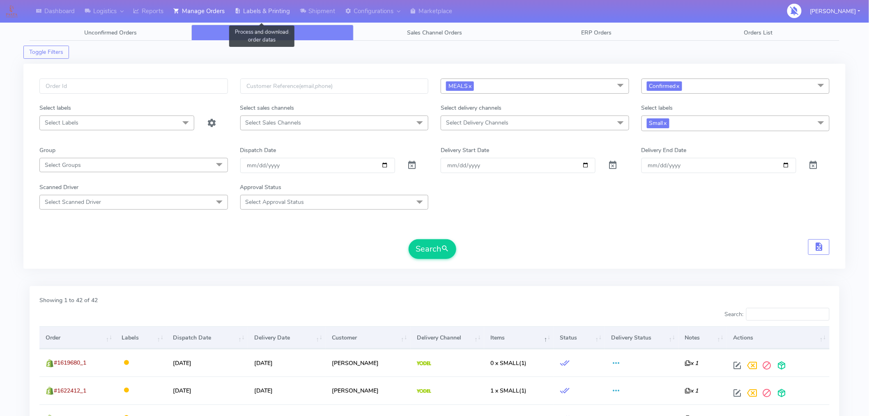
click at [278, 13] on link "Labels & Printing" at bounding box center [262, 11] width 65 height 23
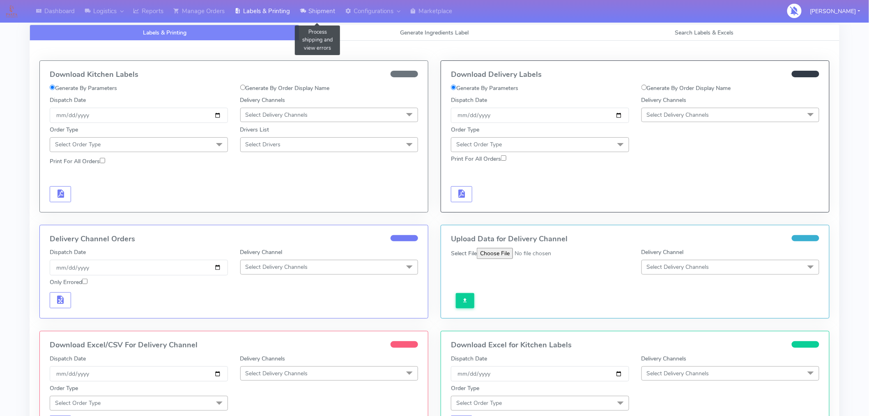
click at [326, 12] on link "Shipment" at bounding box center [317, 11] width 45 height 23
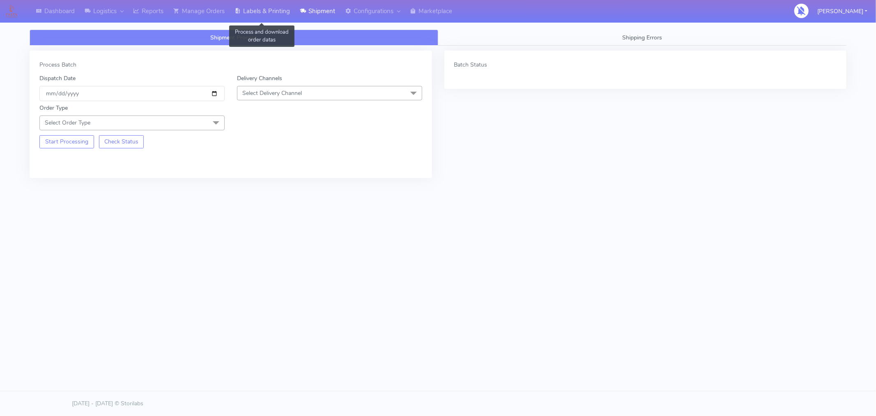
click at [277, 9] on link "Labels & Printing" at bounding box center [262, 11] width 65 height 23
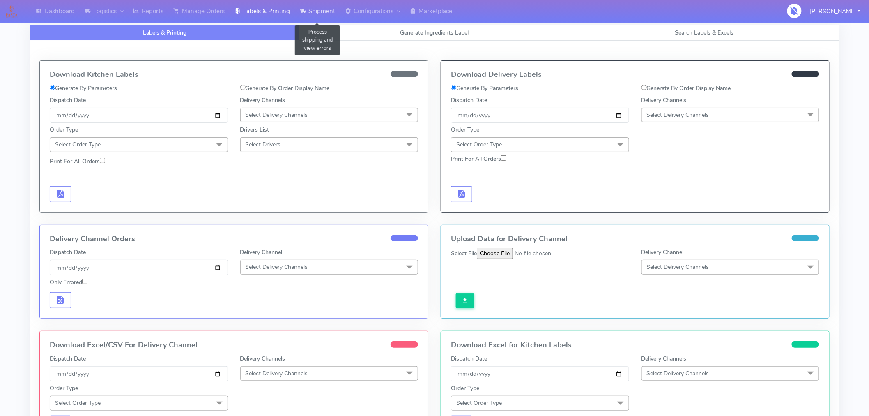
click at [321, 8] on link "Shipment" at bounding box center [317, 11] width 45 height 23
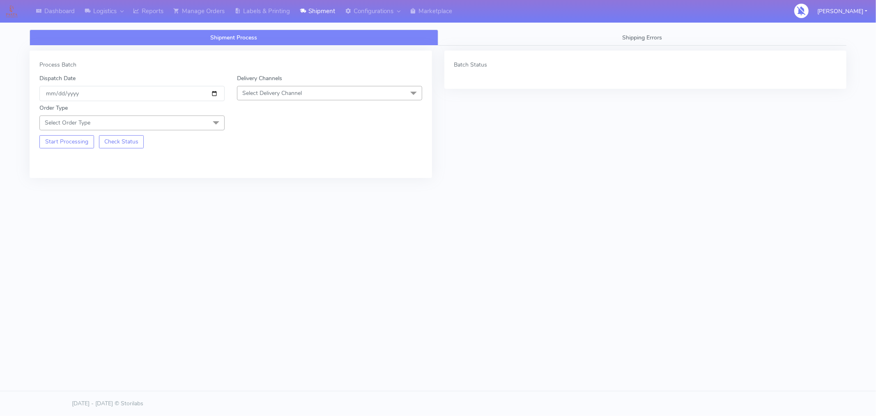
click at [322, 92] on span "Select Delivery Channel" at bounding box center [329, 93] width 185 height 14
click at [259, 181] on div "Yodel" at bounding box center [329, 185] width 176 height 9
click at [193, 126] on span "Select Order Type" at bounding box center [131, 122] width 185 height 14
click at [64, 161] on div "Meal" at bounding box center [132, 161] width 176 height 9
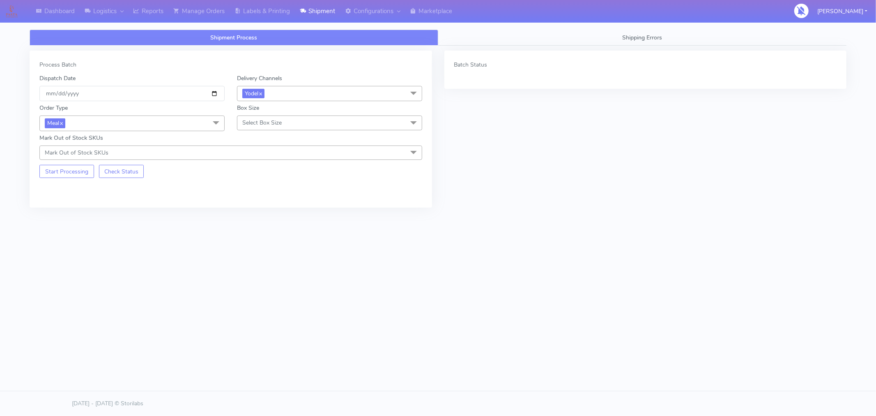
click at [278, 120] on span "Select Box Size" at bounding box center [261, 123] width 39 height 8
click at [261, 162] on div "Small" at bounding box center [329, 161] width 176 height 9
click at [75, 175] on button "Start Processing" at bounding box center [66, 171] width 55 height 13
click at [260, 126] on link "x" at bounding box center [261, 122] width 4 height 9
click at [260, 126] on span "Select Box Size" at bounding box center [261, 123] width 39 height 8
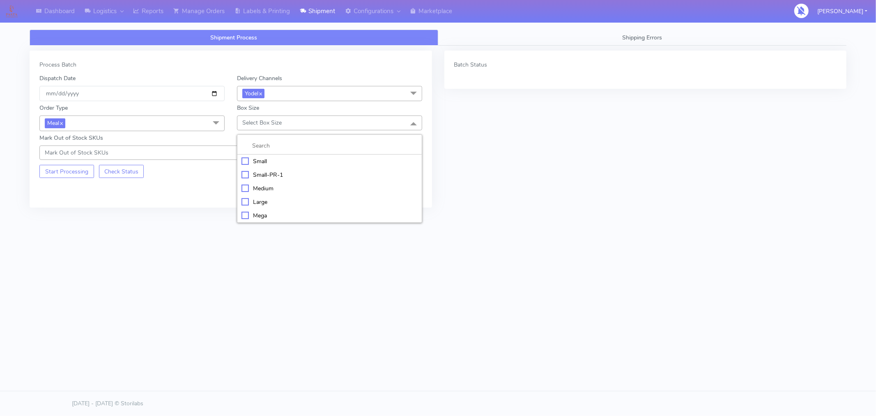
click at [259, 191] on div "Medium" at bounding box center [329, 188] width 176 height 9
click at [313, 126] on span "Medium x" at bounding box center [329, 122] width 185 height 15
click at [259, 214] on div "Mega" at bounding box center [329, 216] width 176 height 9
click at [280, 124] on span "Mega x" at bounding box center [329, 122] width 185 height 15
click at [193, 250] on div "Shipment Process Shipping Errors Process Batch Dispatch Date [DATE] Delivery Ch…" at bounding box center [437, 152] width 829 height 254
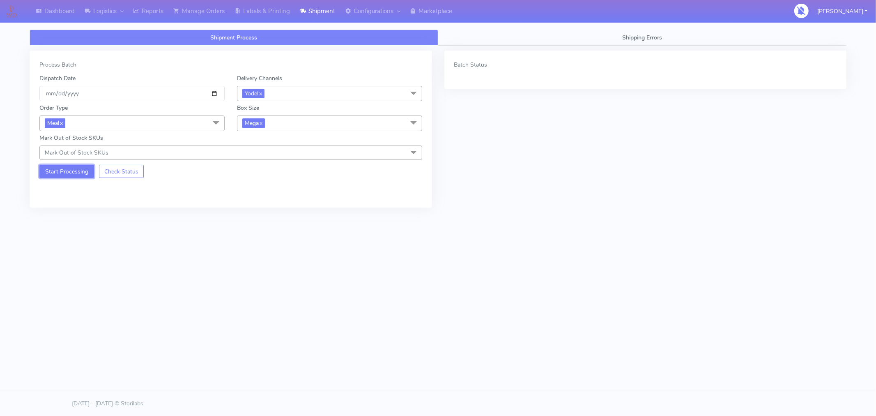
click at [79, 177] on button "Start Processing" at bounding box center [66, 171] width 55 height 13
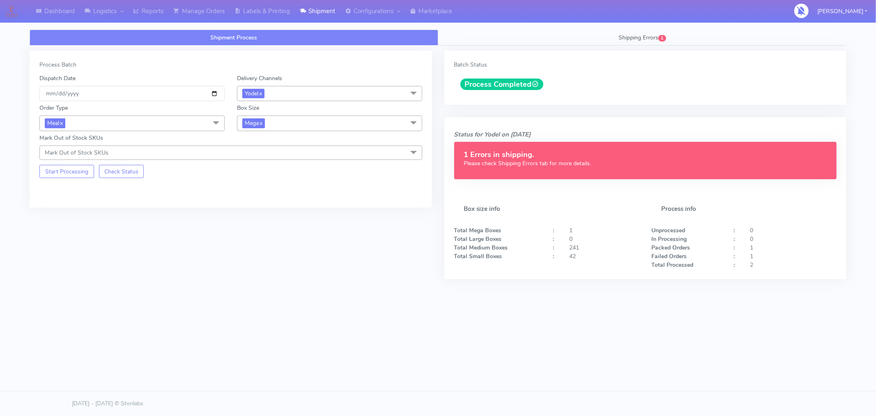
click at [322, 124] on span "Mega x" at bounding box center [329, 122] width 185 height 15
click at [248, 200] on div "Large" at bounding box center [329, 202] width 176 height 9
click at [75, 175] on button "Start Processing" at bounding box center [66, 171] width 55 height 13
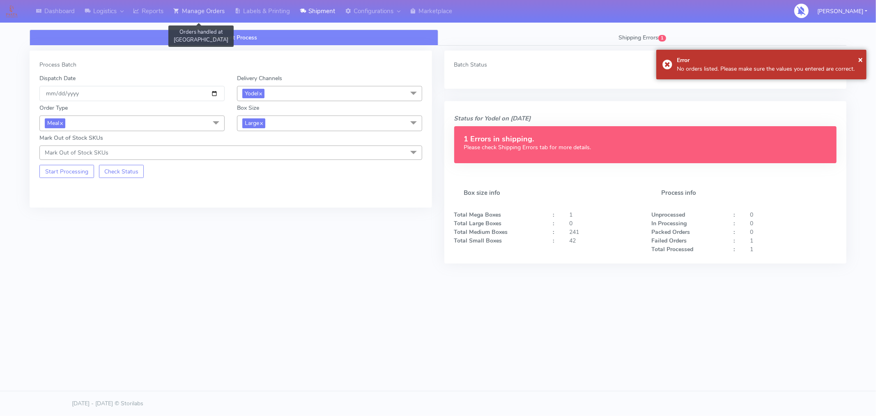
click at [210, 7] on link "Manage Orders" at bounding box center [198, 11] width 61 height 23
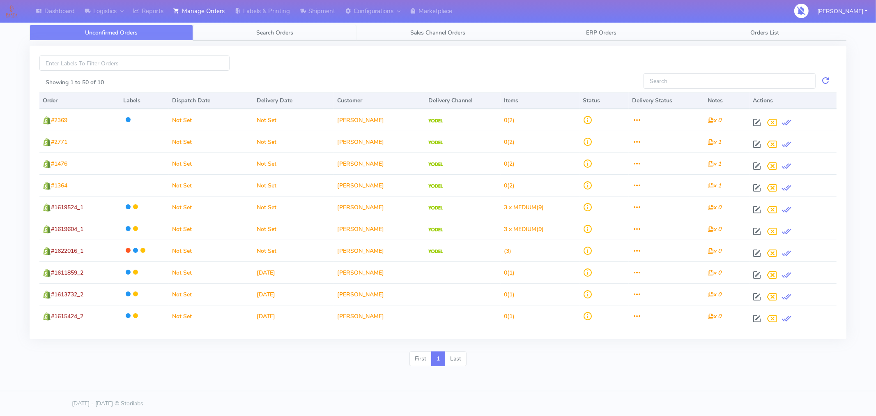
click at [282, 38] on link "Search Orders" at bounding box center [274, 33] width 163 height 16
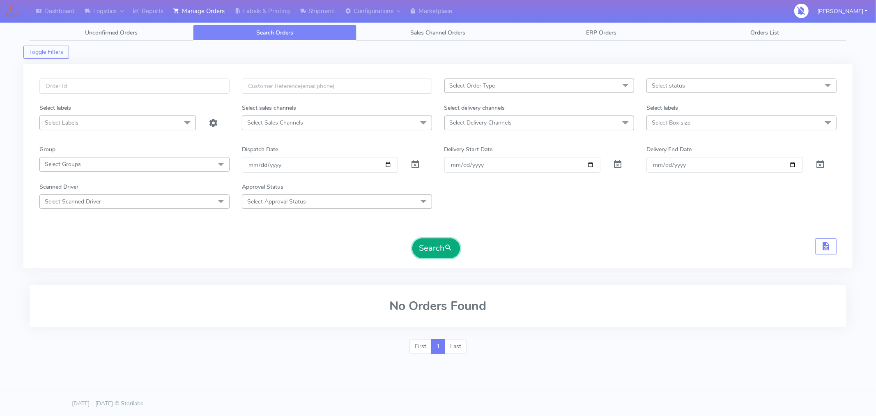
click at [430, 253] on button "Search" at bounding box center [436, 248] width 48 height 20
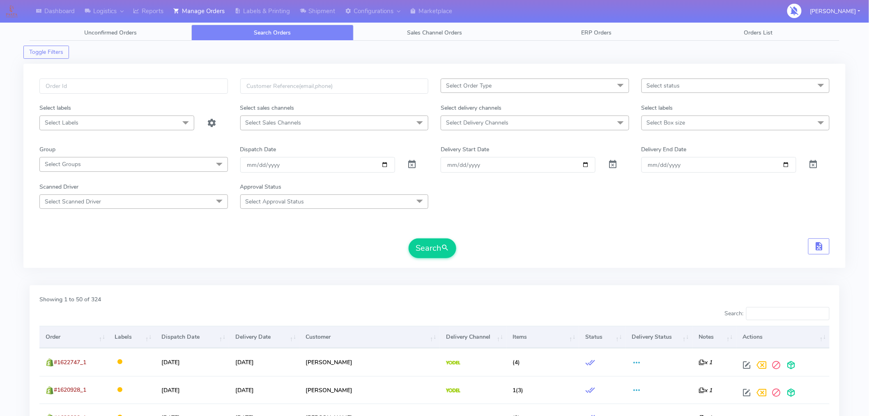
click at [671, 85] on span "Select status" at bounding box center [663, 86] width 33 height 8
click at [657, 152] on div "Confirmed" at bounding box center [735, 154] width 179 height 9
checkbox input "true"
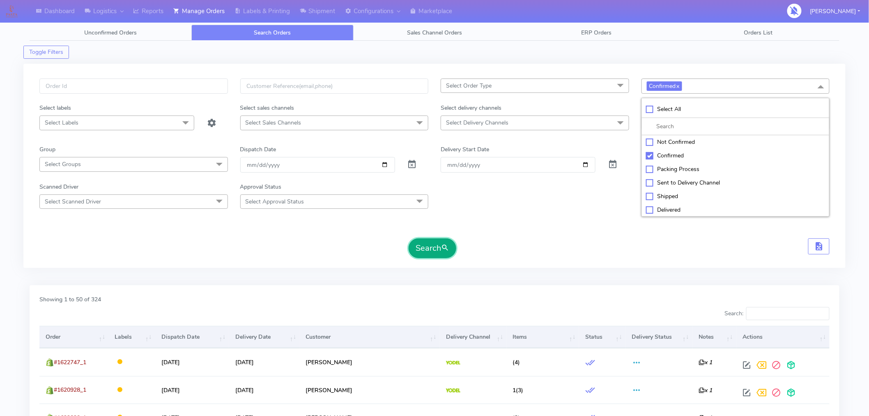
click at [445, 244] on span "submit" at bounding box center [445, 247] width 8 height 11
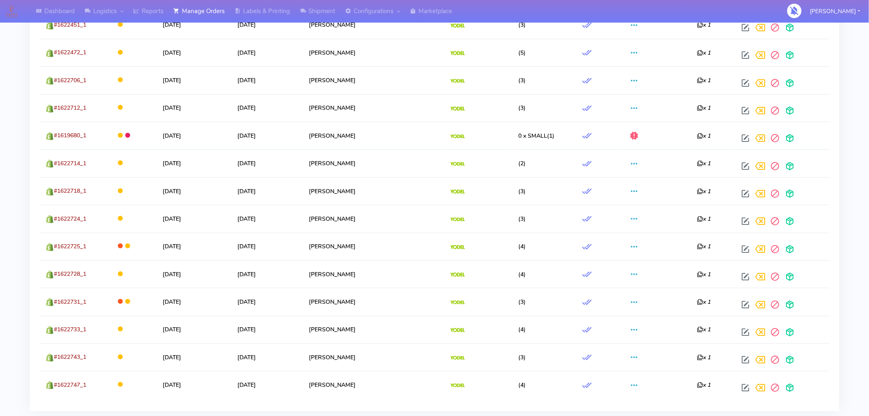
scroll to position [1084, 0]
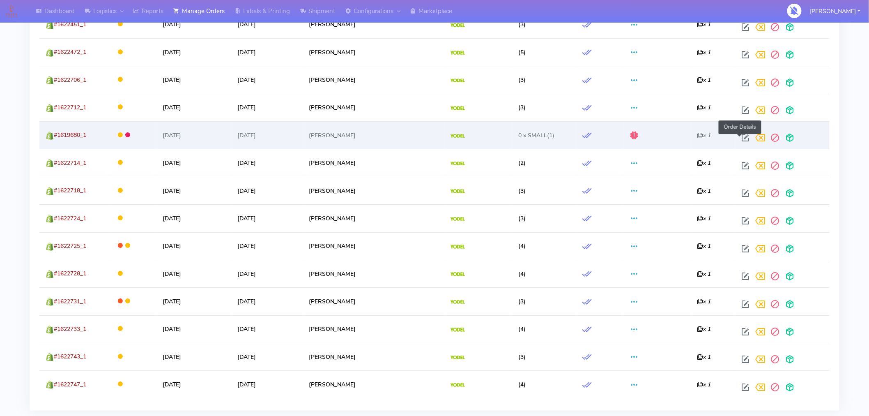
click at [740, 141] on span at bounding box center [745, 140] width 15 height 8
select select "5"
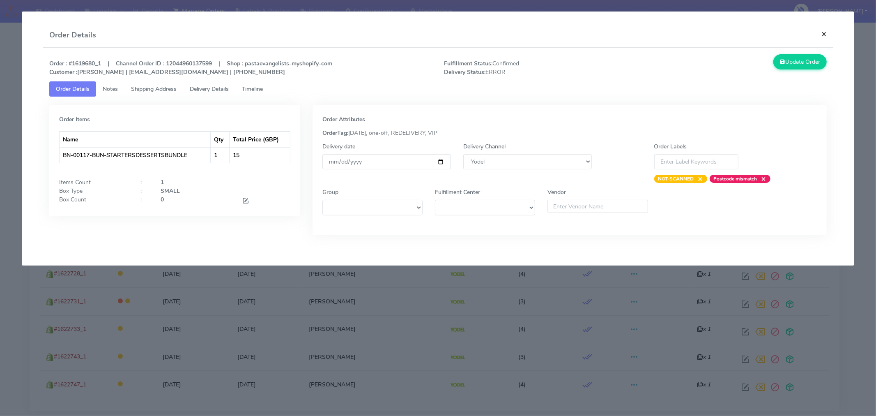
click at [823, 33] on button "×" at bounding box center [824, 34] width 18 height 22
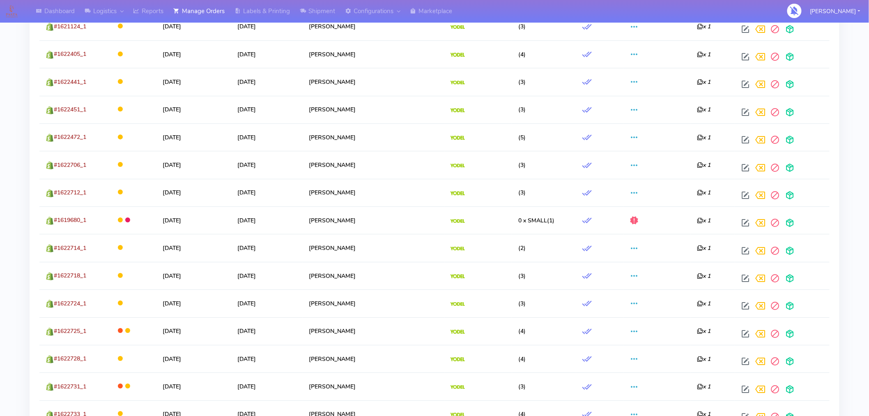
scroll to position [1139, 0]
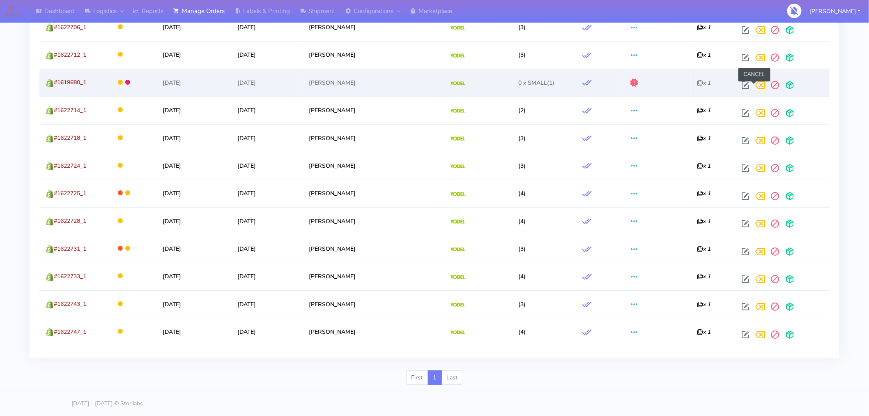
click at [754, 85] on span at bounding box center [760, 87] width 15 height 8
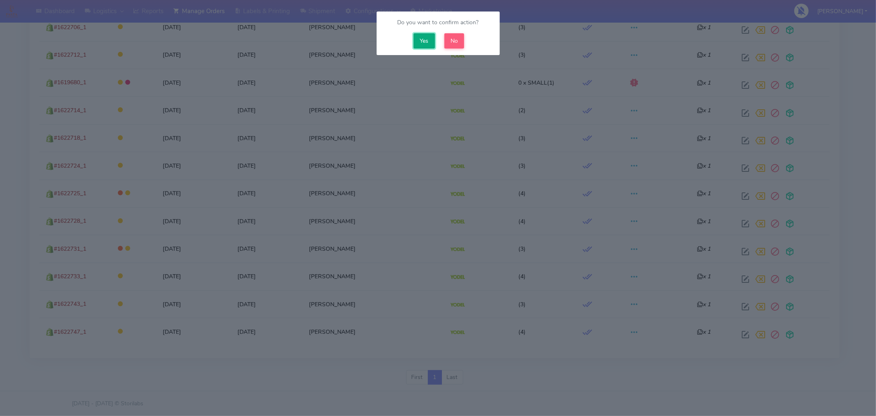
click at [422, 42] on button "Yes" at bounding box center [424, 40] width 21 height 15
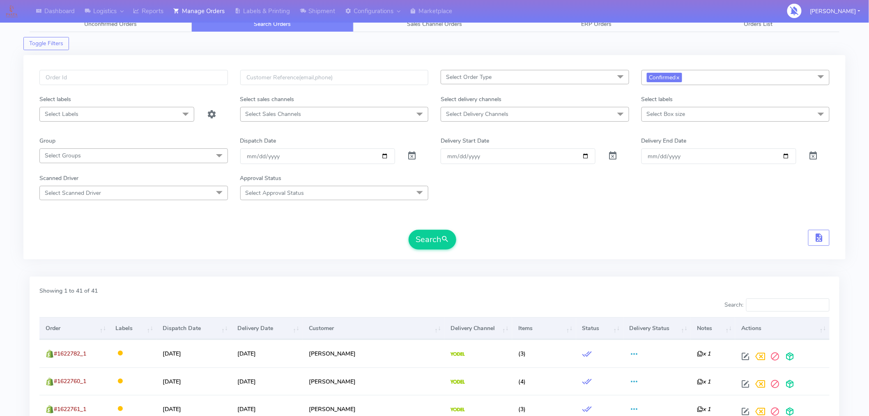
scroll to position [0, 0]
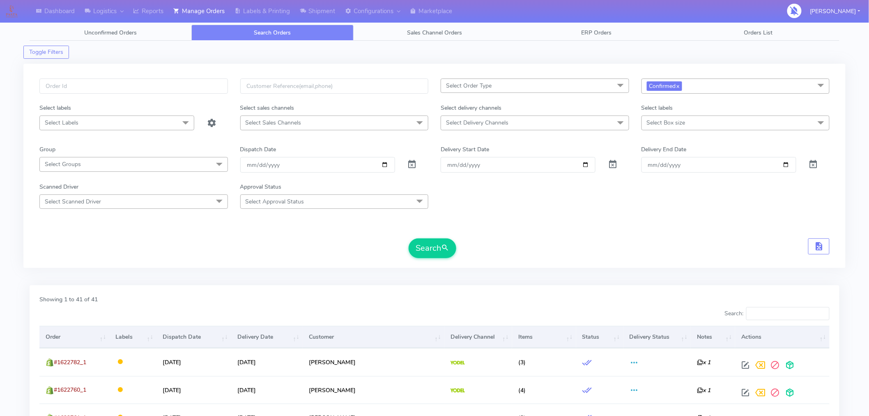
click at [701, 91] on span "Confirmed x" at bounding box center [735, 85] width 188 height 15
click at [678, 184] on div "Sent to Delivery Channel" at bounding box center [735, 182] width 179 height 9
checkbox input "true"
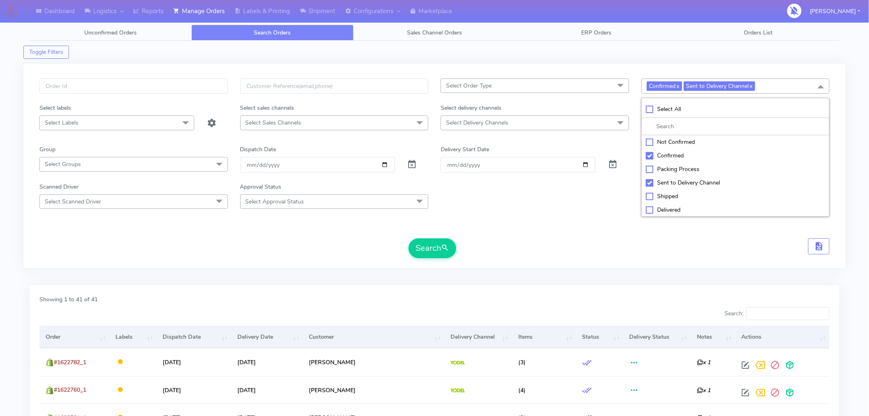
click at [649, 154] on div "Confirmed" at bounding box center [735, 155] width 179 height 9
checkbox input "false"
click at [433, 249] on button "Search" at bounding box center [433, 248] width 48 height 20
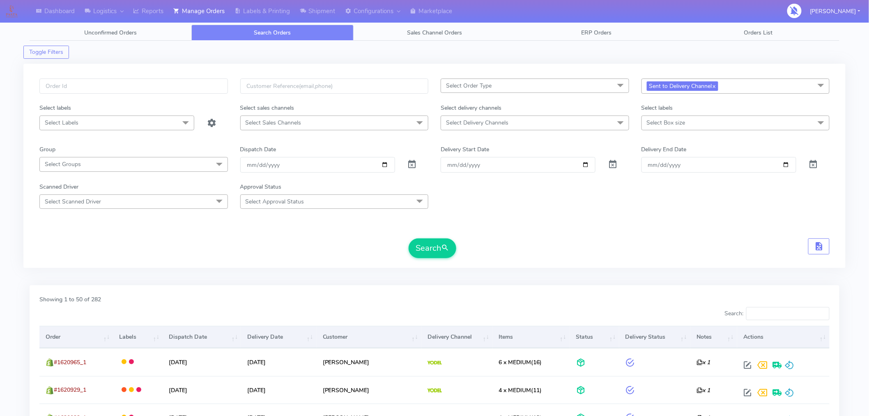
click at [675, 122] on span "Select Box size" at bounding box center [666, 123] width 39 height 8
click at [657, 234] on div "Mega" at bounding box center [735, 232] width 179 height 9
checkbox input "true"
click at [440, 259] on button "Search" at bounding box center [433, 249] width 48 height 20
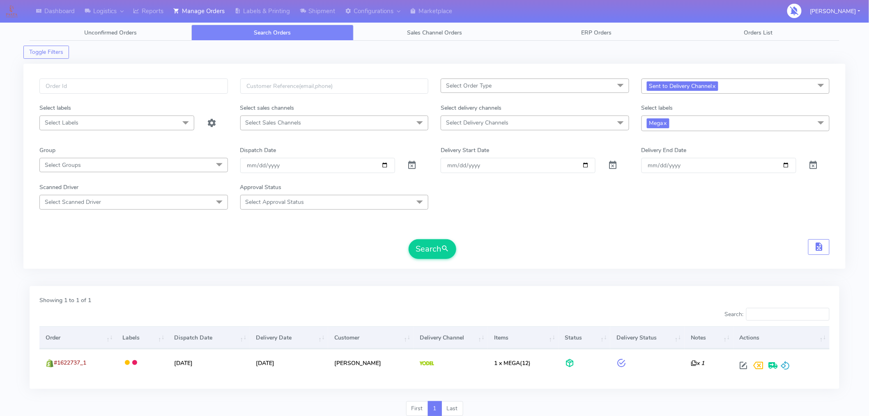
click at [696, 127] on span "Mega x" at bounding box center [735, 122] width 188 height 15
click at [662, 225] on li "Large" at bounding box center [736, 220] width 188 height 14
checkbox input "true"
click at [650, 234] on div "Mega" at bounding box center [735, 233] width 179 height 9
checkbox input "false"
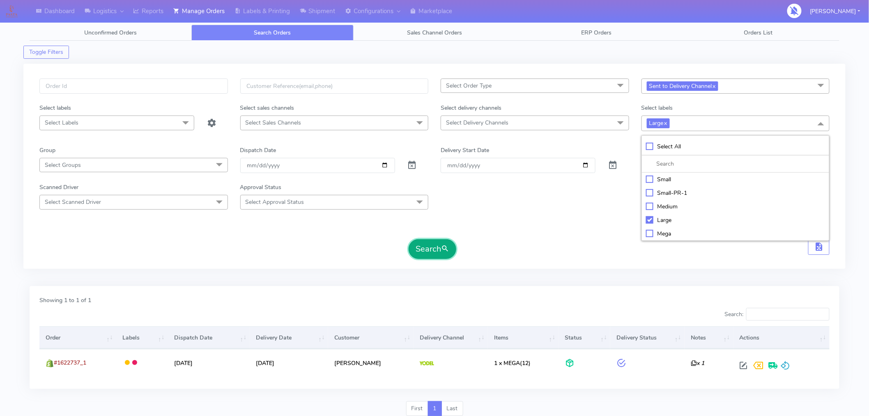
click at [441, 250] on button "Search" at bounding box center [433, 249] width 48 height 20
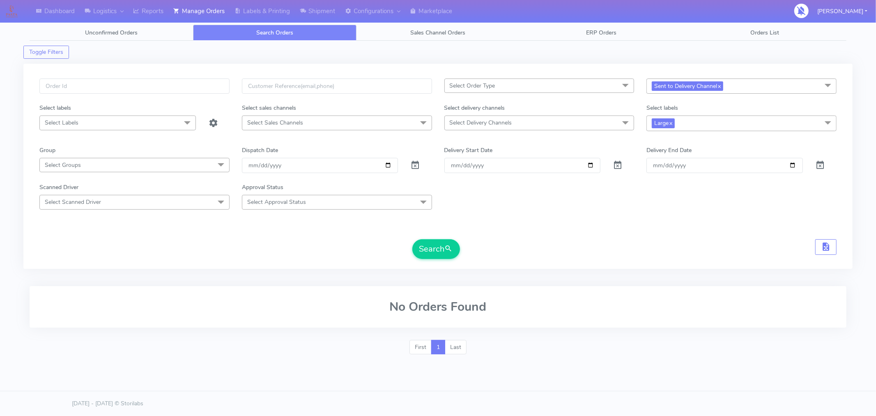
click at [712, 121] on span "Large x" at bounding box center [741, 122] width 190 height 15
click at [663, 210] on div "Medium" at bounding box center [741, 206] width 181 height 9
checkbox input "true"
click at [654, 181] on div "Small" at bounding box center [741, 179] width 181 height 9
checkbox input "true"
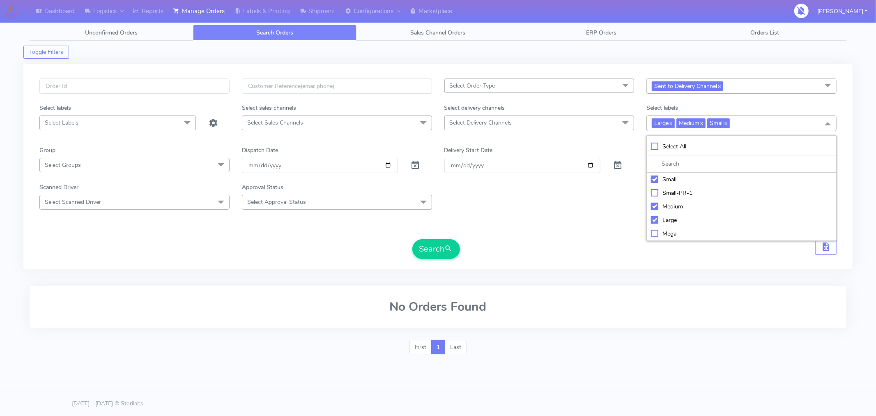
click at [654, 206] on div "Medium" at bounding box center [741, 206] width 181 height 9
checkbox input "false"
click at [653, 220] on div "Large" at bounding box center [741, 220] width 181 height 9
checkbox input "false"
click at [447, 244] on span "submit" at bounding box center [449, 248] width 8 height 11
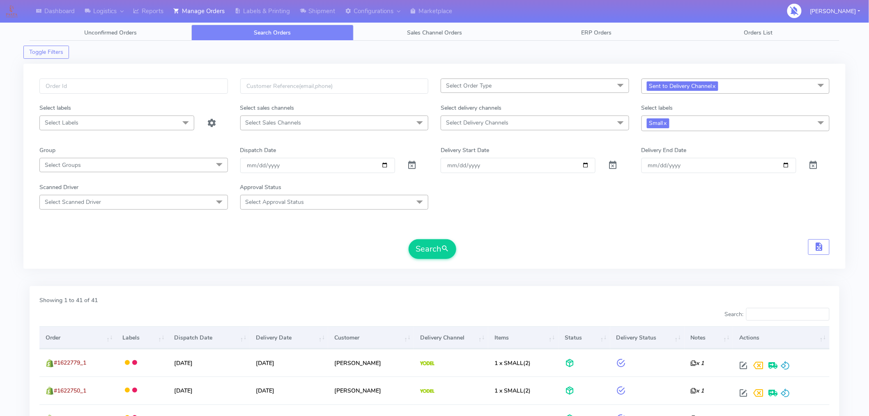
click at [691, 126] on span "Small x" at bounding box center [735, 122] width 188 height 15
click at [660, 234] on div "Mega" at bounding box center [735, 233] width 179 height 9
checkbox input "true"
click at [649, 175] on li "Small" at bounding box center [736, 179] width 188 height 14
checkbox input "false"
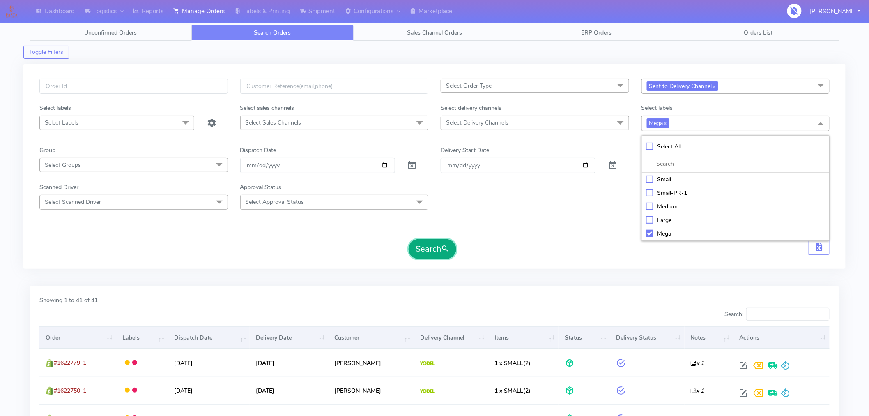
click at [446, 250] on span "submit" at bounding box center [445, 248] width 8 height 11
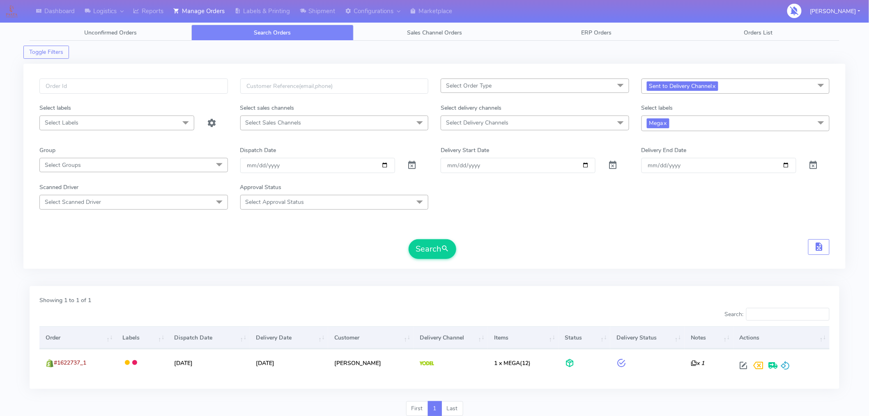
click at [690, 125] on span "Mega x" at bounding box center [735, 122] width 188 height 15
click at [650, 220] on div "Large" at bounding box center [735, 220] width 179 height 9
checkbox input "true"
click at [434, 255] on button "Search" at bounding box center [433, 249] width 48 height 20
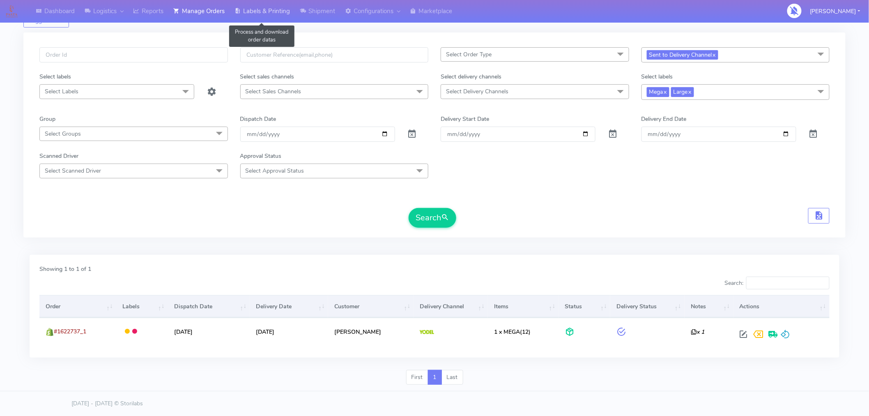
click at [289, 9] on link "Labels & Printing" at bounding box center [262, 11] width 65 height 23
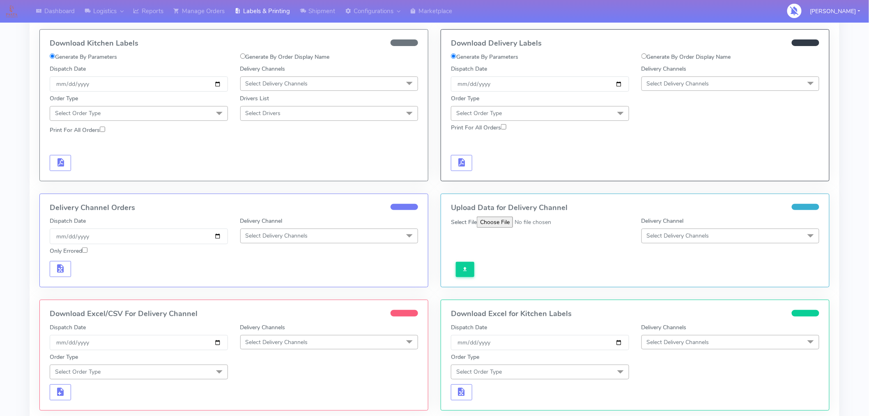
click at [667, 87] on span "Select Delivery Channels" at bounding box center [678, 84] width 62 height 8
click at [668, 177] on div "Yodel" at bounding box center [730, 176] width 169 height 9
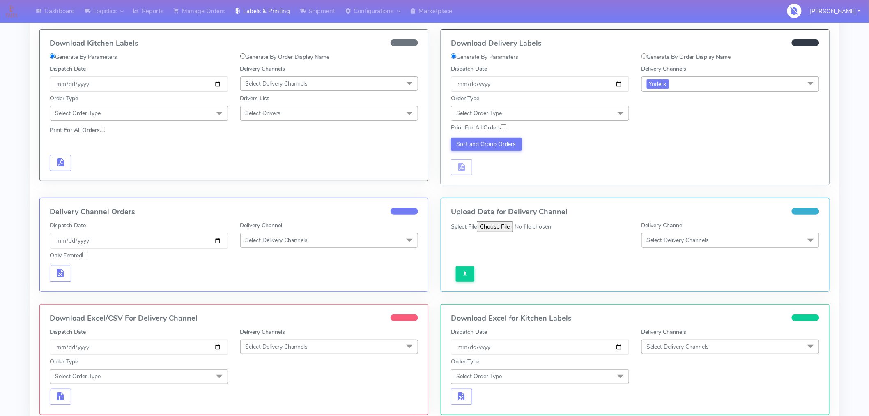
click at [600, 111] on span "Select Order Type" at bounding box center [540, 113] width 178 height 14
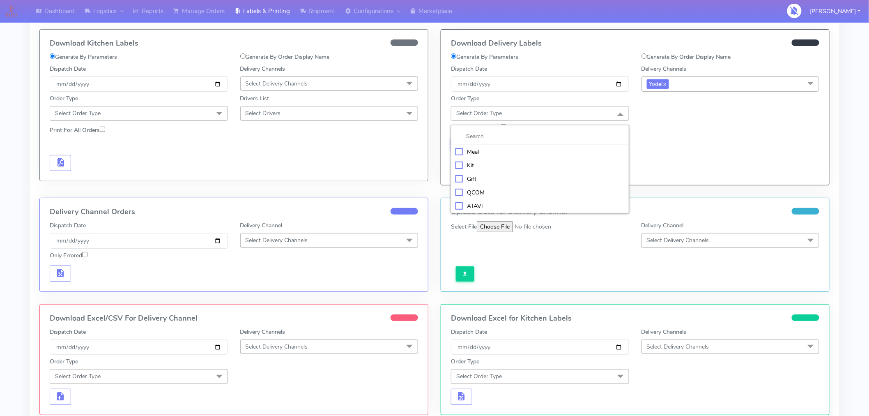
click at [473, 153] on div "Meal" at bounding box center [539, 151] width 169 height 9
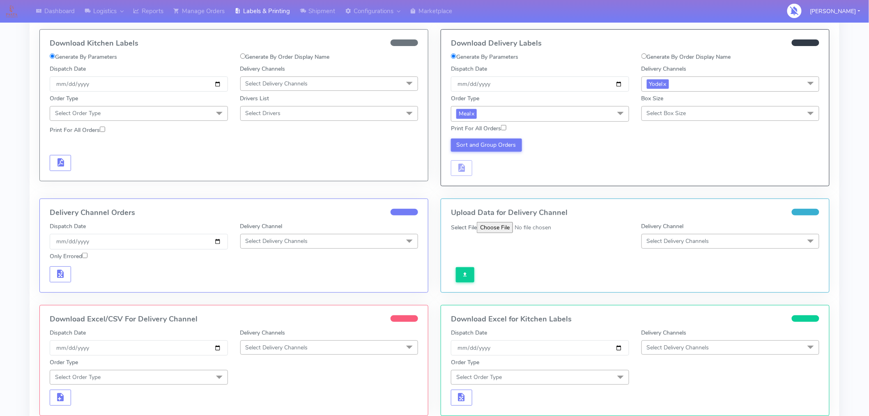
click at [660, 112] on span "Select Box Size" at bounding box center [666, 113] width 39 height 8
click at [667, 154] on div "Small" at bounding box center [730, 151] width 169 height 9
click at [489, 149] on button "Sort and Group Orders" at bounding box center [486, 144] width 71 height 13
click at [463, 169] on span "button" at bounding box center [462, 169] width 10 height 8
click at [489, 170] on span "button" at bounding box center [486, 169] width 10 height 8
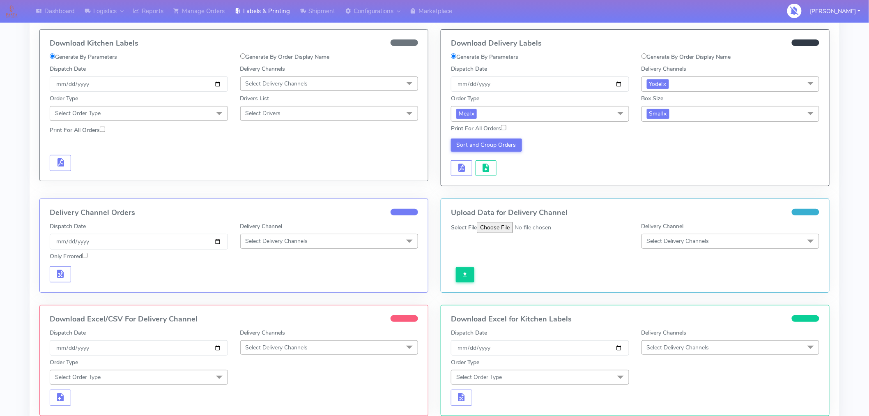
click at [691, 114] on span "Small x" at bounding box center [730, 113] width 178 height 15
click at [665, 180] on div "Medium" at bounding box center [730, 179] width 169 height 9
click at [691, 117] on span "Medium x" at bounding box center [730, 113] width 178 height 15
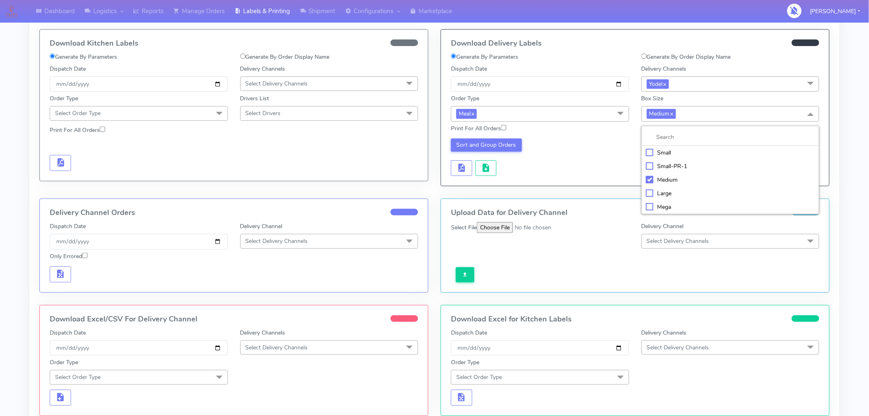
click at [664, 204] on div "Mega" at bounding box center [730, 206] width 169 height 9
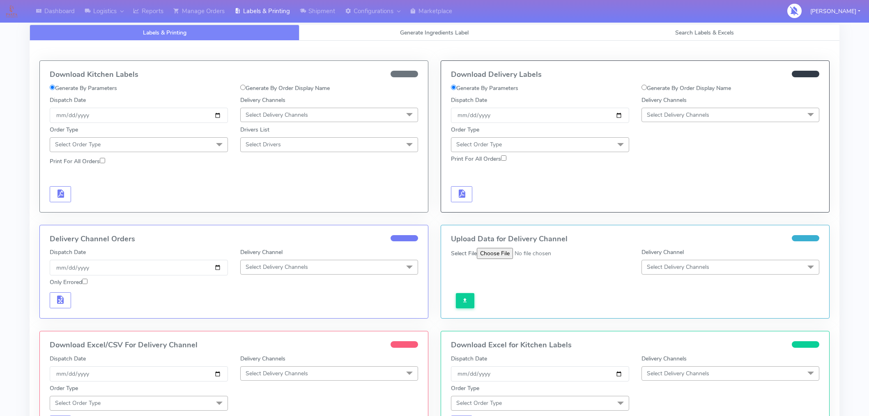
scroll to position [31, 0]
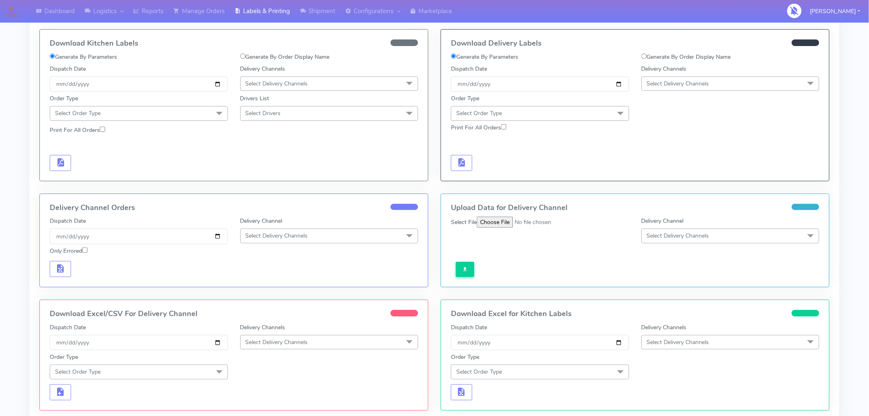
click at [667, 84] on span "Select Delivery Channels" at bounding box center [678, 84] width 62 height 8
click at [664, 177] on div "Yodel" at bounding box center [730, 176] width 169 height 9
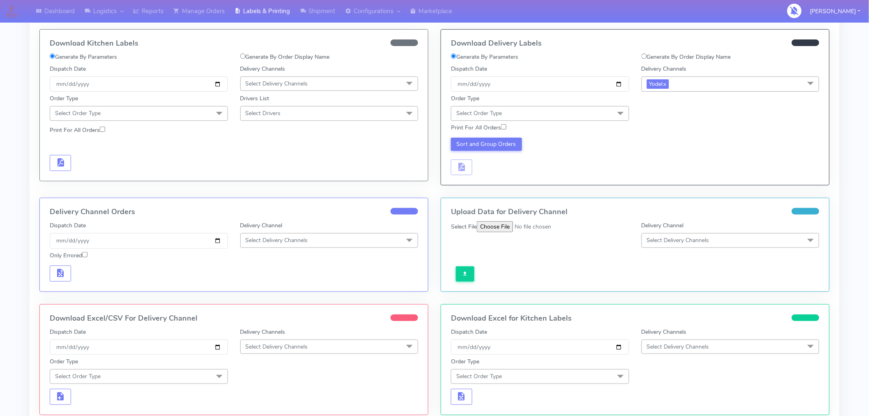
click at [588, 115] on span "Select Order Type" at bounding box center [540, 113] width 178 height 14
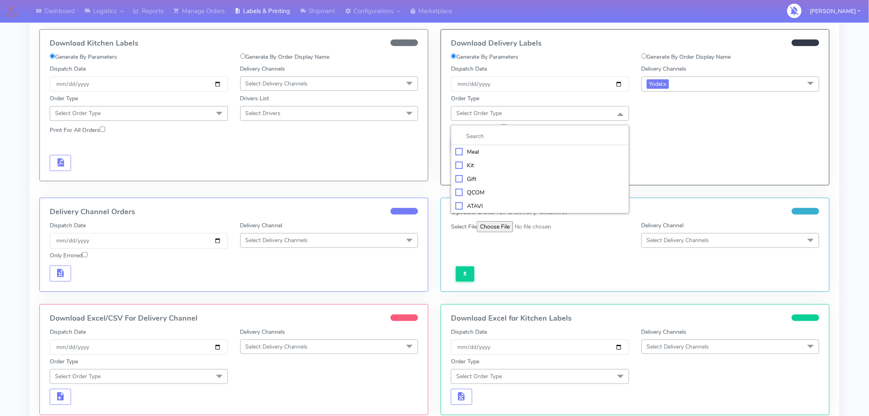
click at [481, 154] on div "Meal" at bounding box center [539, 151] width 169 height 9
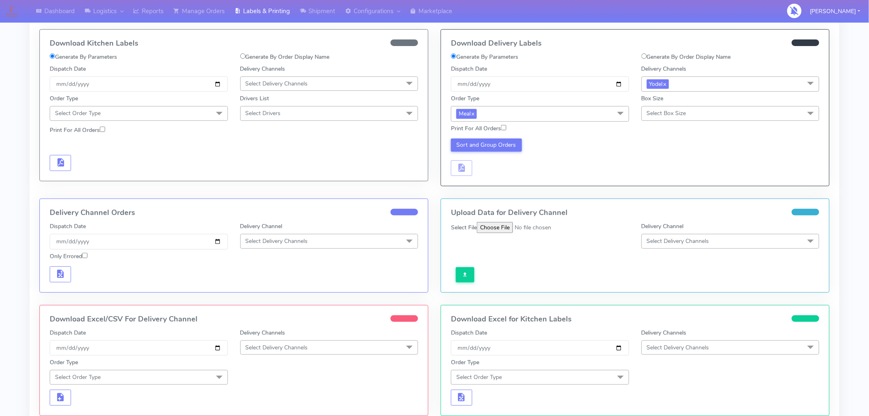
click at [689, 113] on span "Select Box Size" at bounding box center [730, 113] width 178 height 14
click at [666, 207] on div "Mega" at bounding box center [730, 206] width 169 height 9
click at [487, 145] on button "Sort and Group Orders" at bounding box center [486, 144] width 71 height 13
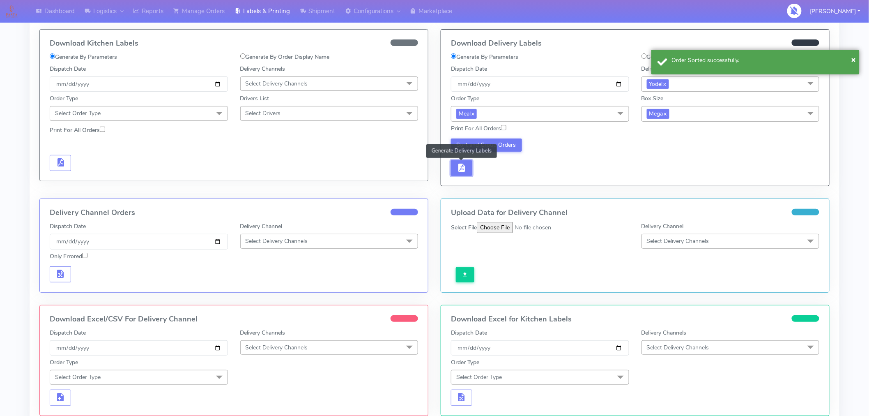
click at [464, 171] on span "button" at bounding box center [462, 169] width 10 height 8
click at [486, 174] on button "button" at bounding box center [486, 168] width 21 height 16
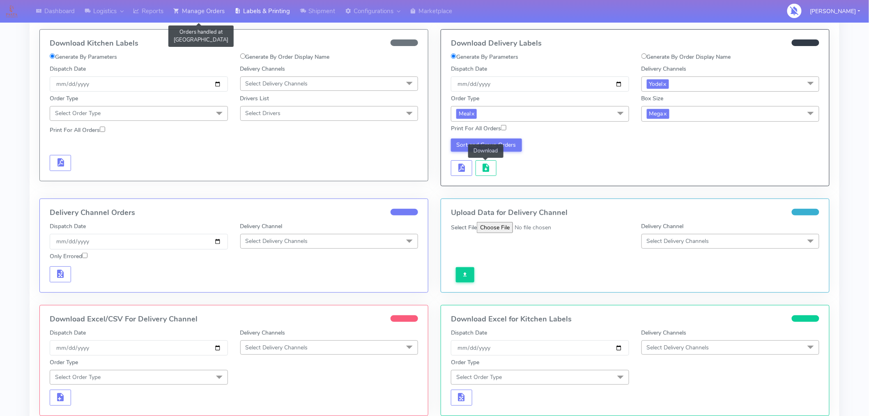
click at [209, 9] on link "Manage Orders" at bounding box center [198, 11] width 61 height 23
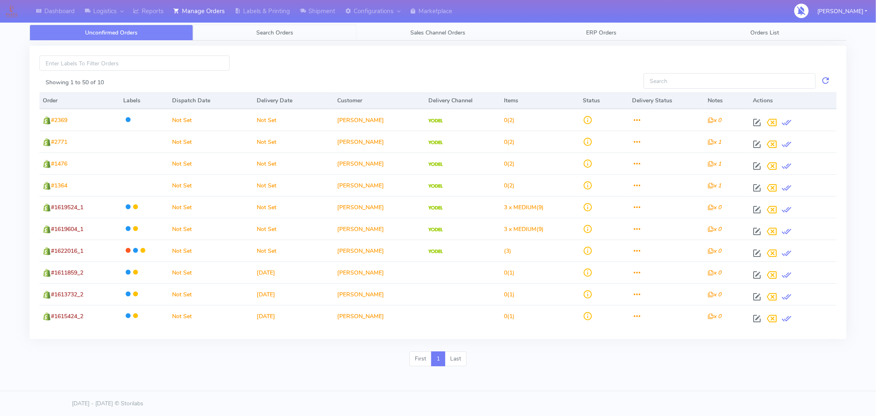
click at [277, 35] on span "Search Orders" at bounding box center [274, 33] width 37 height 8
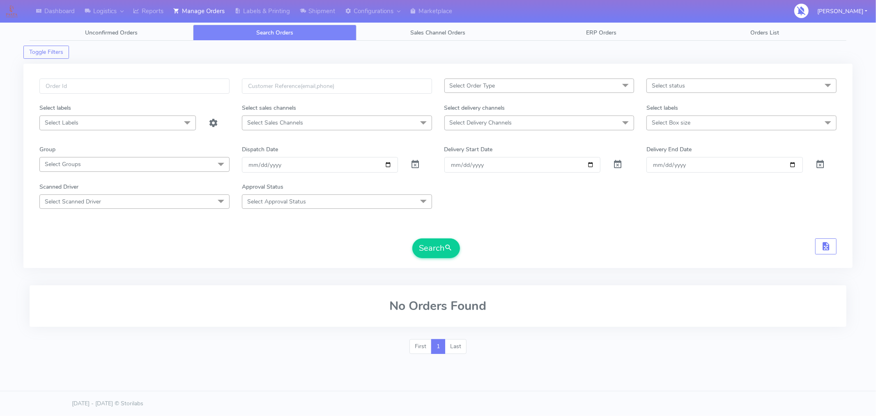
click at [694, 88] on span "Select status" at bounding box center [741, 85] width 190 height 14
click at [686, 153] on div "Confirmed" at bounding box center [741, 154] width 181 height 9
checkbox input "true"
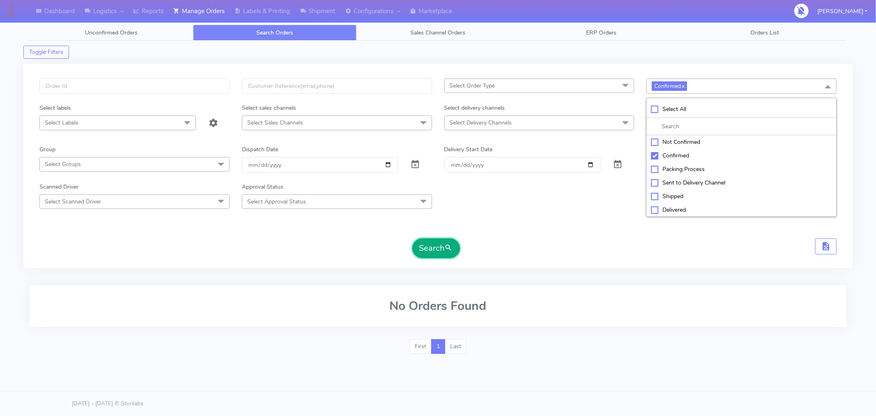
click at [442, 245] on button "Search" at bounding box center [436, 248] width 48 height 20
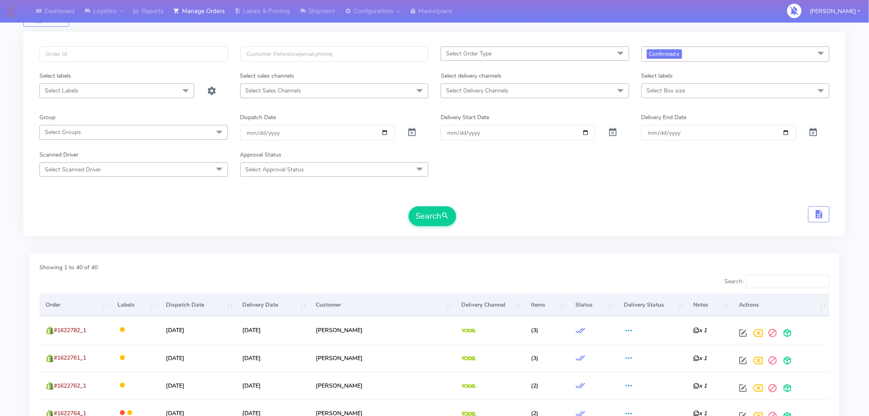
scroll to position [30, 0]
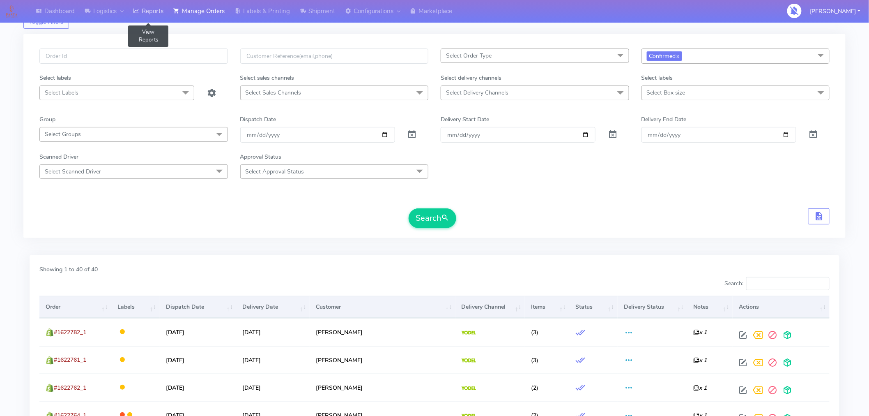
click at [151, 17] on link "Reports" at bounding box center [148, 11] width 40 height 23
